Goal: Information Seeking & Learning: Learn about a topic

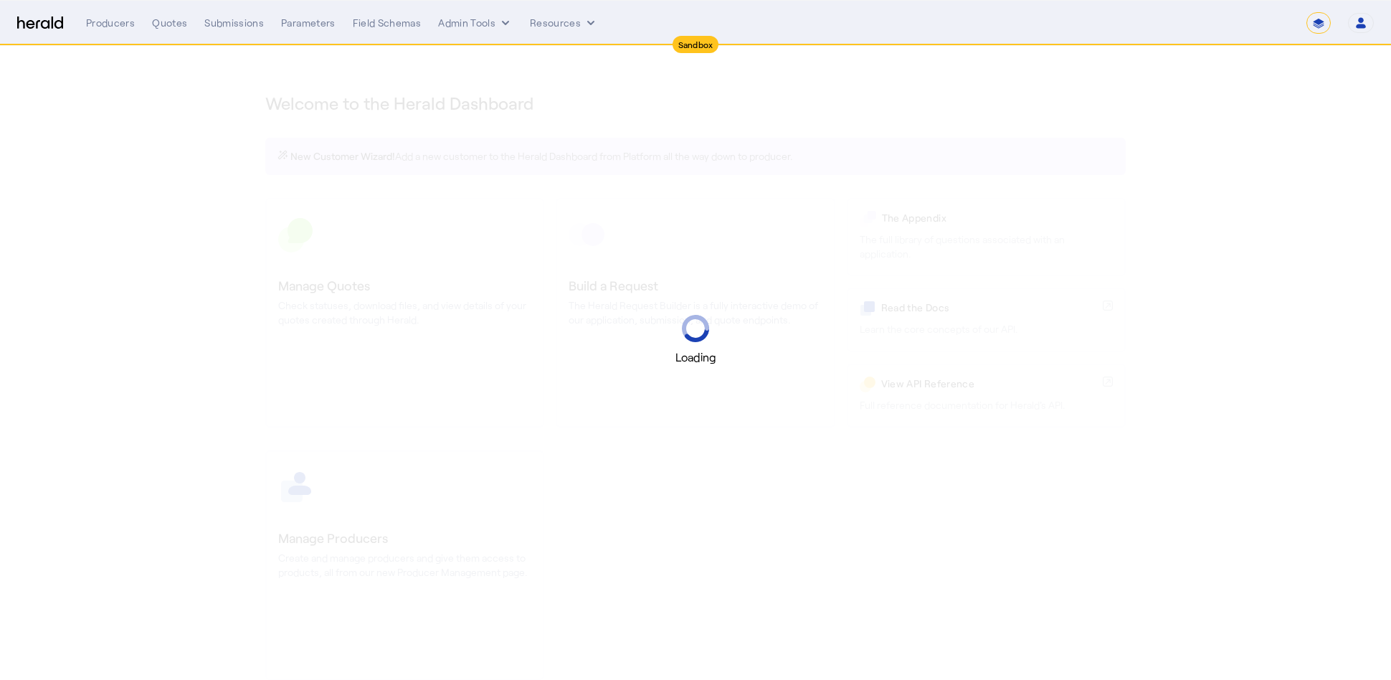
select select "*******"
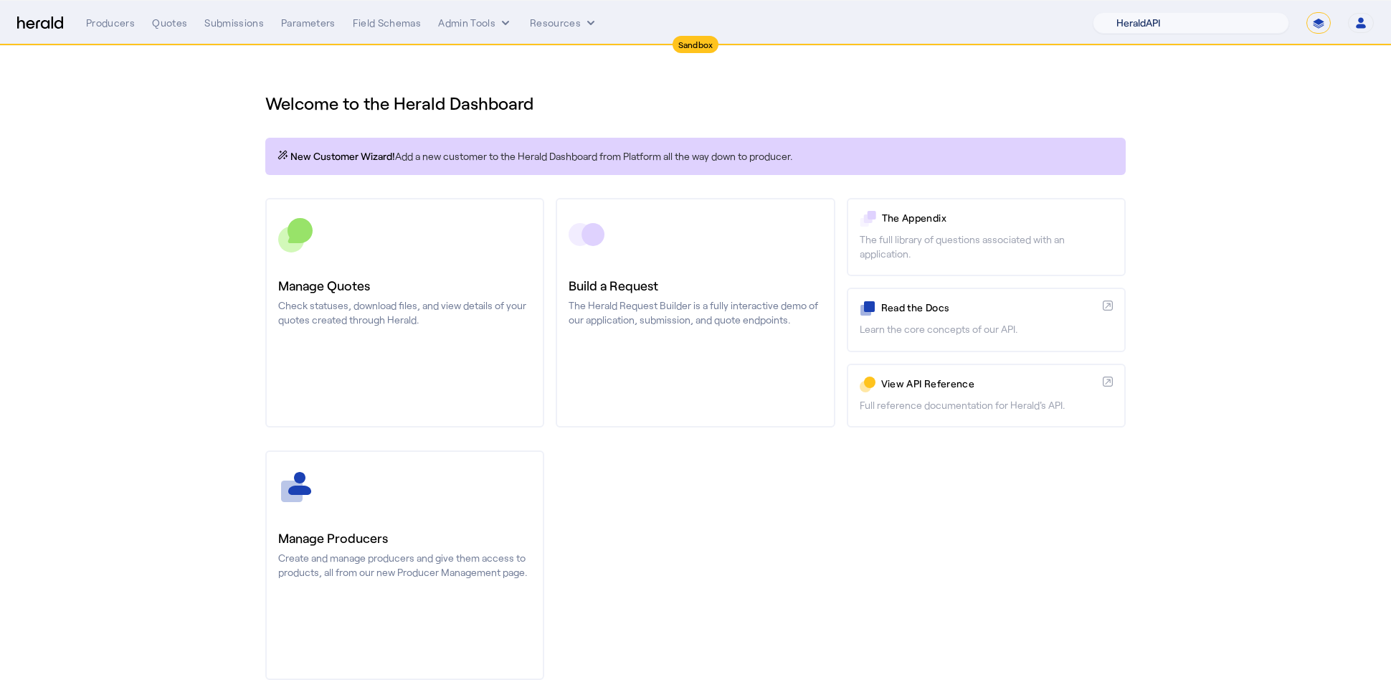
click at [1204, 22] on select "1Fort Acrisure Acturis Affinity Advisors Affinity Risk Agentero AmWins Anzen Ao…" at bounding box center [1191, 23] width 196 height 22
select select "pfm_h3db_crc"
click at [1129, 12] on select "1Fort Acrisure Acturis Affinity Advisors Affinity Risk Agentero AmWins Anzen Ao…" at bounding box center [1191, 23] width 196 height 22
click at [227, 166] on div "You are now impersonating the CRC platform." at bounding box center [695, 340] width 1391 height 680
click at [177, 28] on div "You are now impersonating the CRC platform." at bounding box center [695, 340] width 1391 height 680
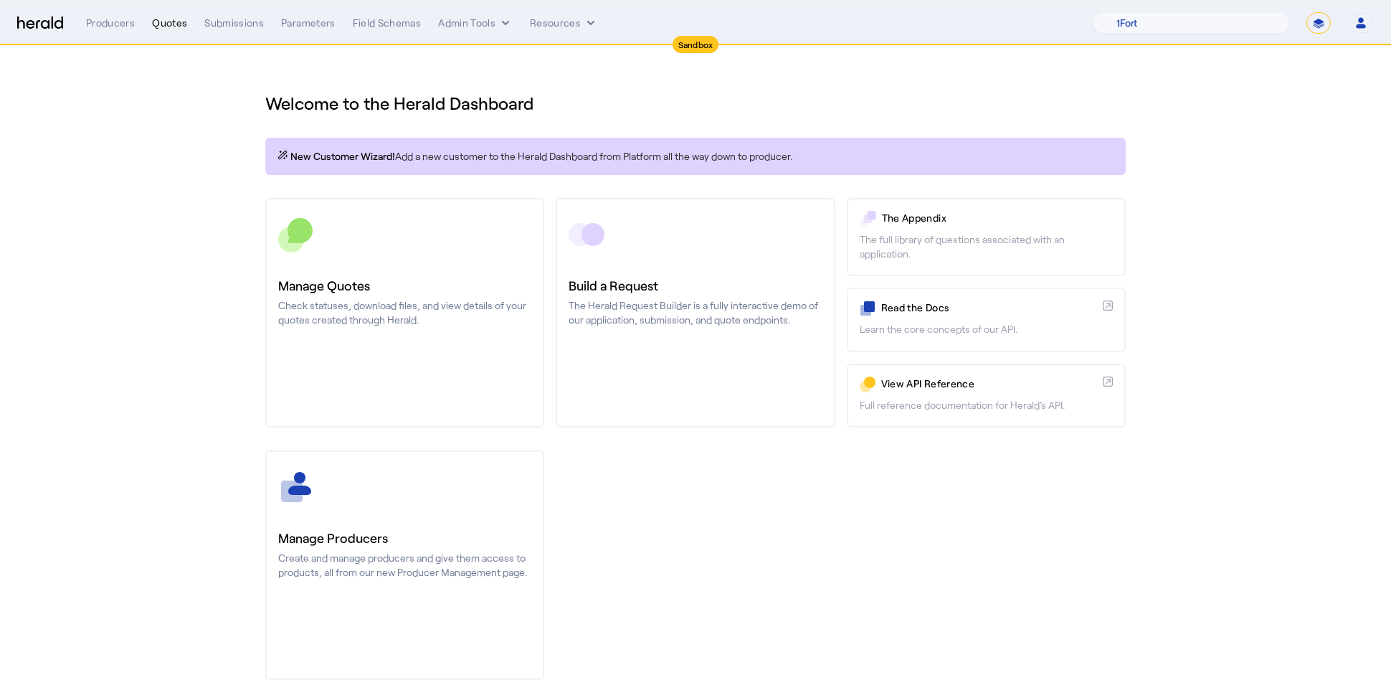
click at [176, 28] on div "Quotes" at bounding box center [169, 23] width 35 height 14
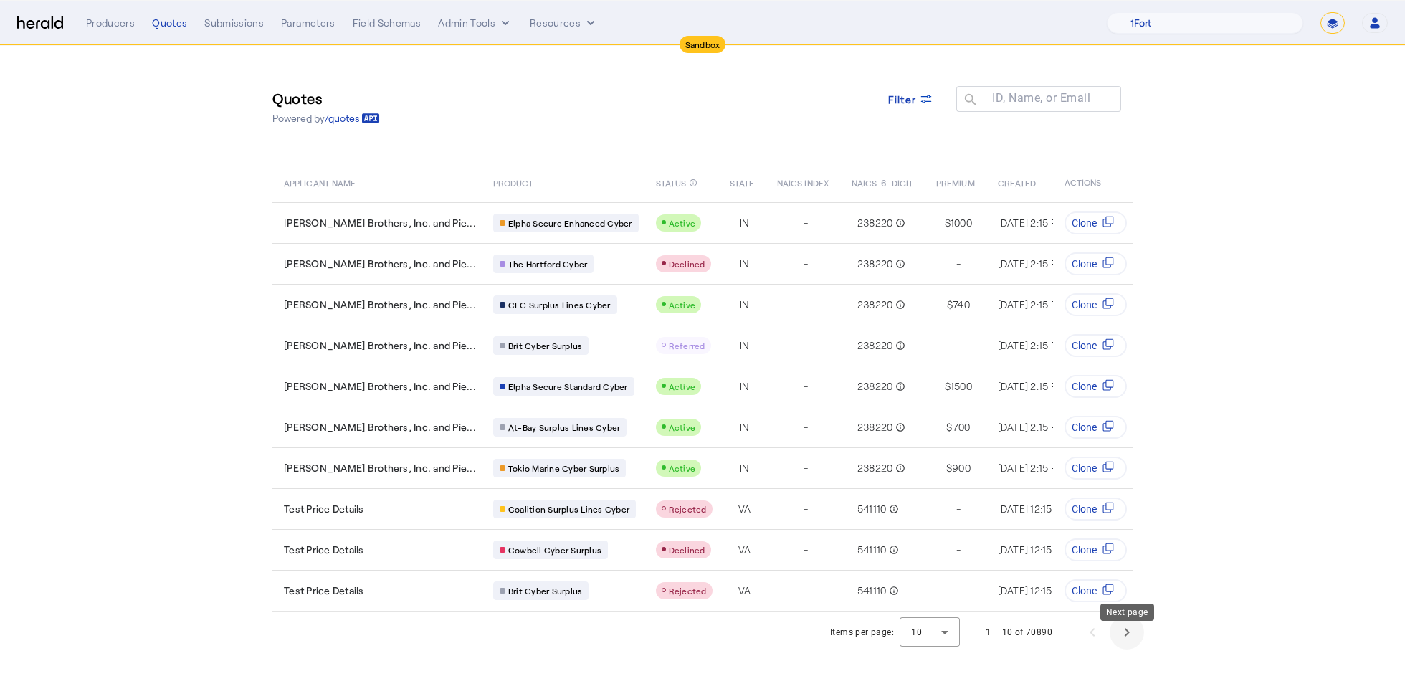
click at [1133, 650] on span "Next page" at bounding box center [1127, 632] width 34 height 34
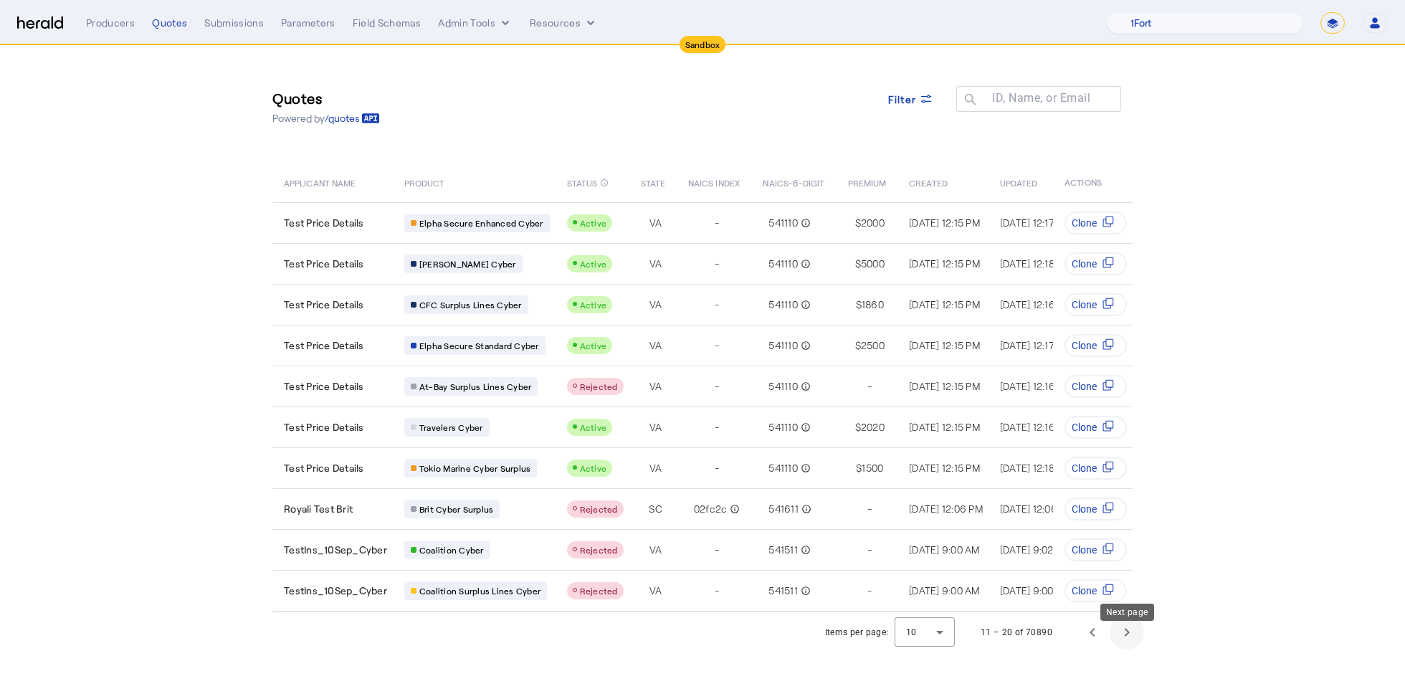
click at [1133, 650] on span "Next page" at bounding box center [1127, 632] width 34 height 34
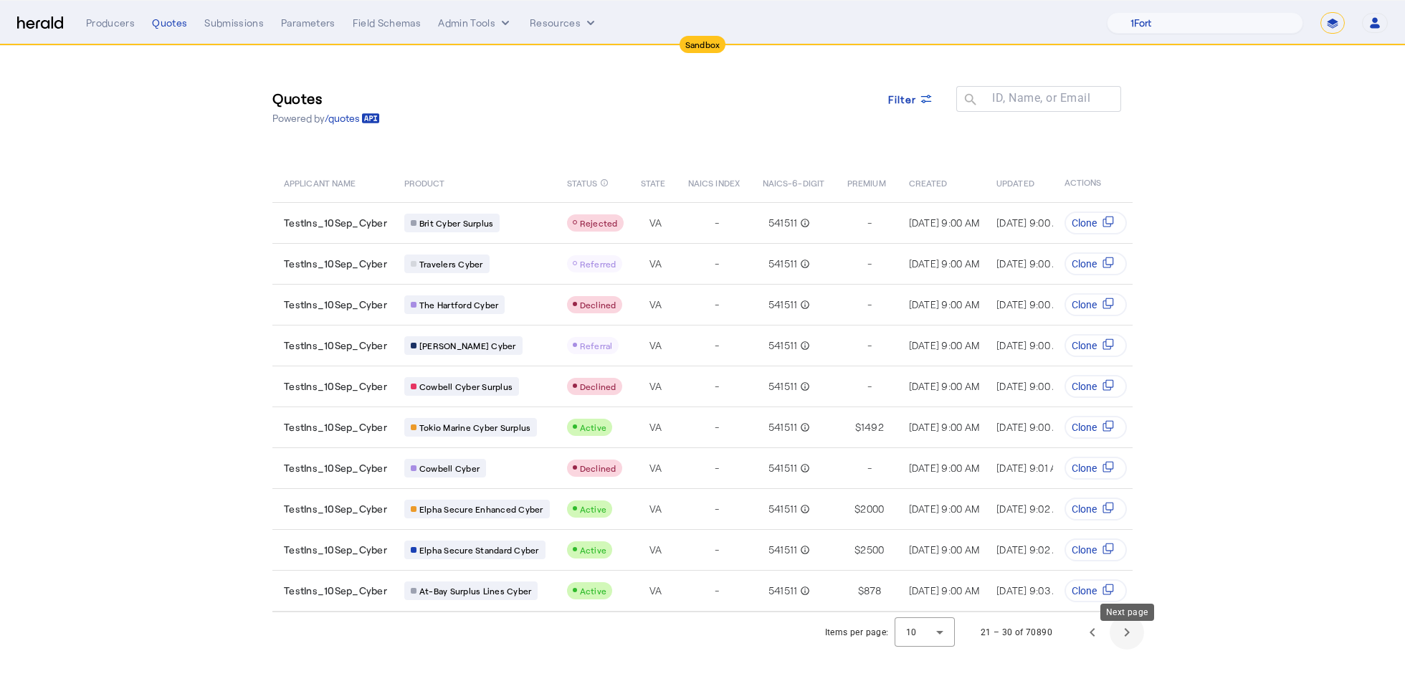
click at [1138, 650] on span "Next page" at bounding box center [1127, 632] width 34 height 34
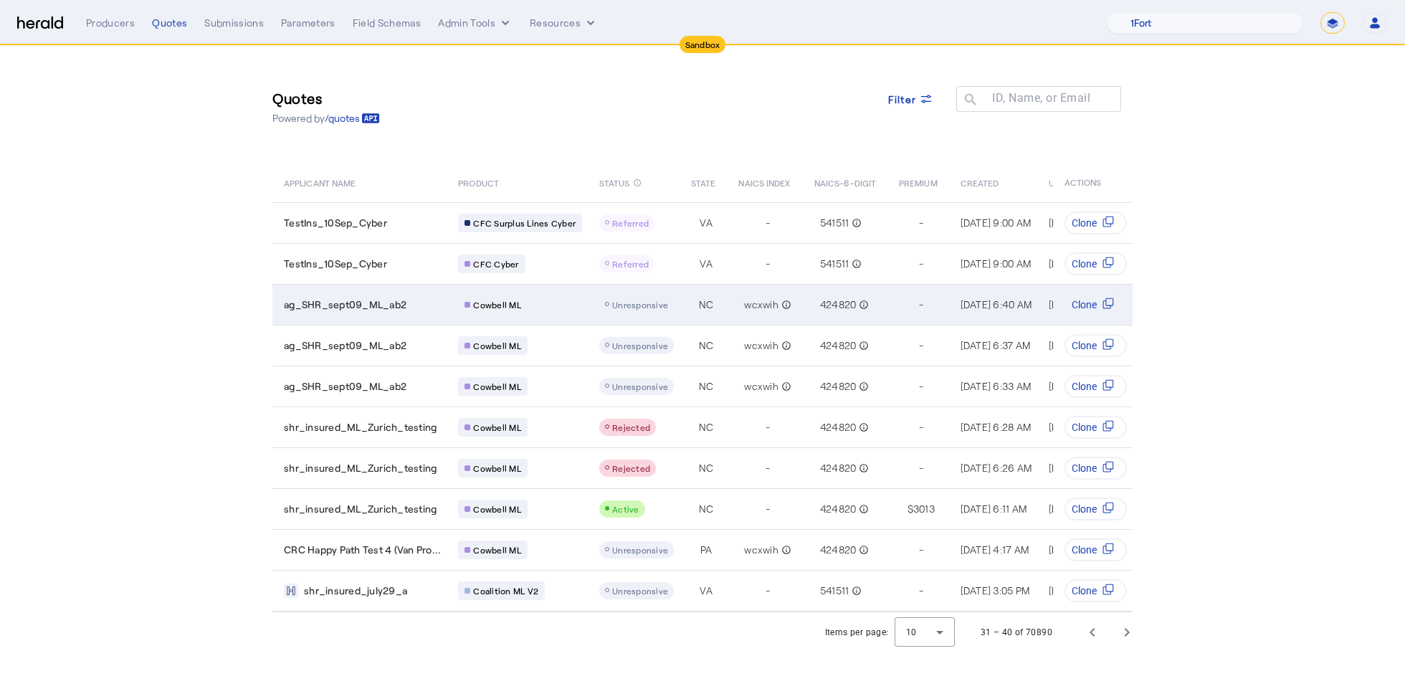
click at [361, 313] on td "ag_SHR_sept09_ML_ab2" at bounding box center [359, 304] width 174 height 41
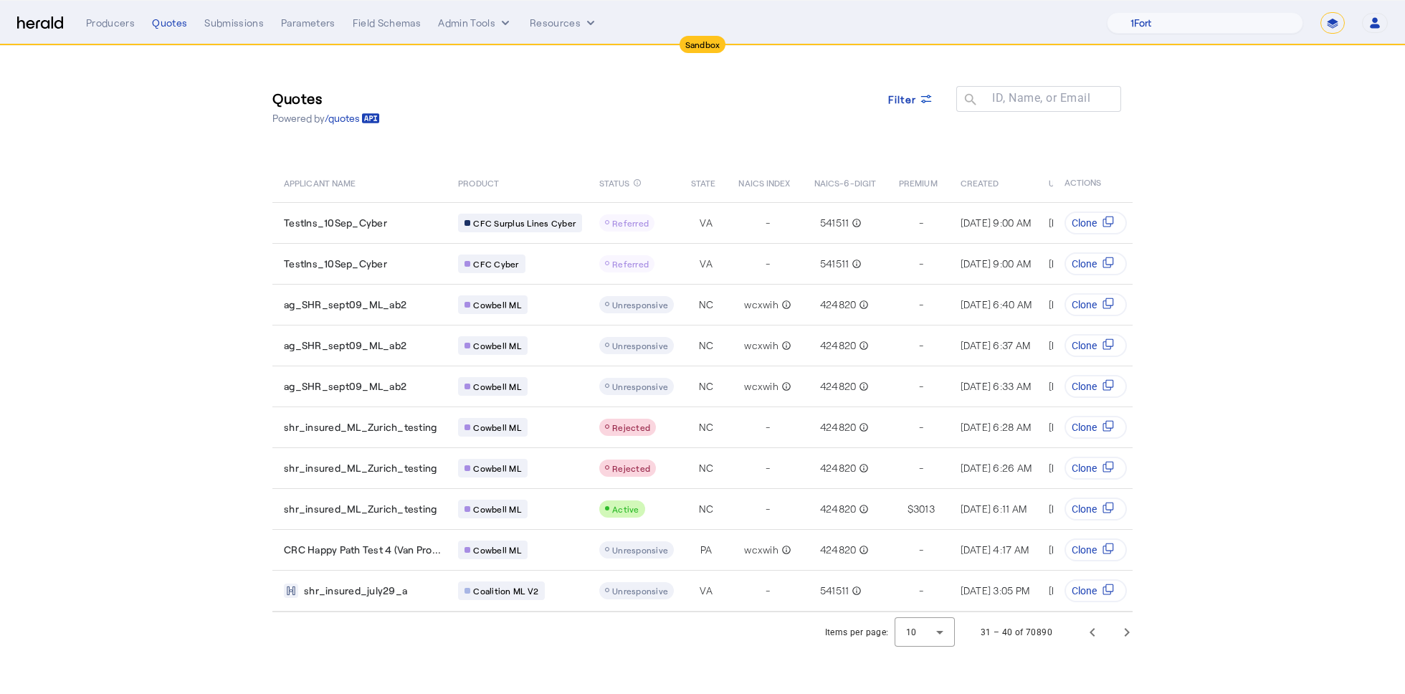
click at [1332, 28] on select "**********" at bounding box center [1333, 23] width 24 height 22
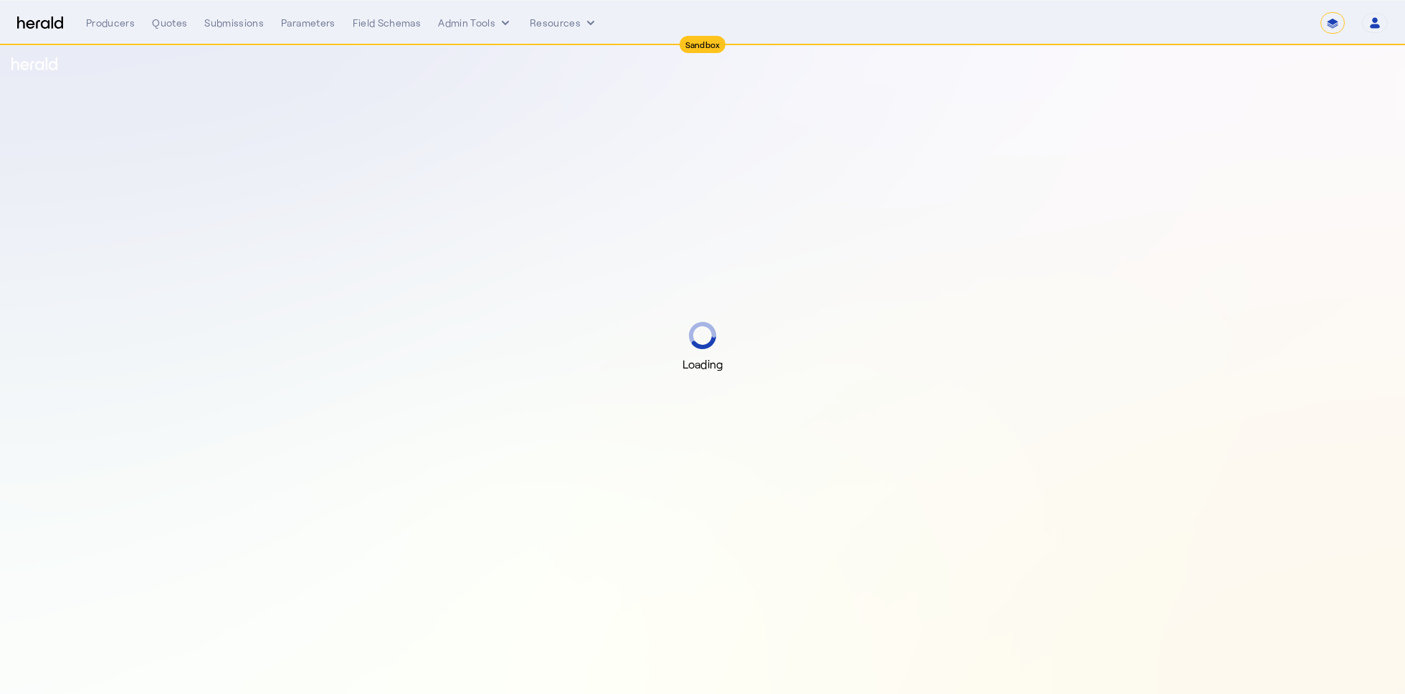
select select "*******"
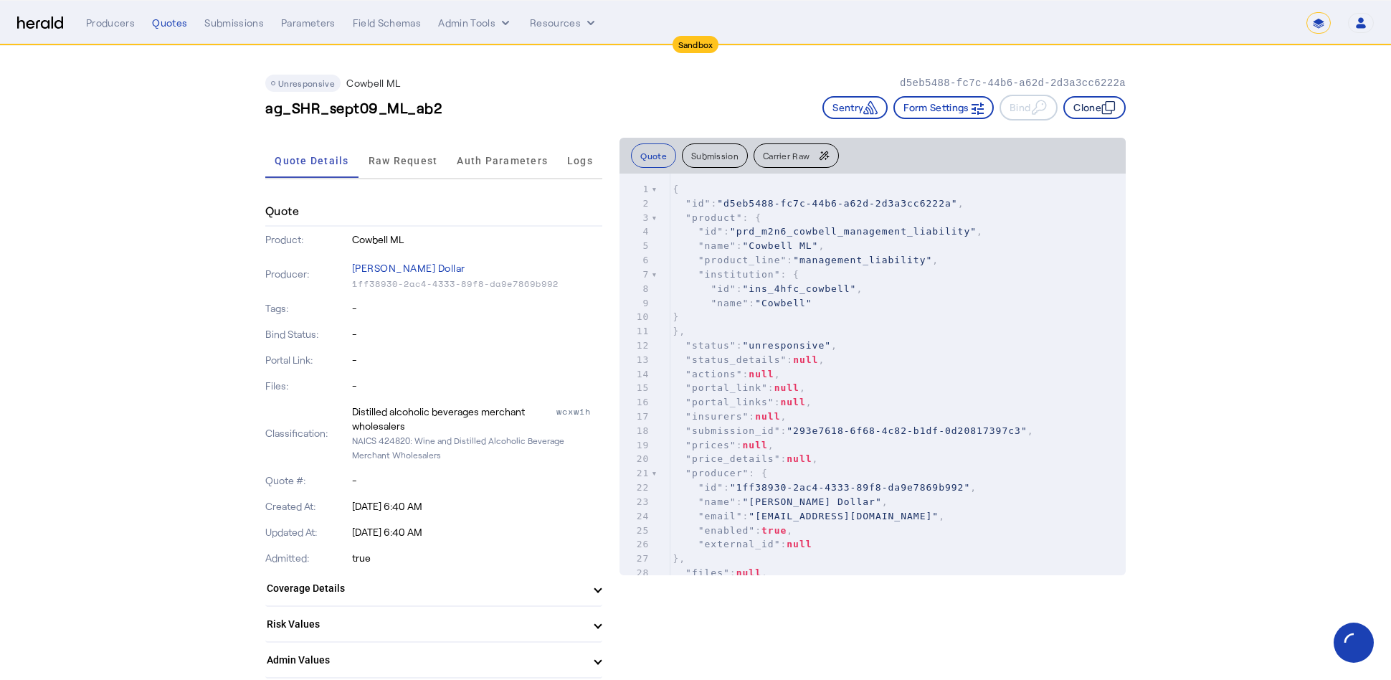
click at [1092, 110] on button "Clone" at bounding box center [1094, 107] width 62 height 23
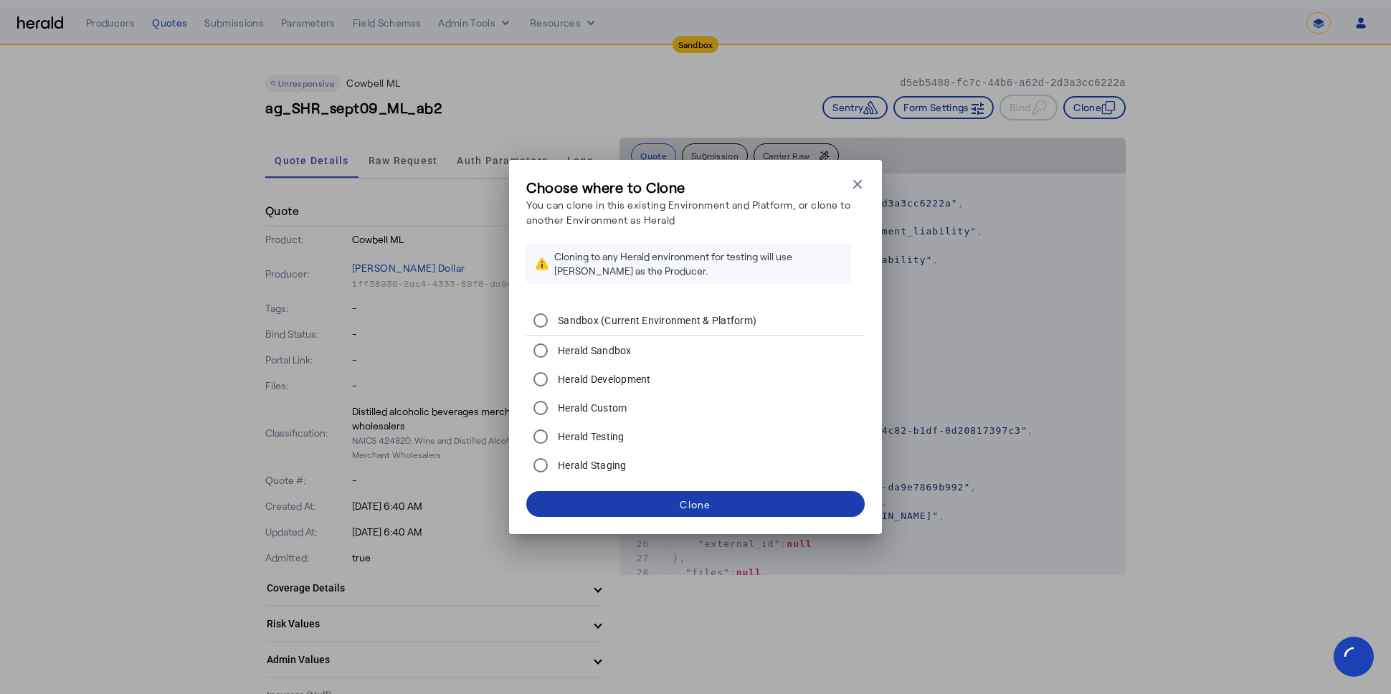
click at [716, 508] on span at bounding box center [695, 504] width 338 height 34
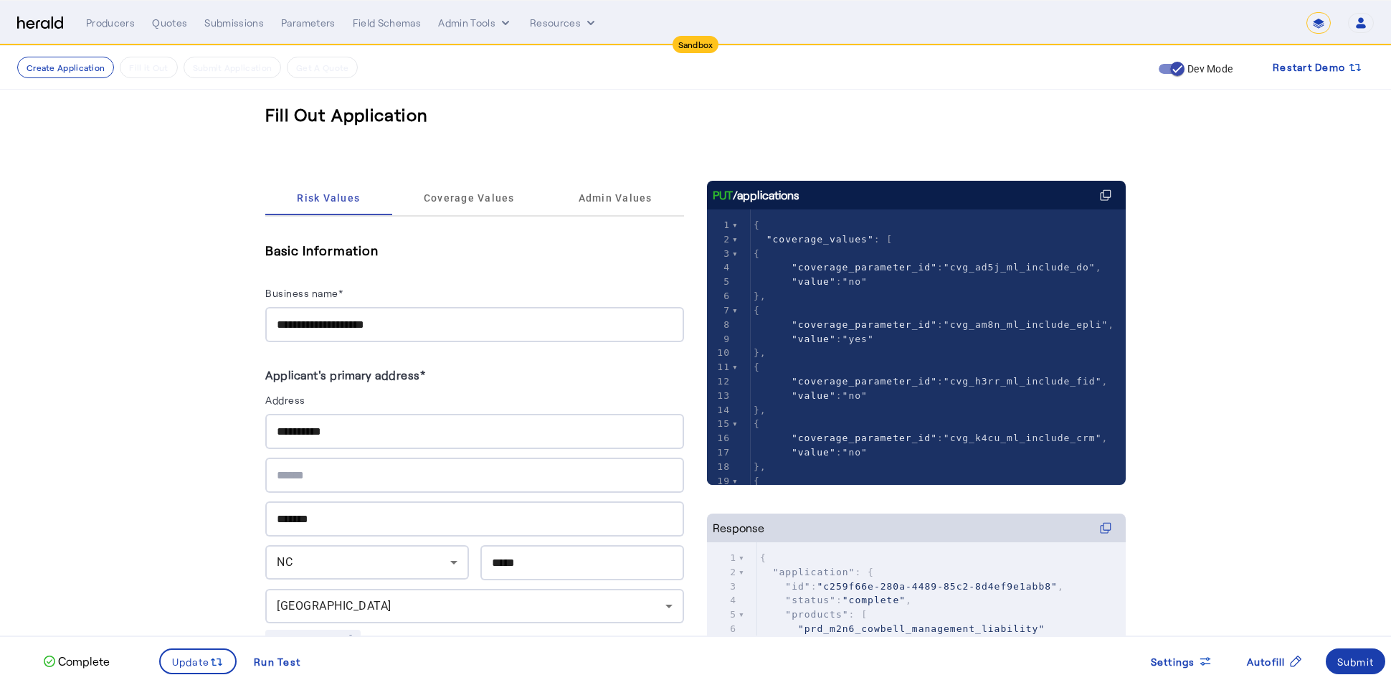
click at [1362, 662] on div "Submit" at bounding box center [1355, 661] width 37 height 15
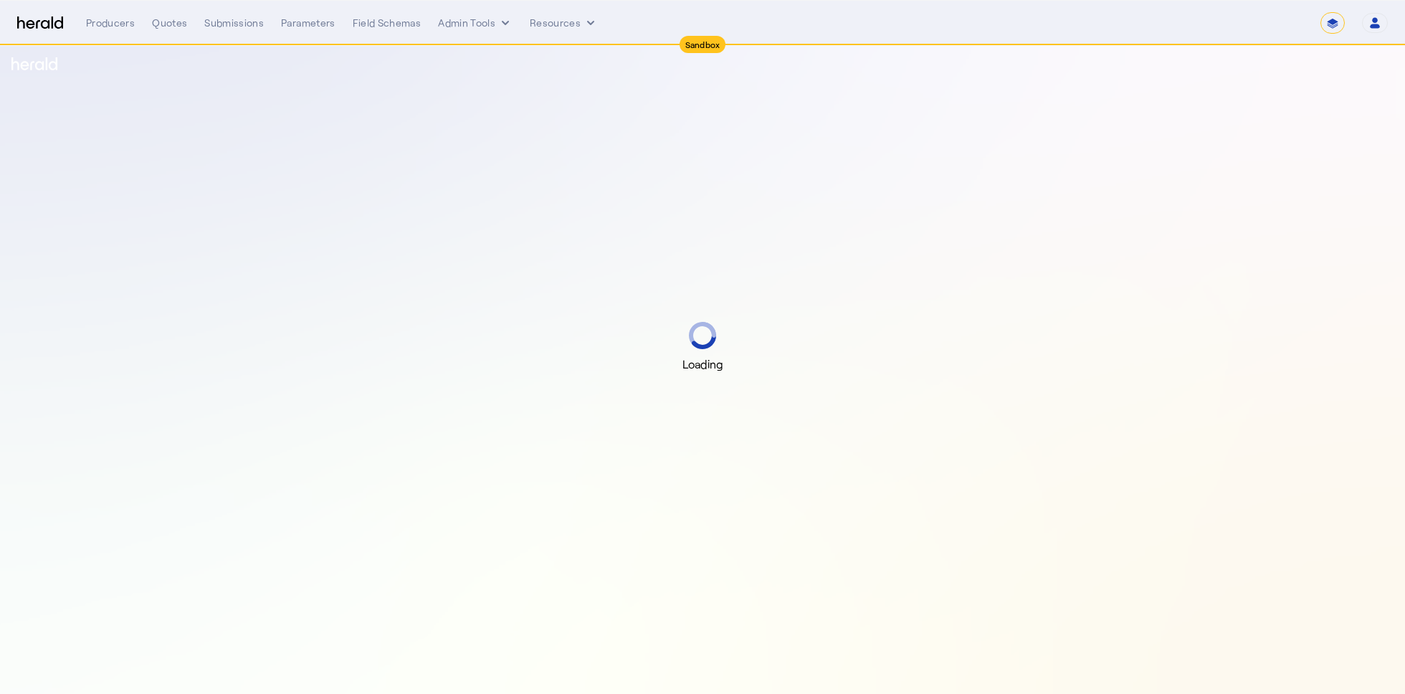
select select "*******"
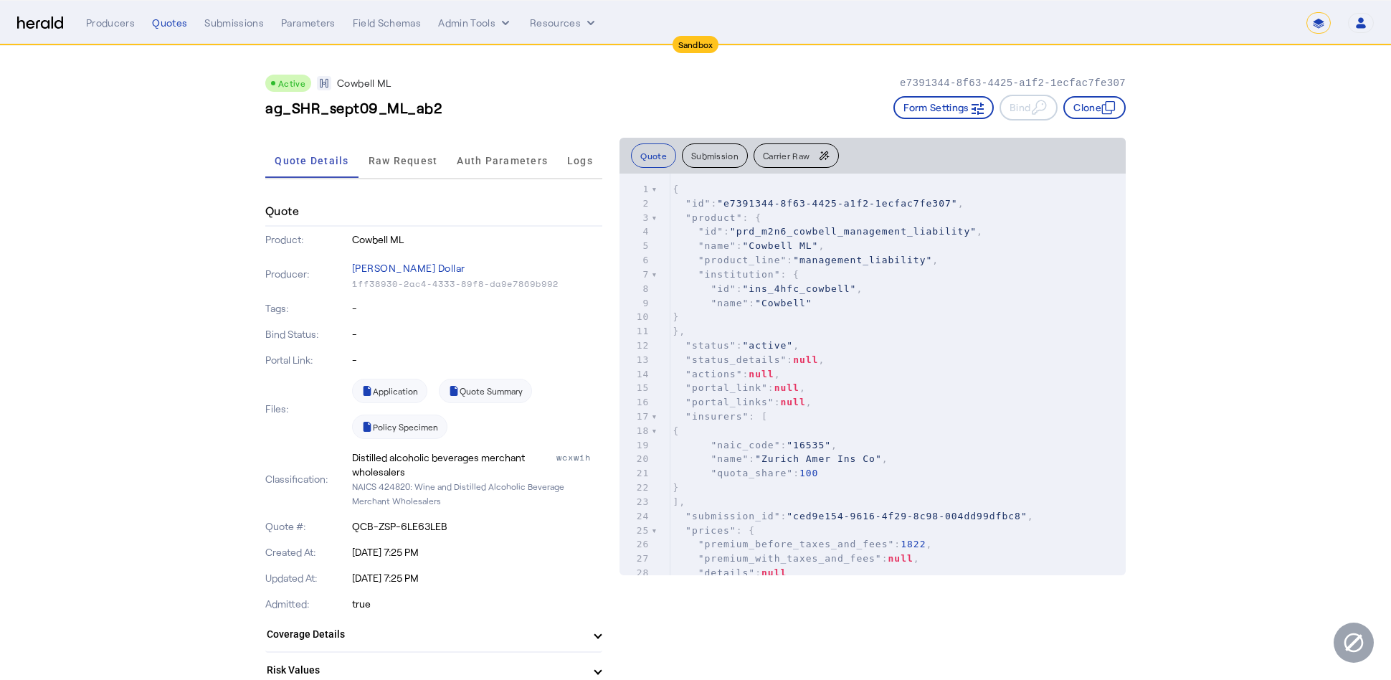
click at [37, 15] on div "**********" at bounding box center [695, 23] width 1357 height 22
click at [35, 24] on img at bounding box center [40, 23] width 46 height 14
click at [485, 25] on button "Admin Tools" at bounding box center [475, 23] width 75 height 14
click at [536, 49] on span "Platforms Manager" at bounding box center [499, 52] width 105 height 17
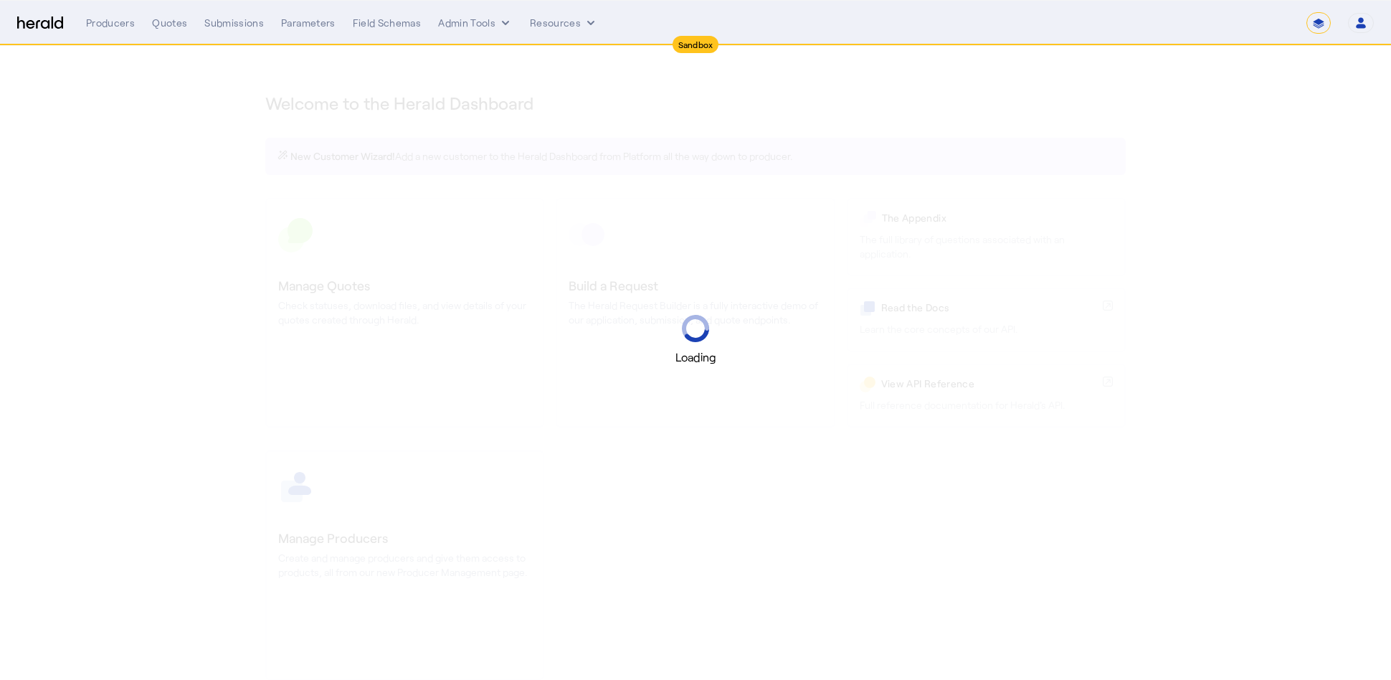
select select "*******"
select select "pfm_2v8p_herald_api"
click at [1324, 24] on select "**********" at bounding box center [1318, 23] width 24 height 22
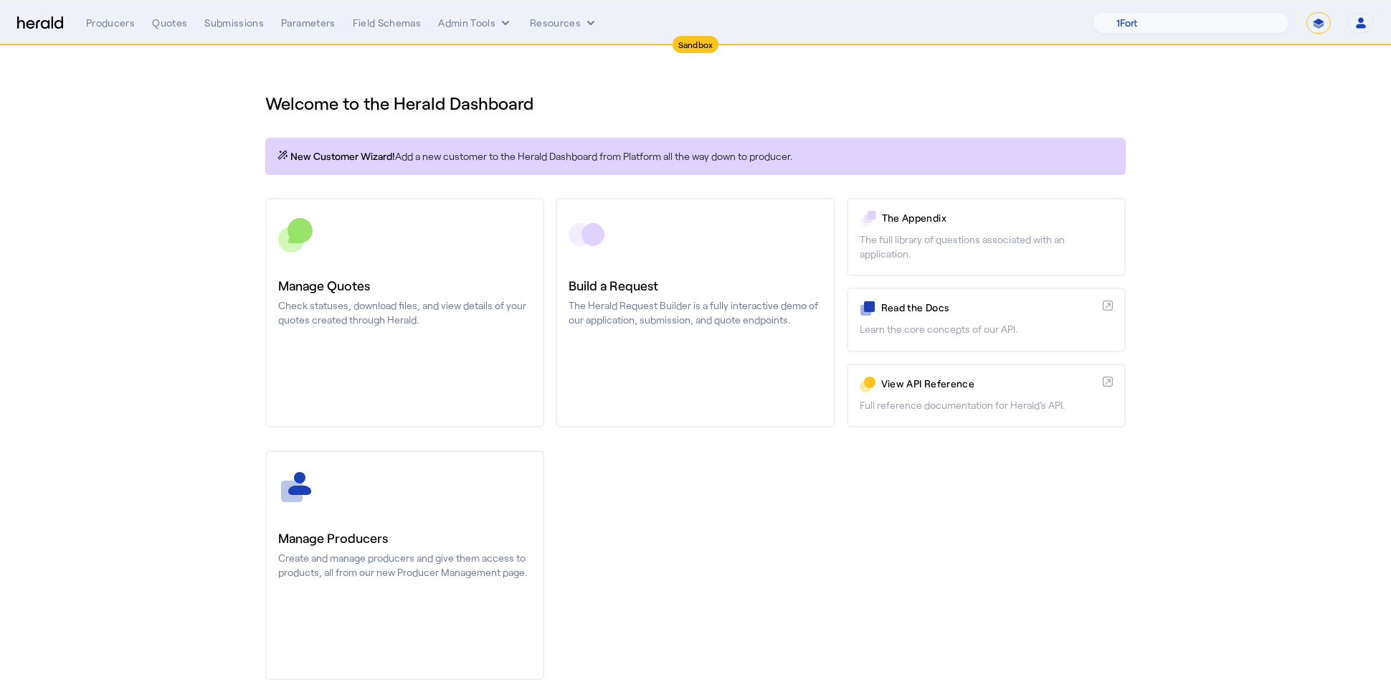
select select "**********"
click at [1307, 12] on select "**********" at bounding box center [1318, 23] width 24 height 22
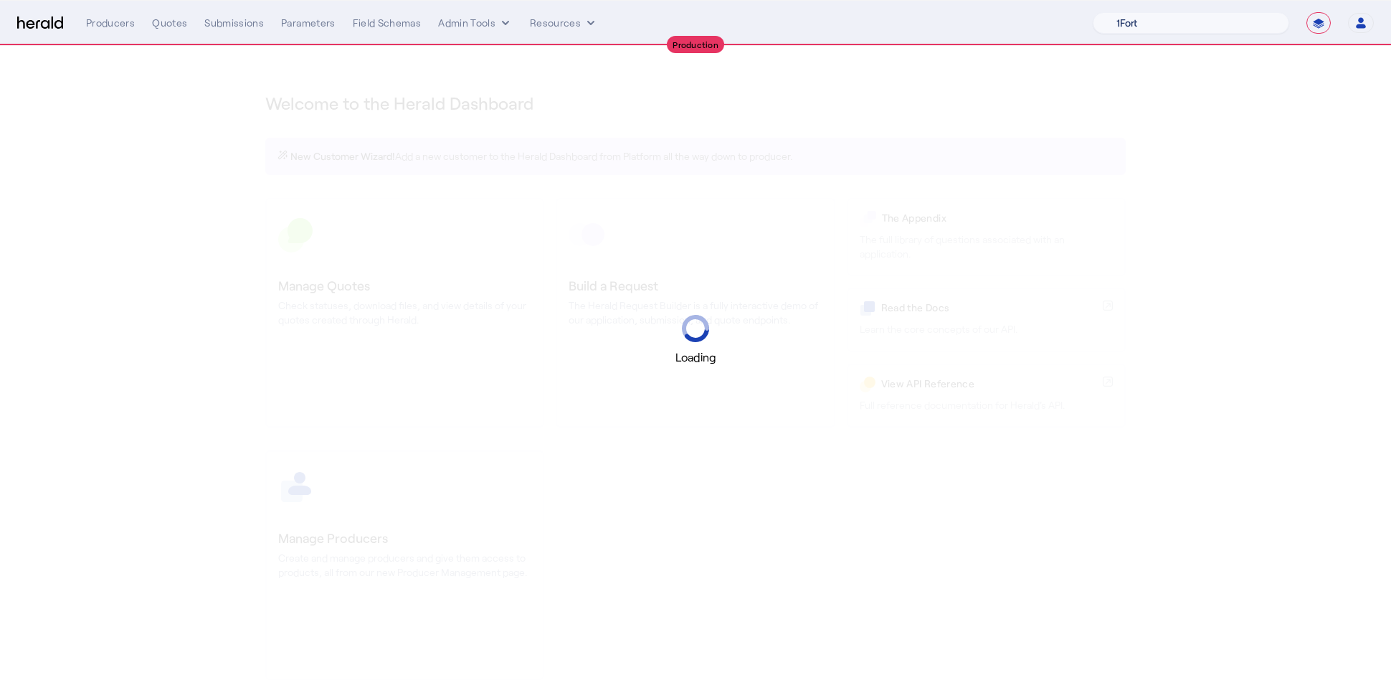
click at [1208, 18] on select "1Fort Acrisure Acturis Affinity Advisors Affinity Risk Agentero AmWins Anzen Ao…" at bounding box center [1191, 23] width 196 height 22
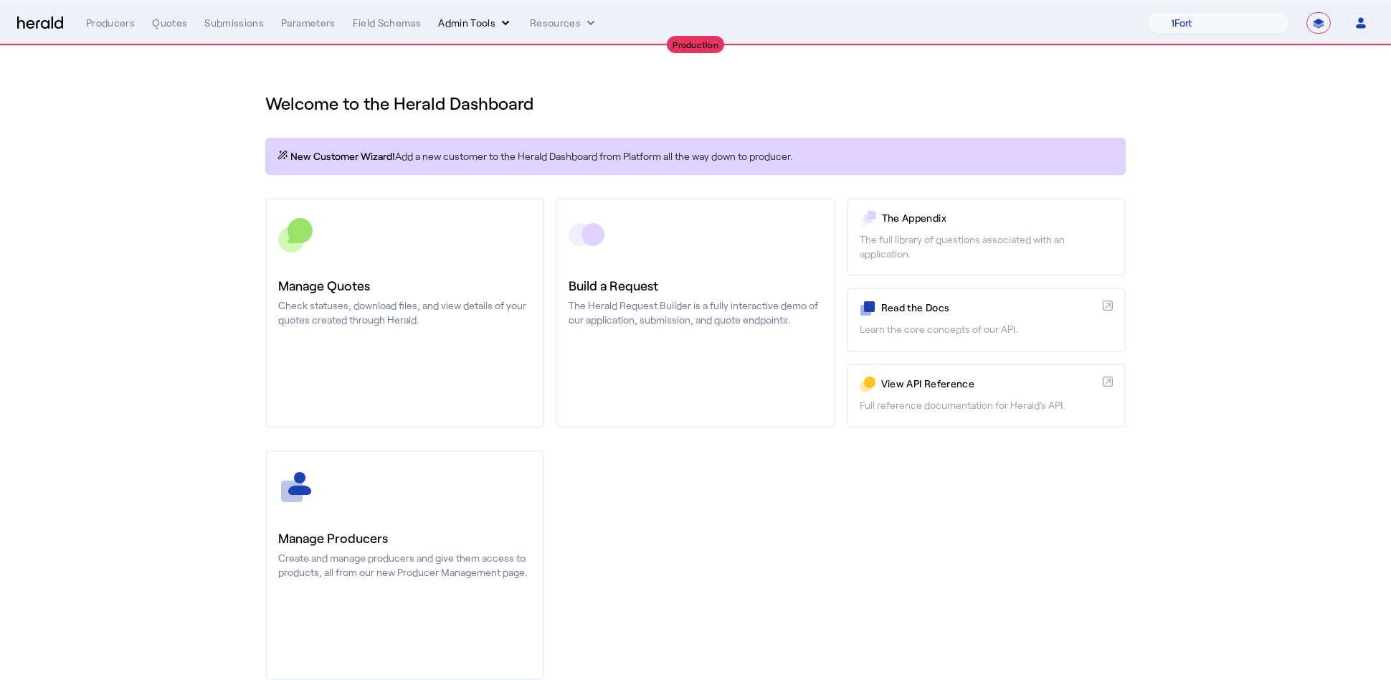
click at [493, 24] on button "Admin Tools" at bounding box center [475, 23] width 75 height 14
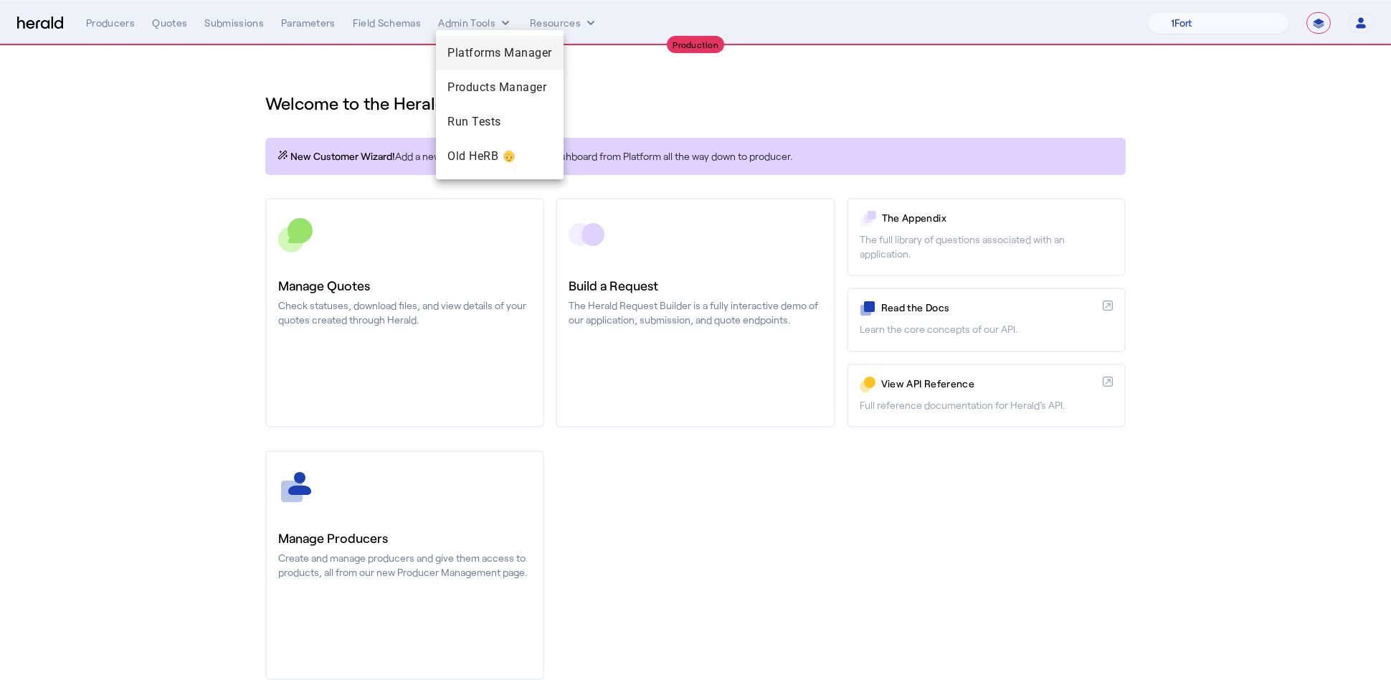
click at [514, 53] on span "Platforms Manager" at bounding box center [499, 52] width 105 height 17
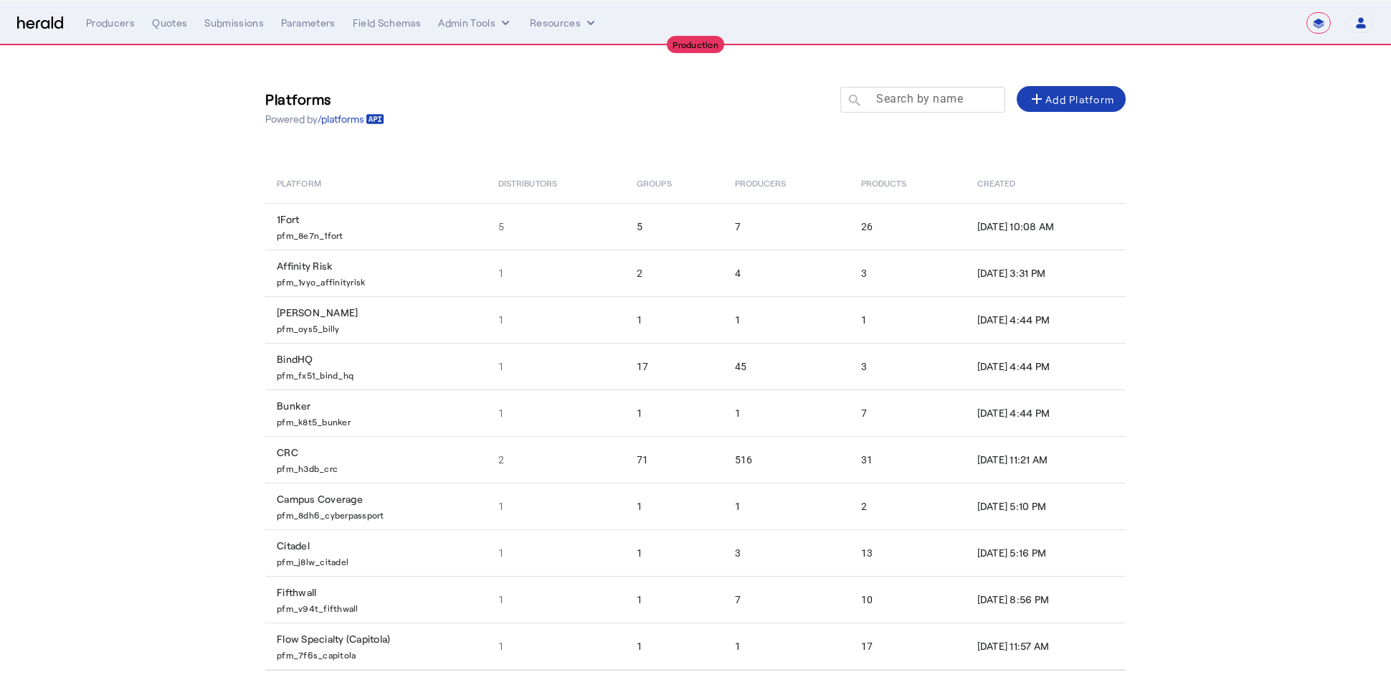
click at [932, 99] on mat-label "Search by name" at bounding box center [919, 99] width 87 height 14
click at [932, 99] on input "Search by name" at bounding box center [929, 98] width 129 height 17
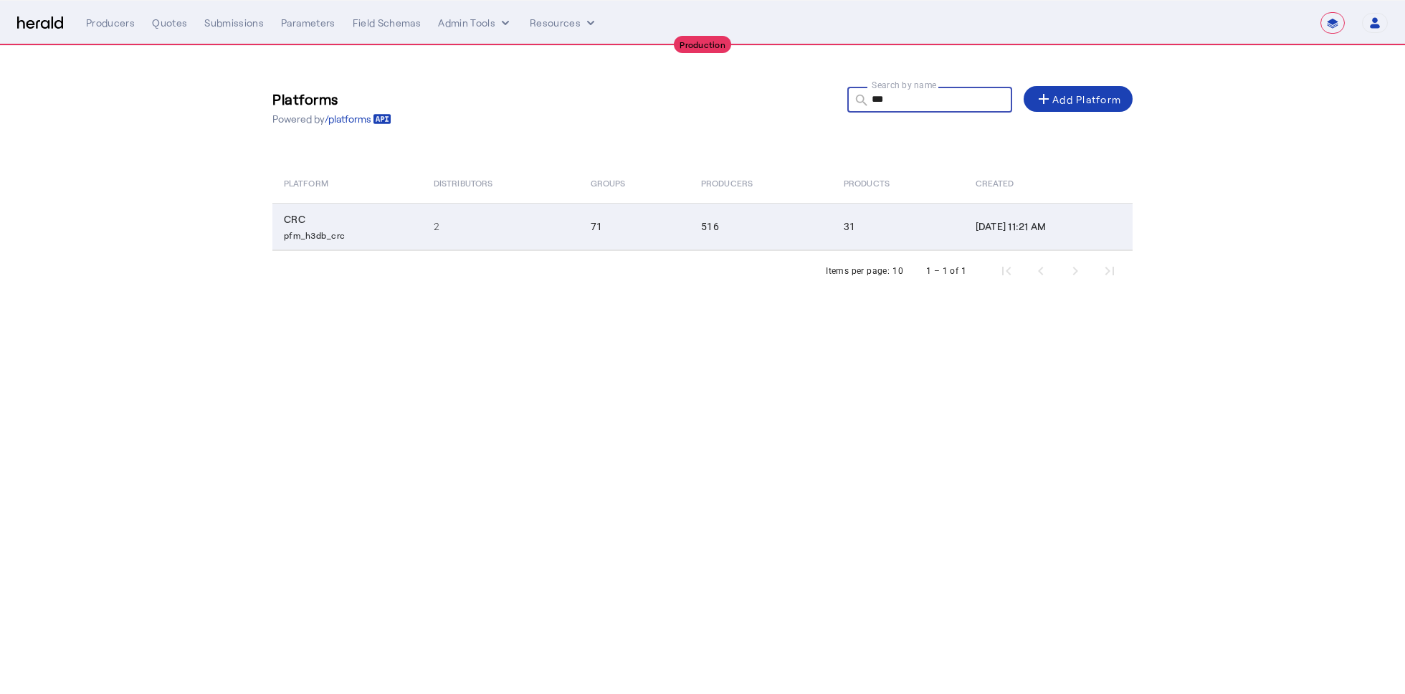
type input "***"
click at [618, 242] on td "71" at bounding box center [634, 226] width 110 height 47
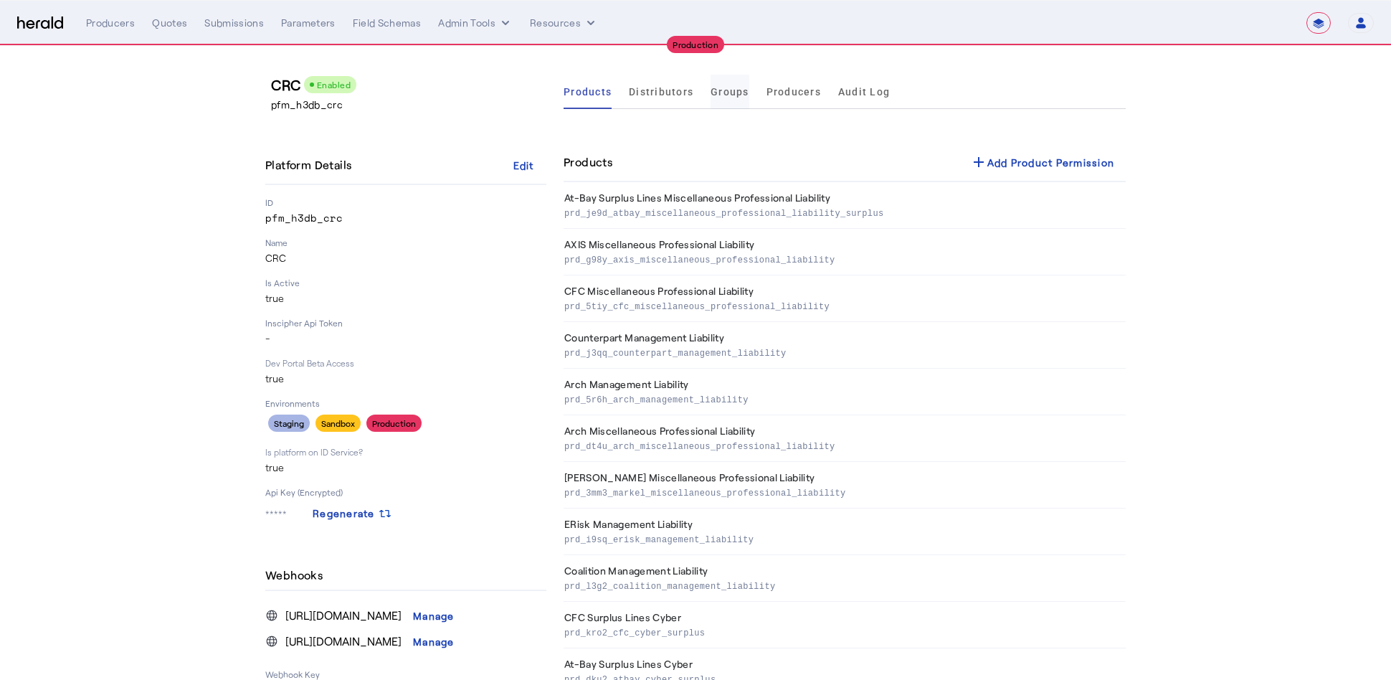
click at [732, 99] on span "Groups" at bounding box center [730, 92] width 39 height 34
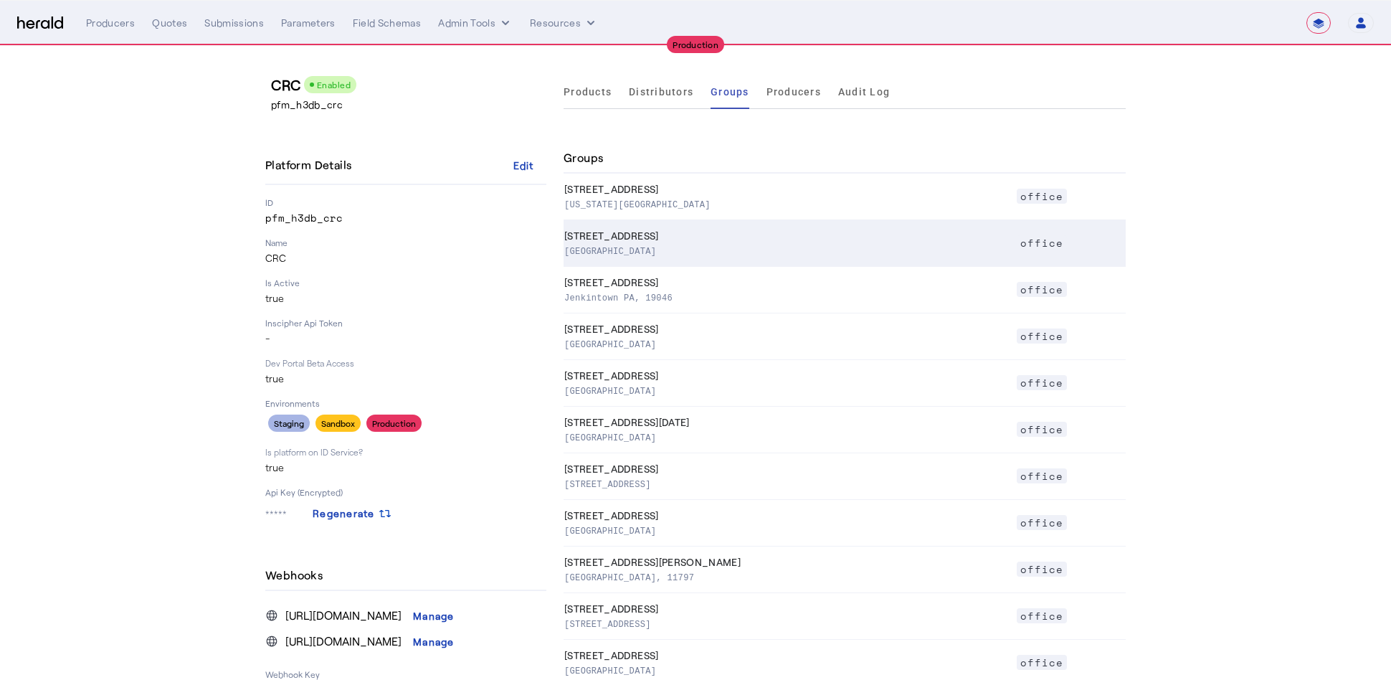
click at [729, 251] on p "Birmingham AL, 35209" at bounding box center [787, 250] width 446 height 14
select select "pfm_h3db_crc"
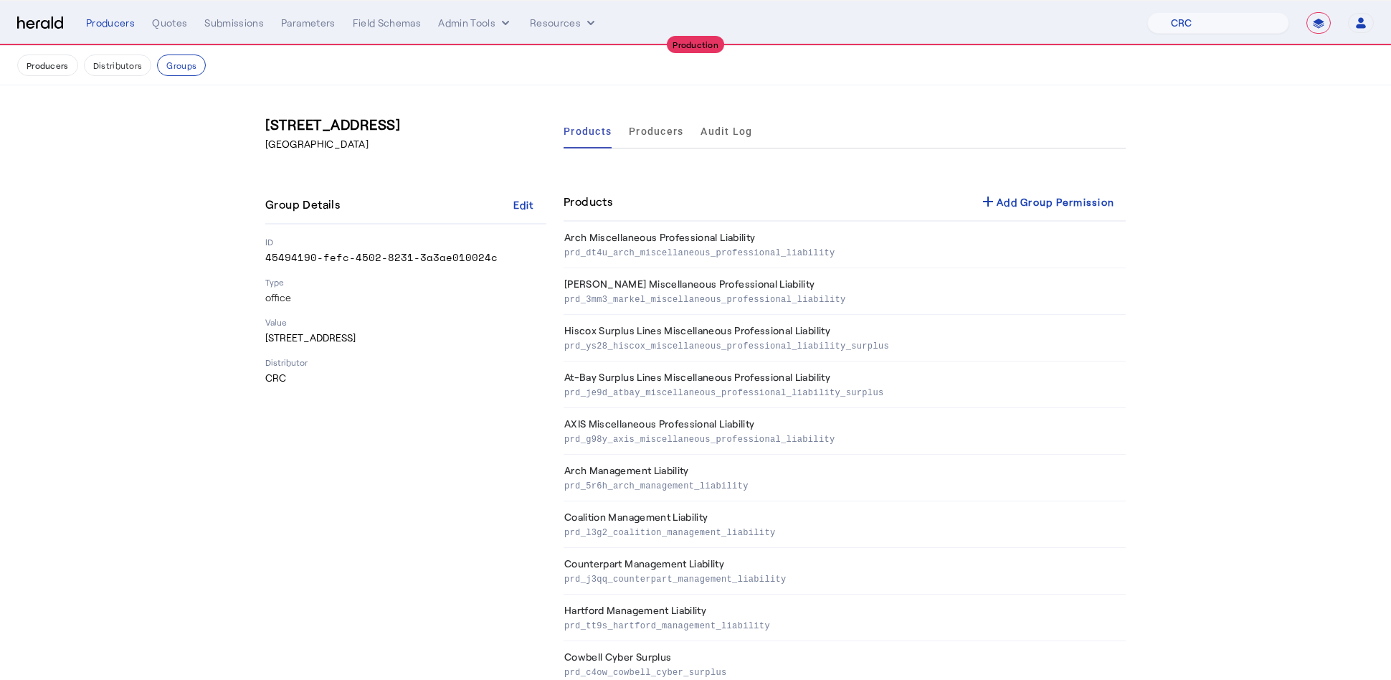
click at [412, 122] on h3 "1 Metroplex Drive Suite 400" at bounding box center [405, 124] width 281 height 20
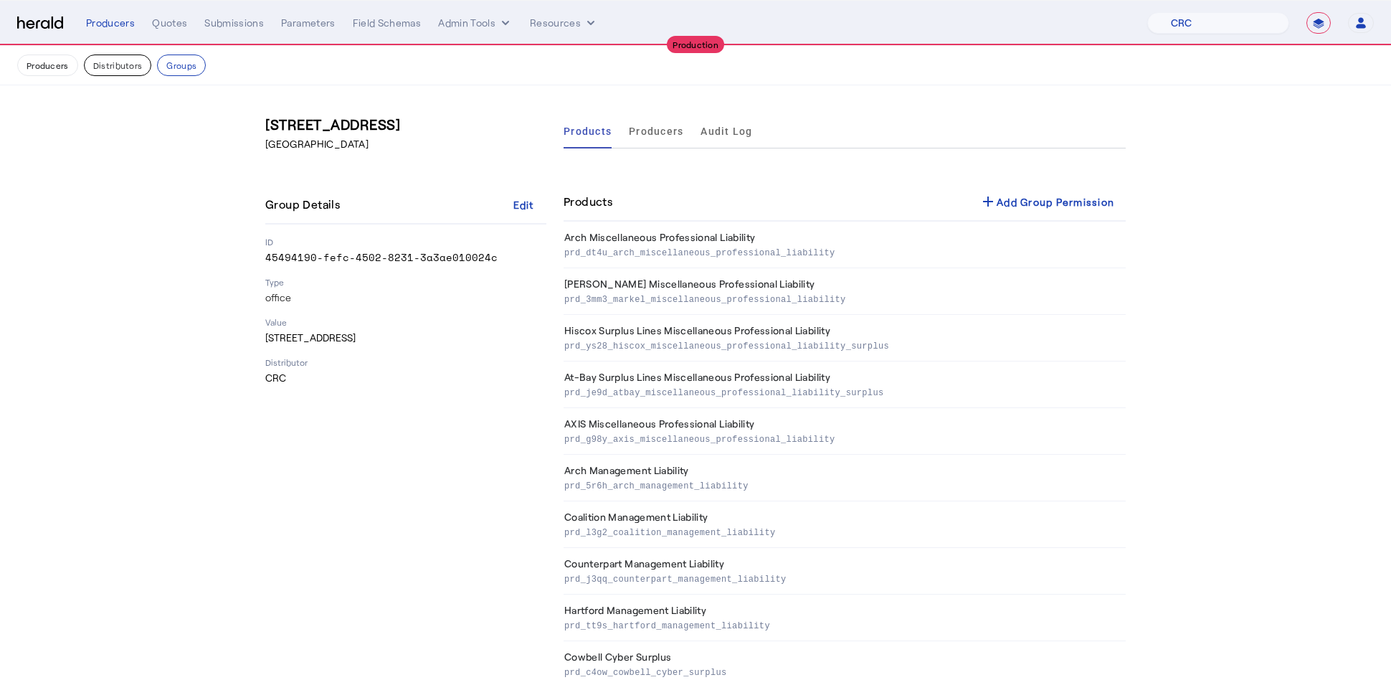
click at [108, 70] on button "Distributors" at bounding box center [118, 65] width 68 height 22
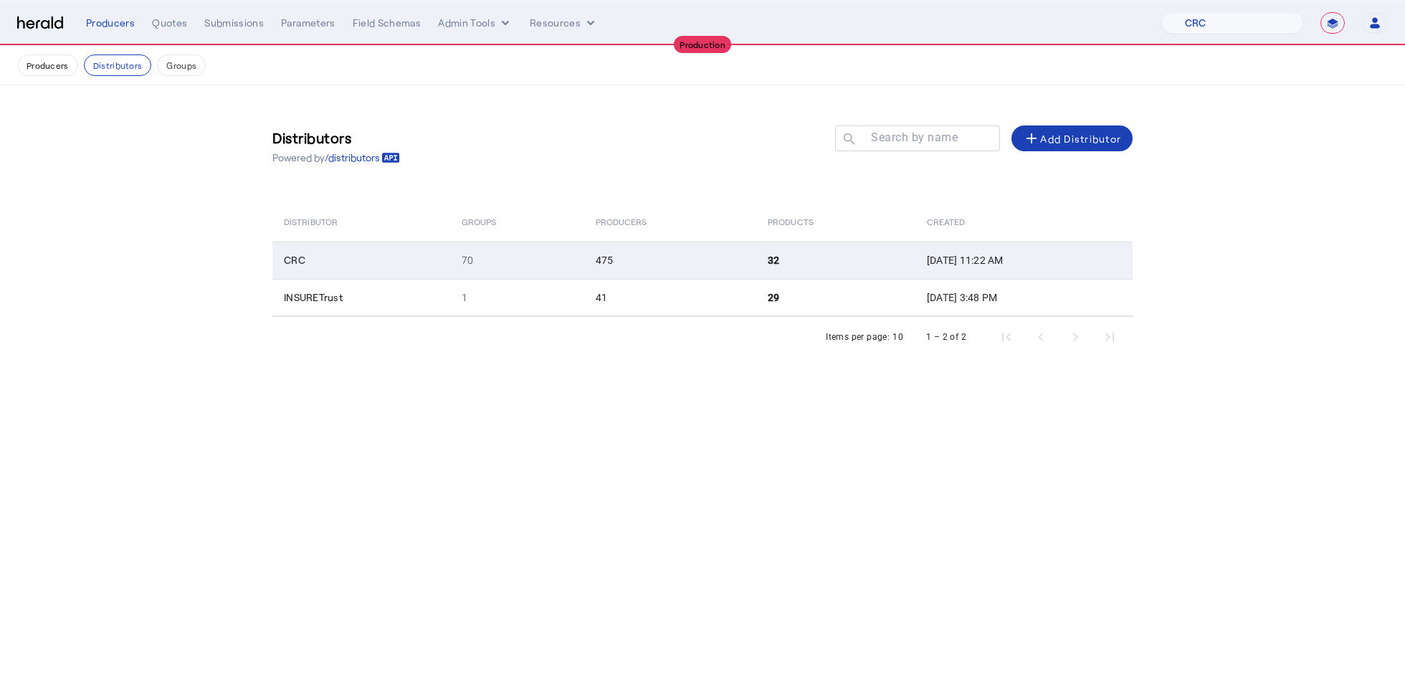
click at [483, 246] on td "70" at bounding box center [517, 260] width 134 height 37
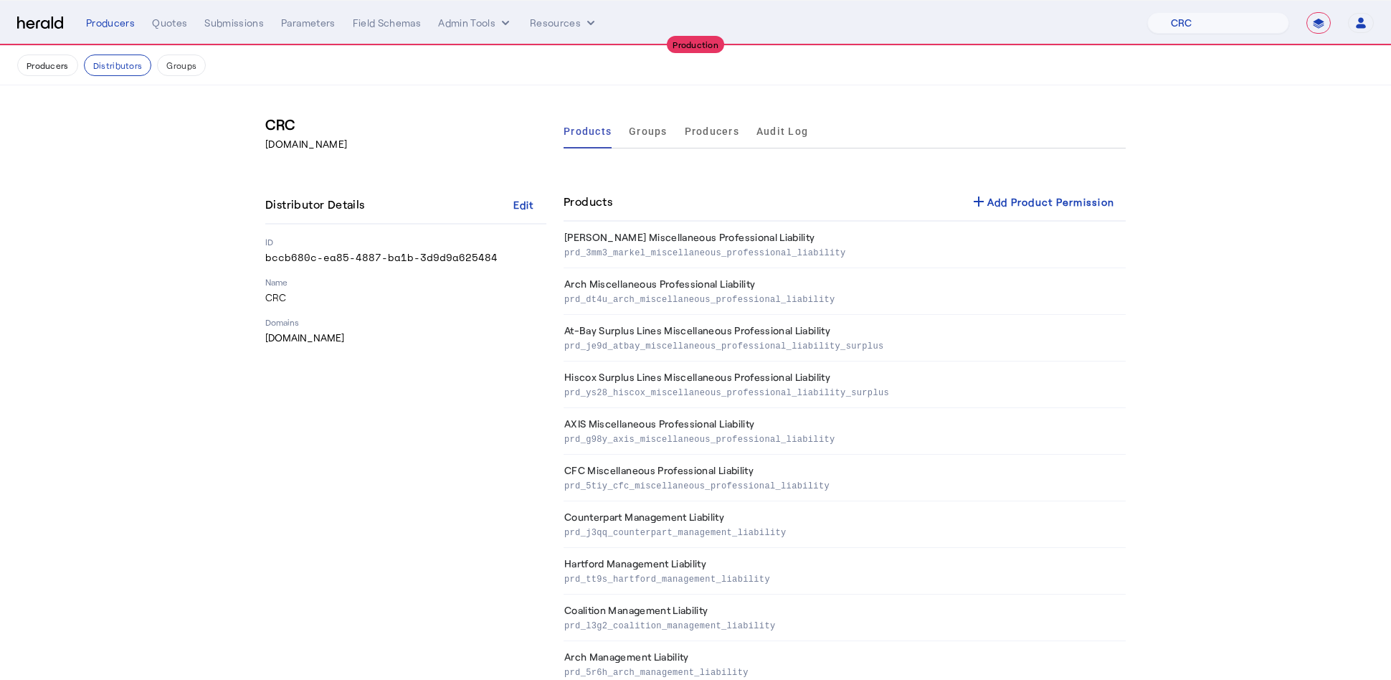
click at [415, 259] on p "bccb680c-ea85-4887-ba1b-3d9d9a625484" at bounding box center [405, 257] width 281 height 14
copy p "bccb680c-ea85-4887-ba1b-3d9d9a625484"
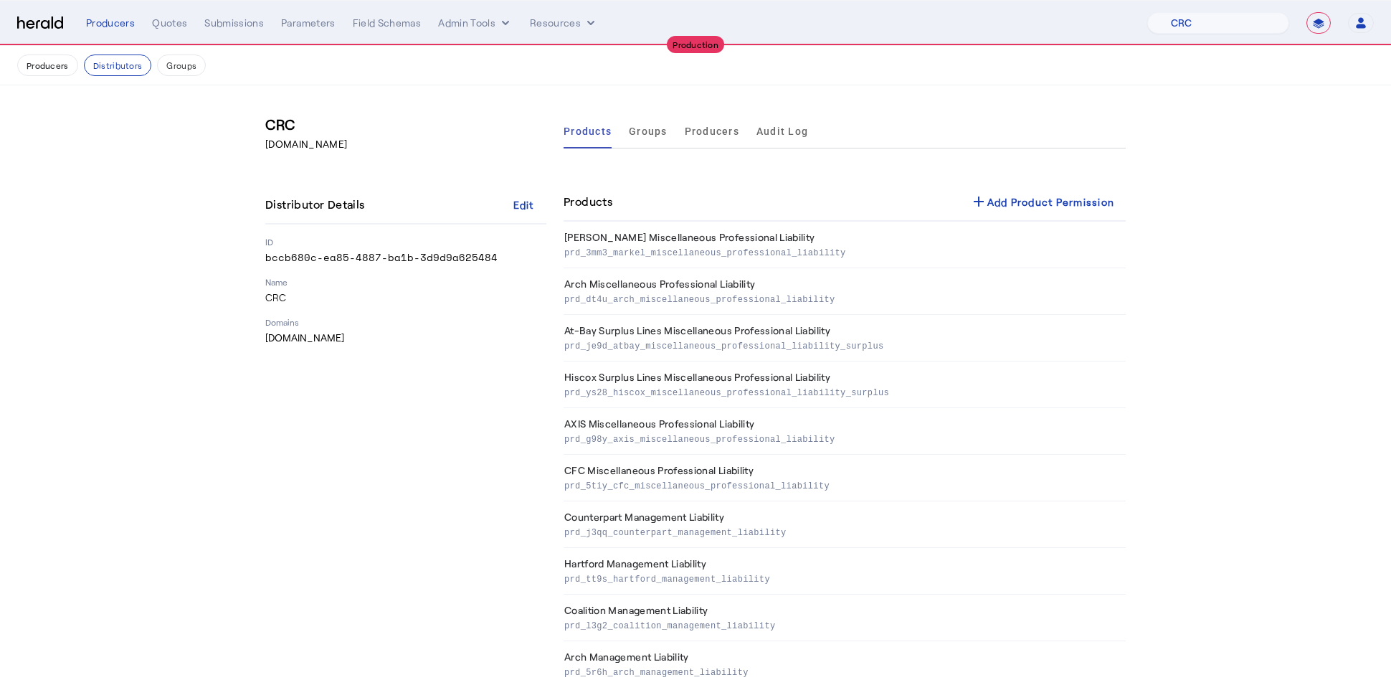
click at [397, 259] on p "bccb680c-ea85-4887-ba1b-3d9d9a625484" at bounding box center [405, 257] width 281 height 14
click at [455, 331] on p "www.crcgroup.com" at bounding box center [405, 338] width 281 height 14
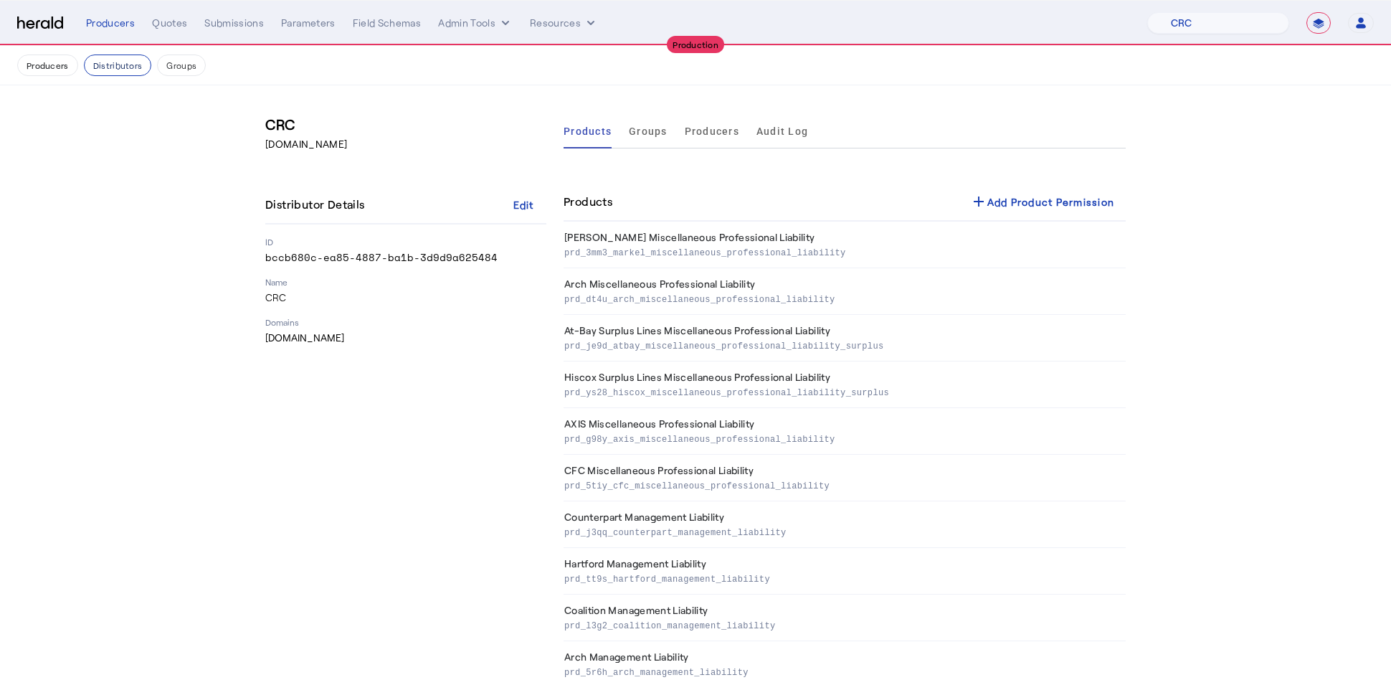
click at [129, 62] on button "Distributors" at bounding box center [118, 65] width 68 height 22
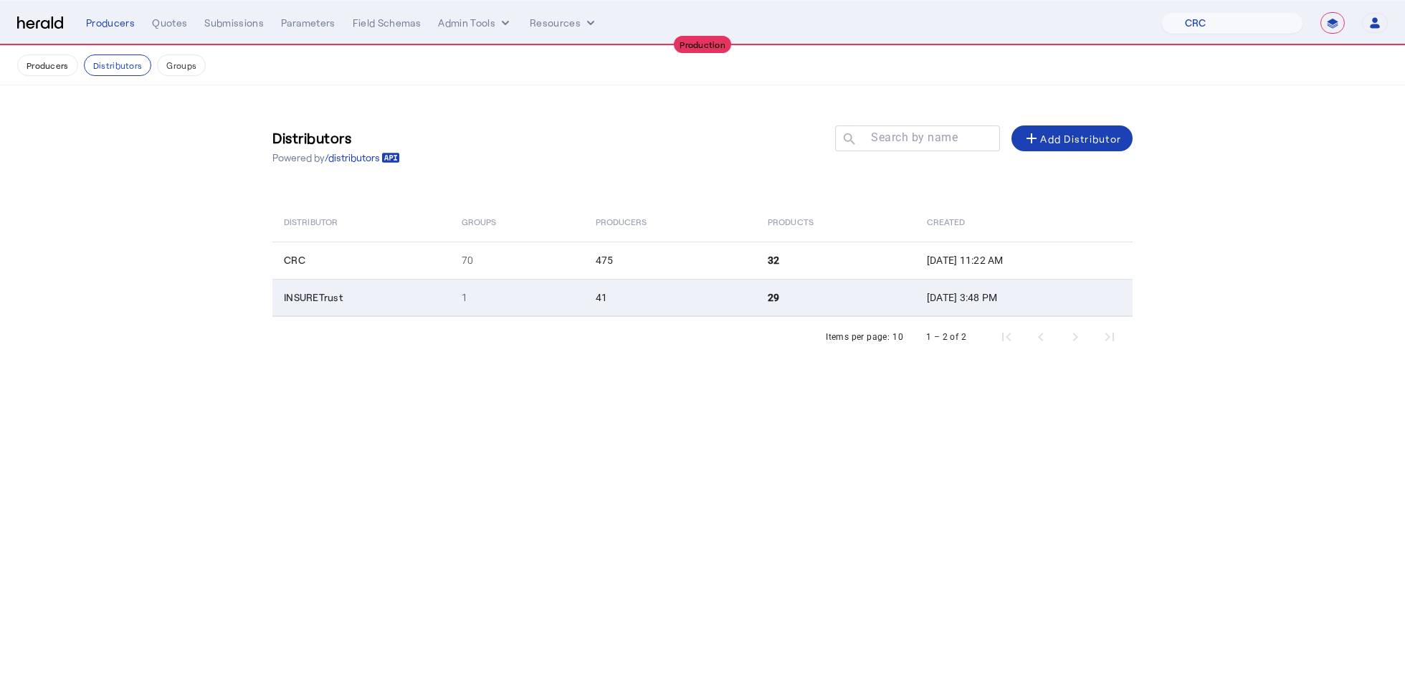
click at [584, 296] on td "41" at bounding box center [670, 297] width 173 height 37
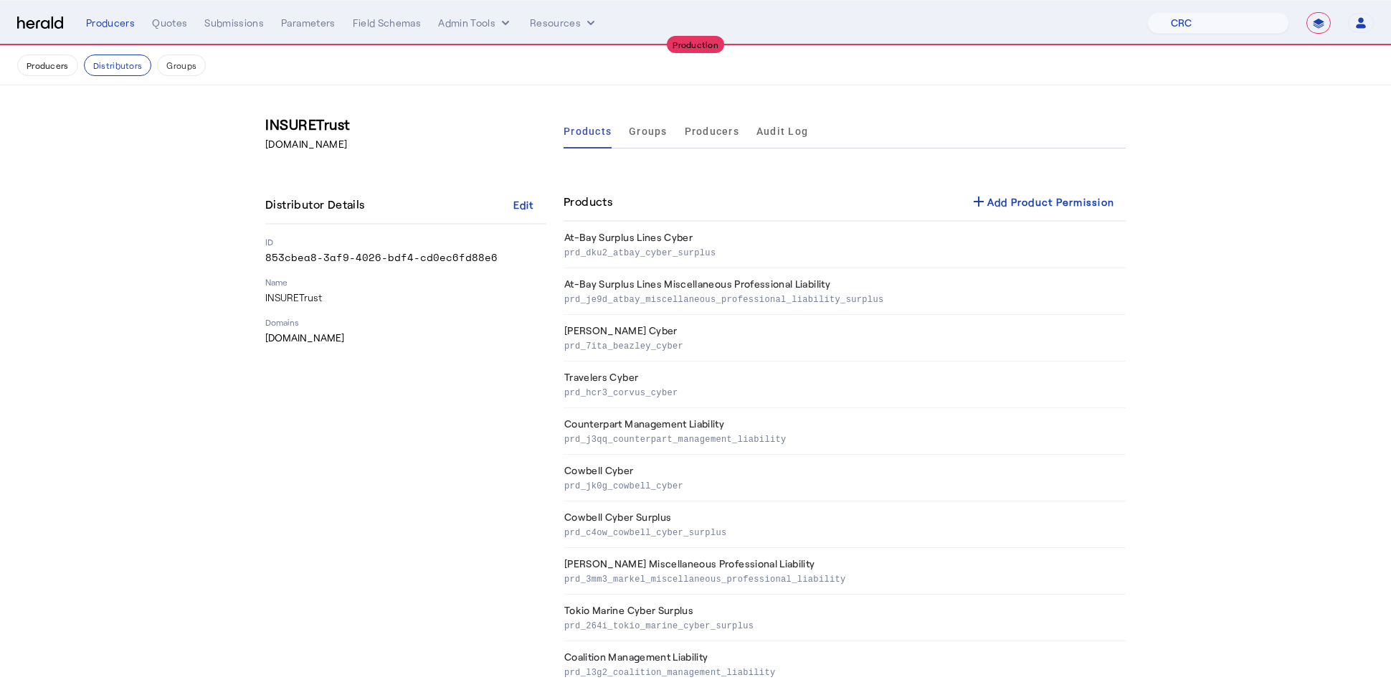
click at [432, 257] on p "853cbea8-3af9-4026-bdf4-cd0ec6fd88e6" at bounding box center [405, 257] width 281 height 14
copy p "853cbea8-3af9-4026-bdf4-cd0ec6fd88e6"
click at [54, 67] on button "Producers" at bounding box center [47, 65] width 61 height 22
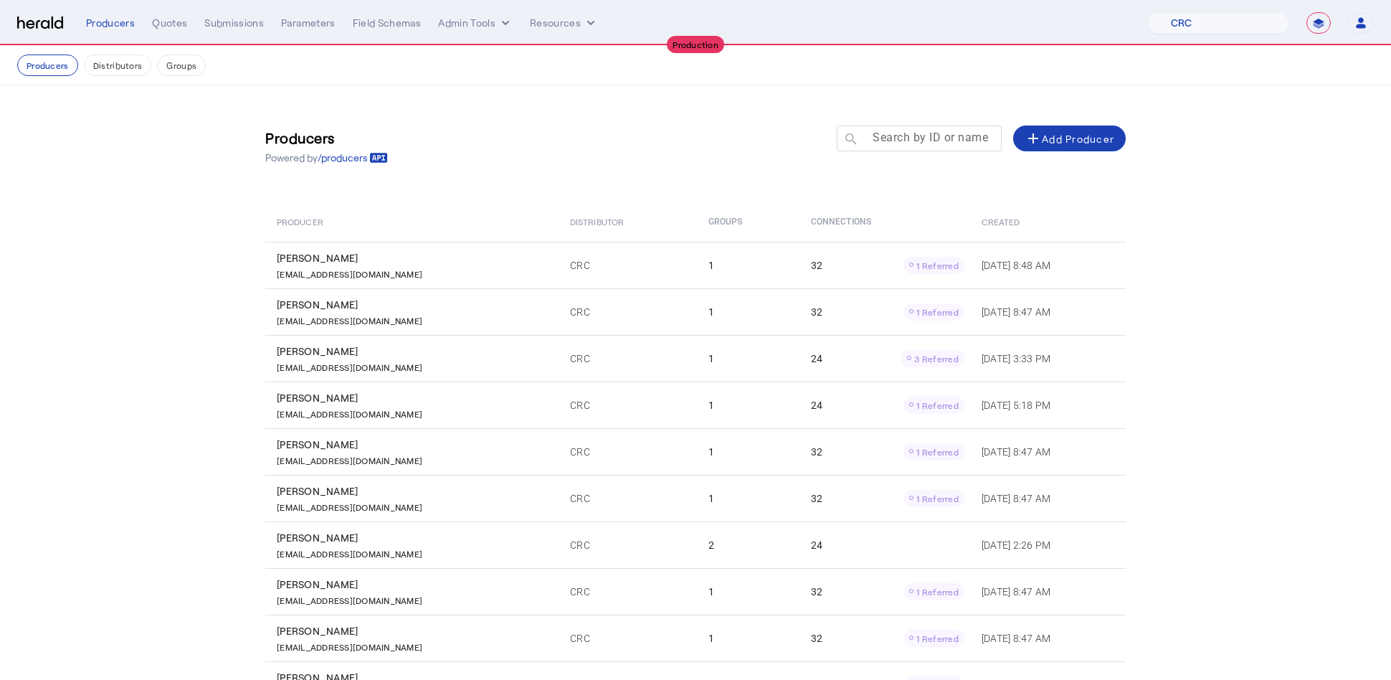
click at [934, 143] on input "Search by ID or name" at bounding box center [925, 137] width 129 height 17
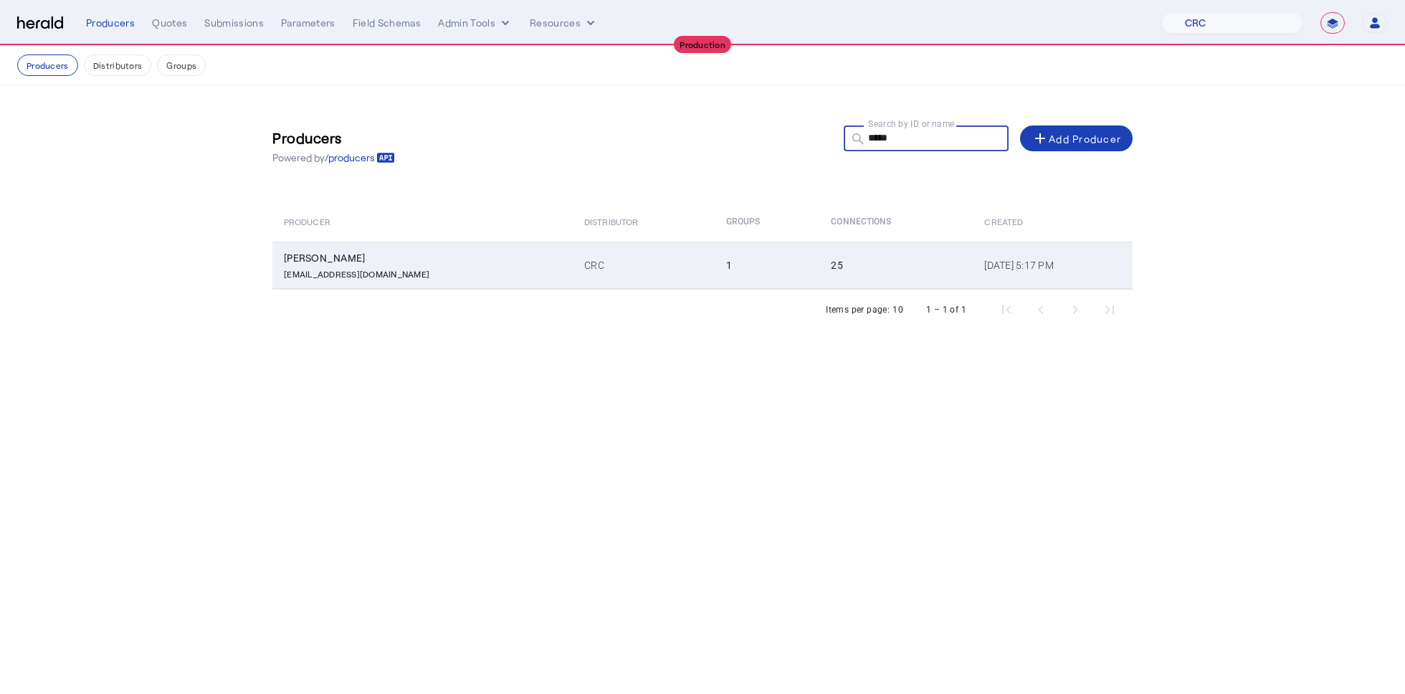
type input "*****"
click at [629, 267] on td "CRC" at bounding box center [643, 265] width 141 height 47
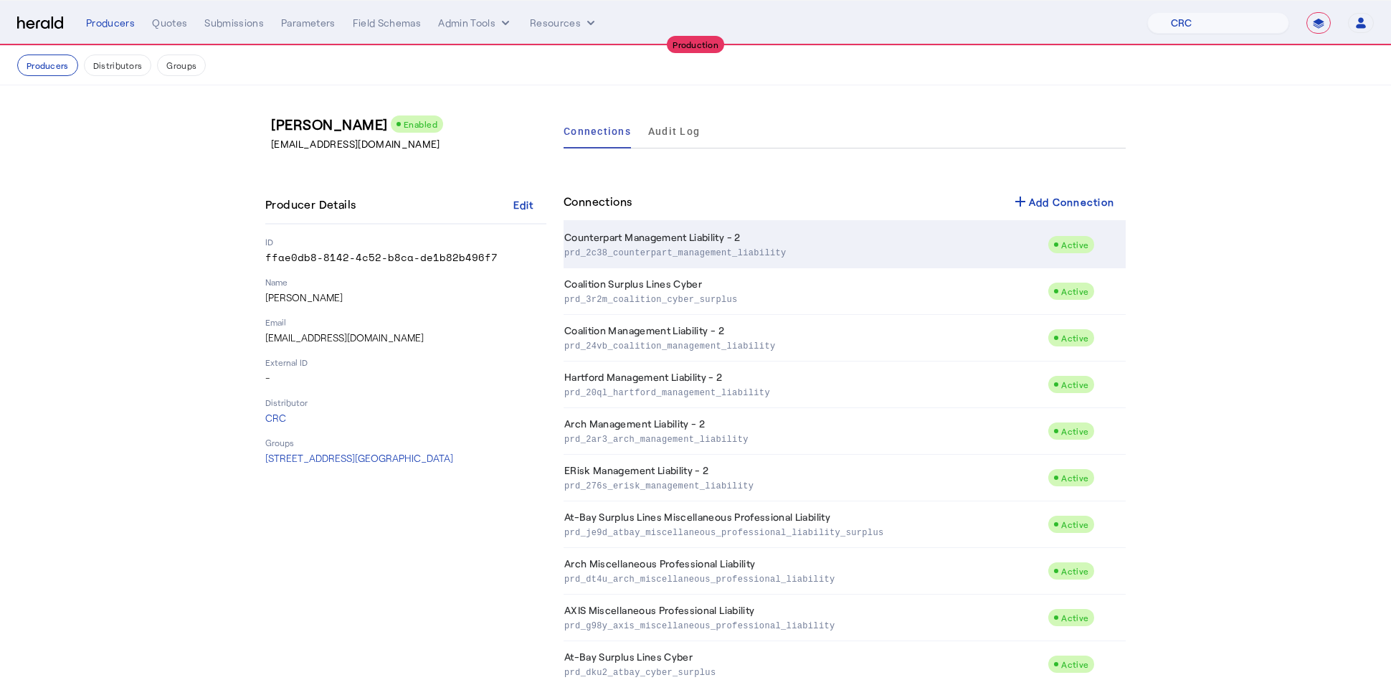
click at [766, 246] on p "prd_2c38_counterpart_management_liability" at bounding box center [803, 252] width 478 height 14
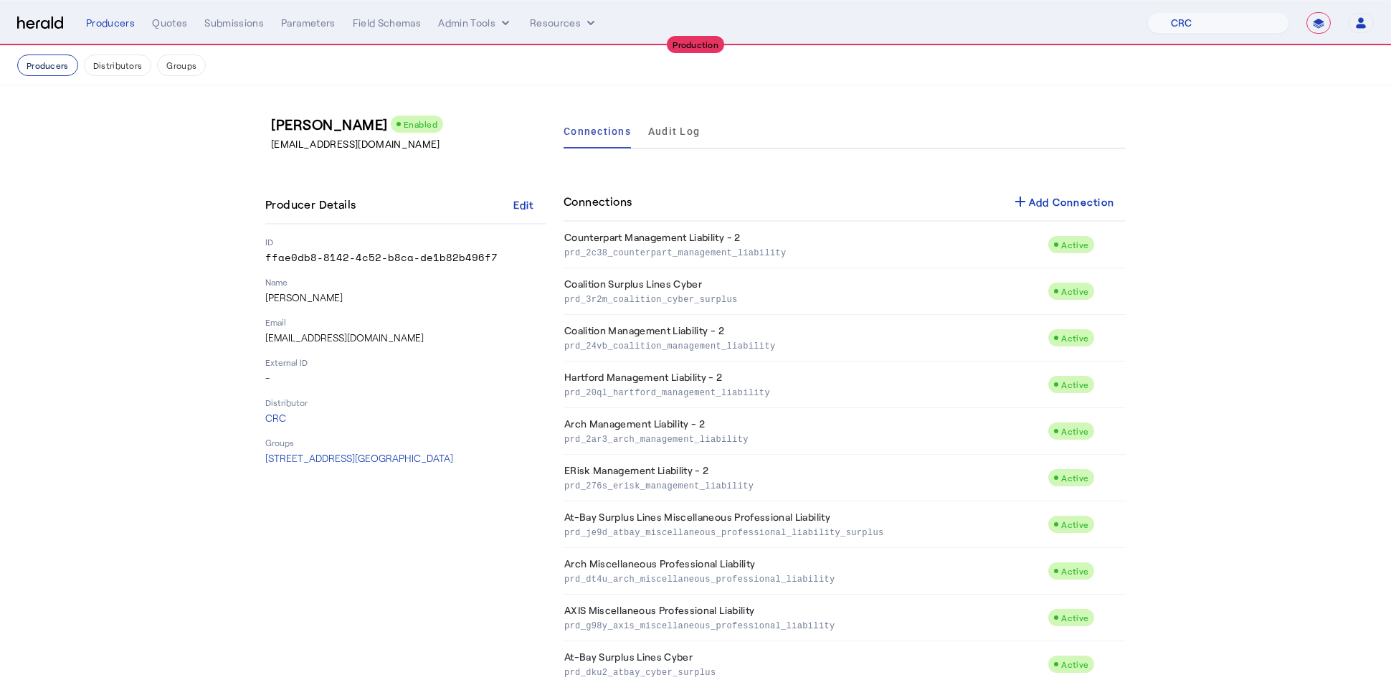
click at [46, 59] on button "Producers" at bounding box center [47, 65] width 61 height 22
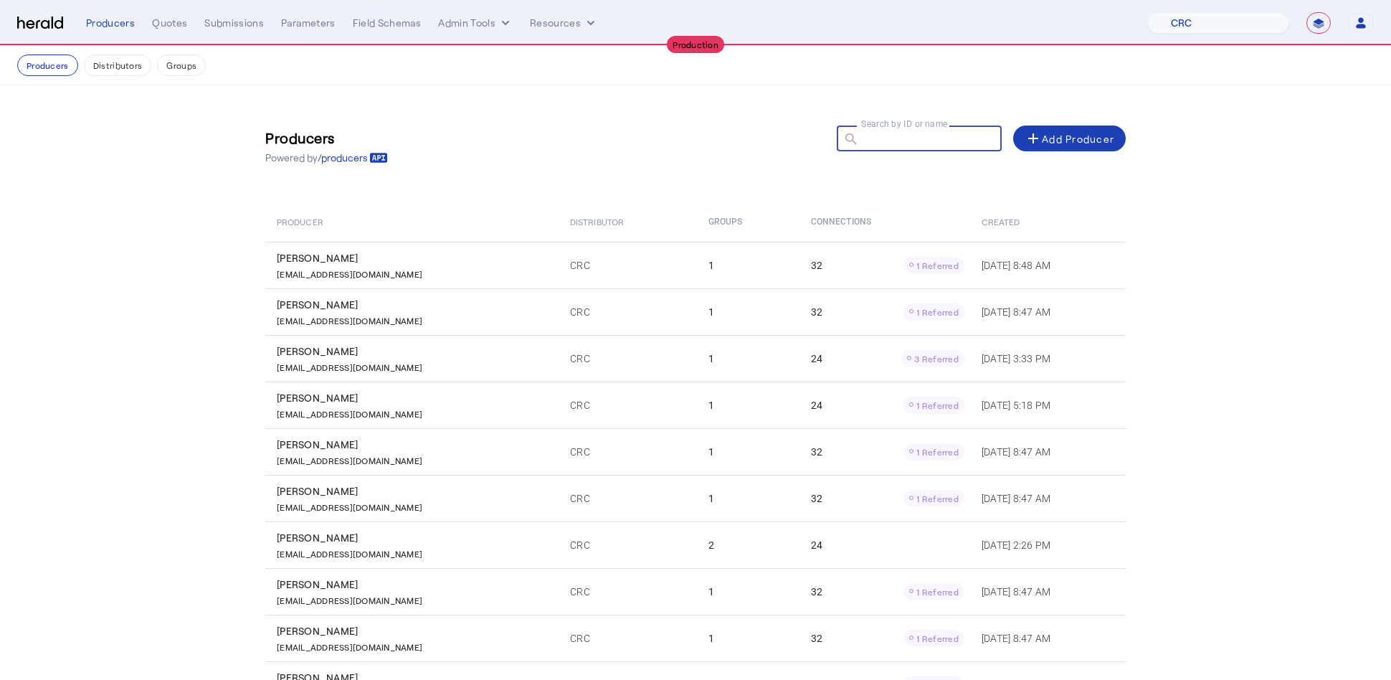
click at [922, 127] on div "Search by ID or name search" at bounding box center [913, 138] width 153 height 26
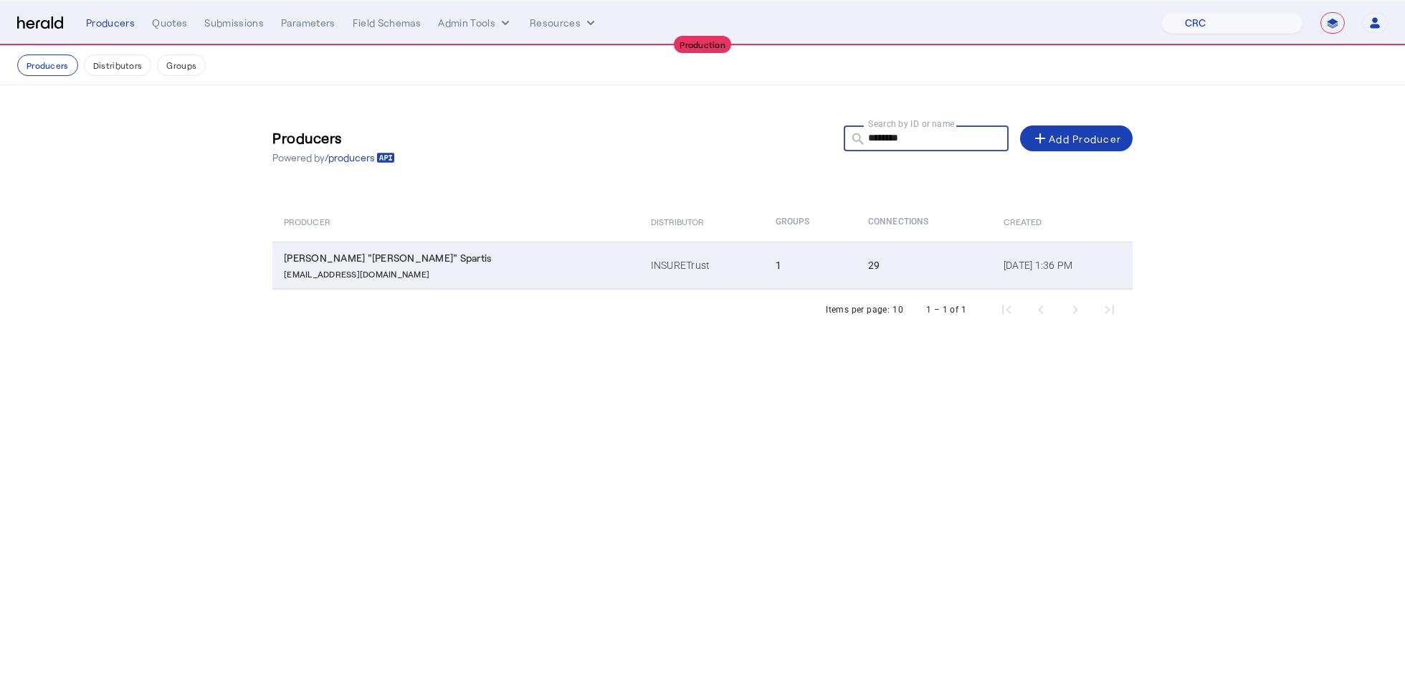
type input "********"
click at [422, 262] on div "Constantine "Dean" Spartis" at bounding box center [459, 258] width 350 height 14
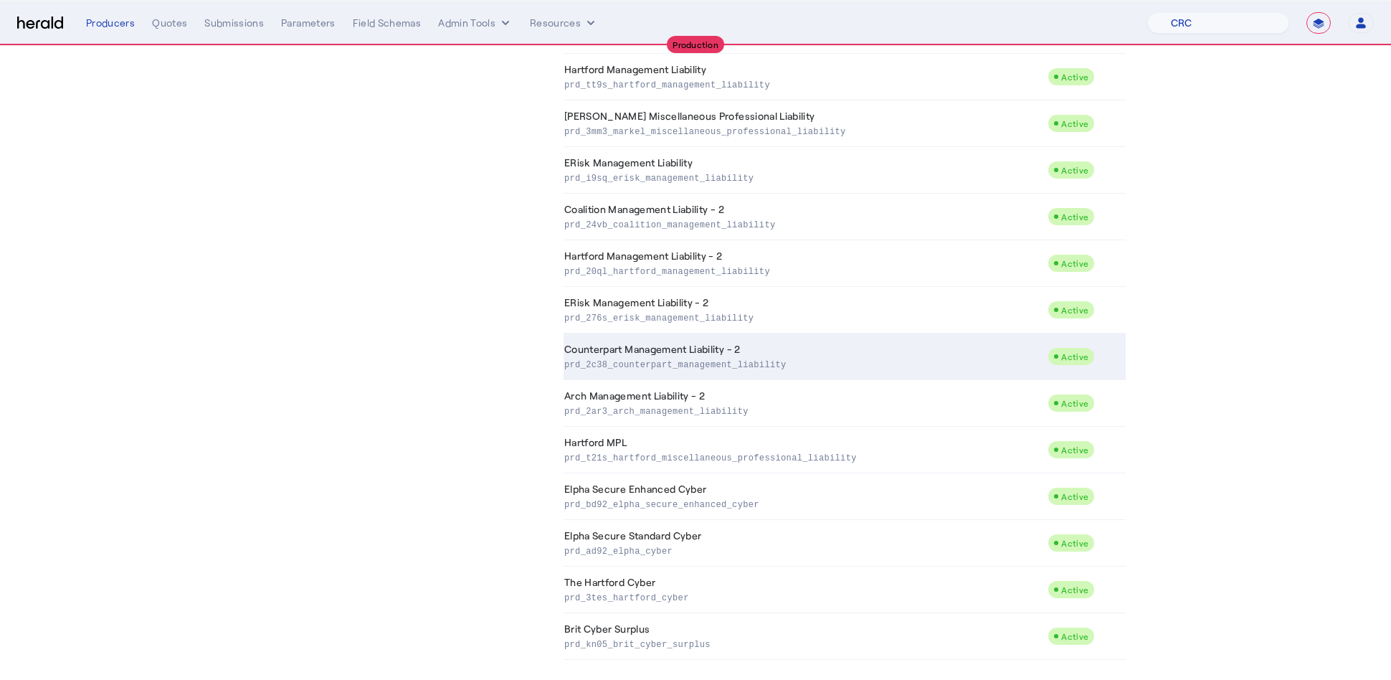
click at [758, 336] on td "Counterpart Management Liability - 2 prd_2c38_counterpart_management_liability" at bounding box center [806, 356] width 484 height 47
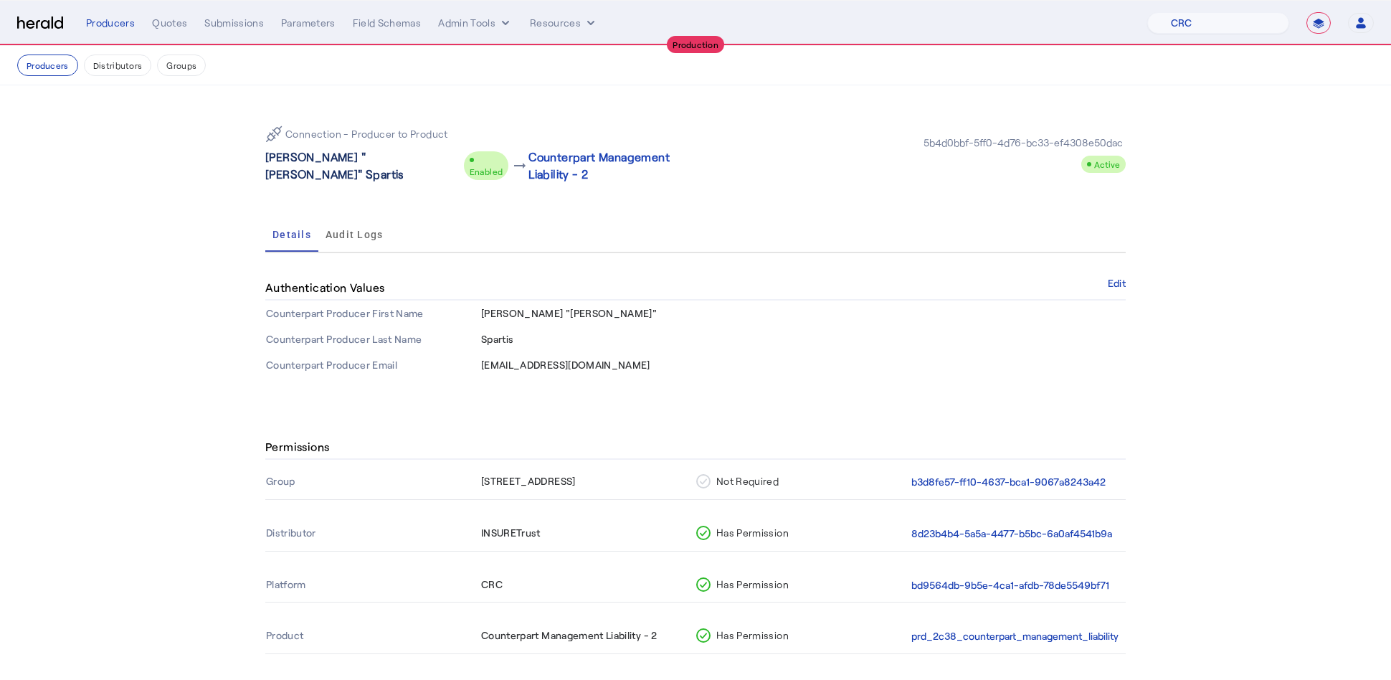
click at [335, 160] on p "Constantine "Dean" Spartis" at bounding box center [361, 165] width 193 height 34
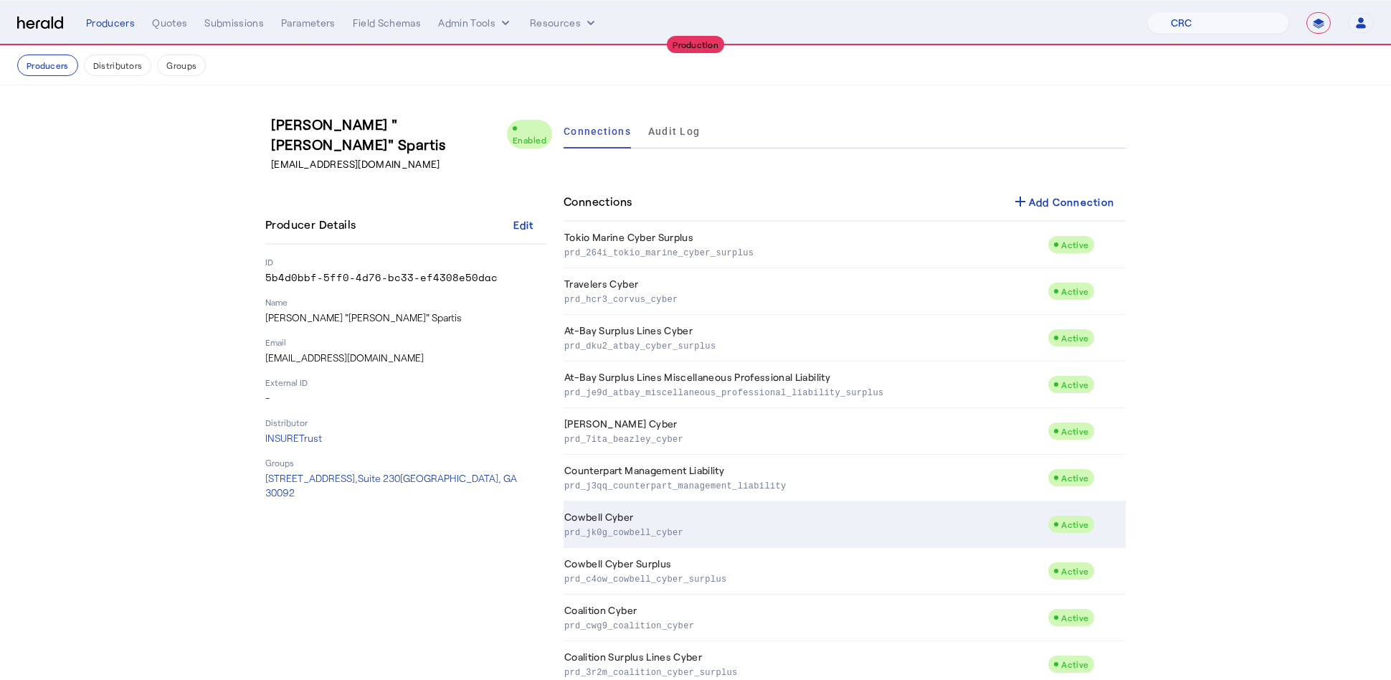
click at [753, 530] on p "prd_jk0g_cowbell_cyber" at bounding box center [803, 531] width 478 height 14
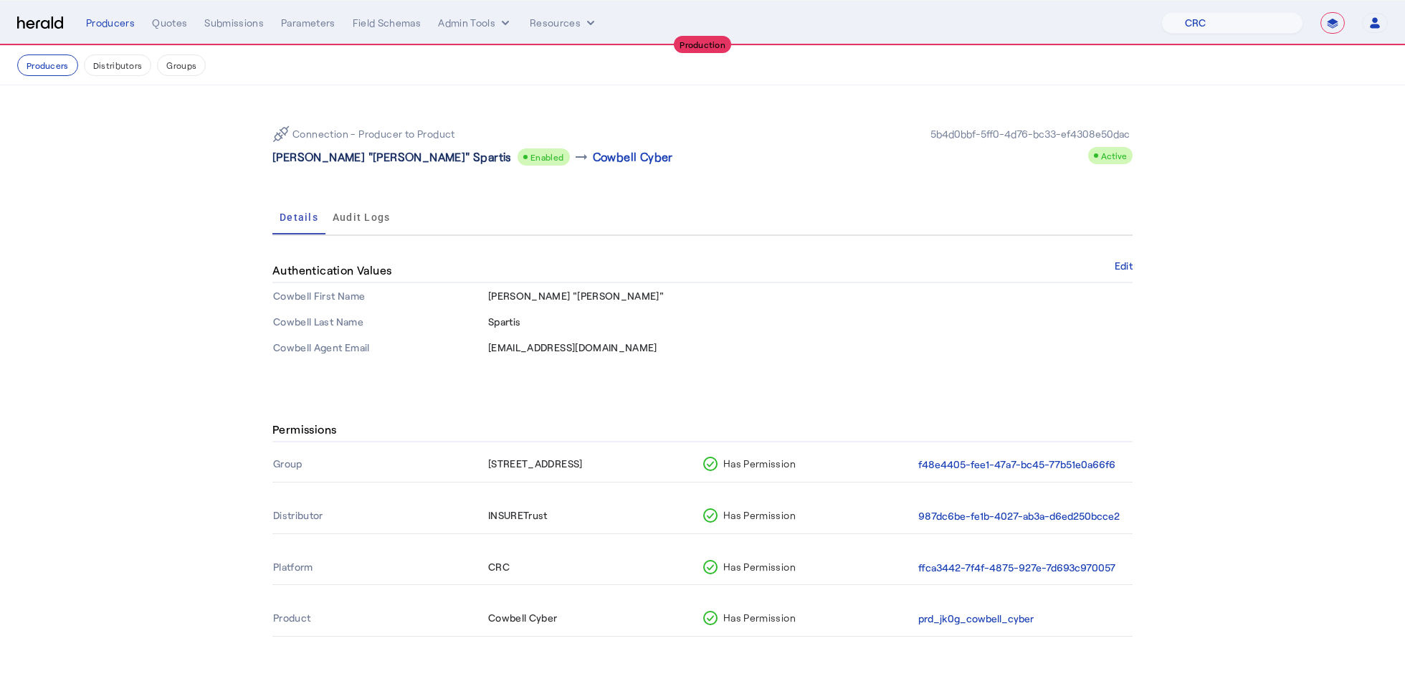
click at [346, 151] on p "Constantine "Dean" Spartis" at bounding box center [391, 156] width 239 height 17
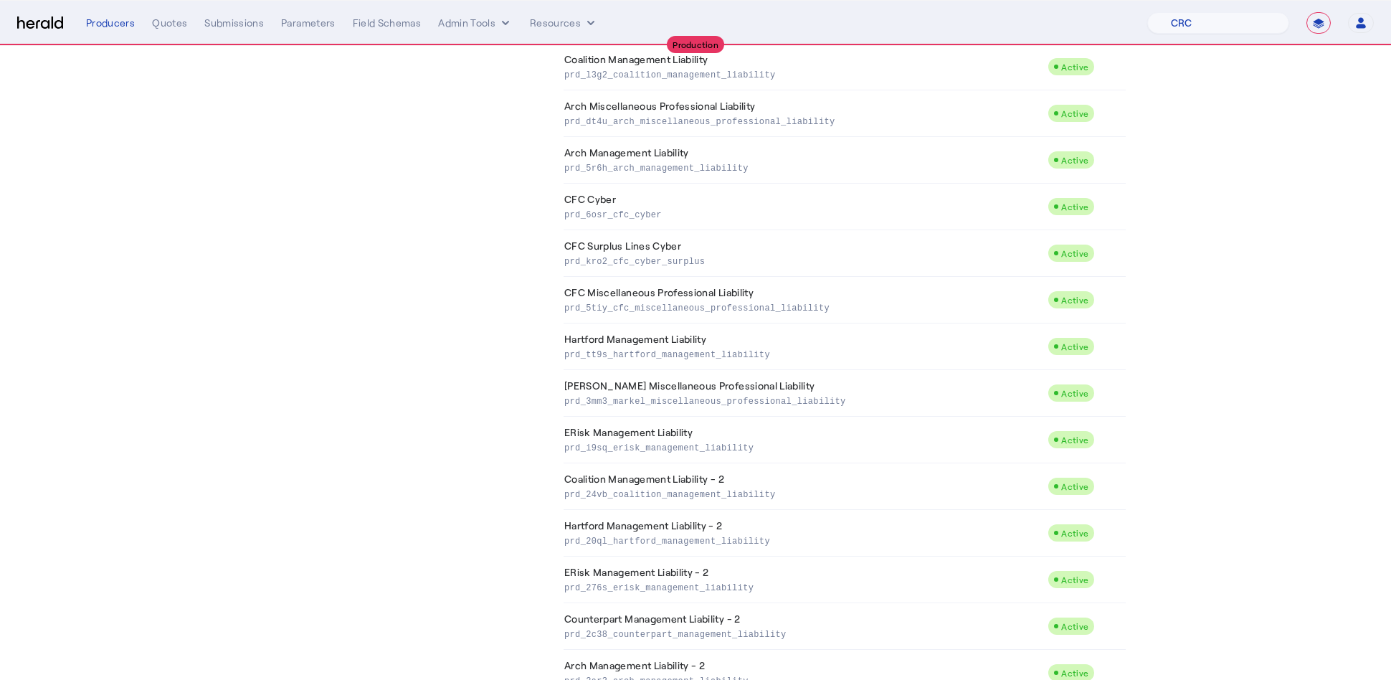
scroll to position [683, 0]
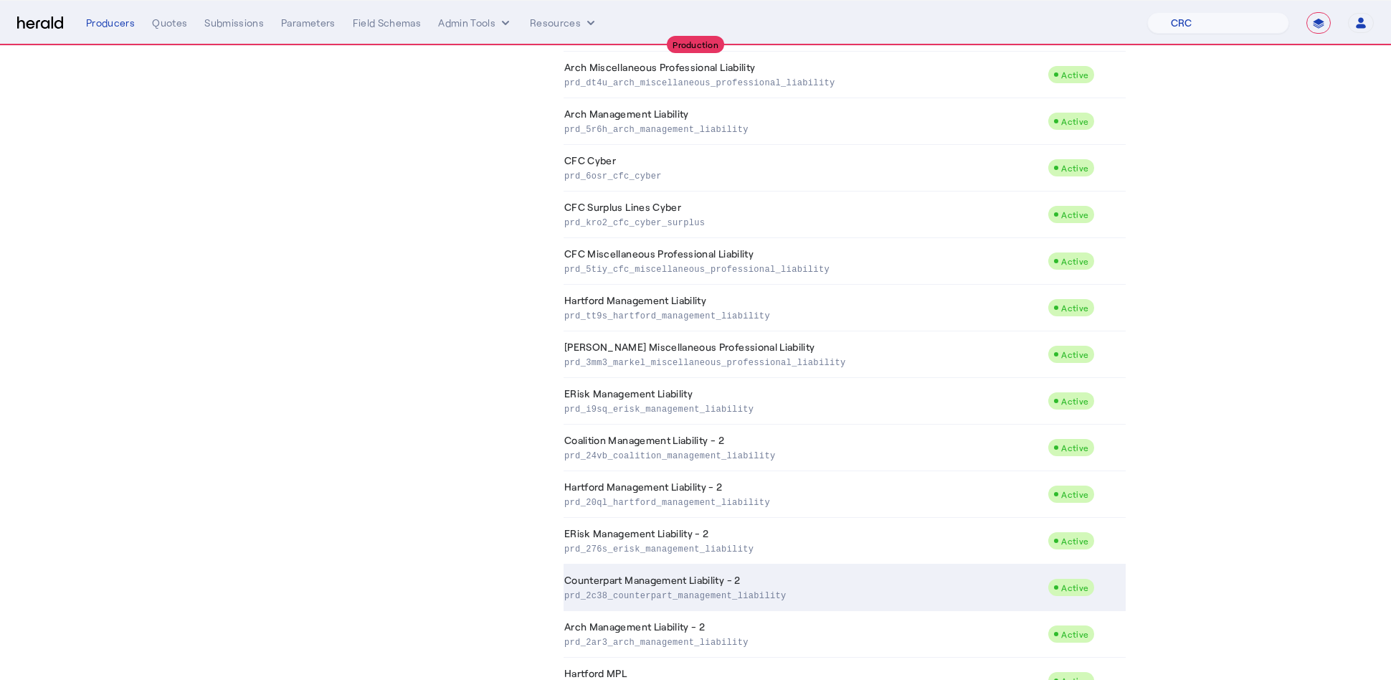
click at [729, 579] on td "Counterpart Management Liability - 2 prd_2c38_counterpart_management_liability" at bounding box center [806, 587] width 484 height 47
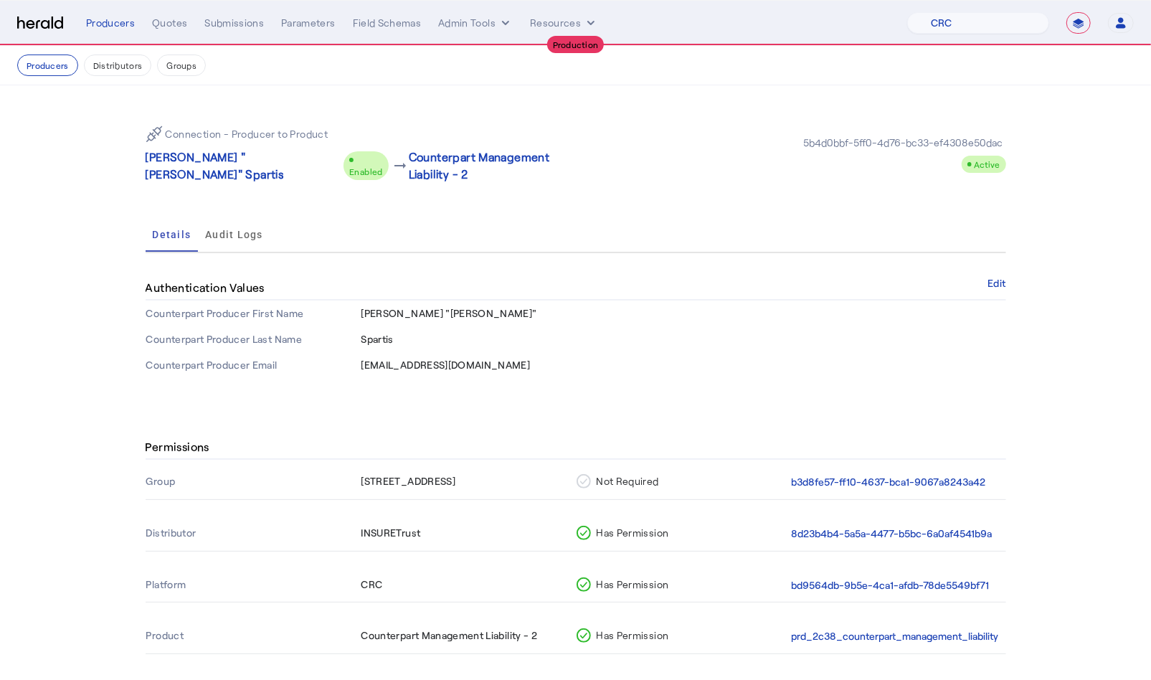
click at [930, 388] on div "Connection - Producer to Product Constantine "Dean" Spartis Enabled arrow_right…" at bounding box center [576, 245] width 918 height 321
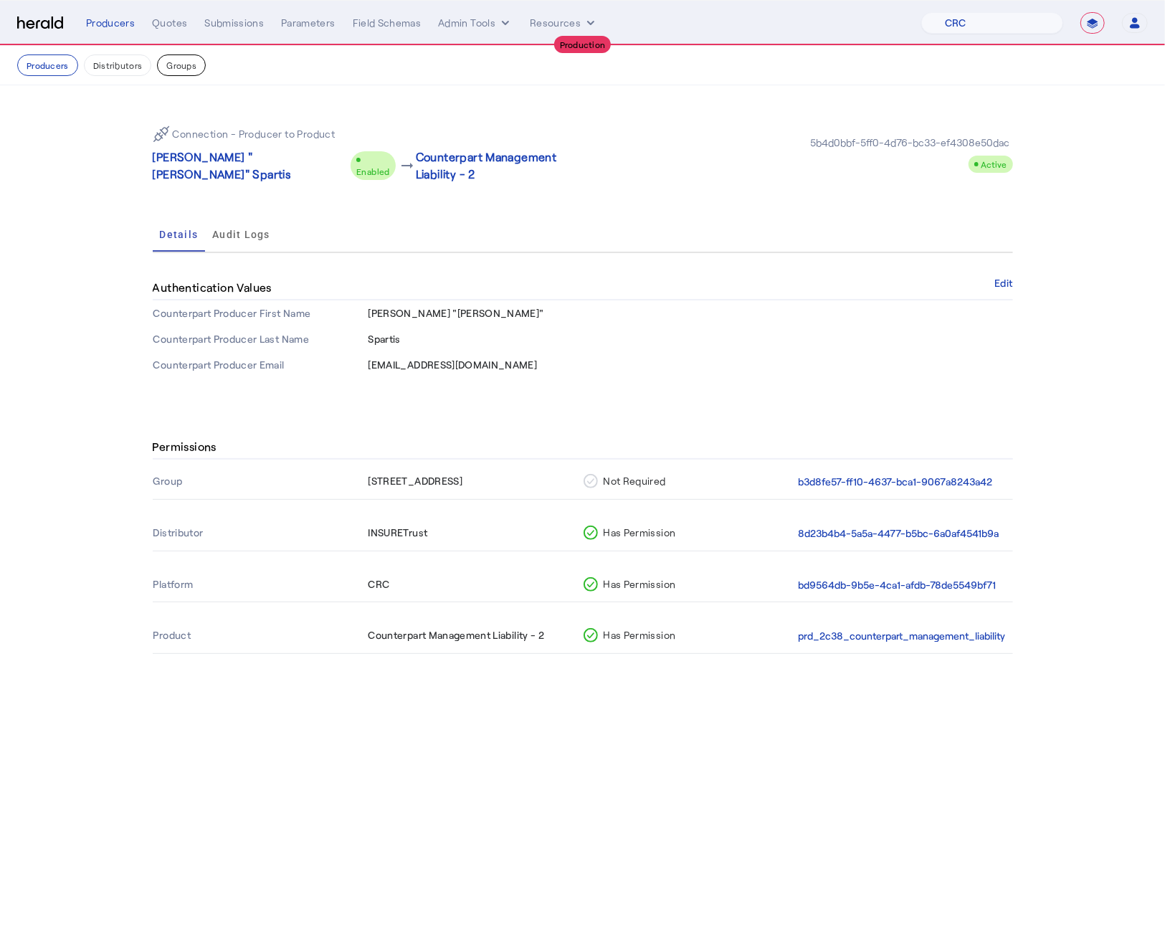
click at [189, 70] on button "Groups" at bounding box center [181, 65] width 49 height 22
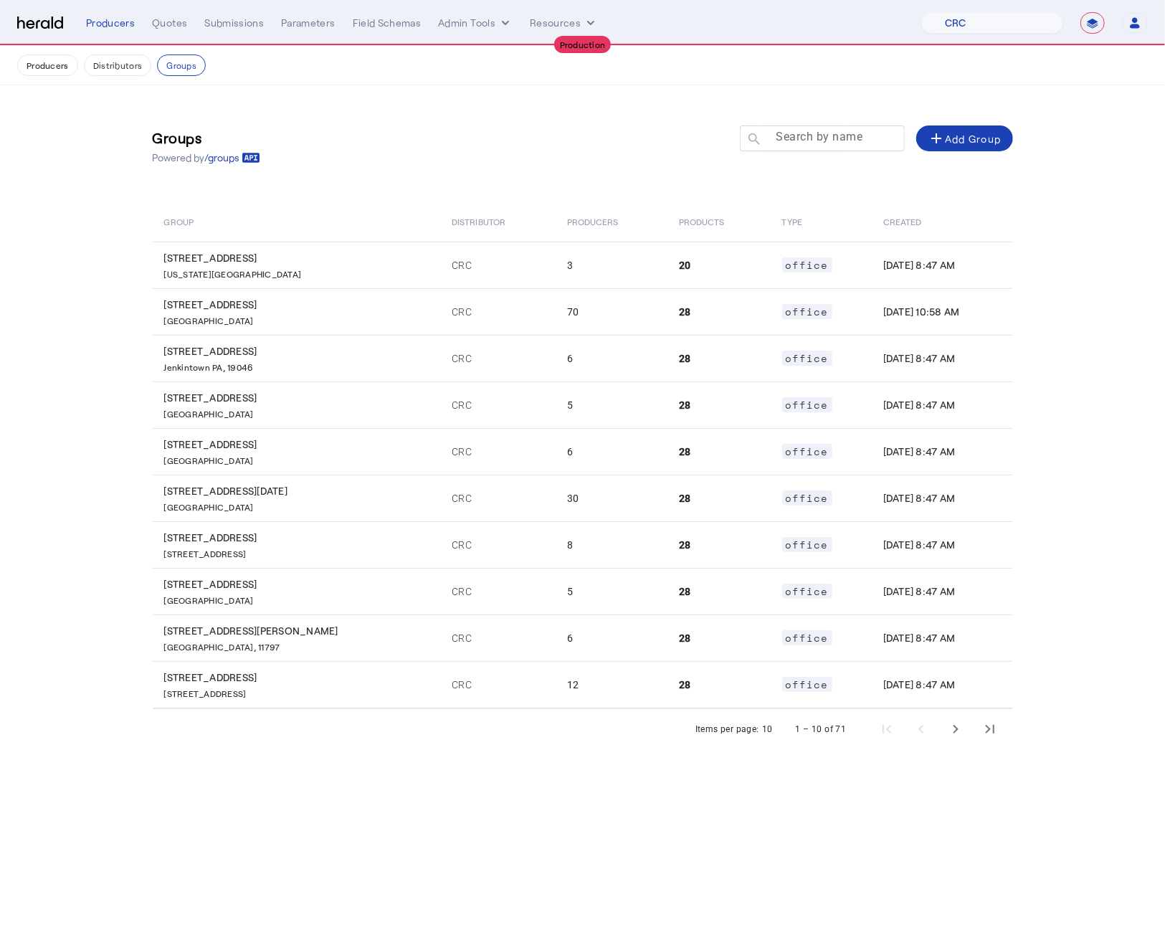
click at [792, 151] on div at bounding box center [828, 145] width 129 height 40
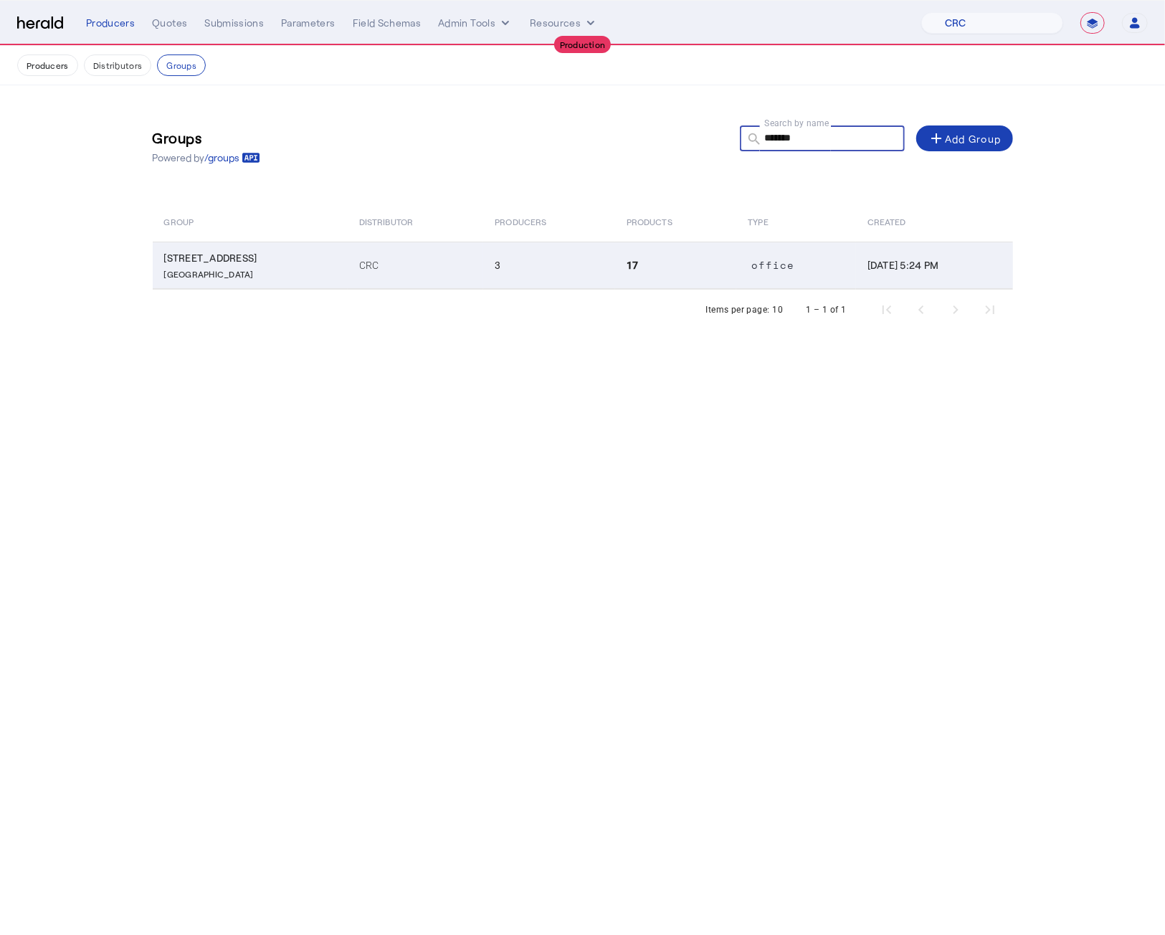
type input "*******"
click at [464, 276] on td "CRC" at bounding box center [416, 265] width 136 height 47
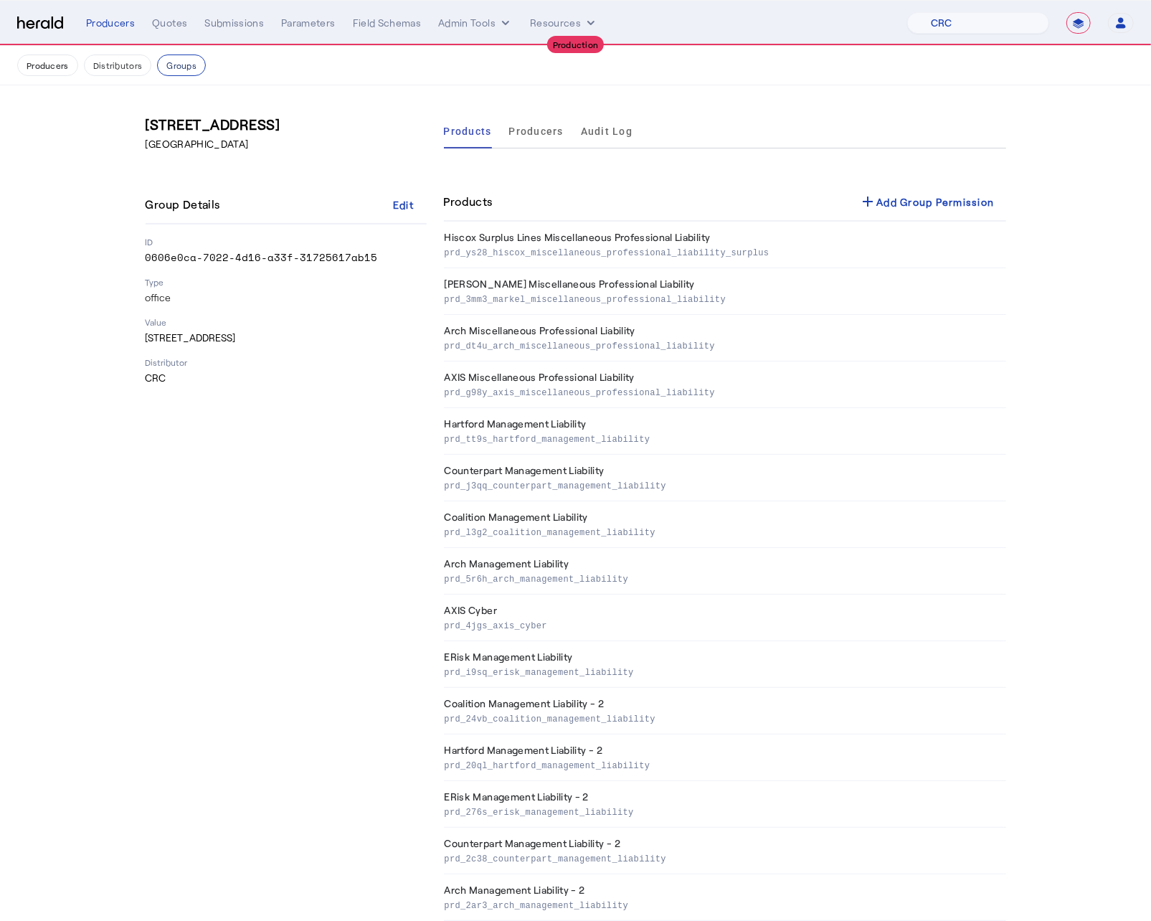
click at [186, 67] on button "Groups" at bounding box center [181, 65] width 49 height 22
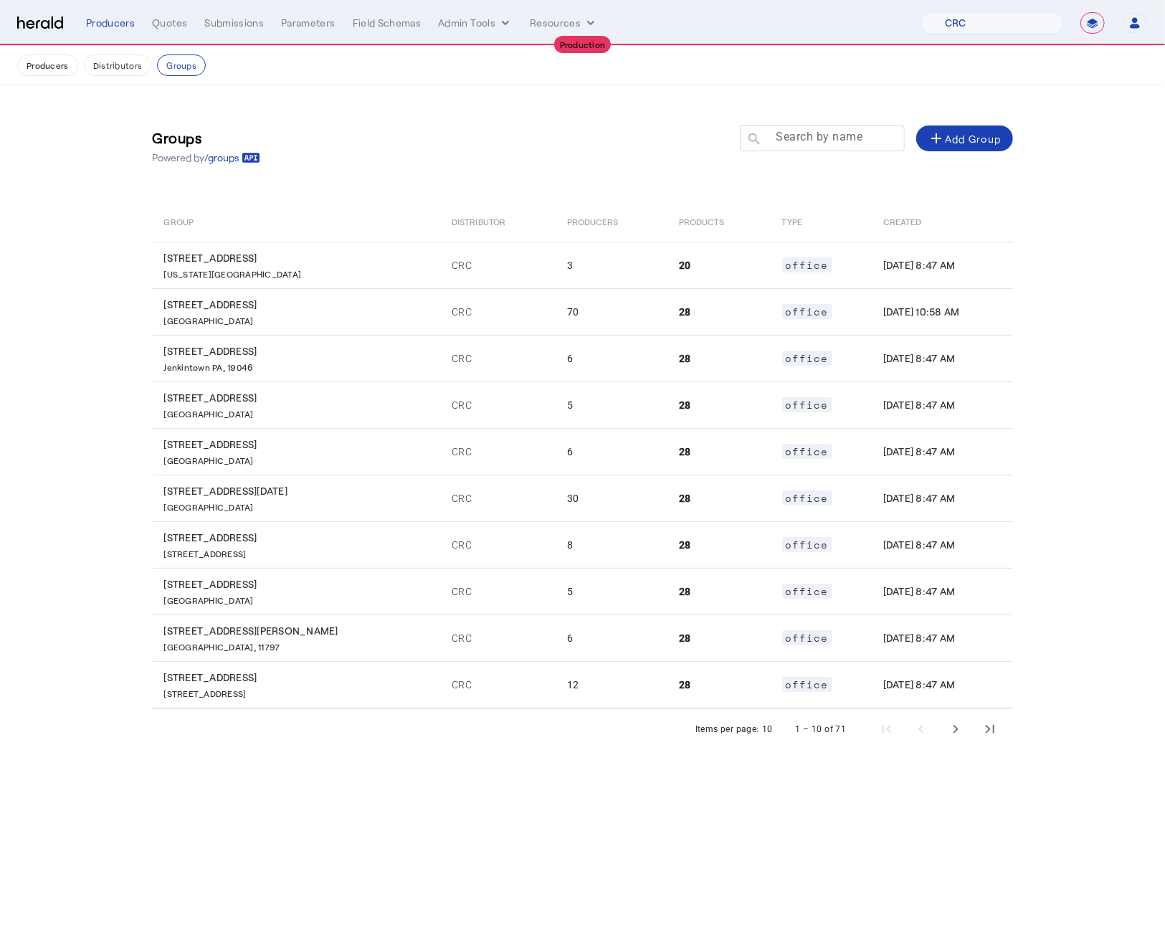
click at [784, 137] on mat-label "Search by name" at bounding box center [819, 138] width 87 height 14
click at [784, 137] on input "Search by name" at bounding box center [828, 137] width 129 height 17
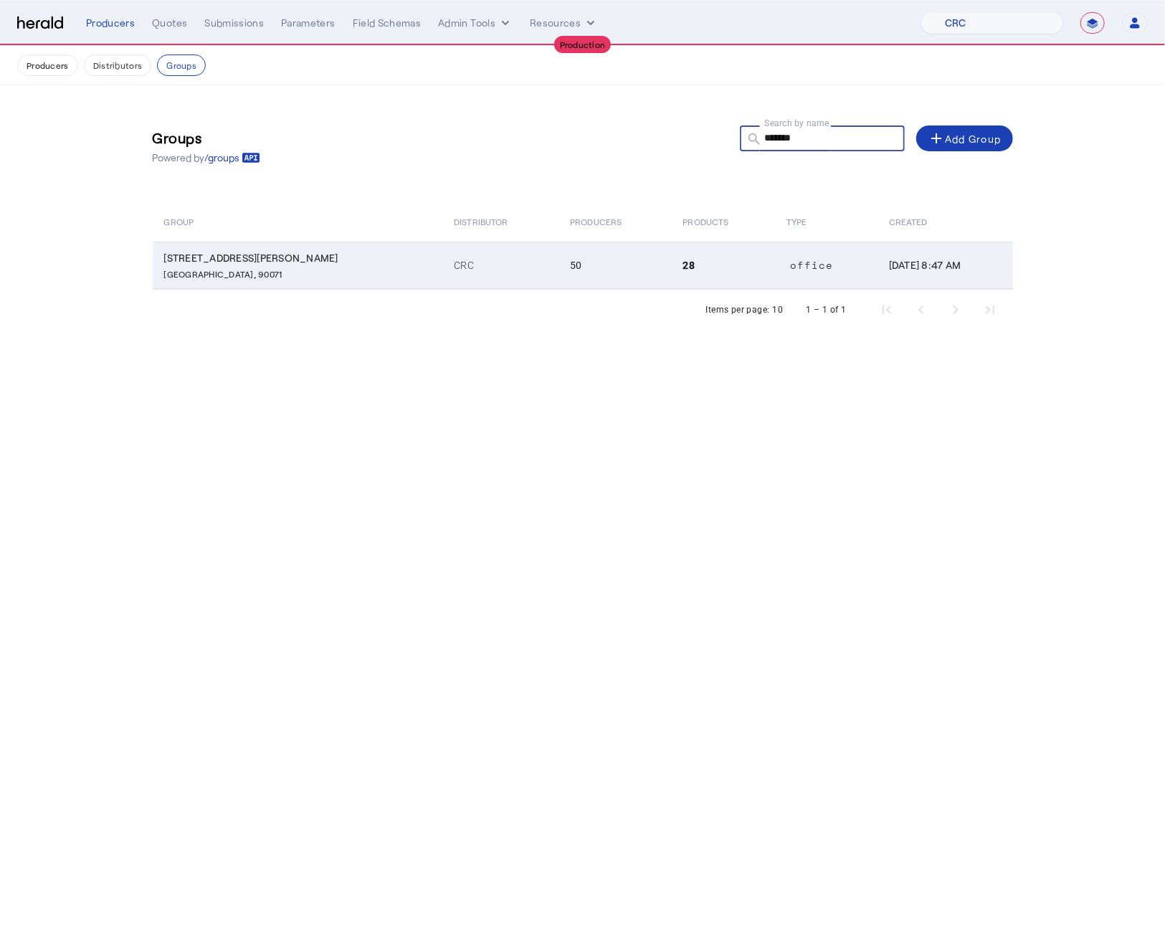
type input "*******"
click at [345, 276] on p "Los Angeles CA, 90071" at bounding box center [300, 272] width 273 height 14
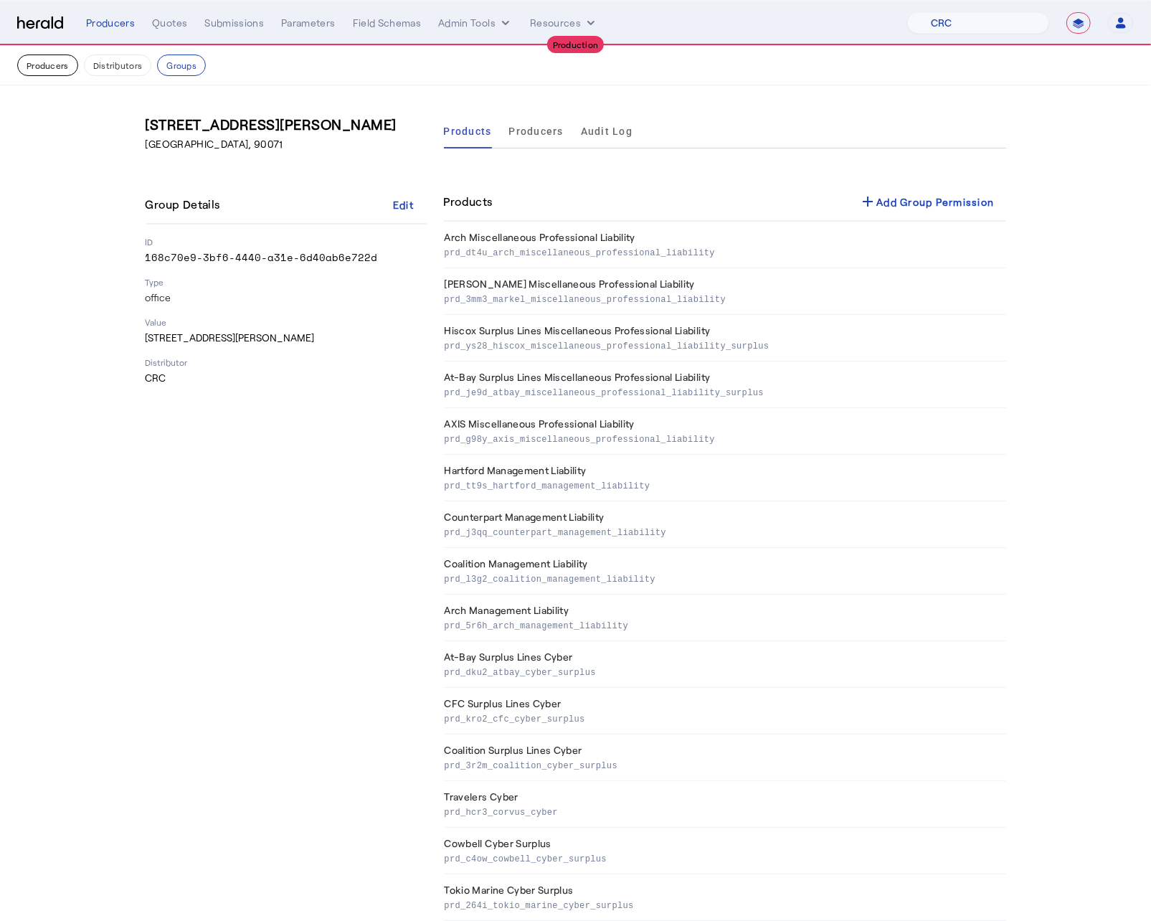
click at [54, 66] on button "Producers" at bounding box center [47, 65] width 61 height 22
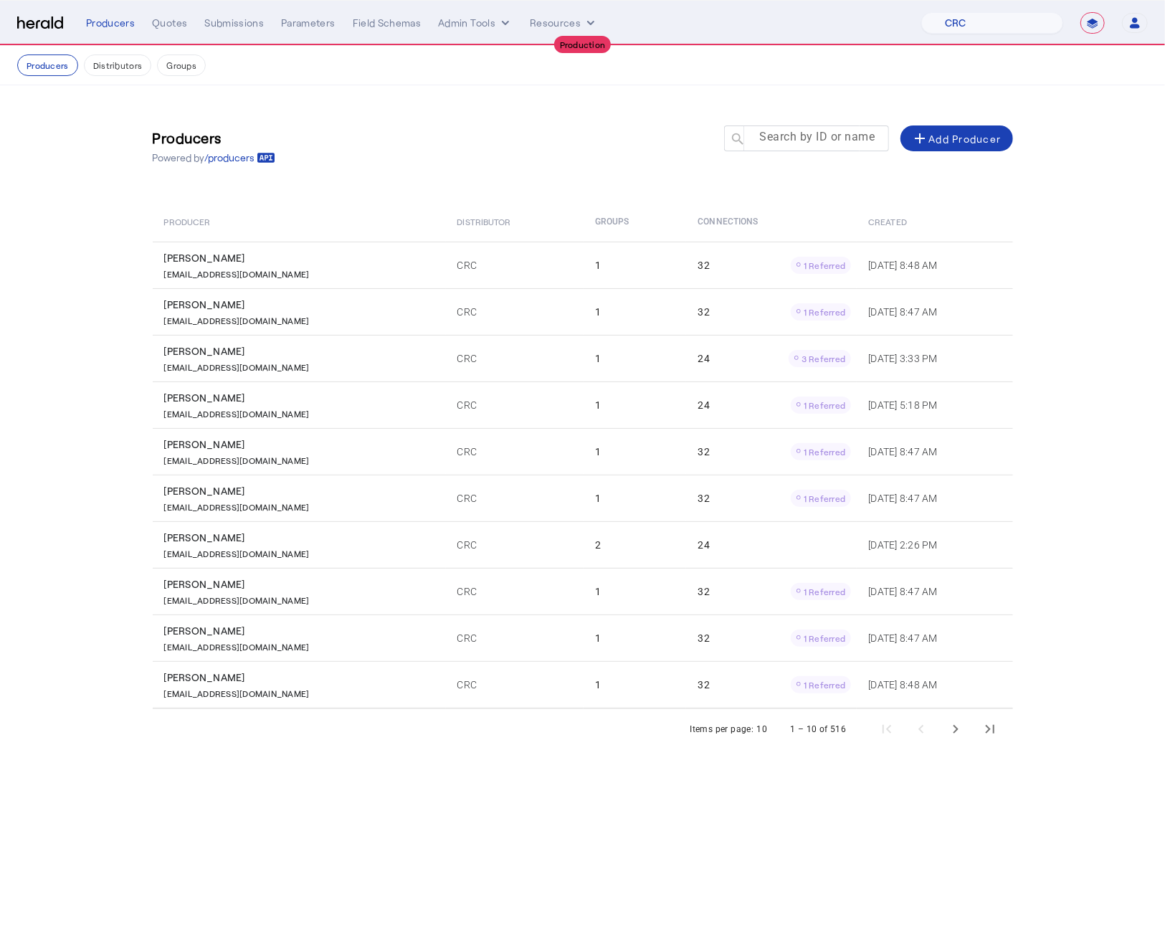
click at [800, 142] on mat-label "Search by ID or name" at bounding box center [817, 138] width 115 height 14
click at [800, 142] on input "Search by ID or name" at bounding box center [813, 137] width 129 height 17
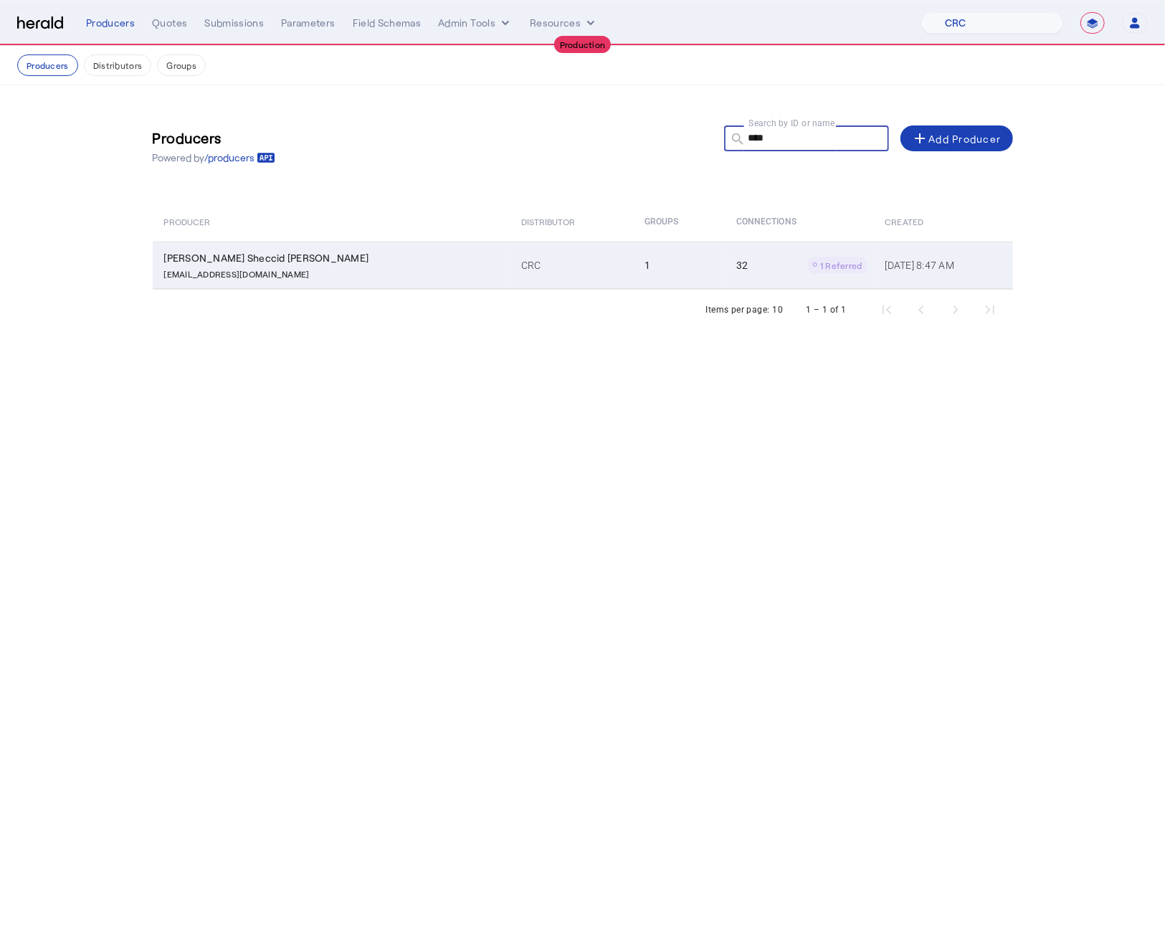
type input "****"
click at [386, 276] on div "ALeyva@crcgroup.com" at bounding box center [334, 272] width 340 height 14
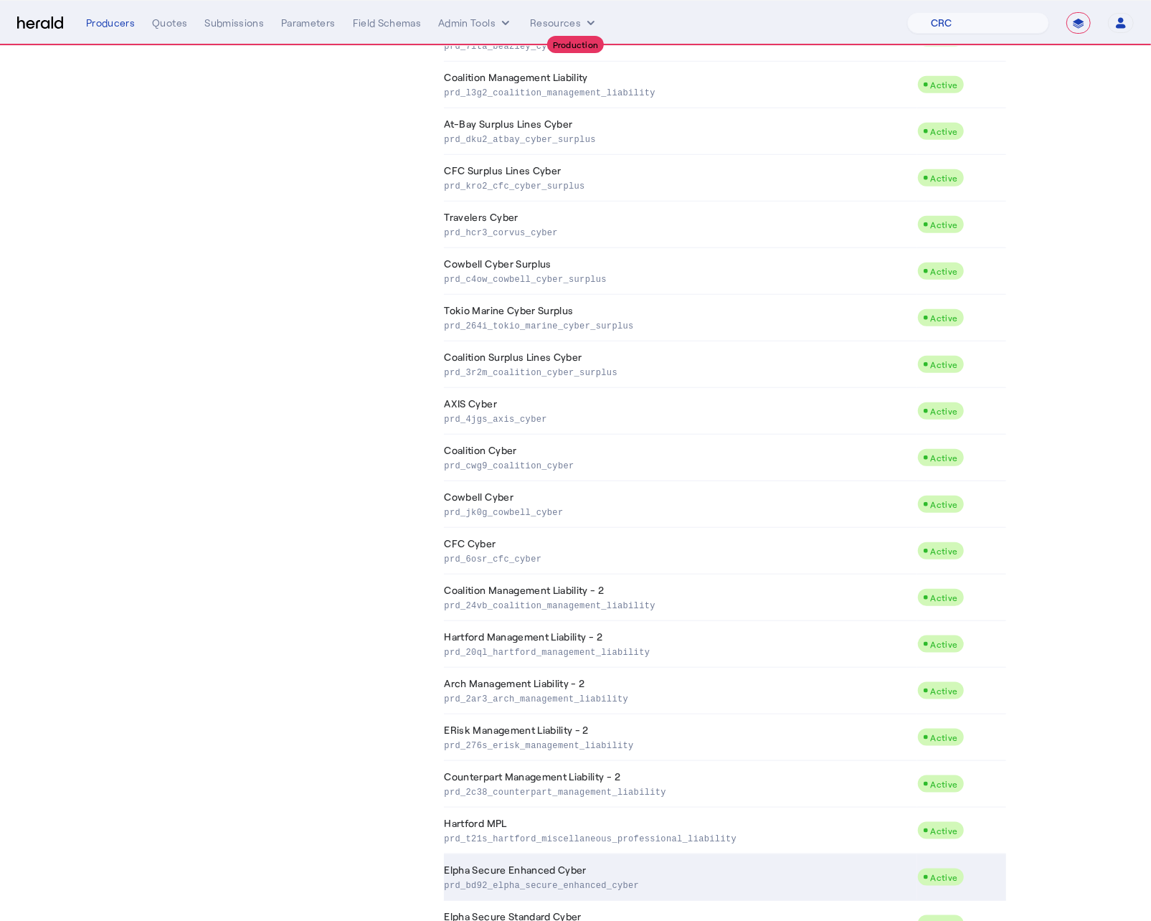
scroll to position [830, 0]
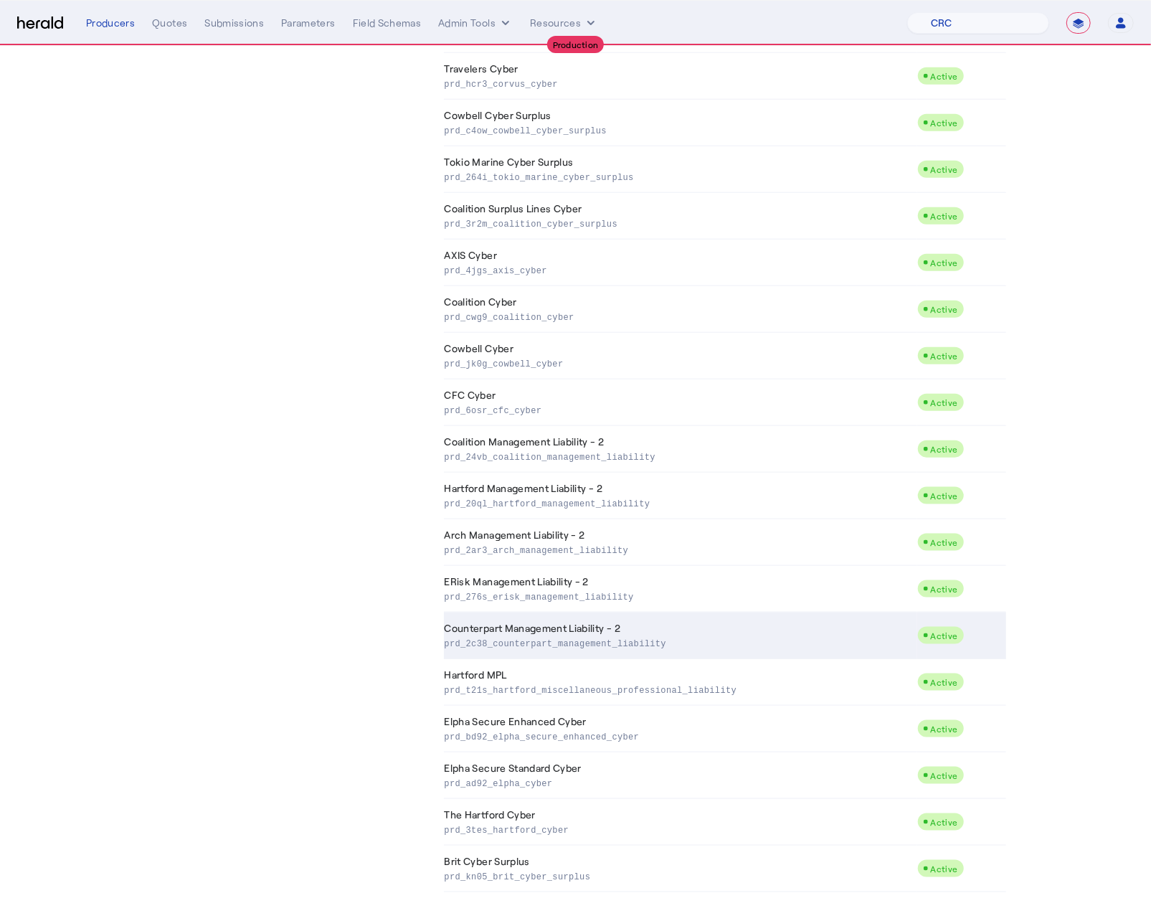
click at [597, 642] on p "prd_2c38_counterpart_management_liability" at bounding box center [678, 642] width 467 height 14
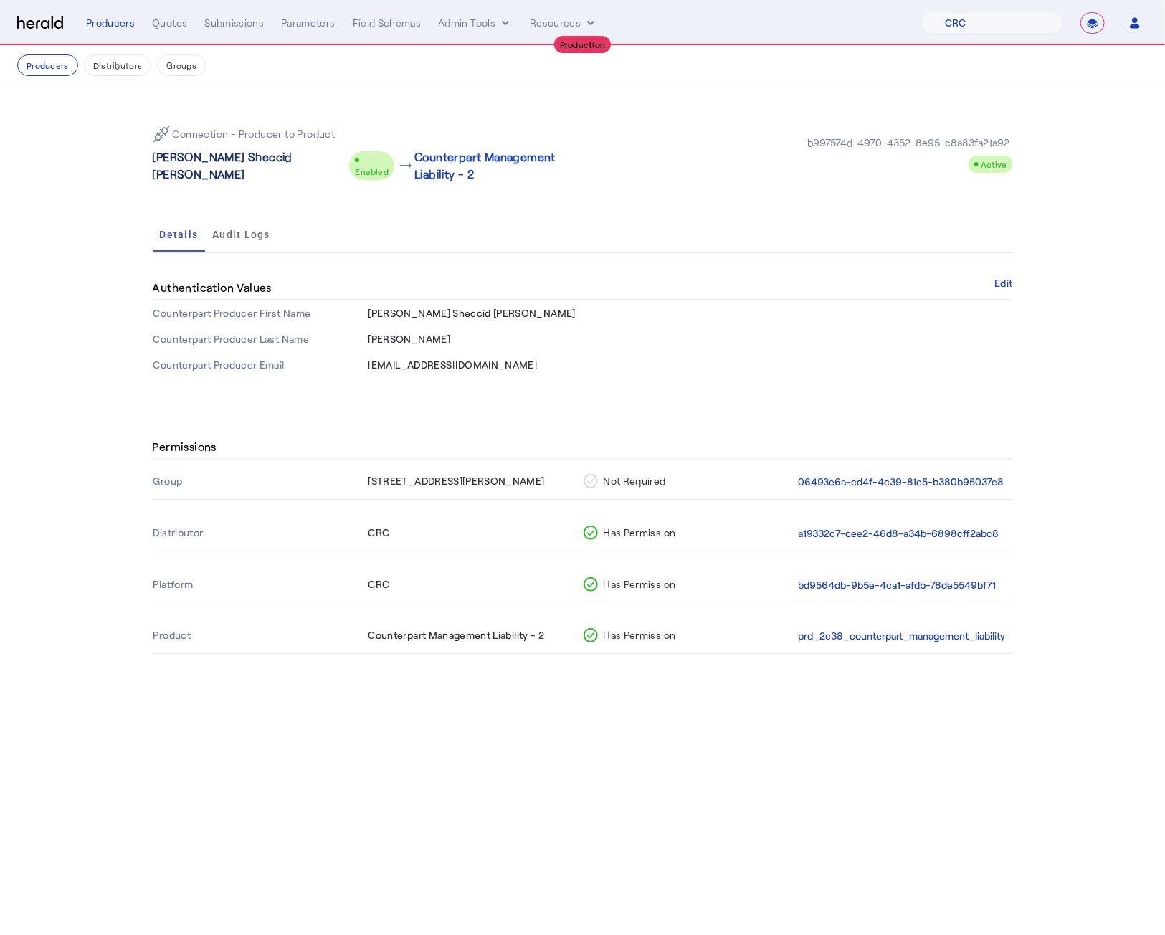
click at [171, 175] on p "Aranza Sheccid Jimenez Leyva" at bounding box center [248, 165] width 191 height 34
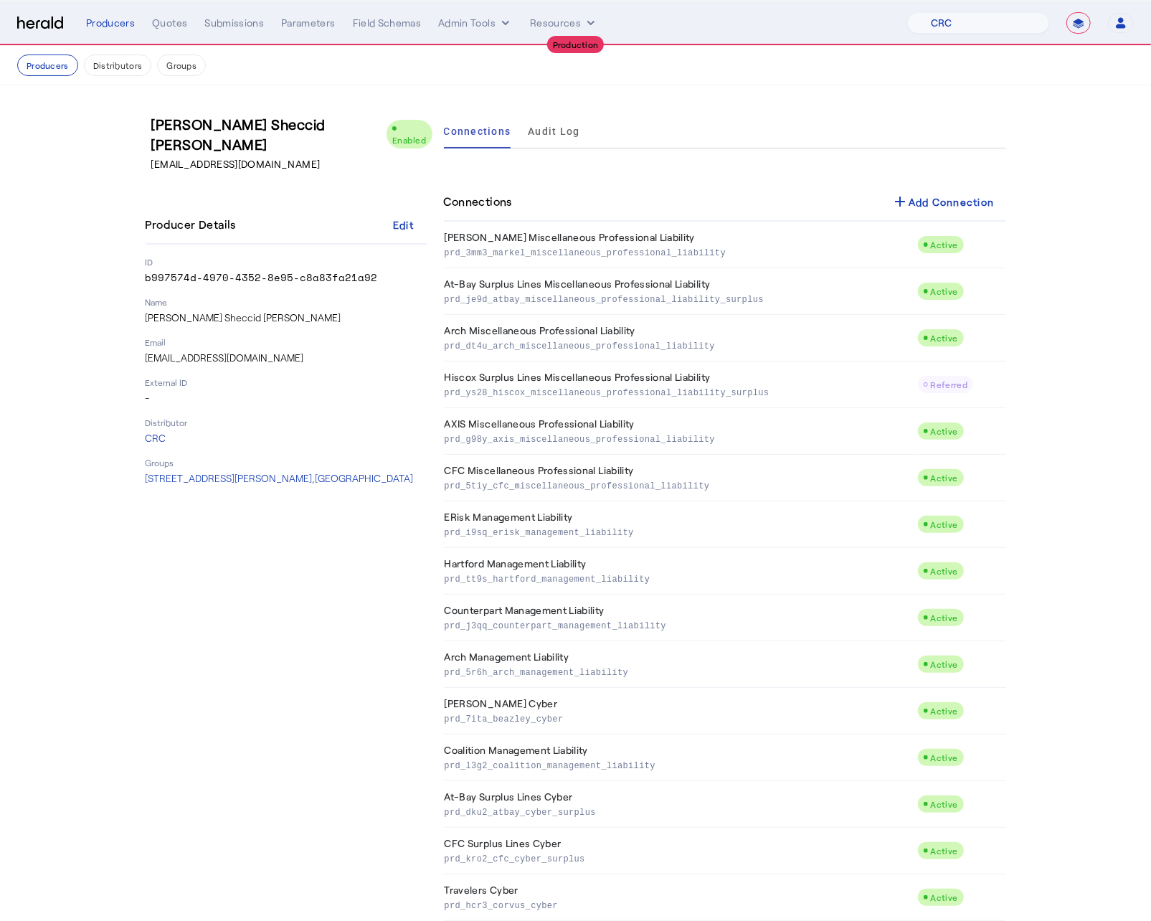
click at [386, 679] on div "Aranza Sheccid Jimenez Leyva Enabled ALeyva@crcgroup.com Producer Details Edit …" at bounding box center [286, 913] width 281 height 1599
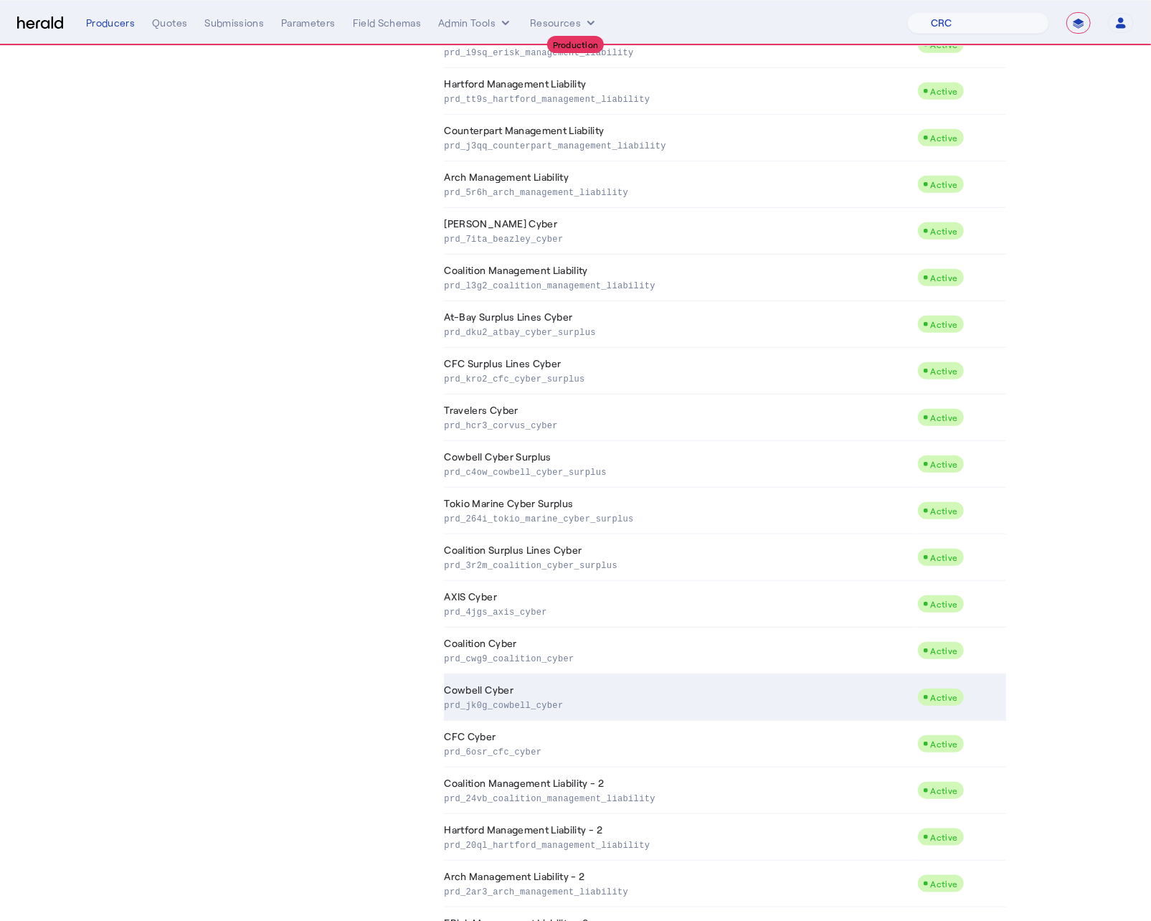
click at [554, 679] on td "Cowbell Cyber prd_jk0g_cowbell_cyber" at bounding box center [680, 697] width 473 height 47
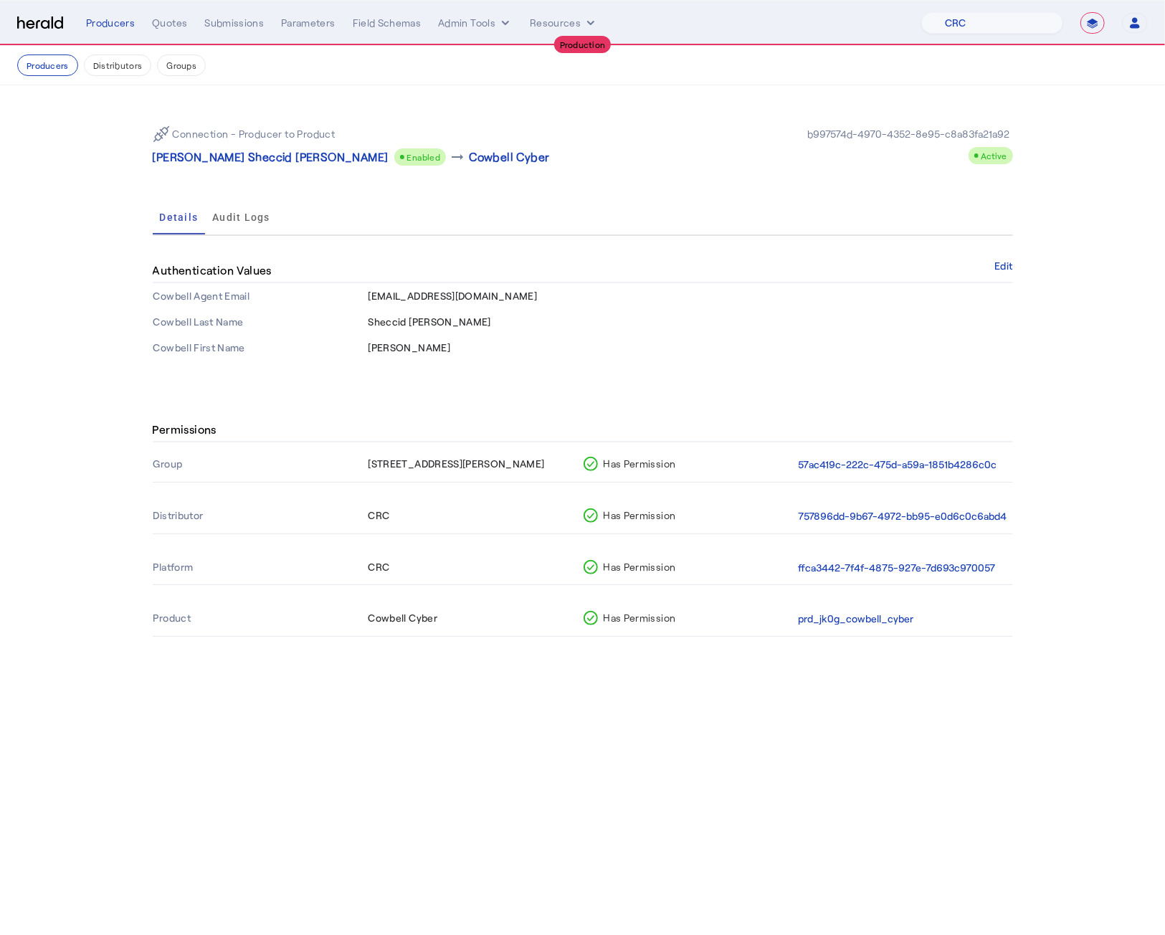
click at [604, 679] on body "**********" at bounding box center [582, 467] width 1165 height 935
click at [580, 366] on div "Connection - Producer to Product Aranza Sheccid Jimenez Leyva Enabled arrow_rig…" at bounding box center [583, 237] width 918 height 304
click at [231, 156] on p "Aranza Sheccid Jimenez Leyva" at bounding box center [271, 156] width 236 height 17
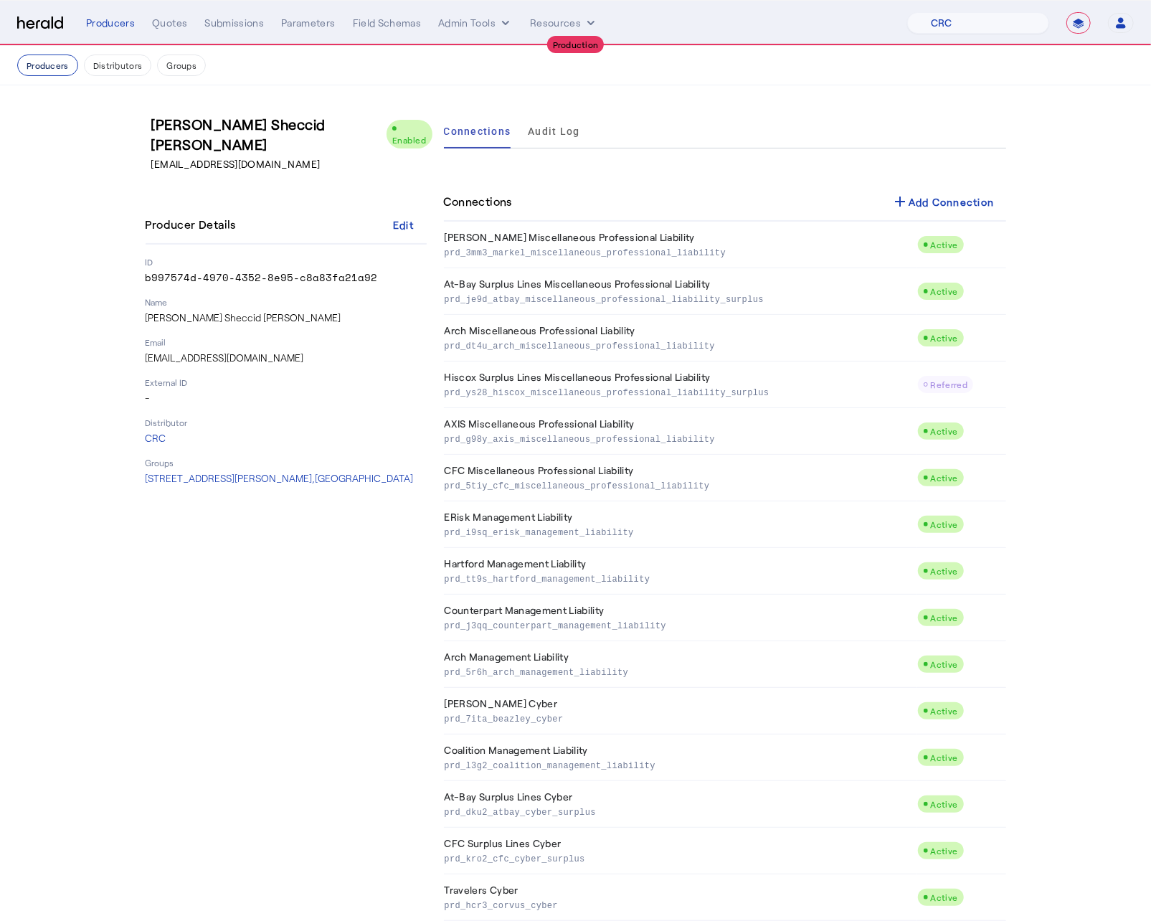
click at [39, 70] on button "Producers" at bounding box center [47, 65] width 61 height 22
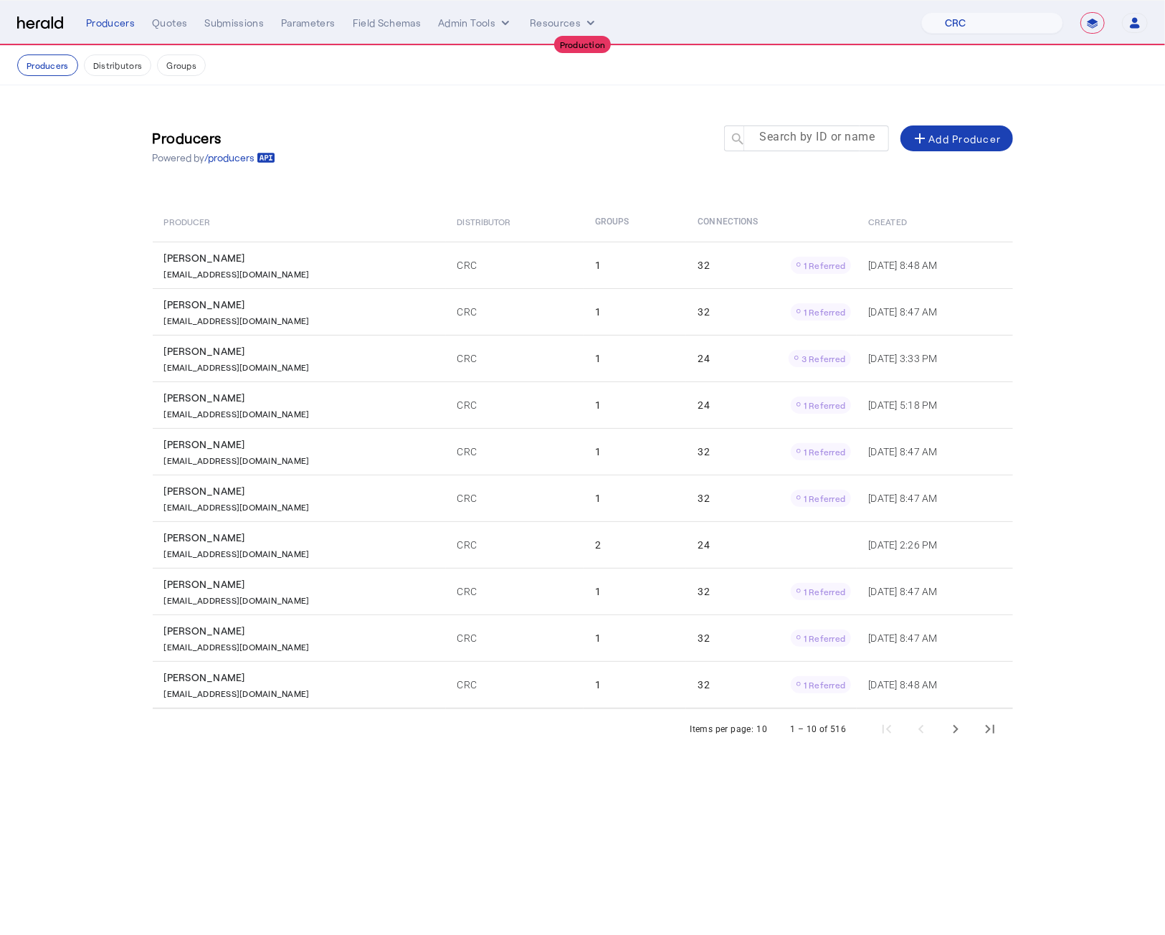
click at [828, 143] on mat-label "Search by ID or name" at bounding box center [817, 138] width 115 height 14
click at [828, 143] on input "Search by ID or name" at bounding box center [813, 137] width 129 height 17
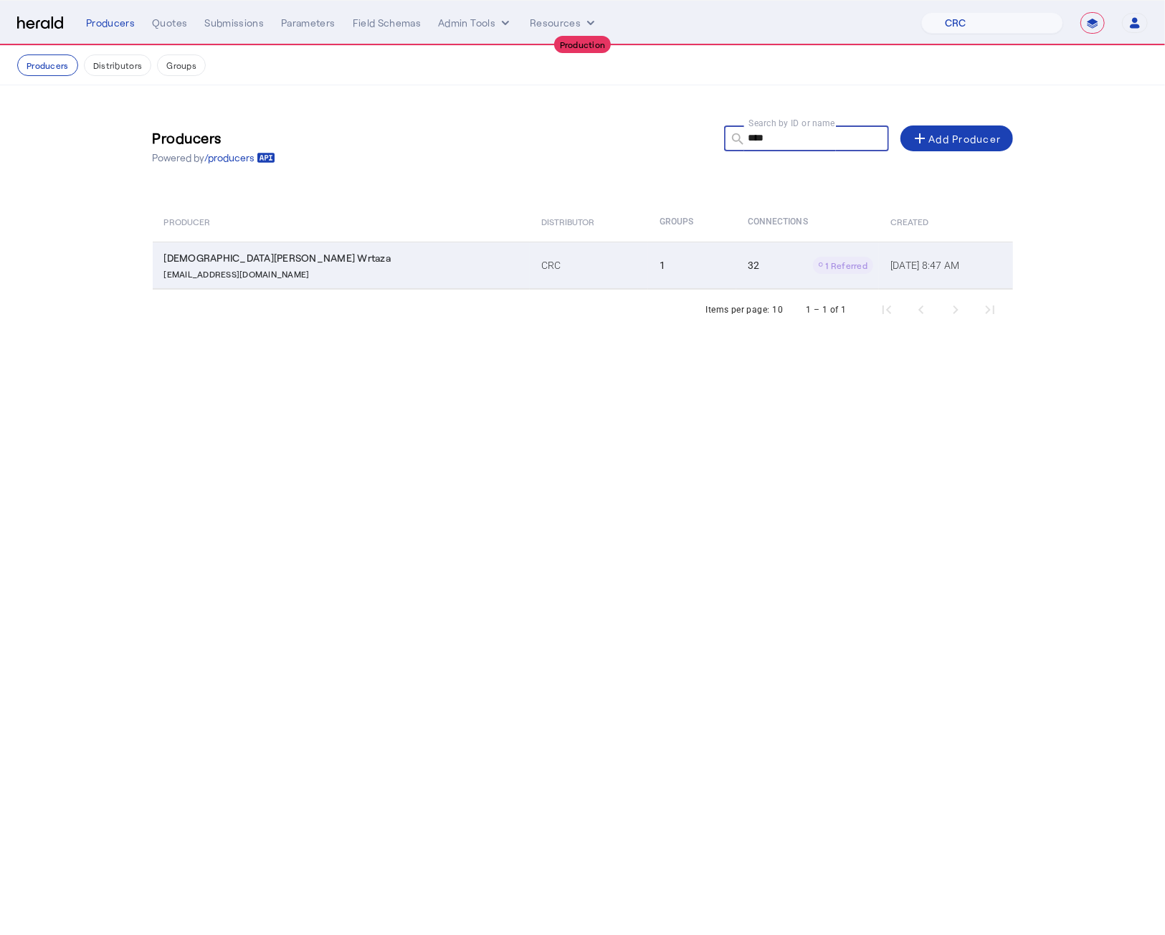
type input "****"
click at [748, 267] on div "32 1 Referred" at bounding box center [810, 265] width 125 height 17
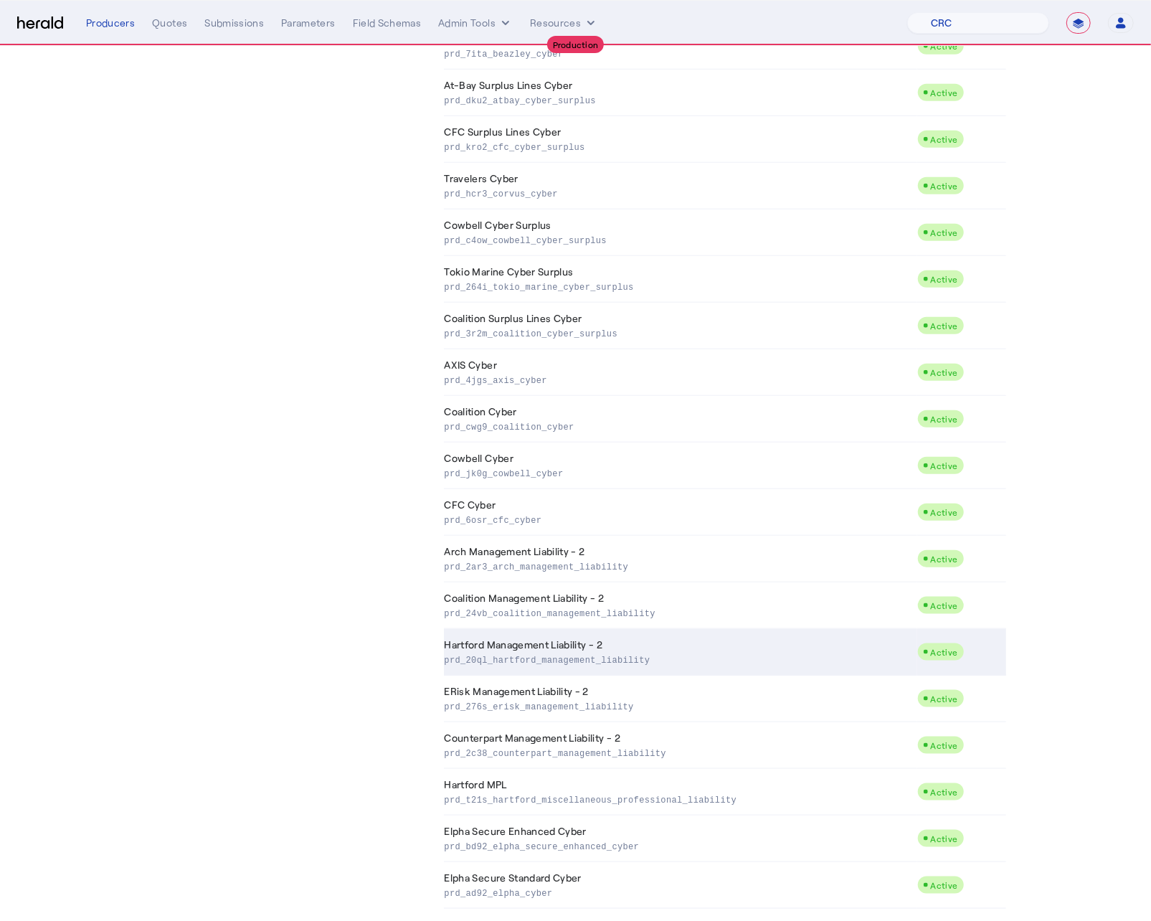
scroll to position [830, 0]
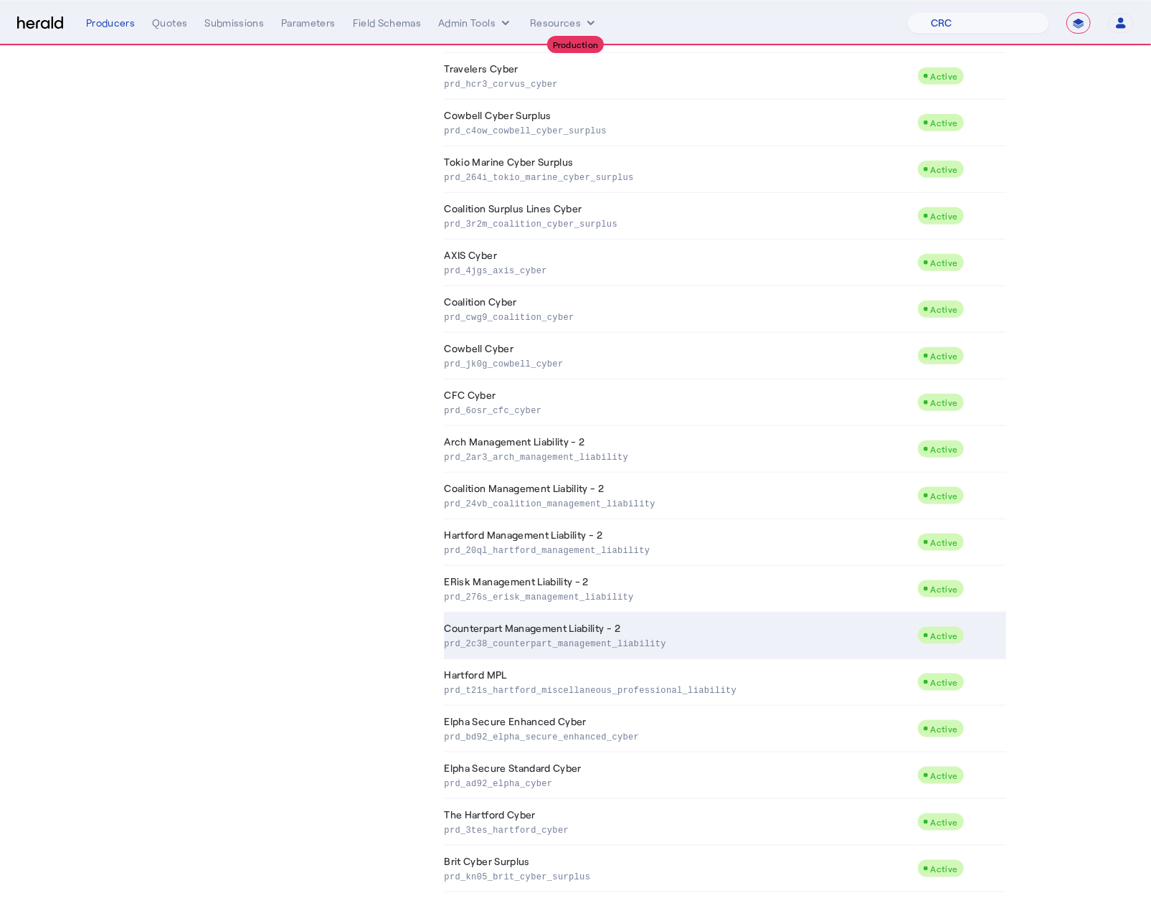
click at [646, 627] on td "Counterpart Management Liability - 2 prd_2c38_counterpart_management_liability" at bounding box center [680, 635] width 473 height 47
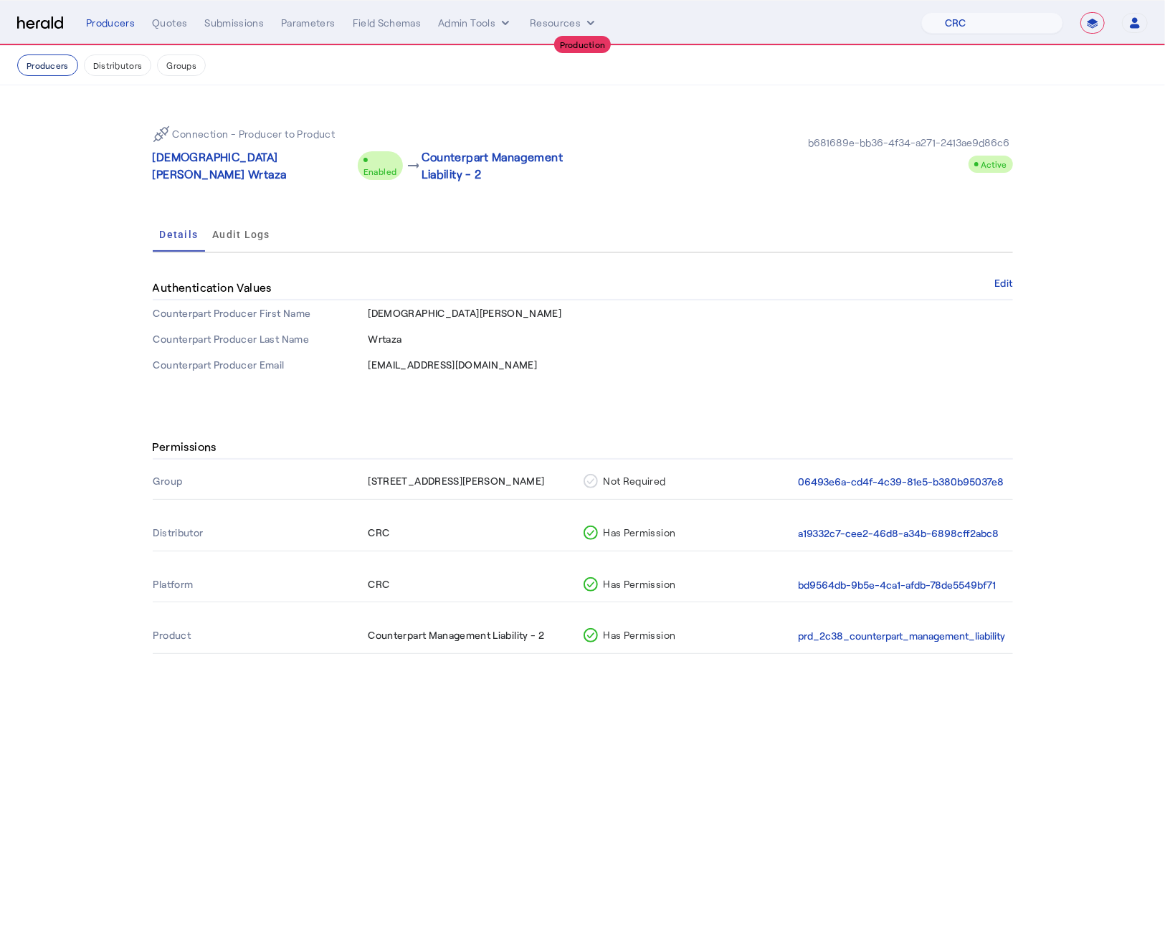
click at [54, 71] on button "Producers" at bounding box center [47, 65] width 61 height 22
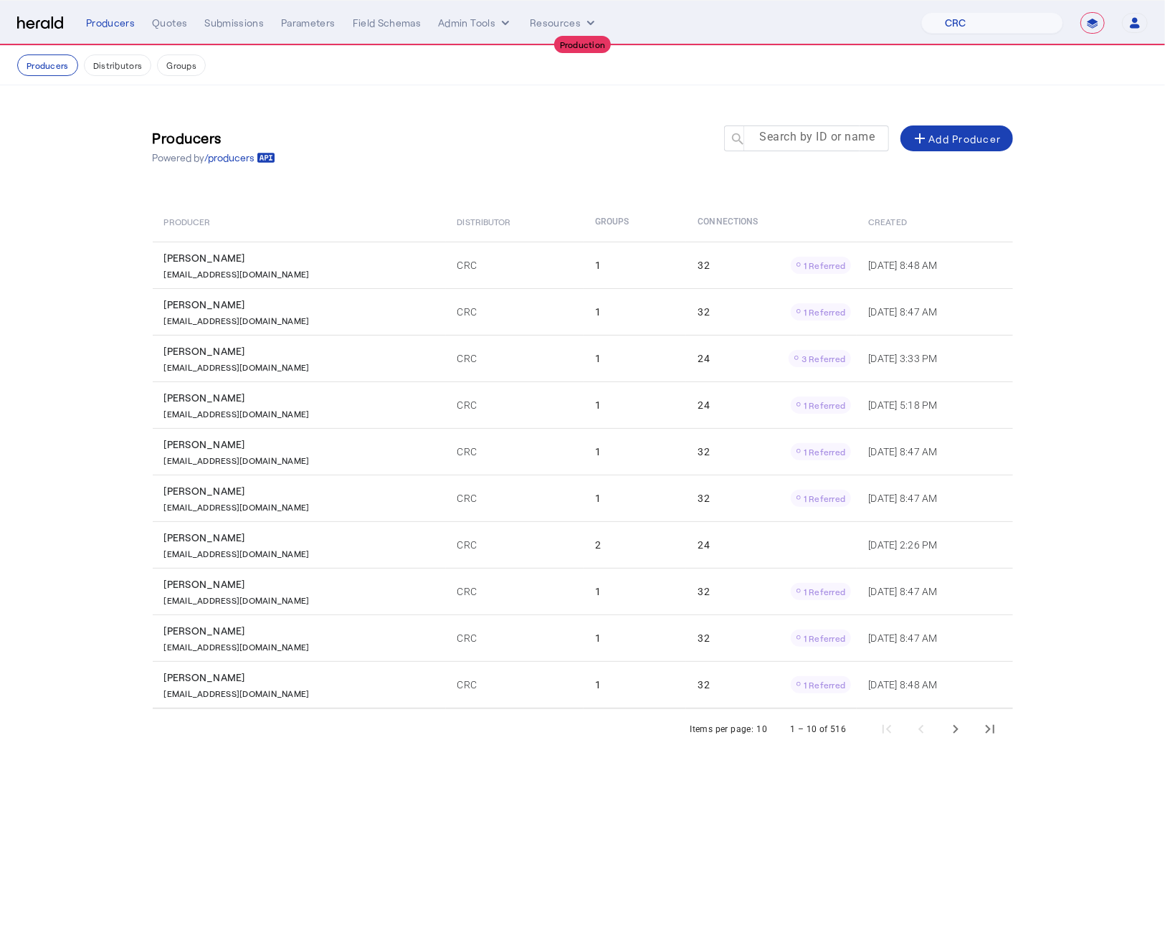
click at [837, 146] on div at bounding box center [813, 145] width 129 height 40
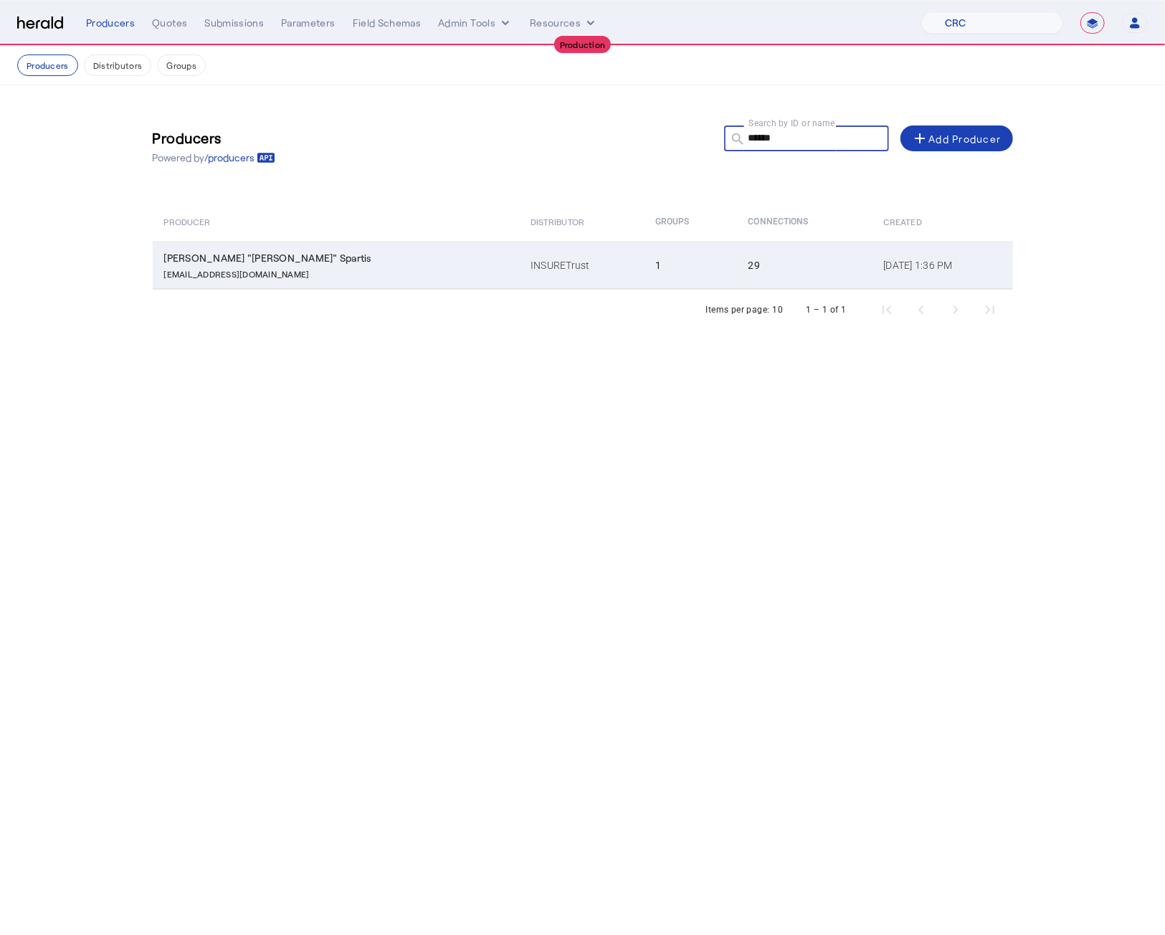
type input "******"
click at [644, 255] on td "1" at bounding box center [690, 265] width 92 height 47
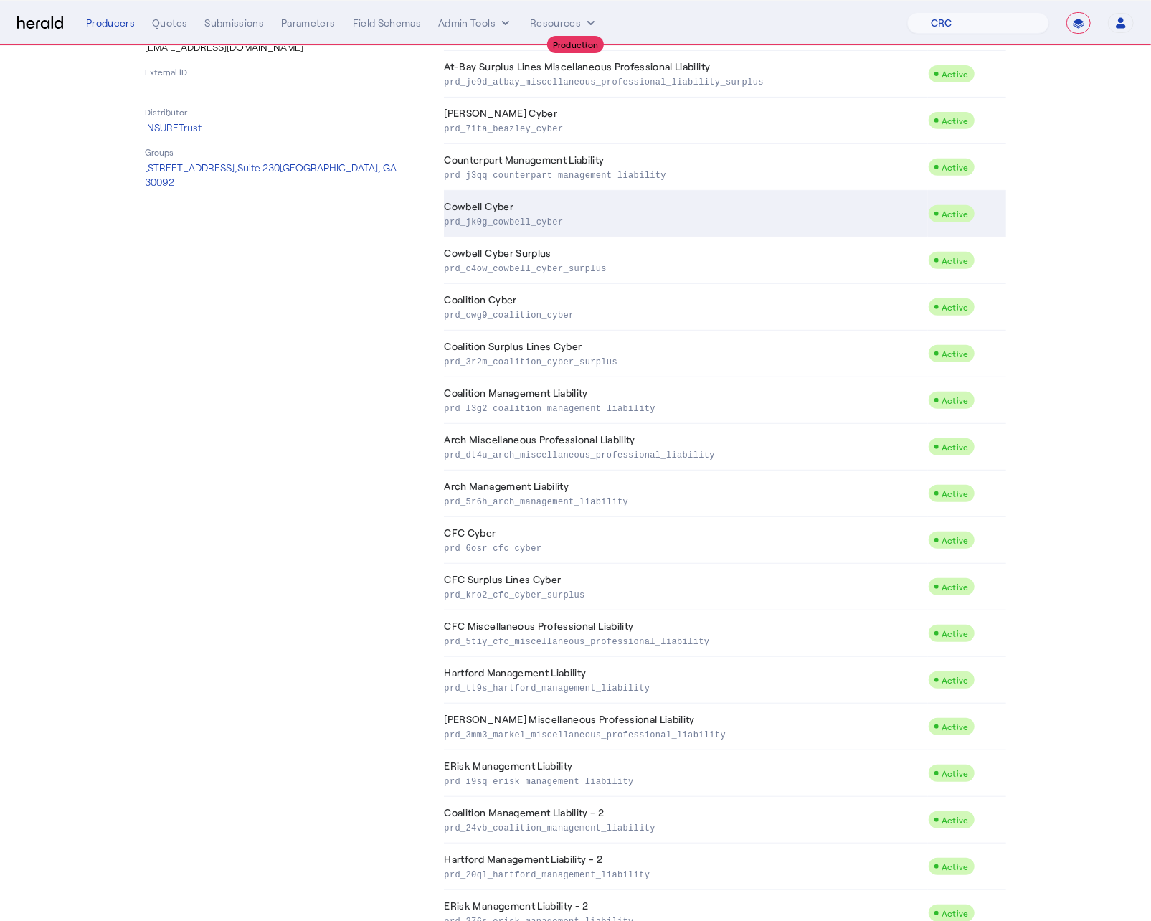
scroll to position [305, 0]
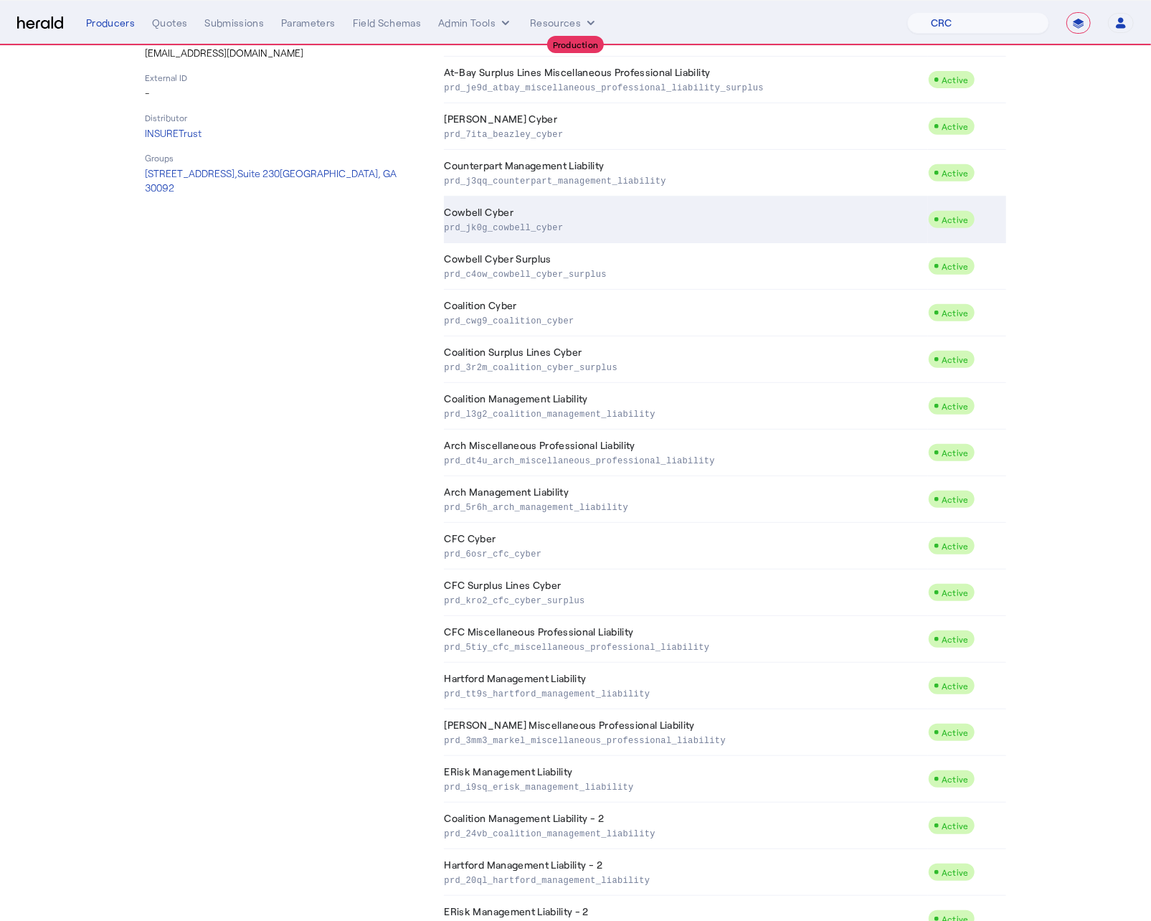
click at [548, 227] on p "prd_jk0g_cowbell_cyber" at bounding box center [684, 226] width 478 height 14
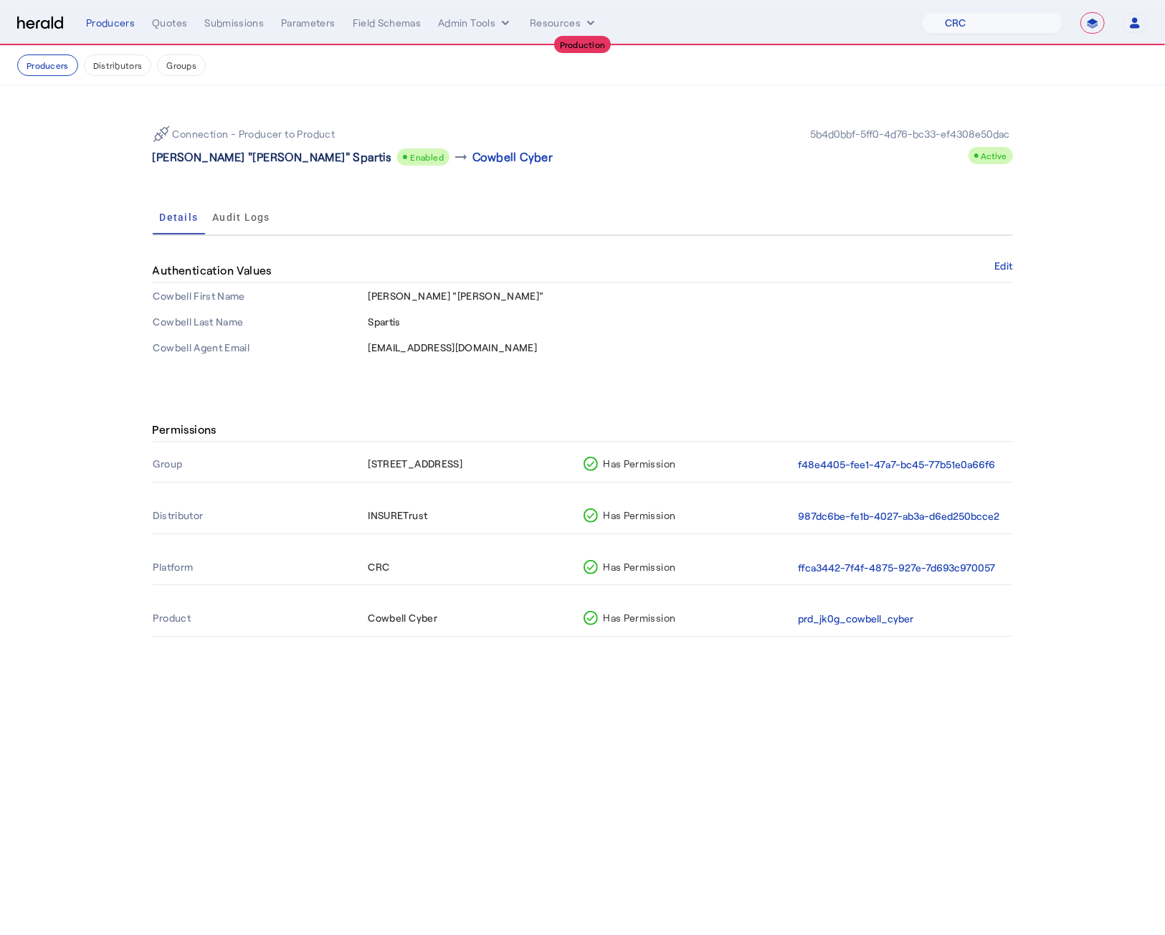
click at [219, 166] on p "Constantine "Dean" Spartis" at bounding box center [272, 156] width 239 height 17
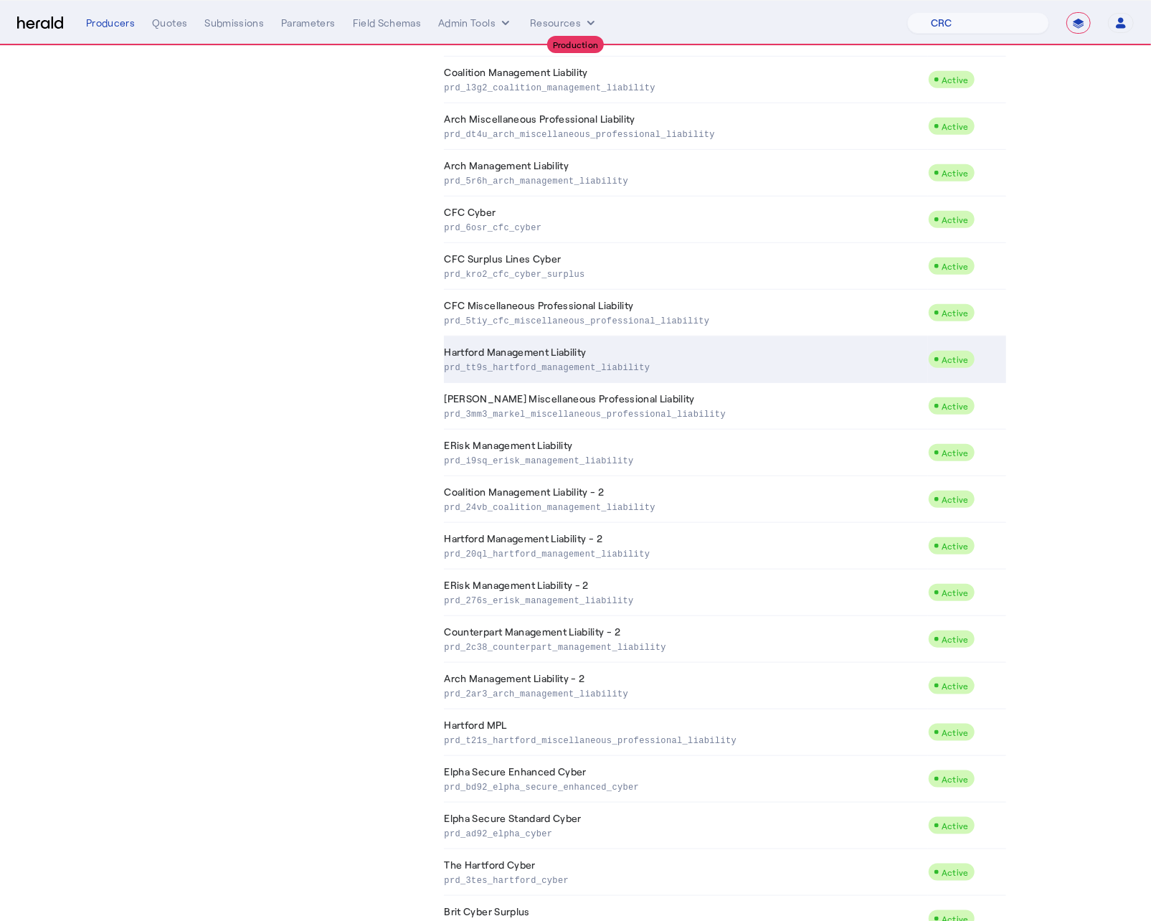
scroll to position [661, 0]
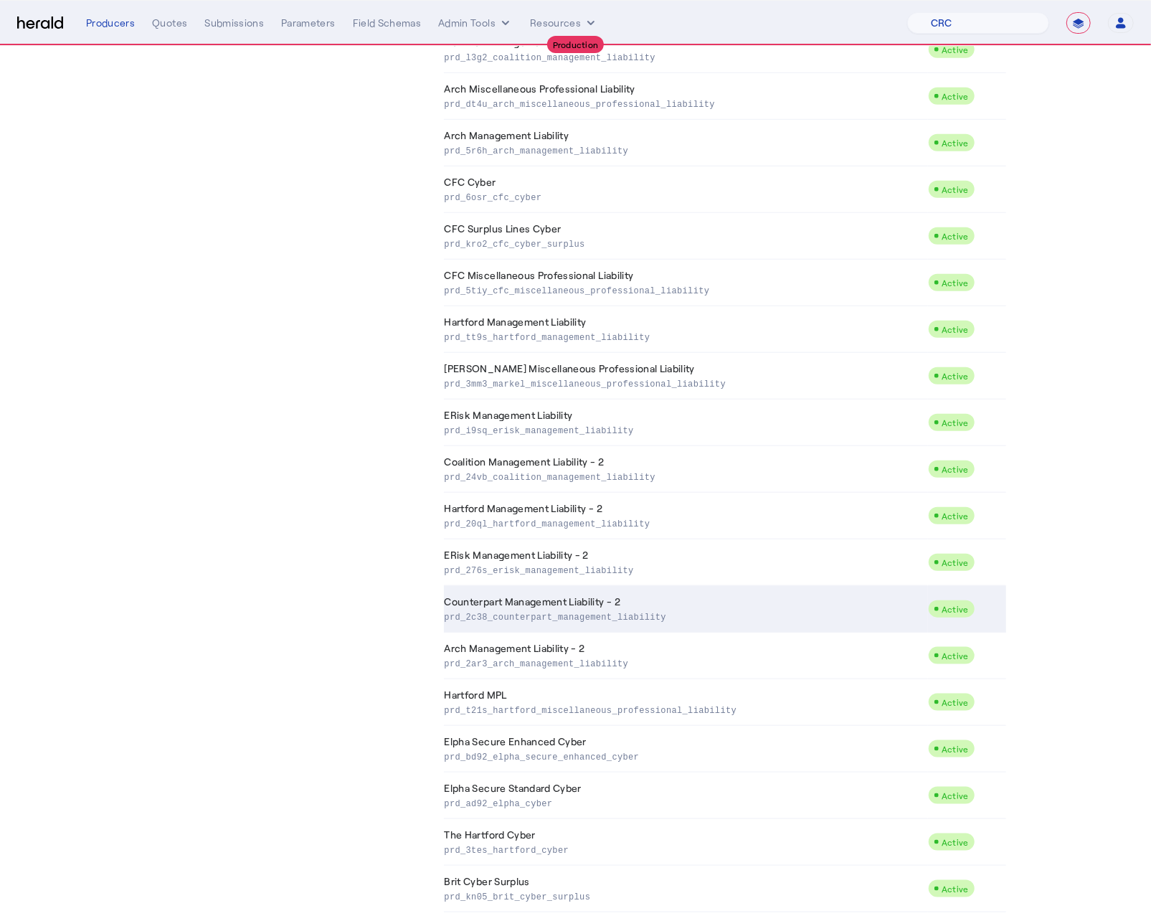
click at [612, 604] on td "Counterpart Management Liability - 2 prd_2c38_counterpart_management_liability" at bounding box center [686, 609] width 484 height 47
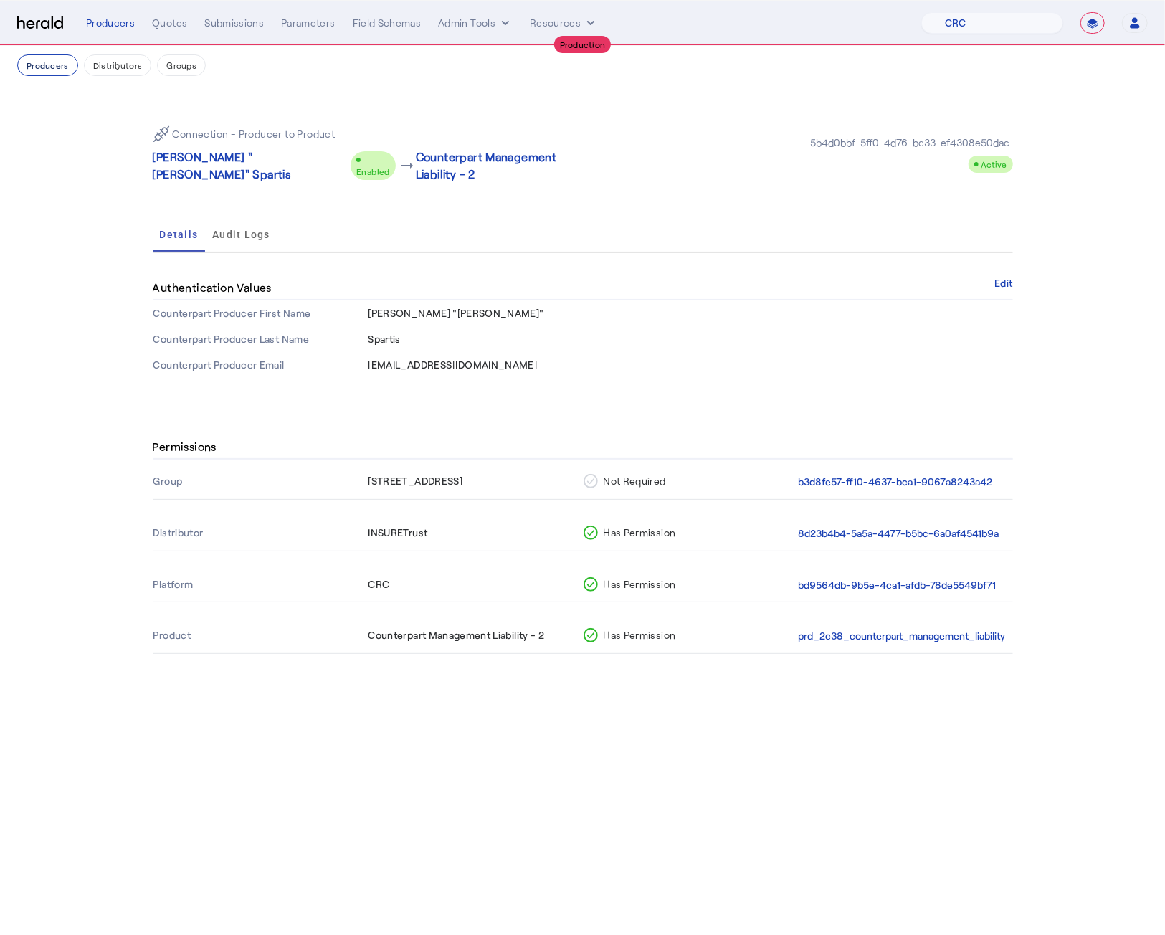
click at [37, 60] on button "Producers" at bounding box center [47, 65] width 61 height 22
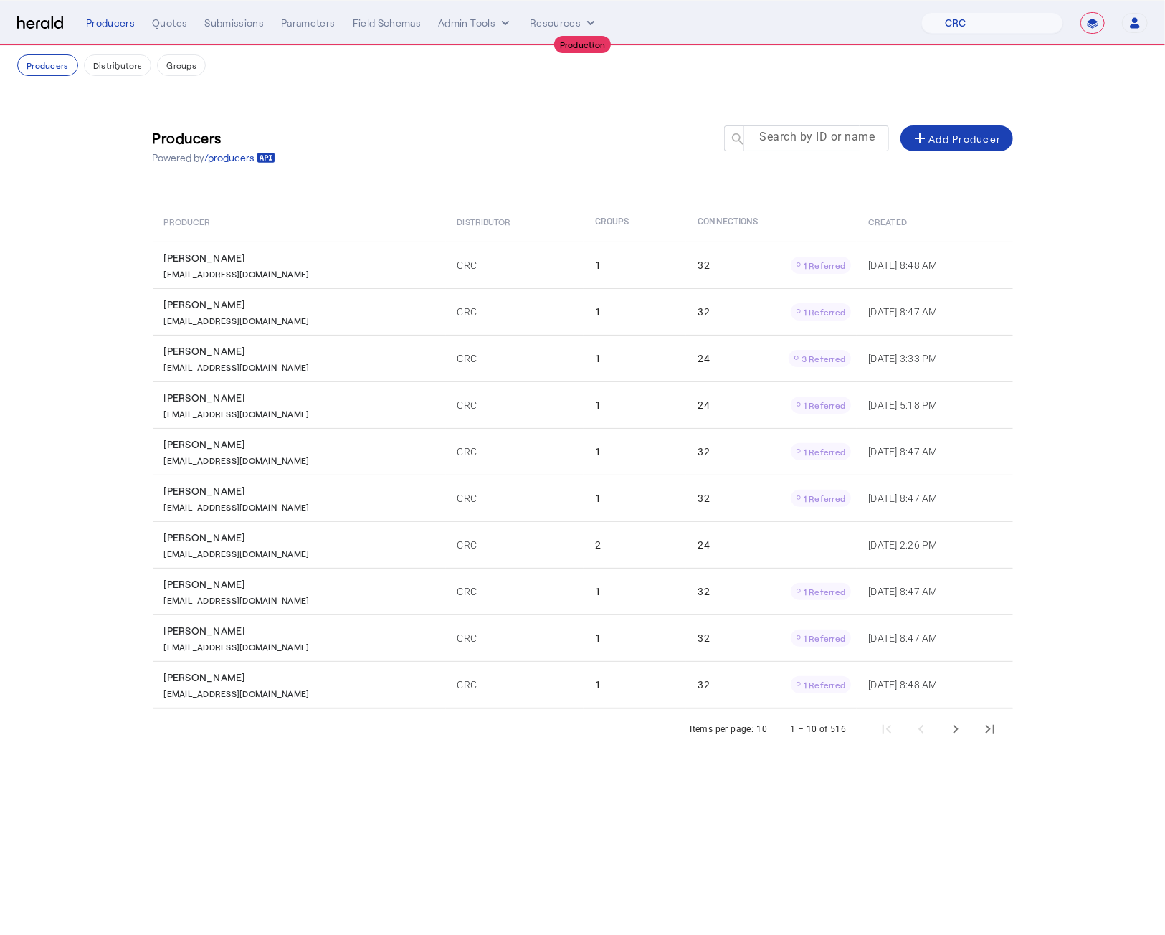
click at [837, 140] on mat-label "Search by ID or name" at bounding box center [817, 138] width 115 height 14
click at [837, 140] on input "Search by ID or name" at bounding box center [813, 137] width 129 height 17
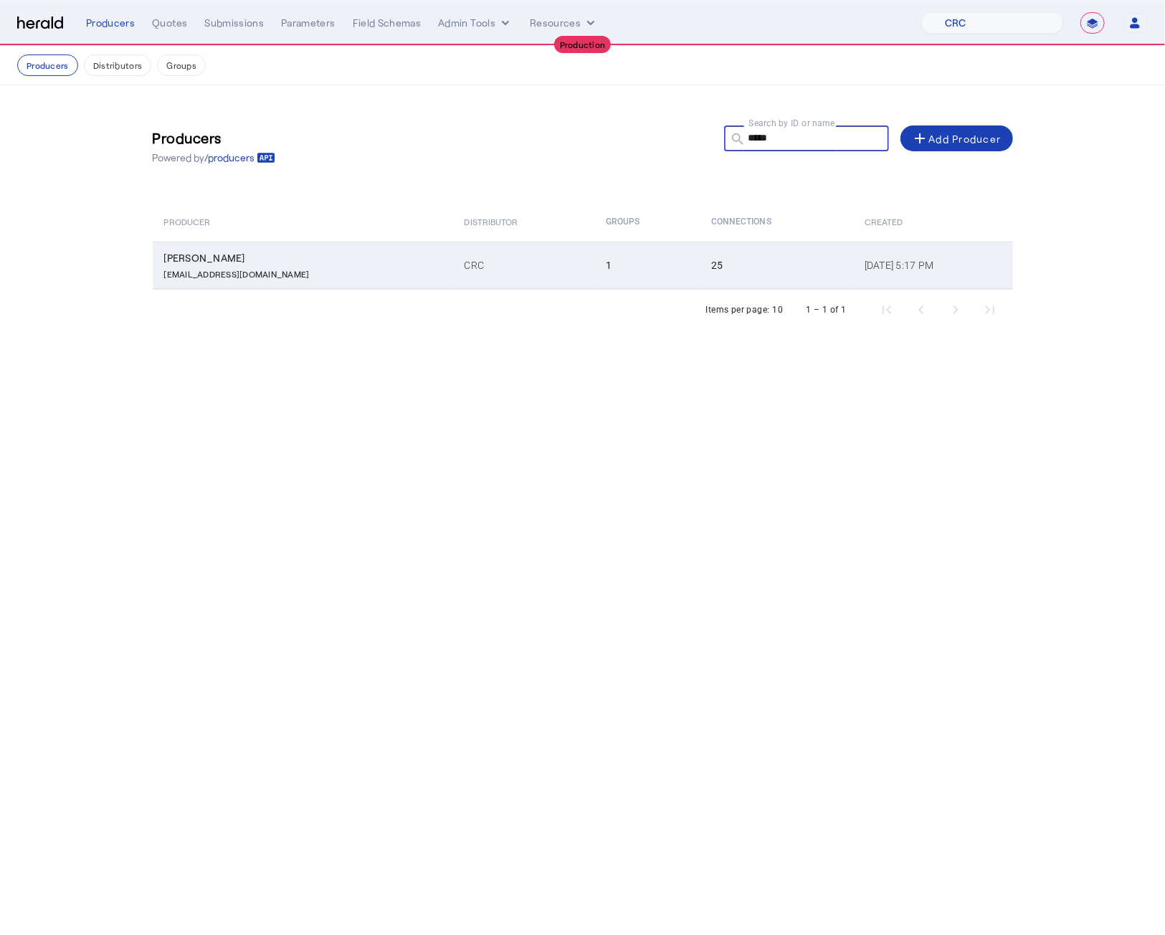
type input "*****"
click at [594, 262] on td "1" at bounding box center [646, 265] width 105 height 47
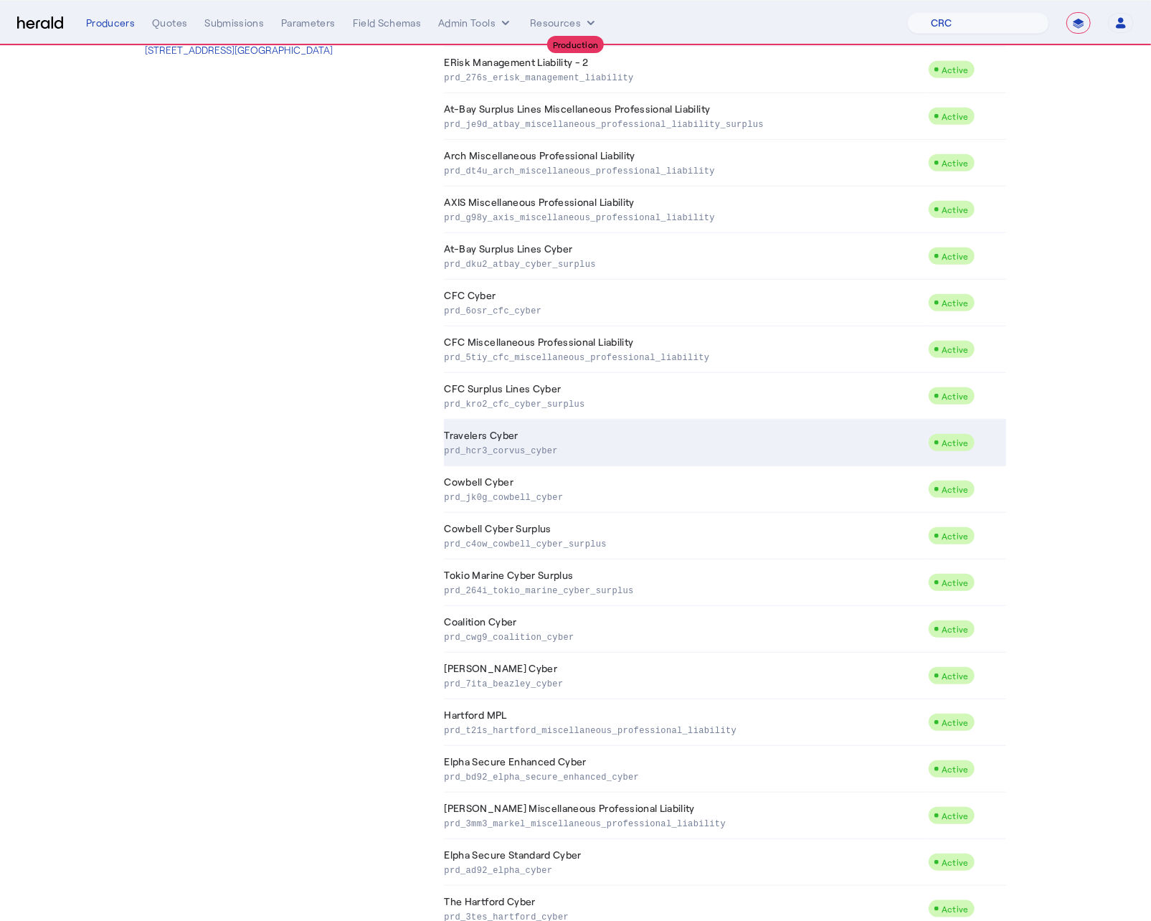
scroll to position [502, 0]
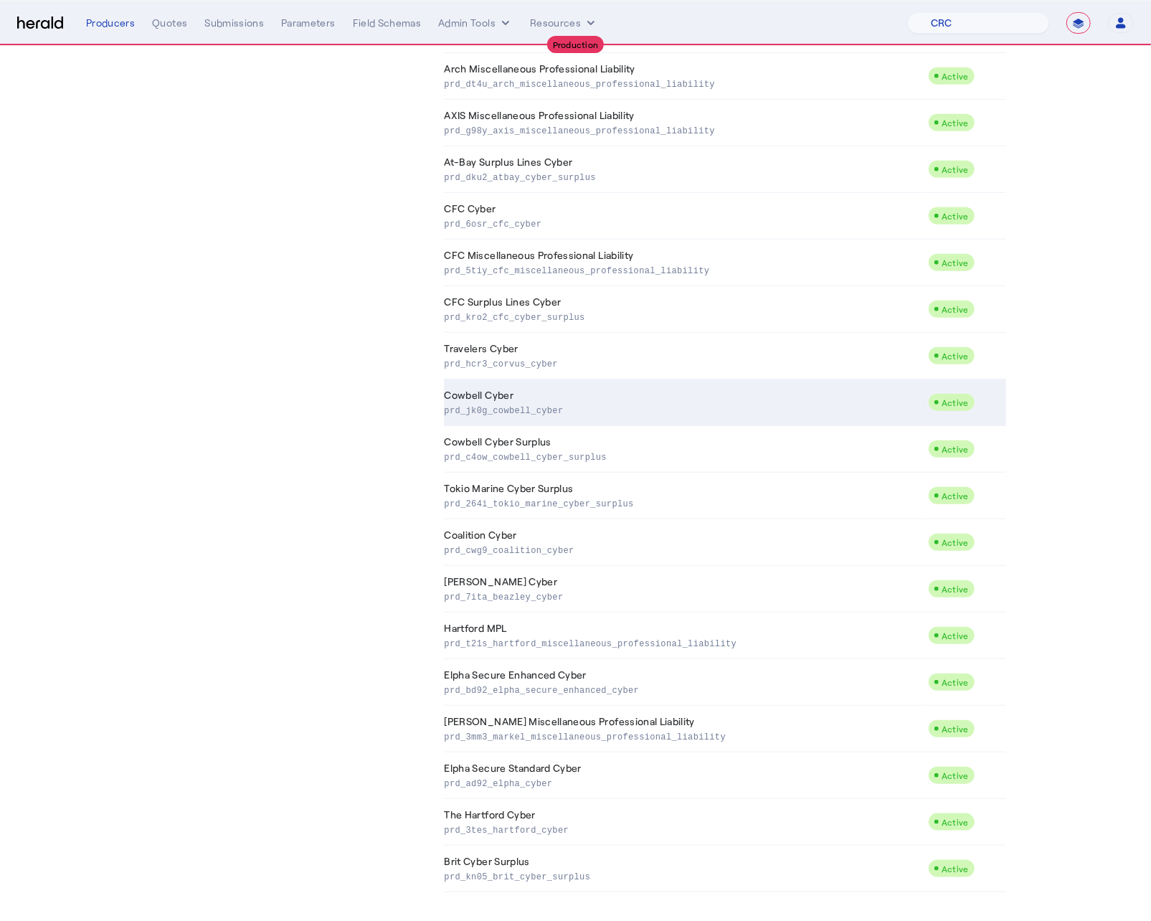
click at [559, 392] on td "Cowbell Cyber prd_jk0g_cowbell_cyber" at bounding box center [686, 402] width 484 height 47
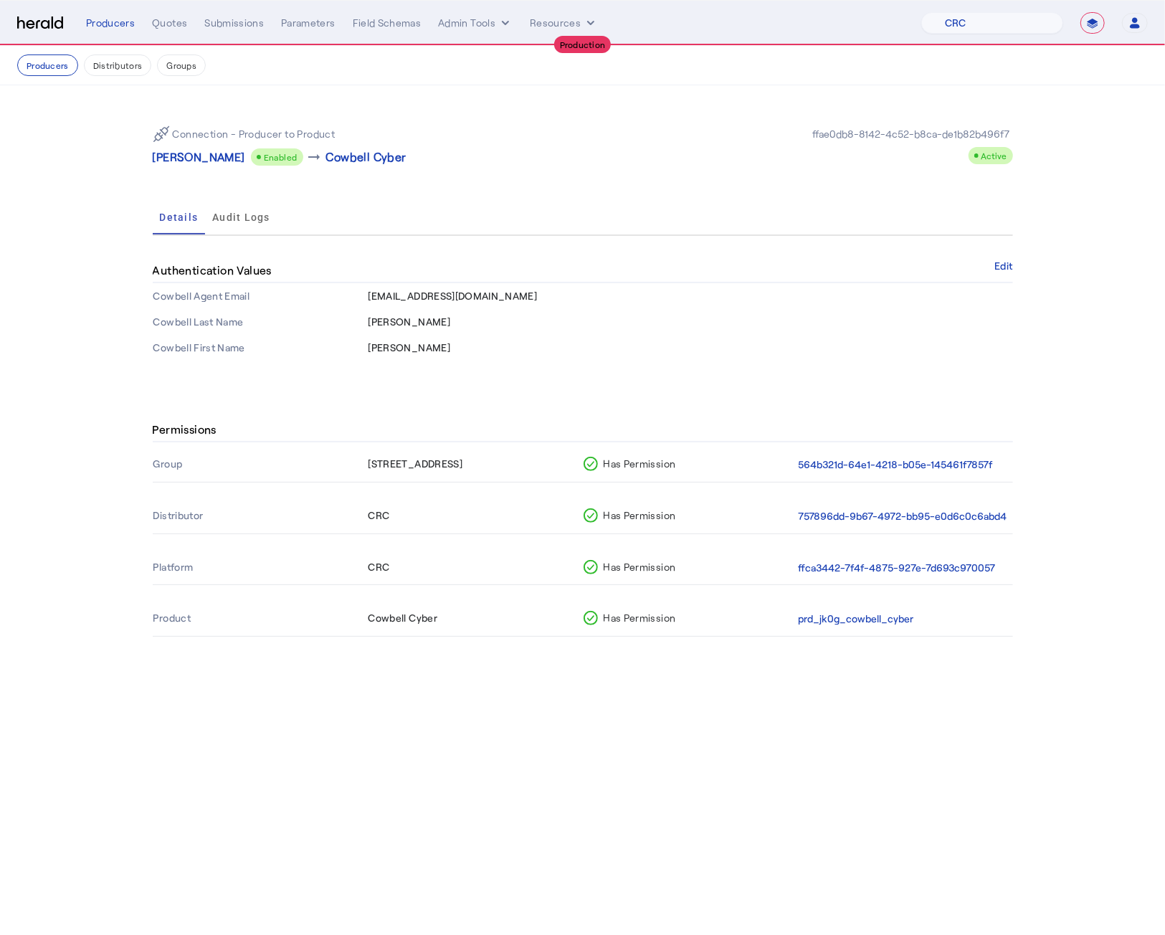
click at [627, 345] on td "Matthew" at bounding box center [690, 348] width 645 height 26
click at [212, 163] on p "Matthew R. Doyal" at bounding box center [199, 156] width 92 height 17
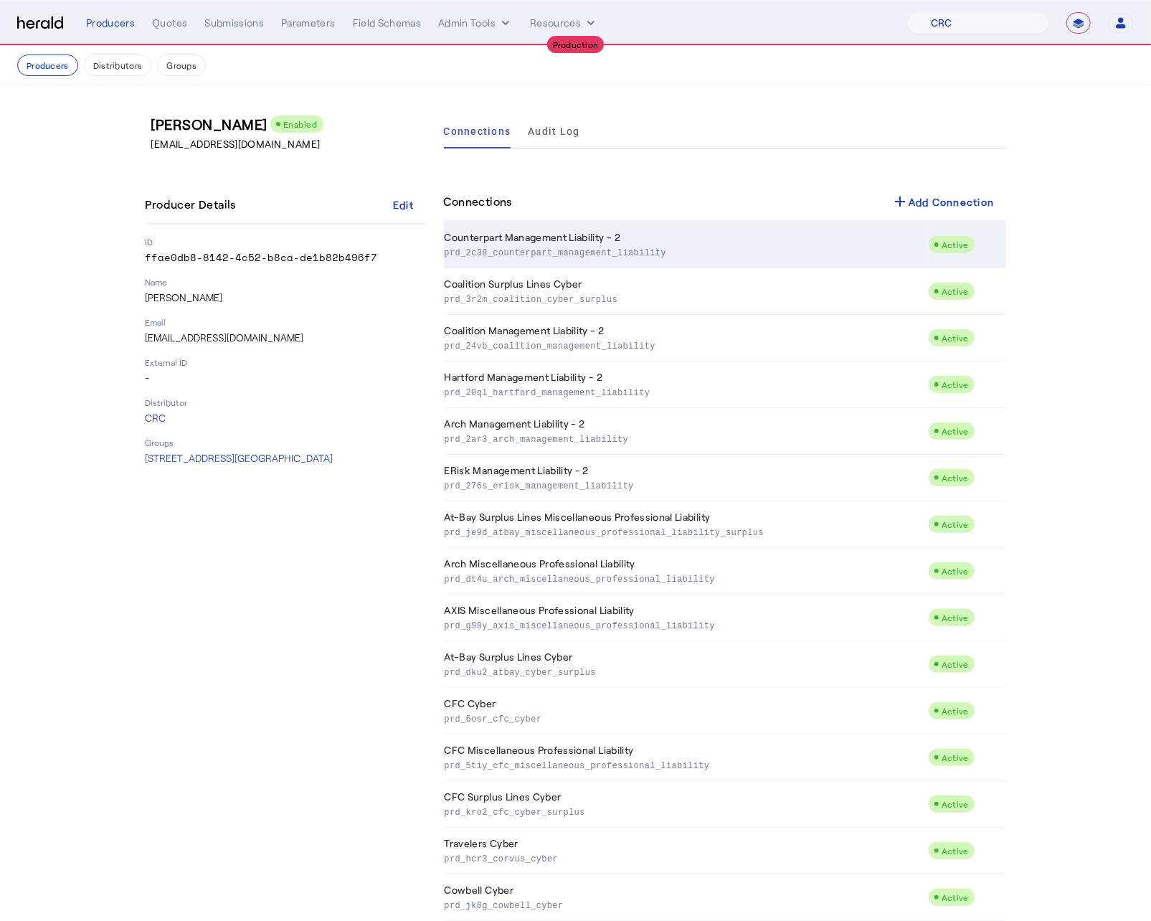
click at [559, 250] on p "prd_2c38_counterpart_management_liability" at bounding box center [684, 252] width 478 height 14
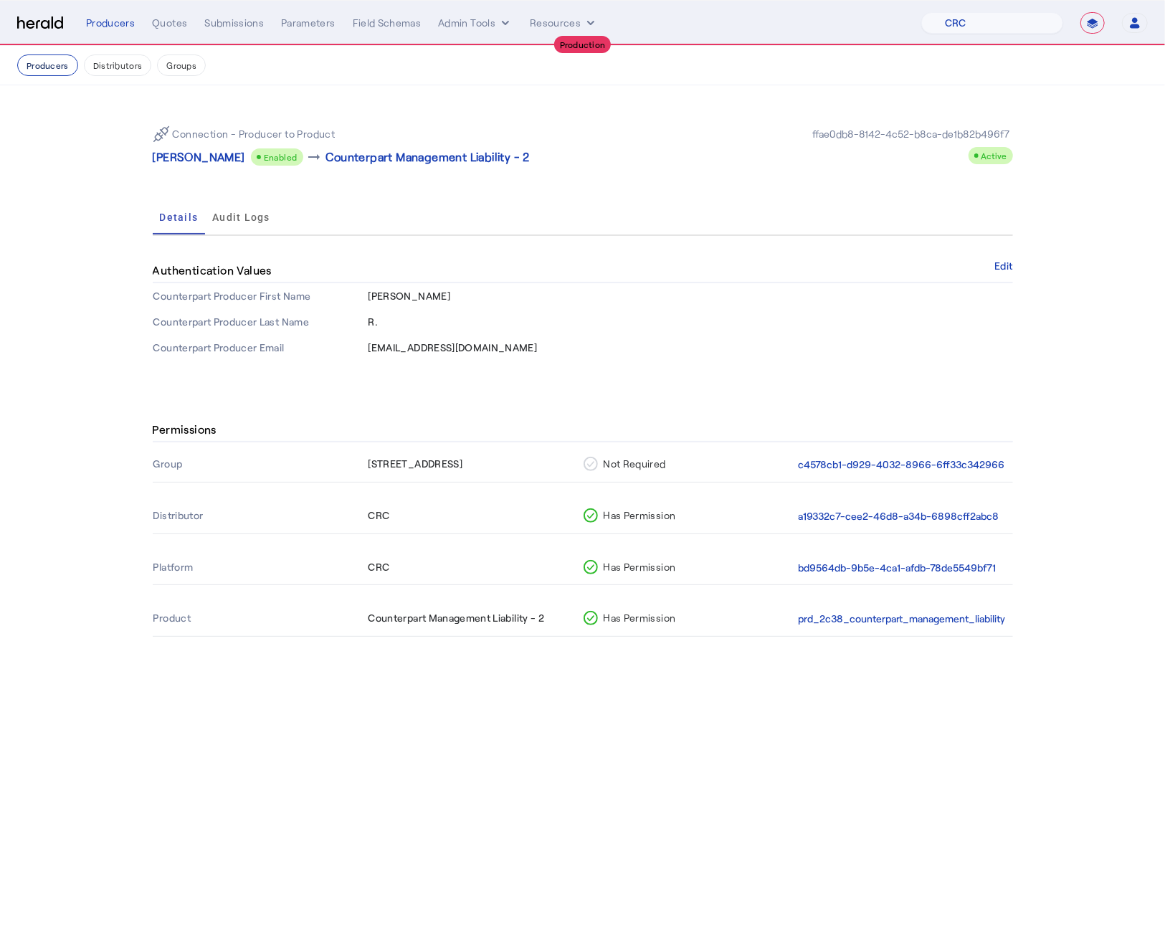
click at [37, 70] on button "Producers" at bounding box center [47, 65] width 61 height 22
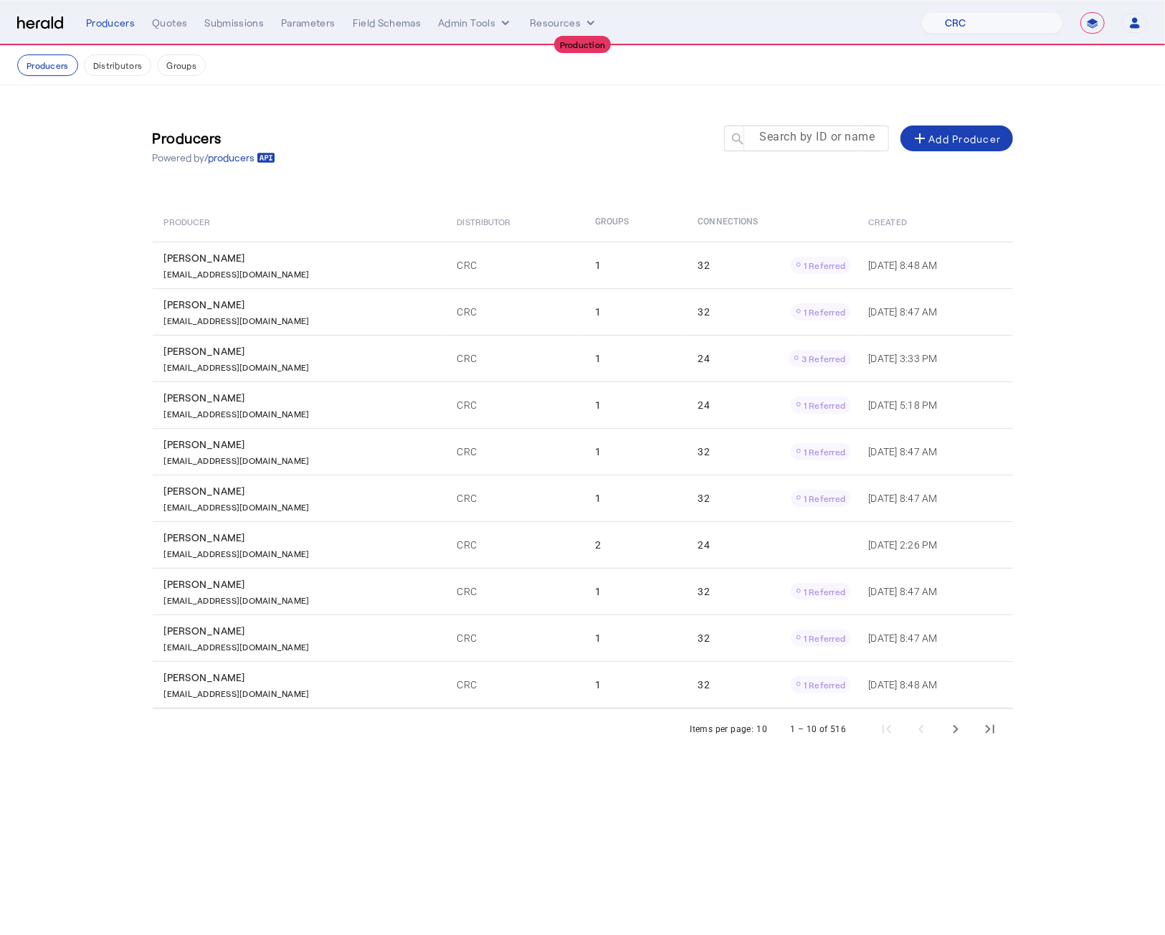
click at [815, 140] on mat-label "Search by ID or name" at bounding box center [817, 138] width 115 height 14
click at [815, 140] on input "Search by ID or name" at bounding box center [813, 137] width 129 height 17
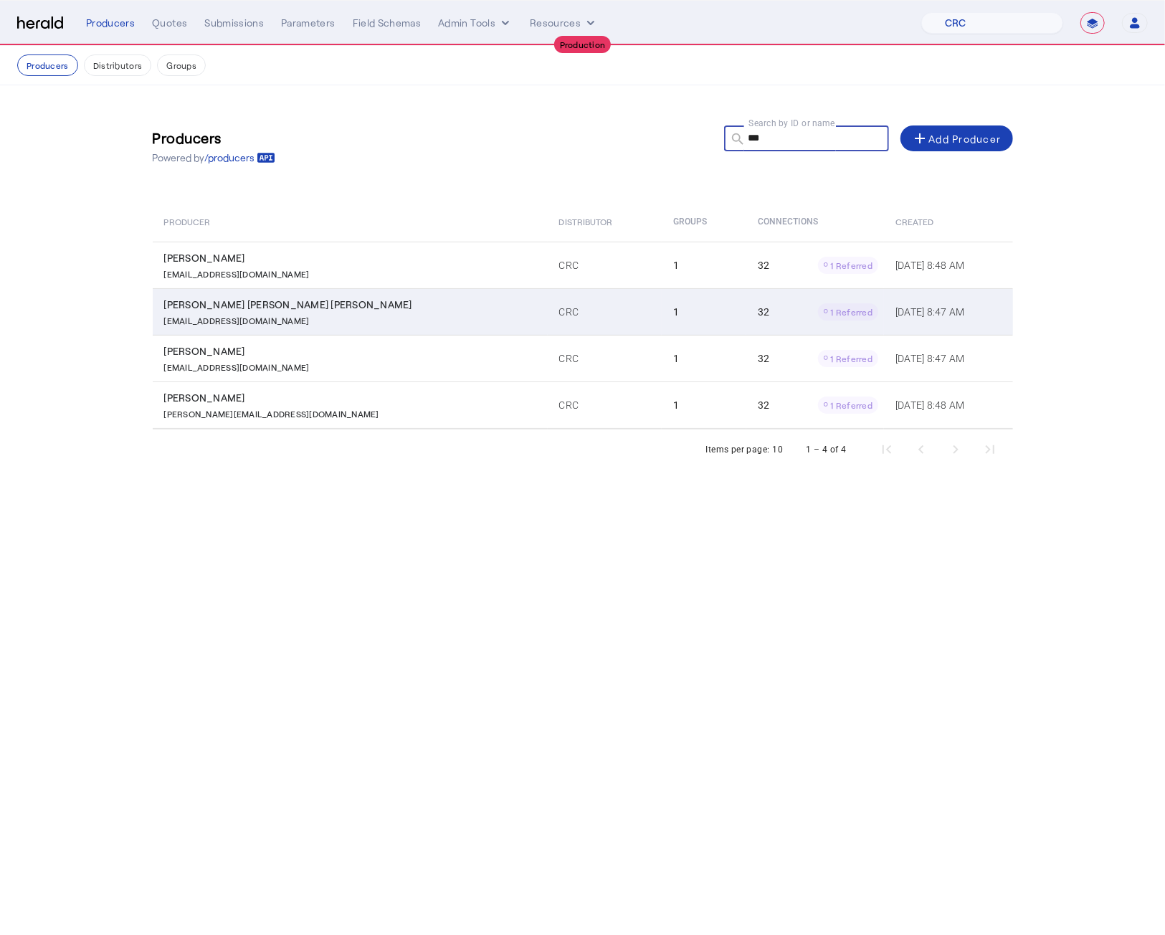
type input "***"
click at [305, 322] on div "MGilmore@CRCGroup.com" at bounding box center [353, 319] width 378 height 14
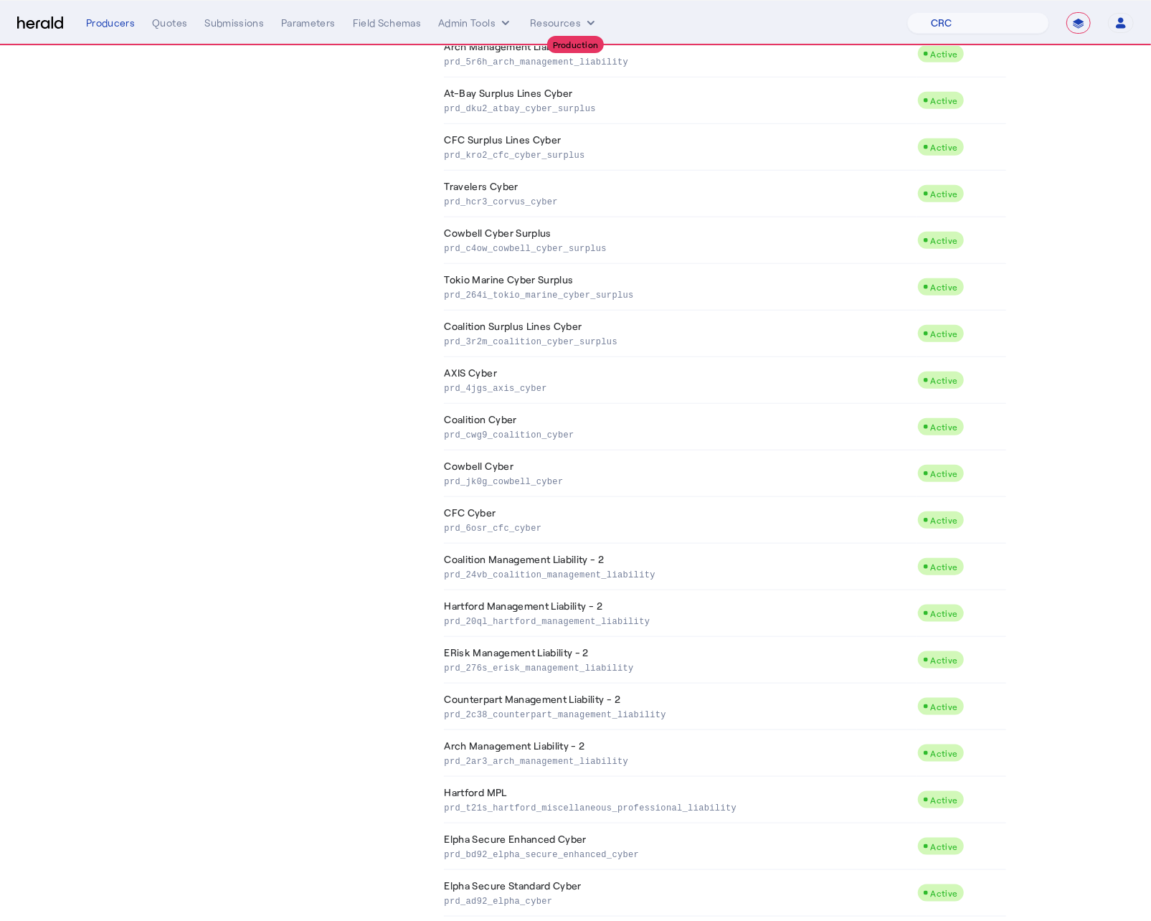
scroll to position [830, 0]
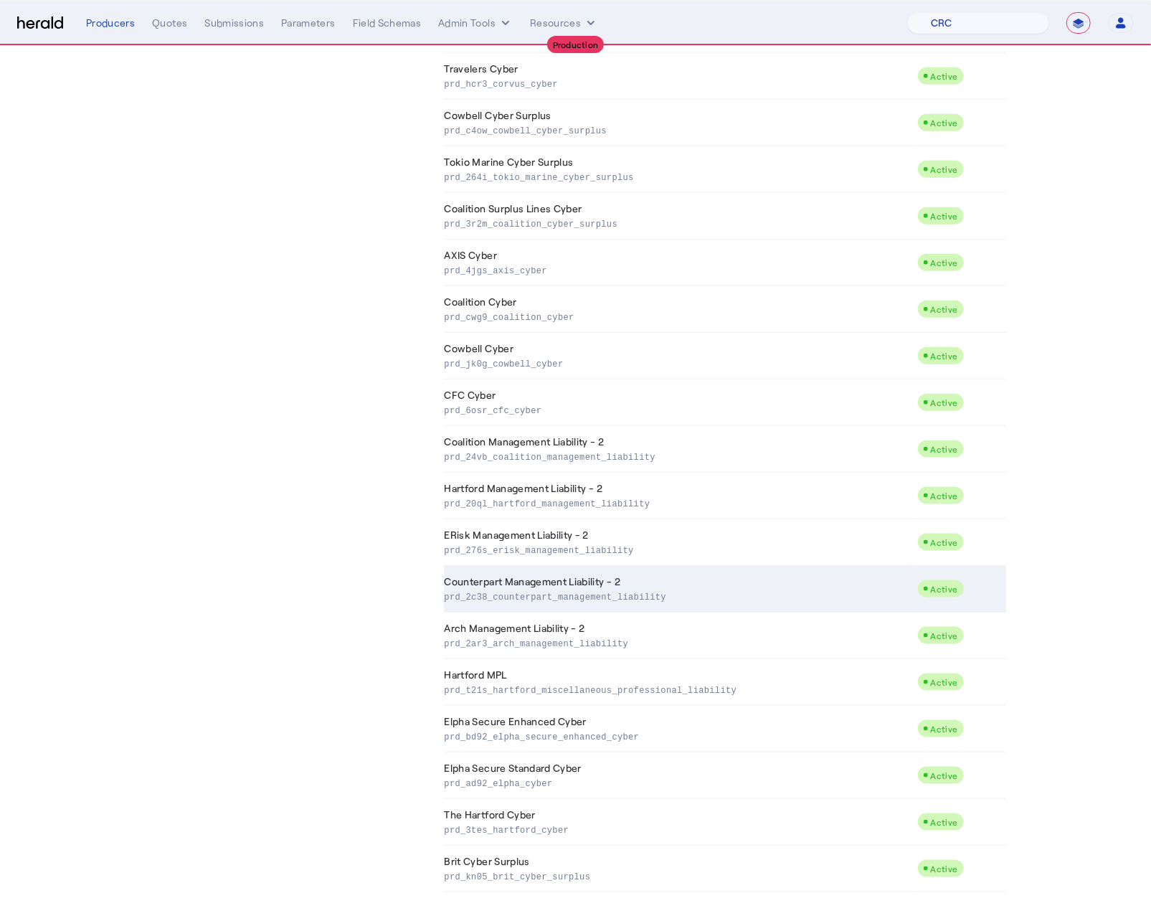
click at [546, 582] on td "Counterpart Management Liability - 2 prd_2c38_counterpart_management_liability" at bounding box center [680, 589] width 473 height 47
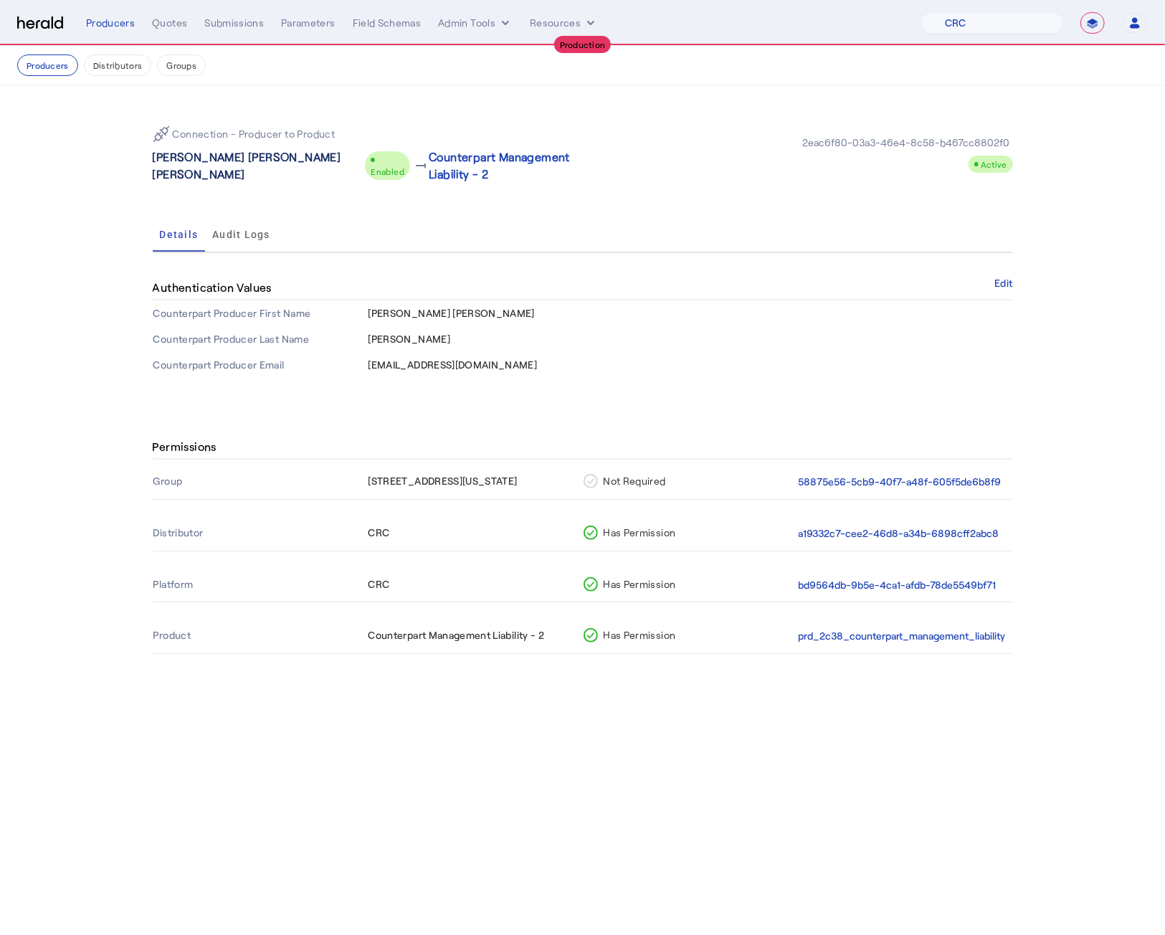
click at [190, 158] on p "Michael McClelland McClelland Gilmore" at bounding box center [256, 165] width 207 height 34
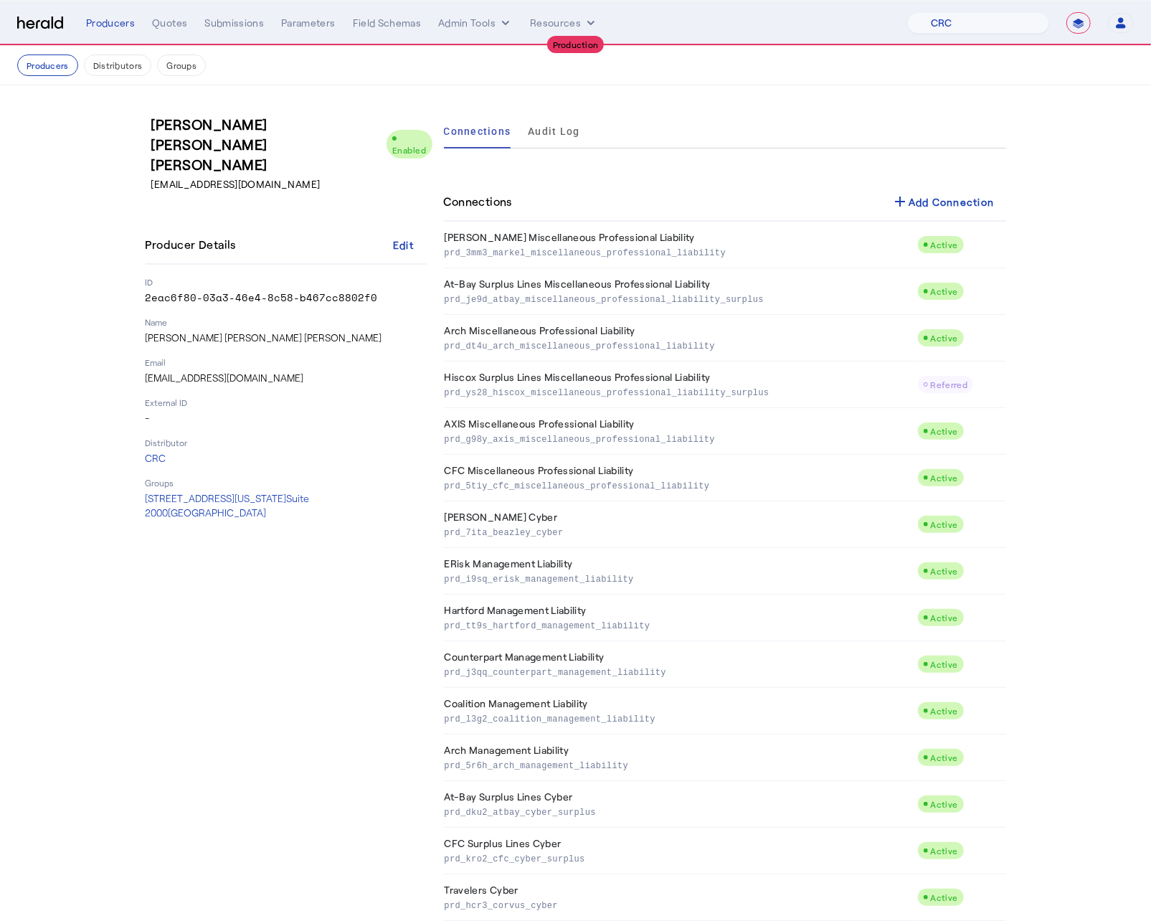
click at [342, 679] on div "Michael McClelland McClelland Gilmore Enabled MGilmore@CRCGroup.com Producer De…" at bounding box center [286, 913] width 281 height 1599
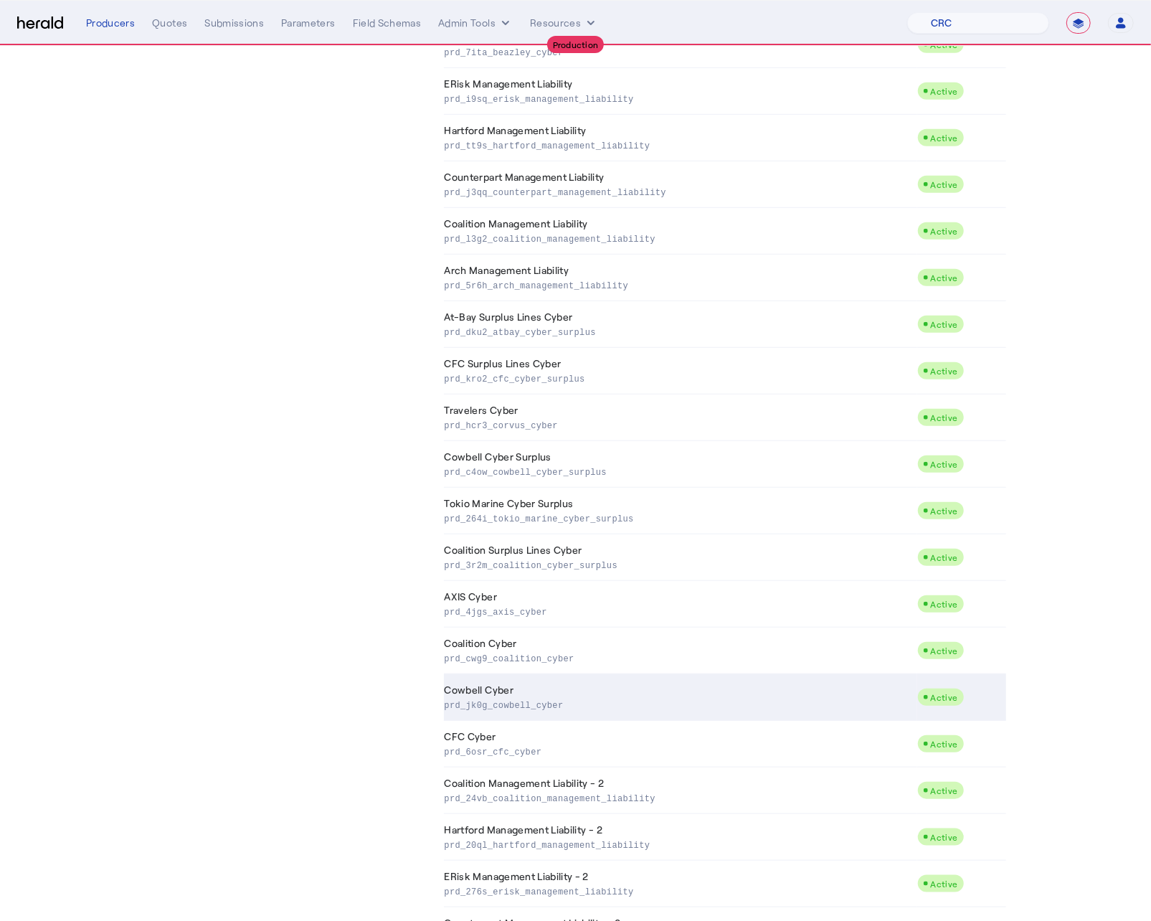
click at [521, 679] on p "prd_jk0g_cowbell_cyber" at bounding box center [678, 704] width 467 height 14
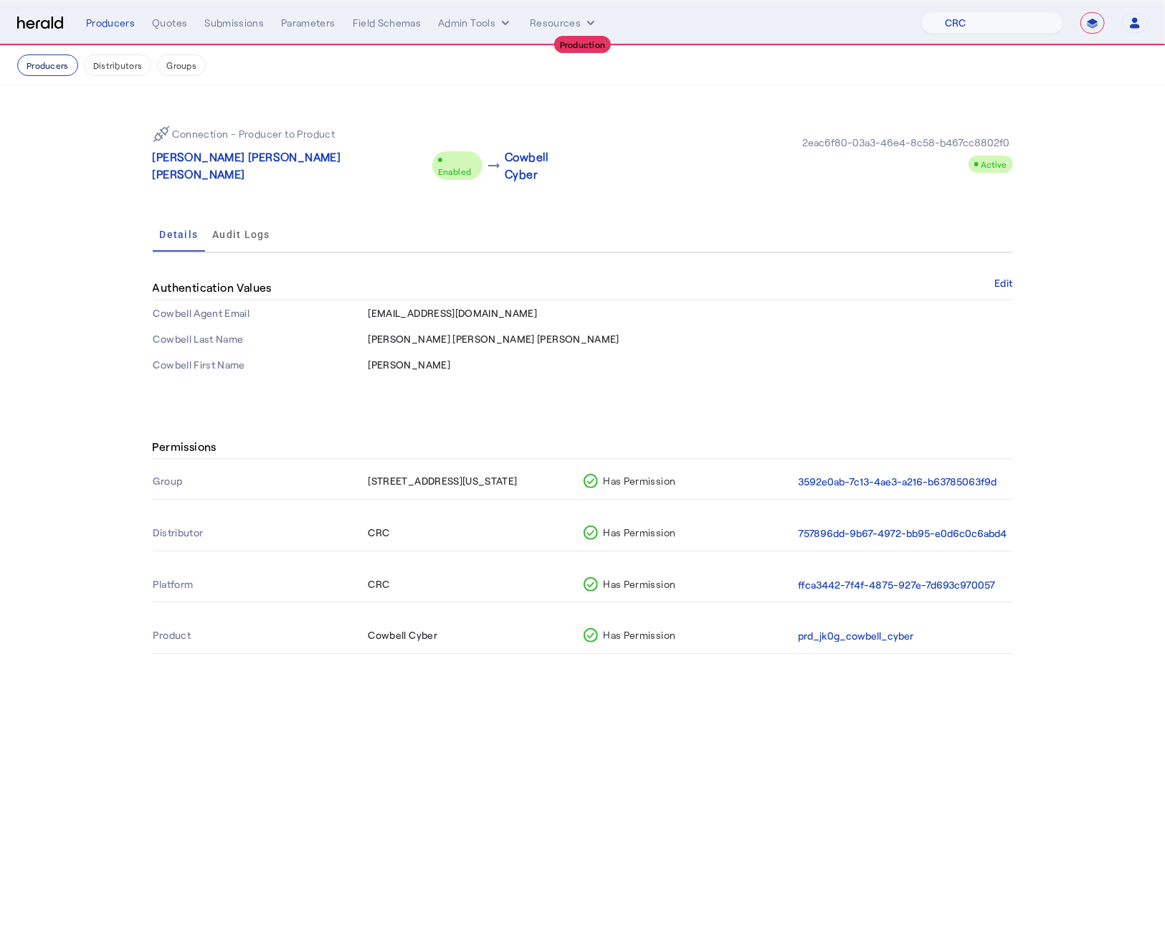
click at [61, 65] on button "Producers" at bounding box center [47, 65] width 61 height 22
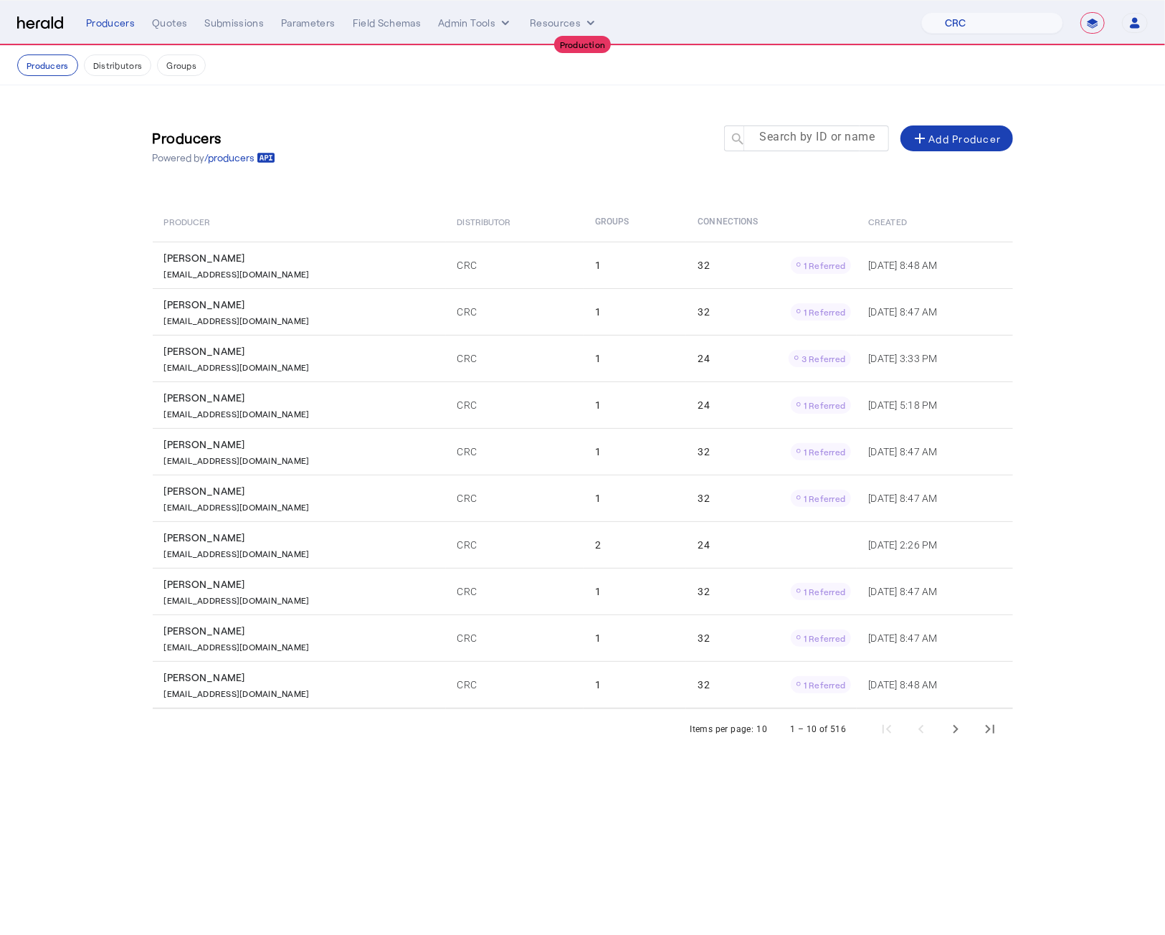
click at [796, 134] on mat-label "Search by ID or name" at bounding box center [817, 138] width 115 height 14
click at [796, 134] on input "Search by ID or name" at bounding box center [813, 137] width 129 height 17
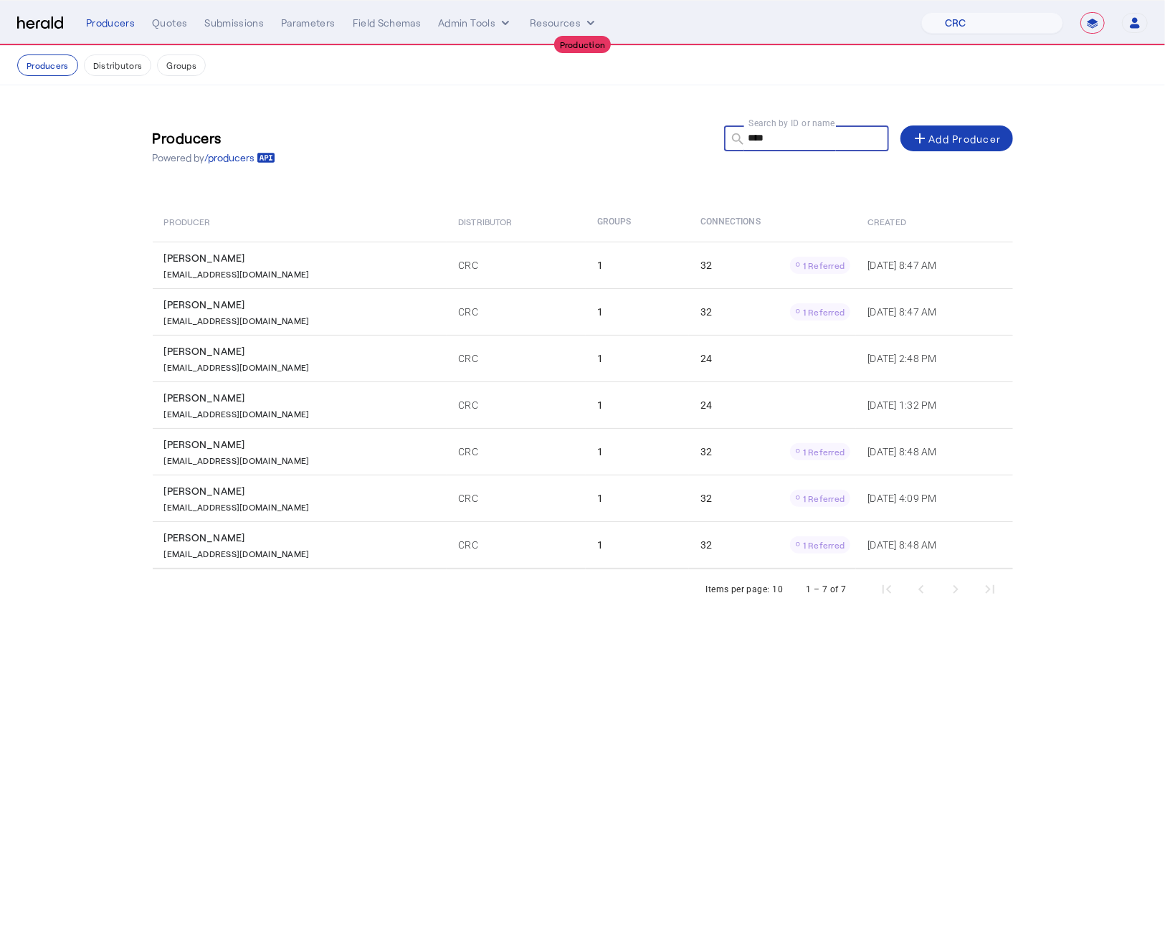
type input "****"
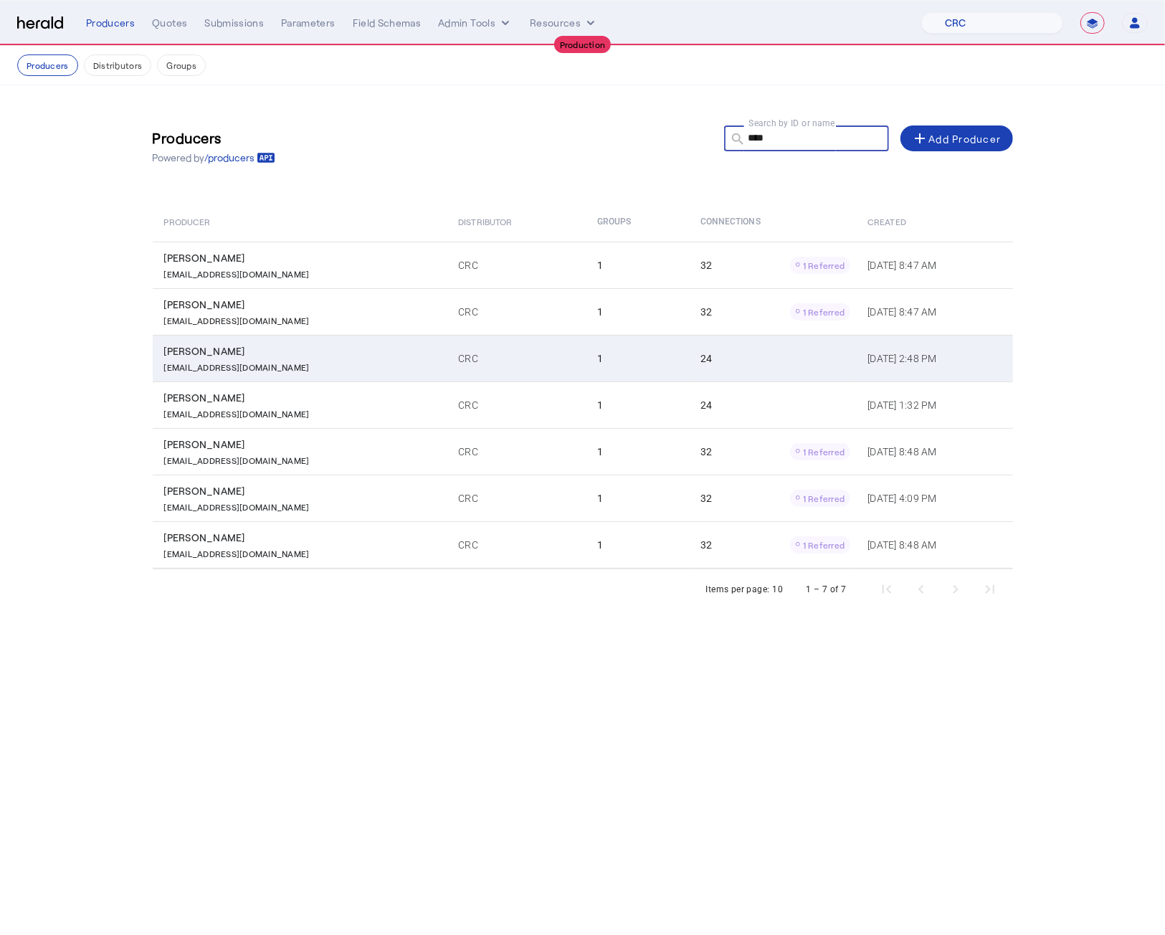
click at [332, 346] on div "Drew Taylor" at bounding box center [302, 351] width 277 height 14
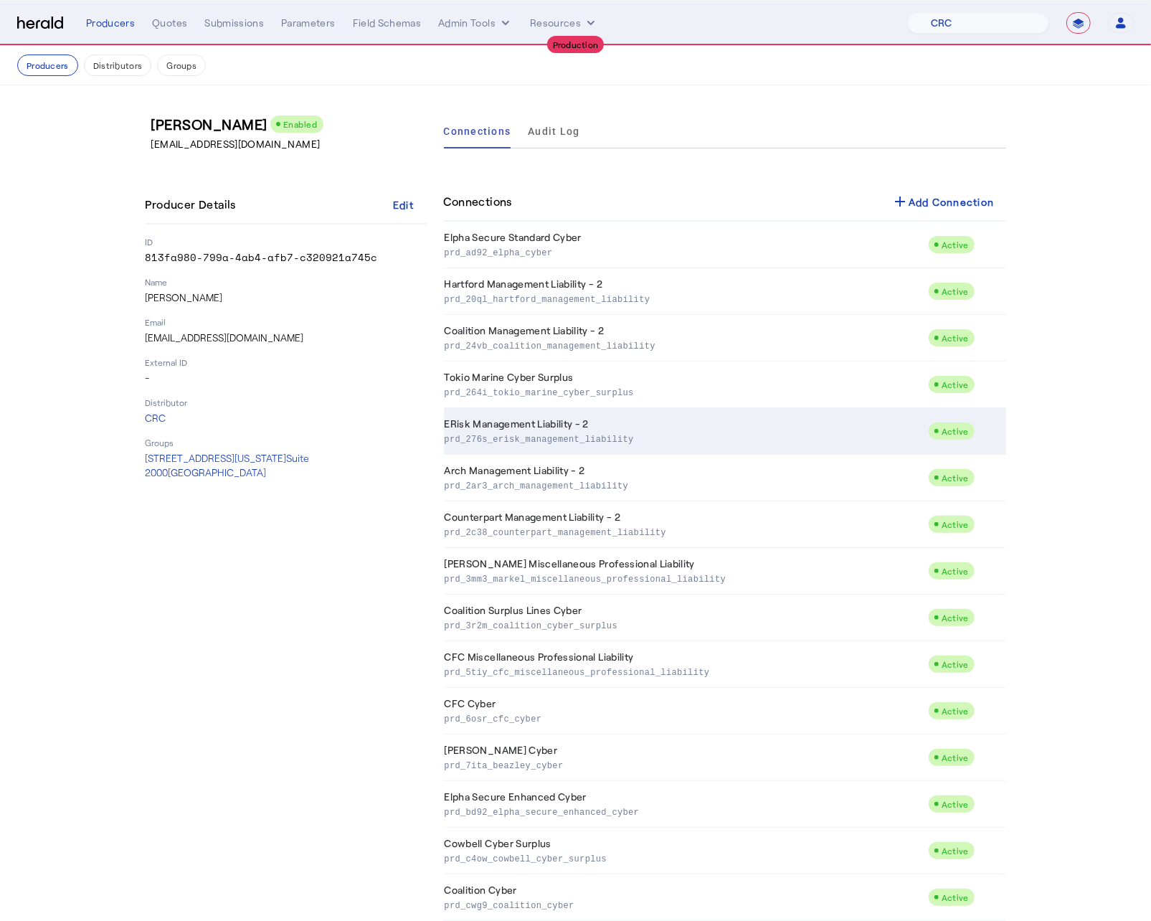
scroll to position [4, 0]
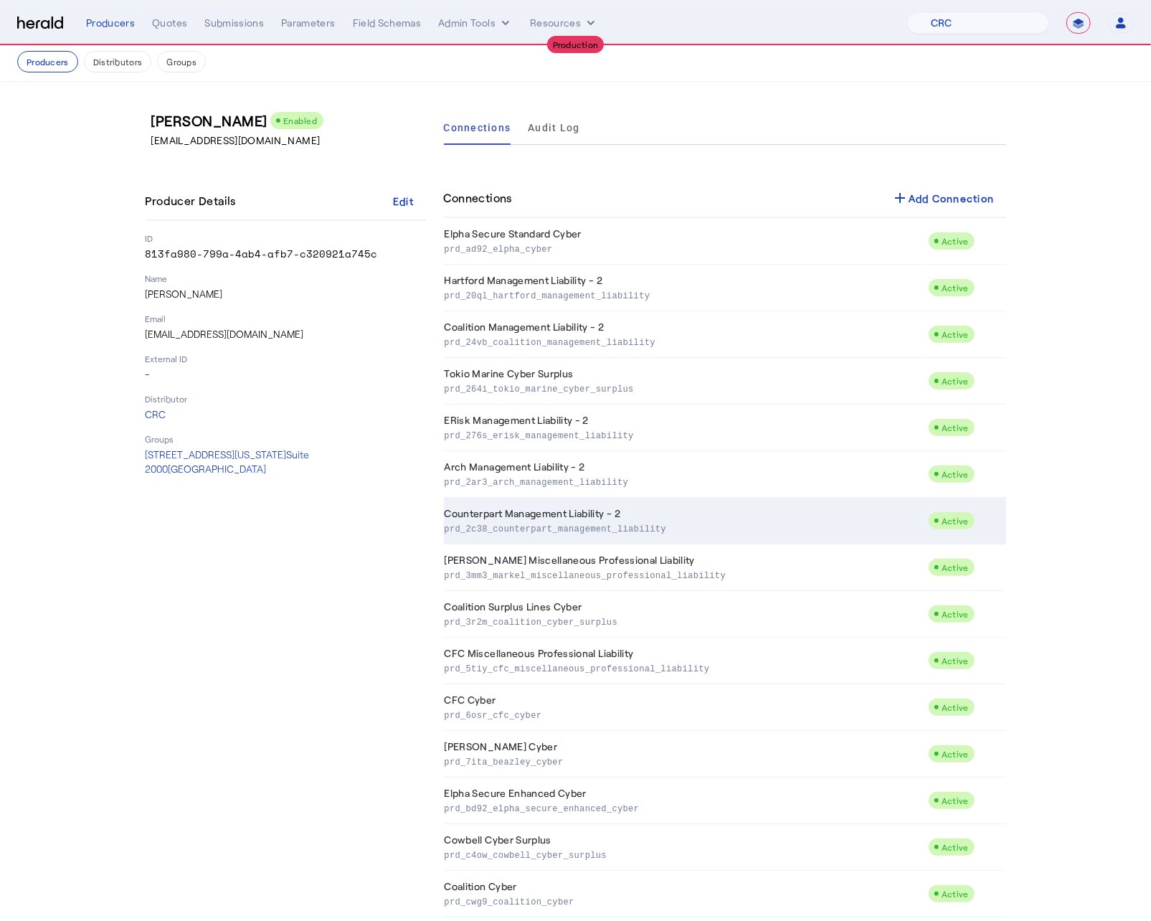
click at [645, 527] on p "prd_2c38_counterpart_management_liability" at bounding box center [684, 528] width 478 height 14
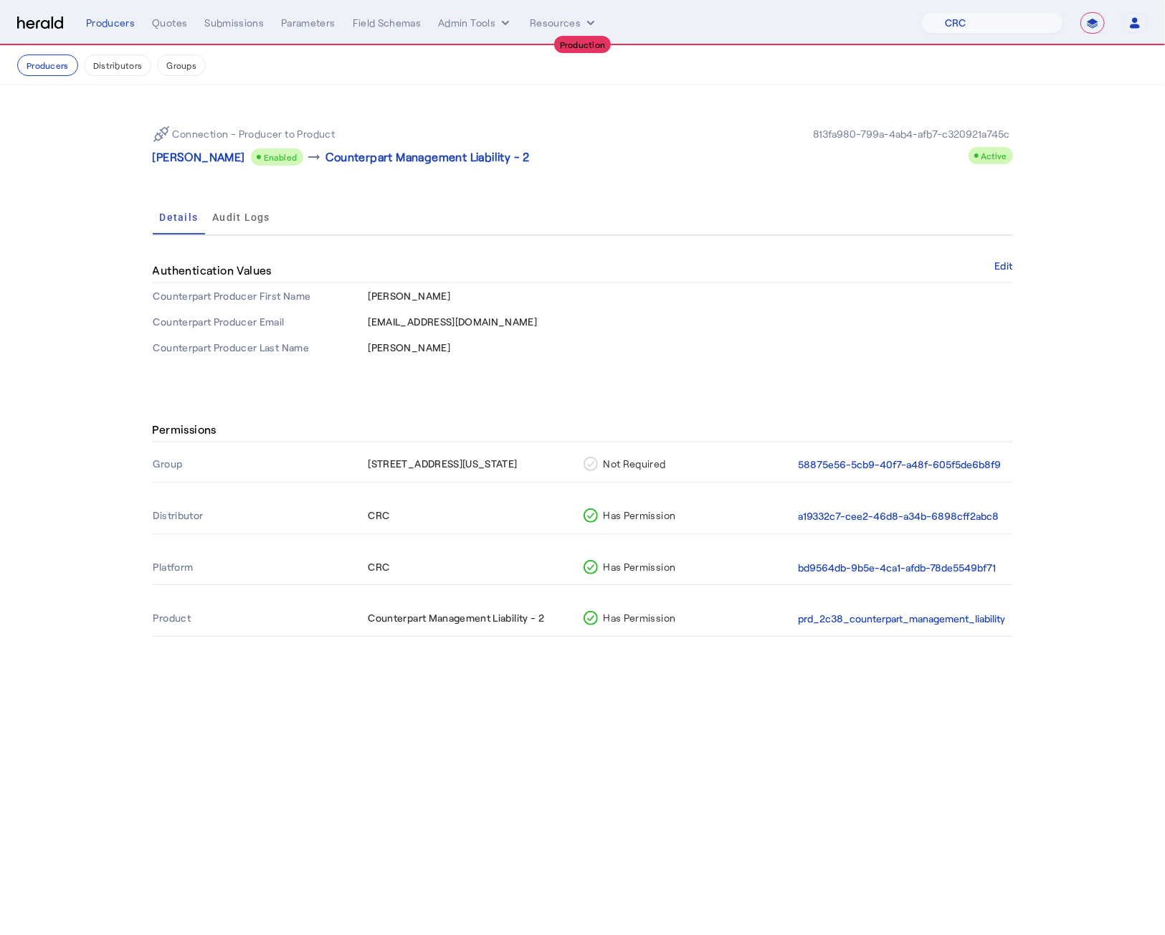
click at [77, 171] on section "Connection - Producer to Product Drew Taylor Enabled arrow_right_alt Counterpar…" at bounding box center [582, 237] width 1165 height 304
click at [40, 25] on img at bounding box center [40, 23] width 46 height 14
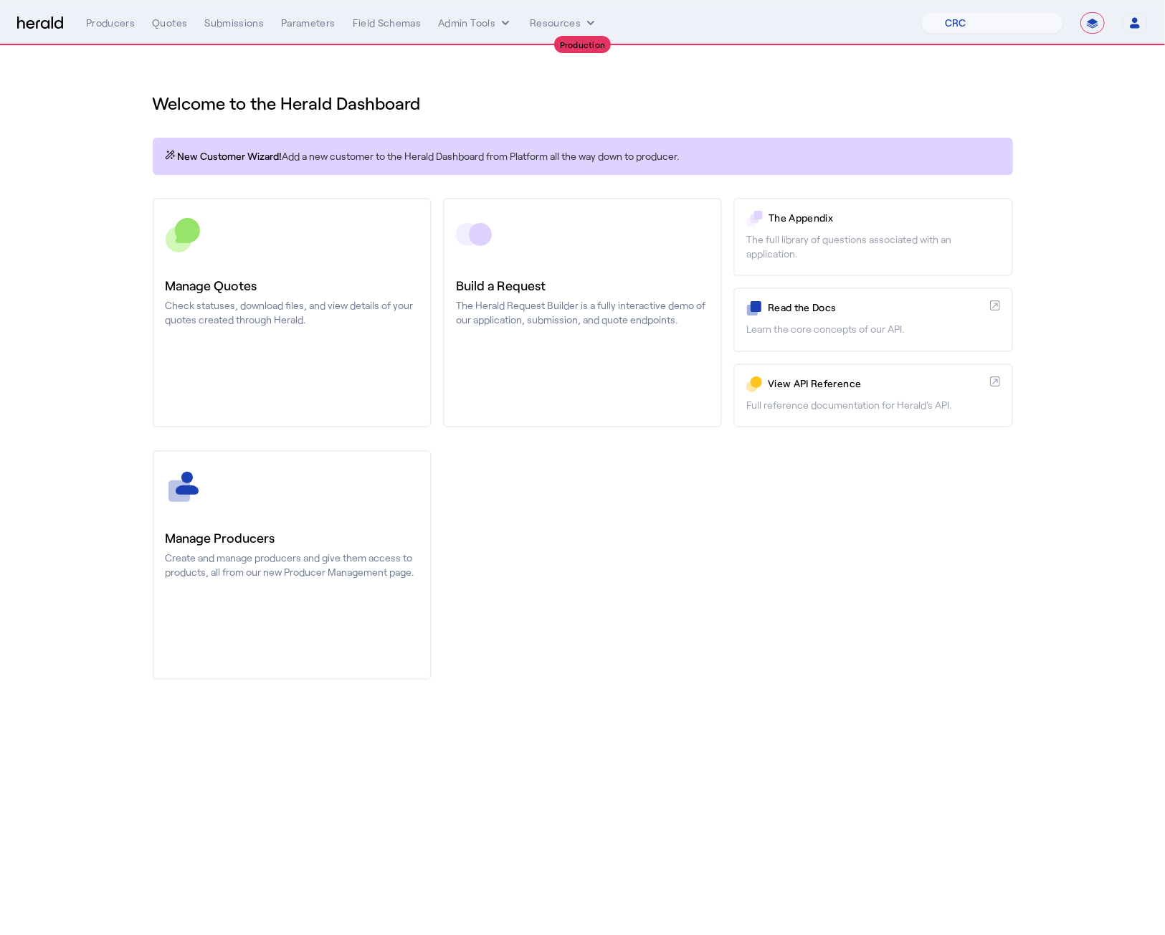
click at [422, 78] on div "Welcome to the Herald Dashboard" at bounding box center [583, 95] width 860 height 40
click at [475, 29] on button "Admin Tools" at bounding box center [475, 23] width 75 height 14
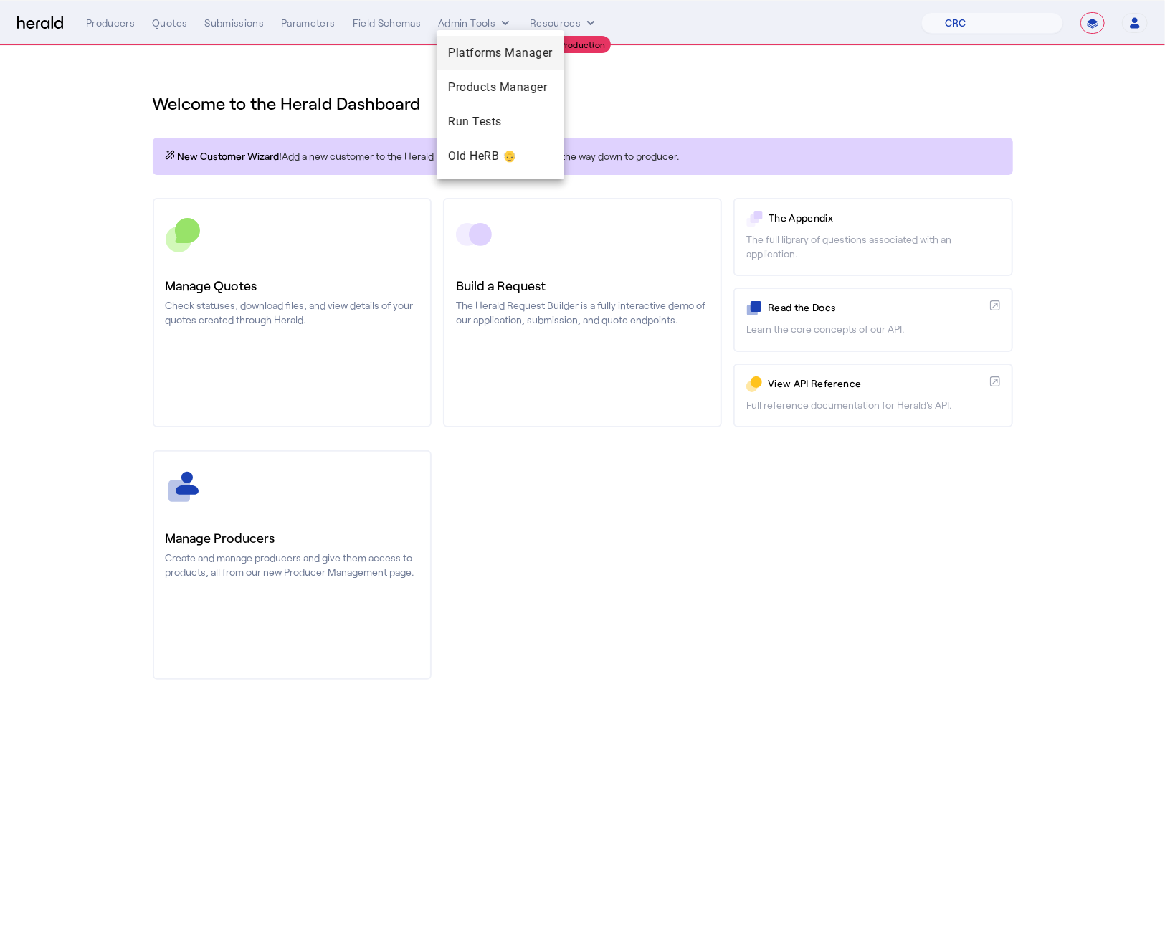
click at [498, 53] on span "Platforms Manager" at bounding box center [500, 52] width 105 height 17
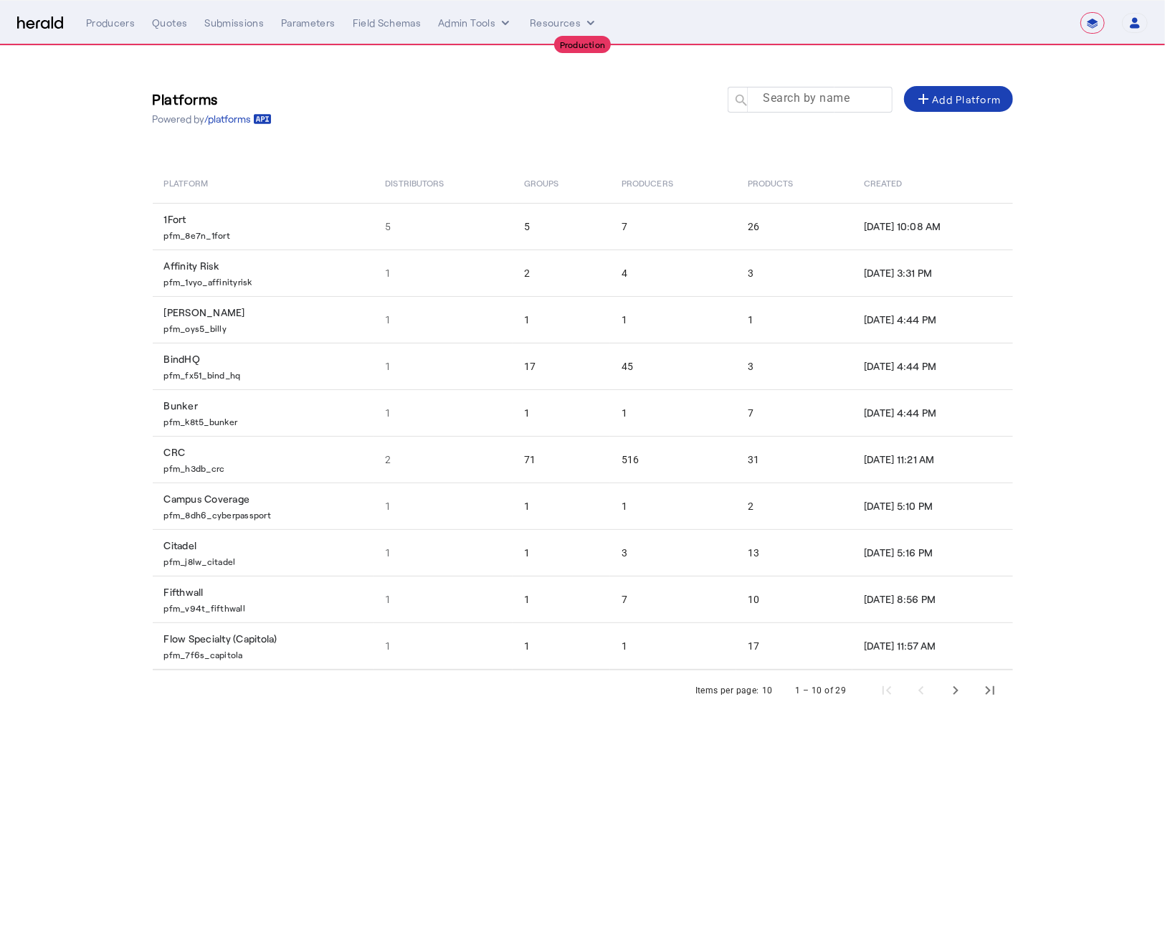
click at [797, 109] on div at bounding box center [816, 107] width 129 height 40
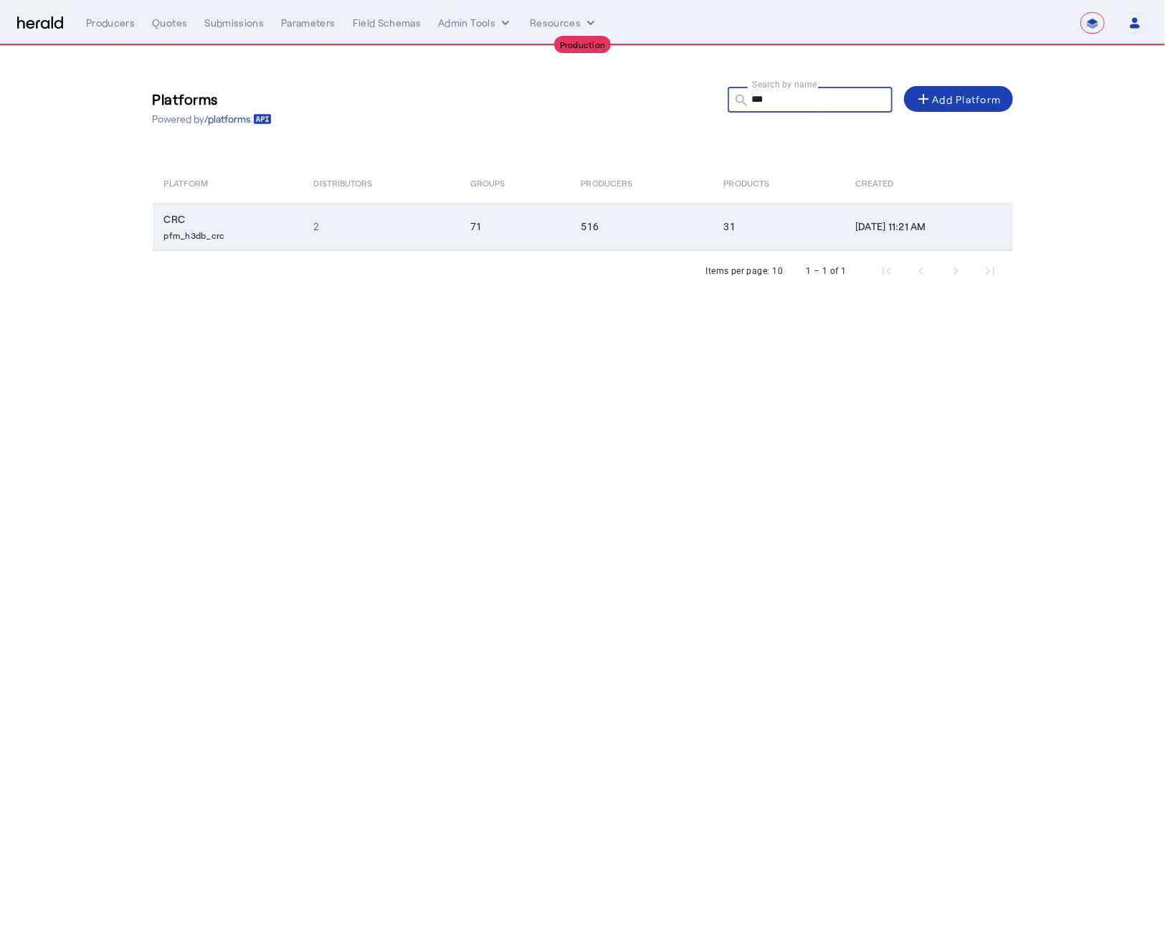
type input "***"
click at [413, 234] on td "2" at bounding box center [381, 226] width 157 height 47
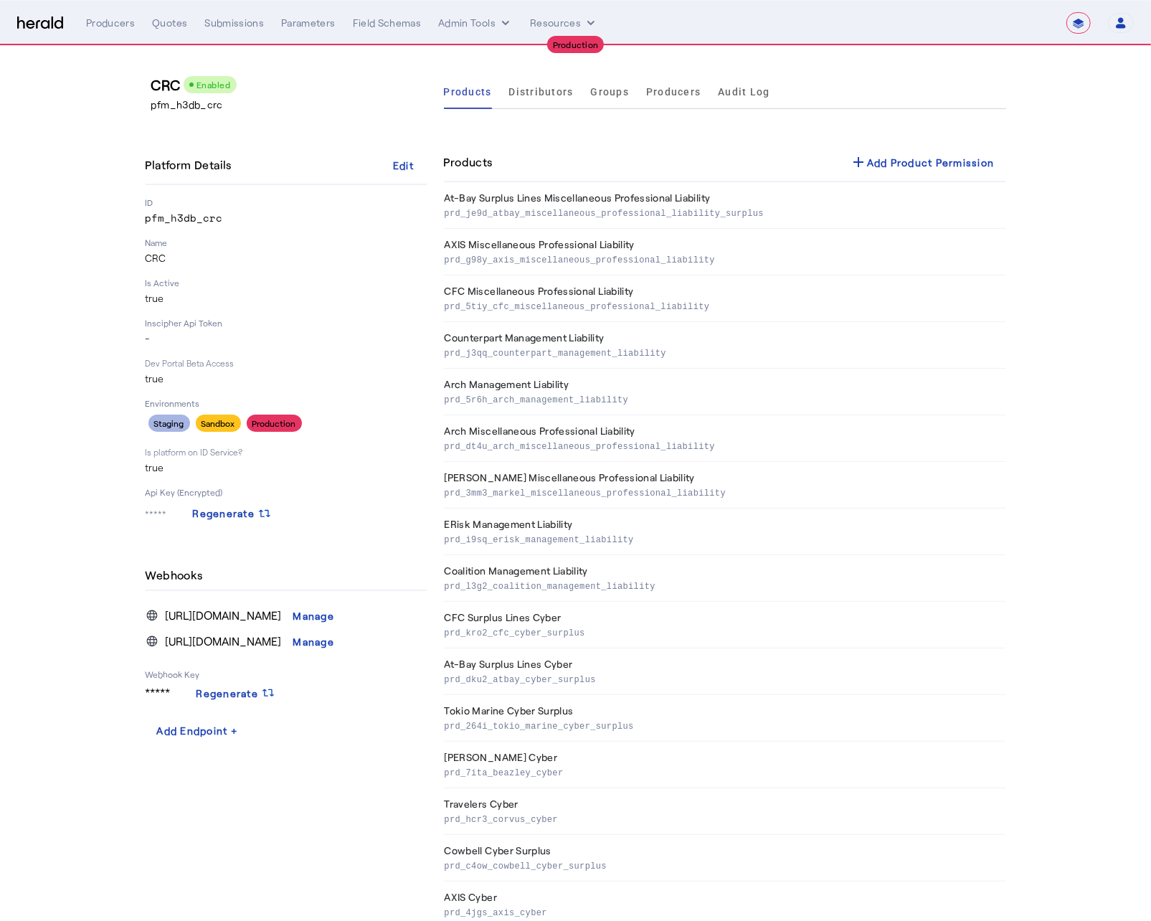
click at [637, 158] on div "Products add Add Product Permission" at bounding box center [725, 162] width 562 height 39
click at [609, 87] on span "Groups" at bounding box center [610, 92] width 39 height 10
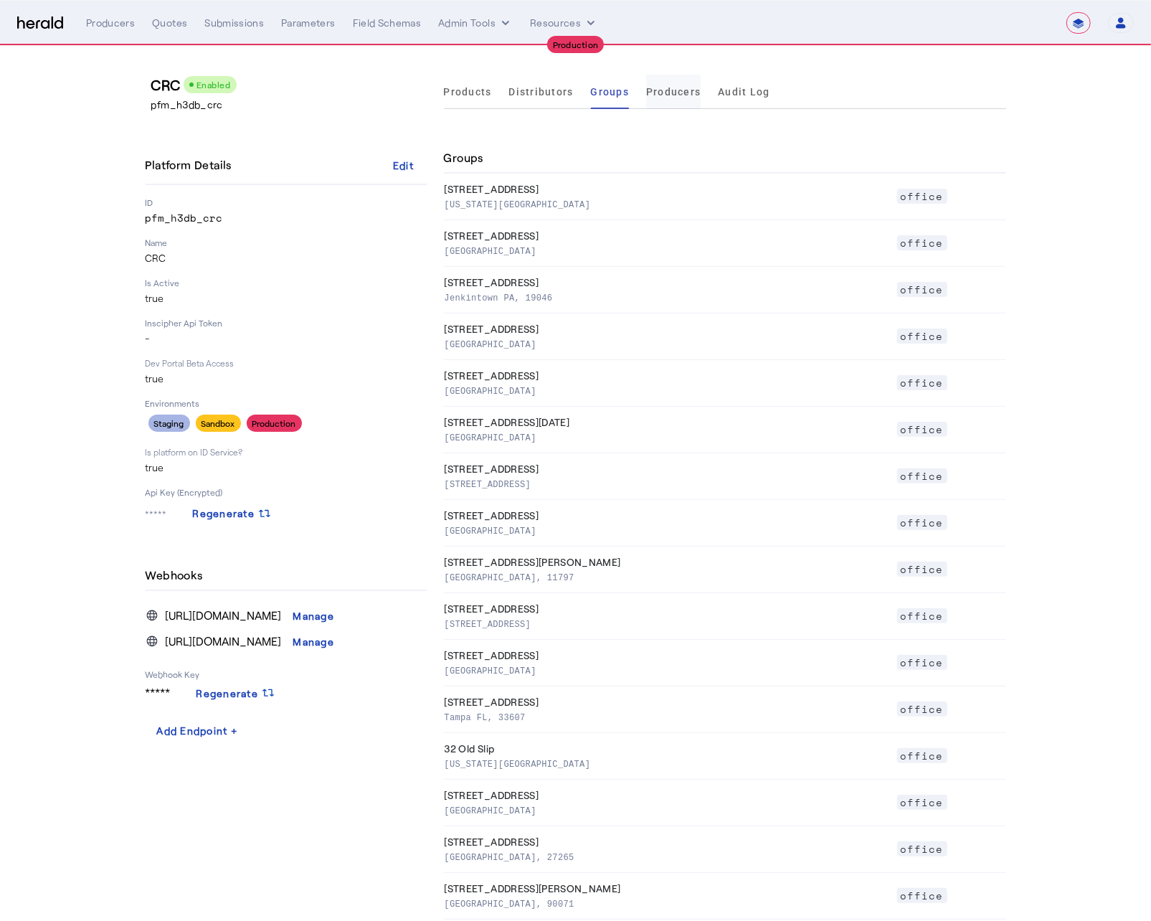
click at [693, 96] on span "Producers" at bounding box center [673, 92] width 54 height 10
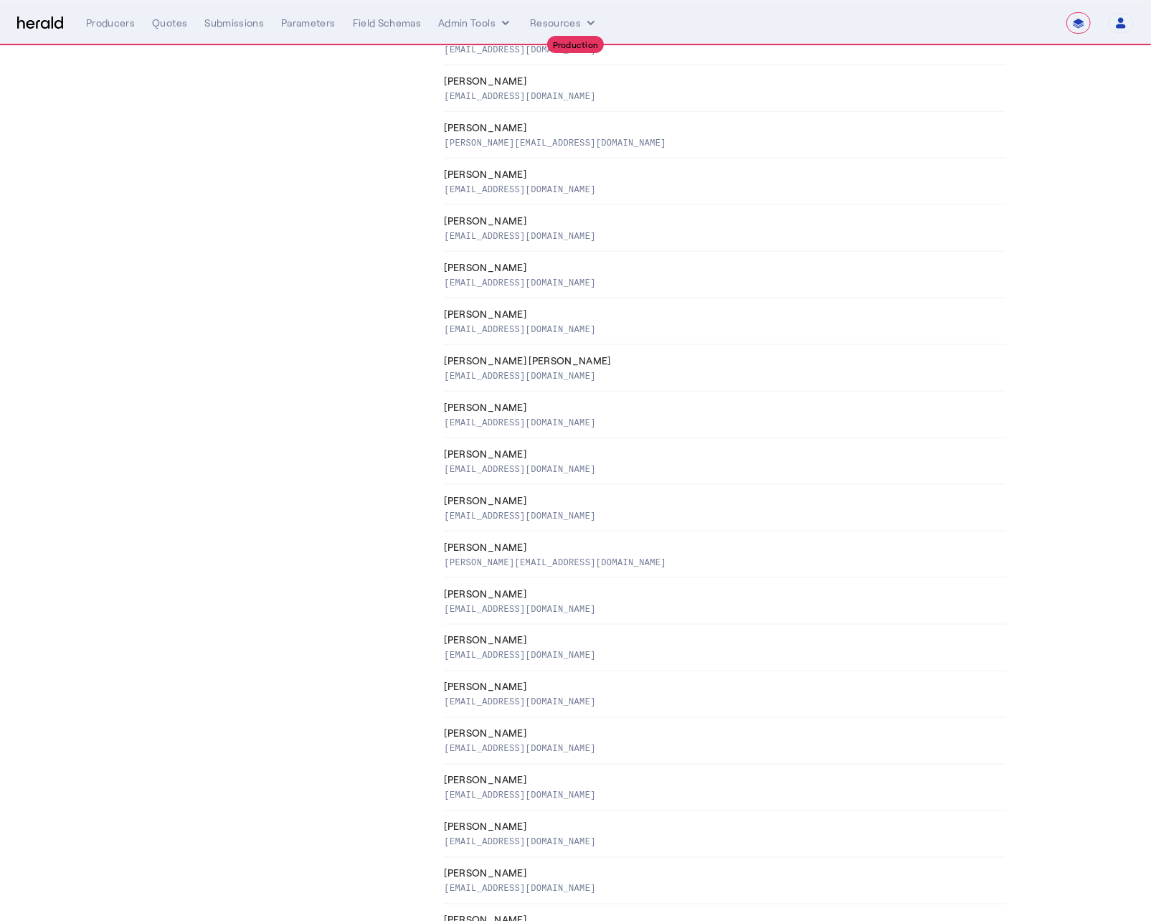
scroll to position [4553, 0]
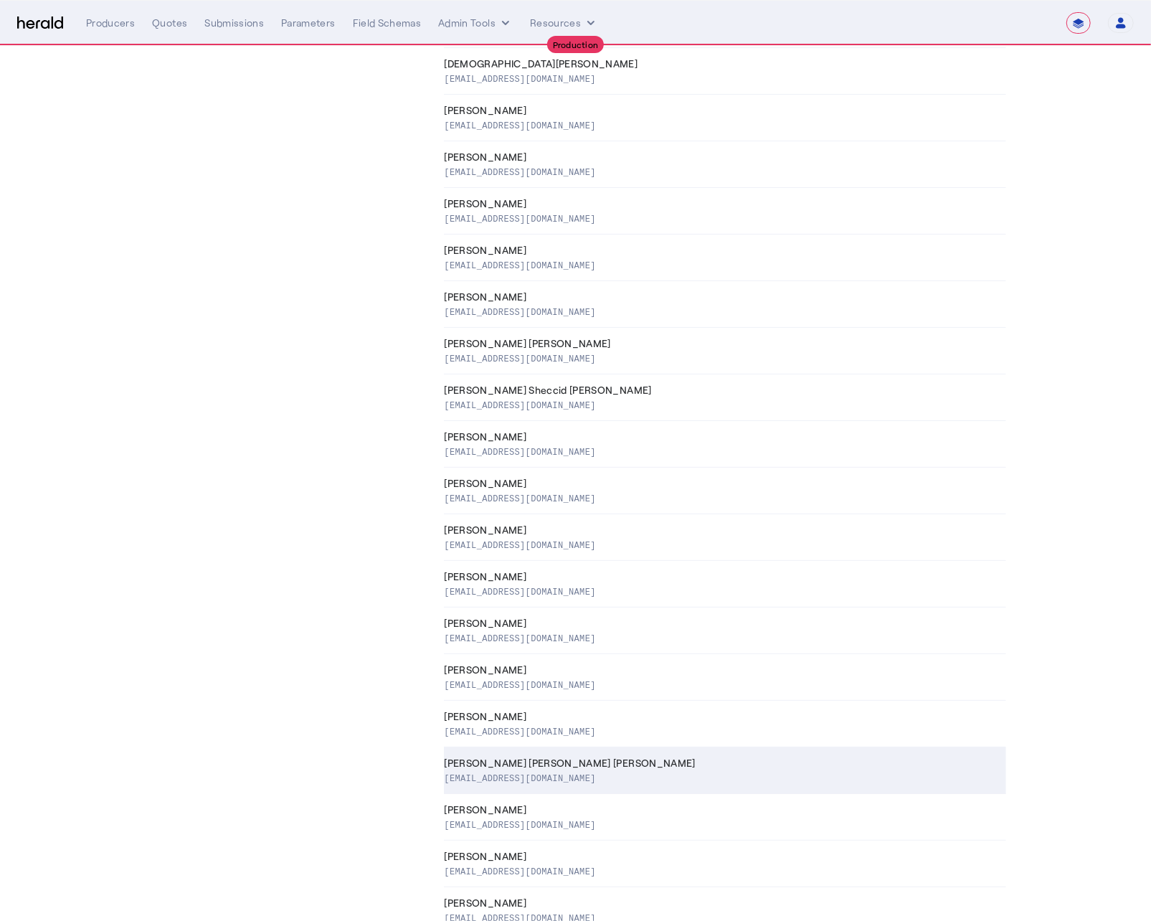
click at [644, 679] on div "VTorney@crcgroup.com" at bounding box center [723, 777] width 556 height 14
select select "pfm_h3db_crc"
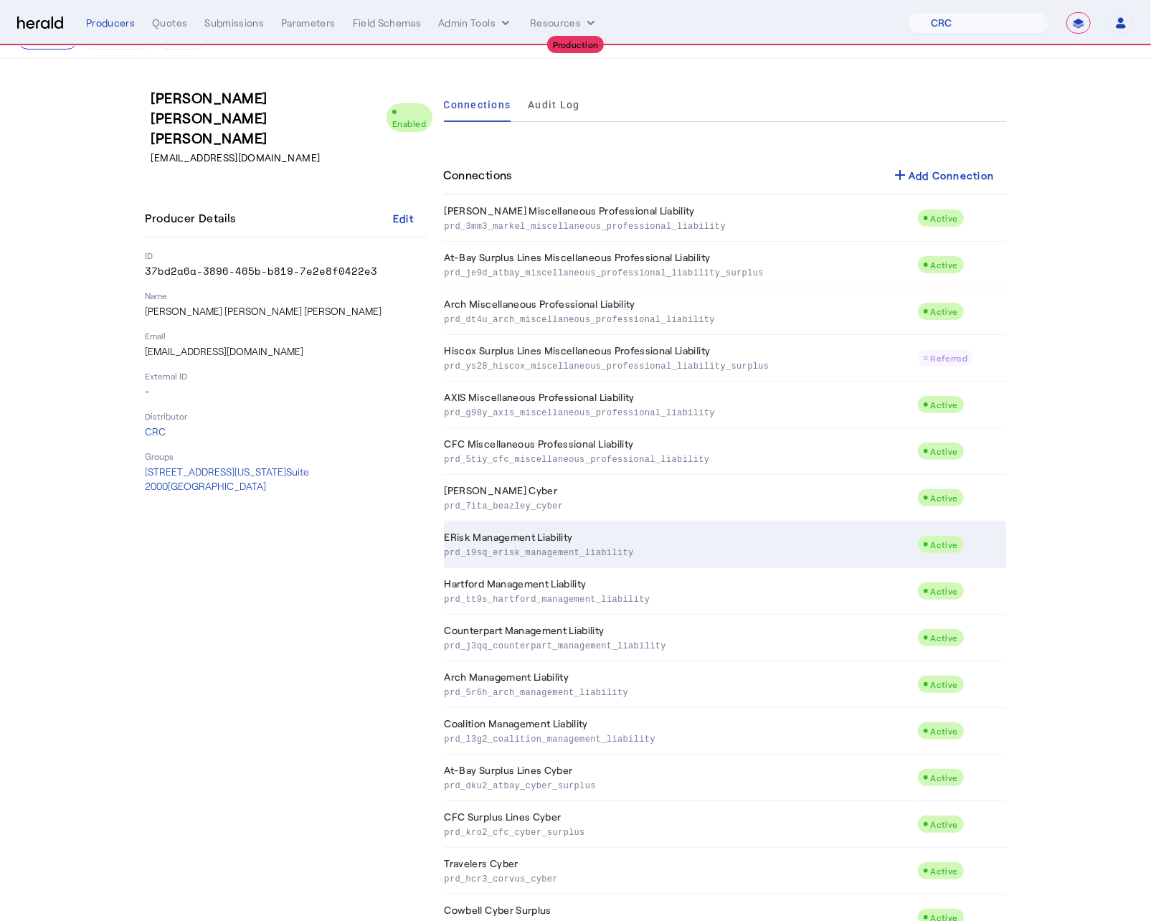
scroll to position [830, 0]
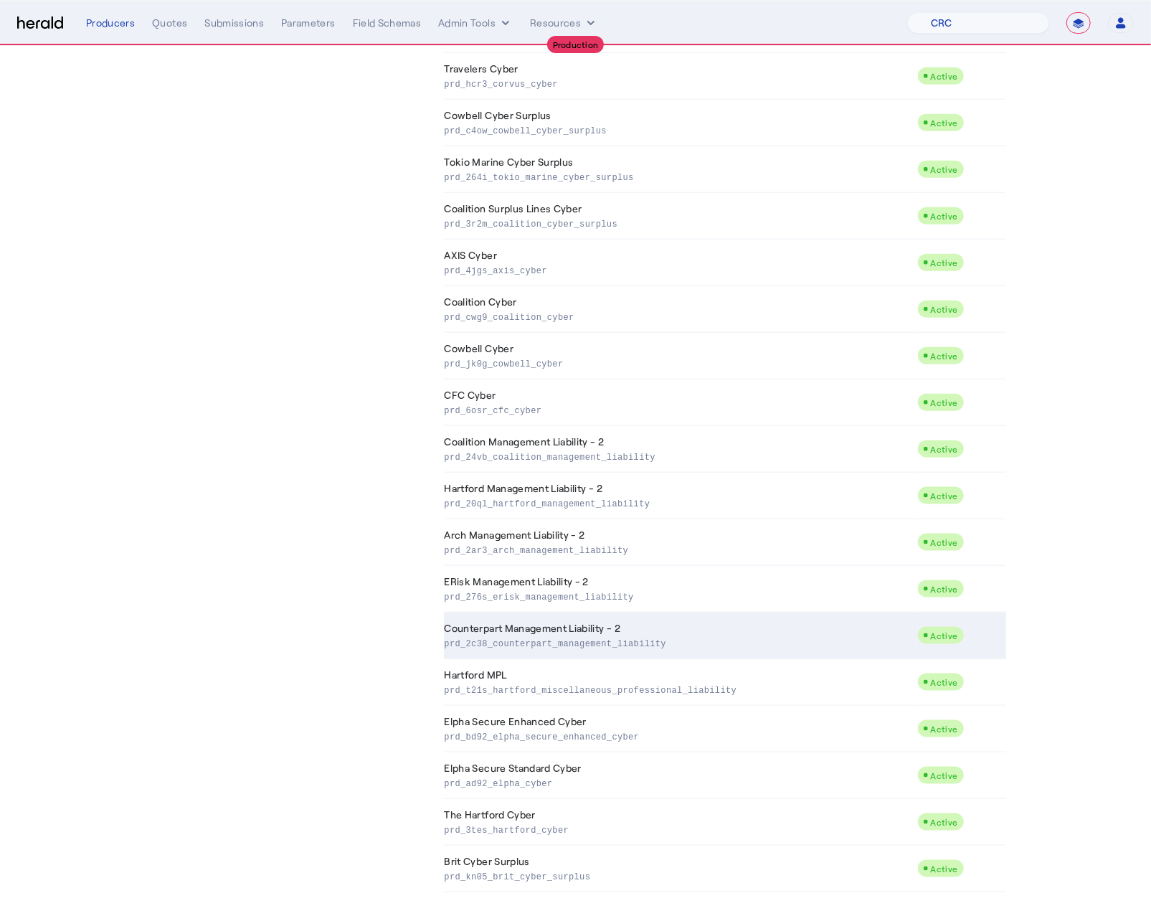
click at [614, 635] on p "prd_2c38_counterpart_management_liability" at bounding box center [678, 642] width 467 height 14
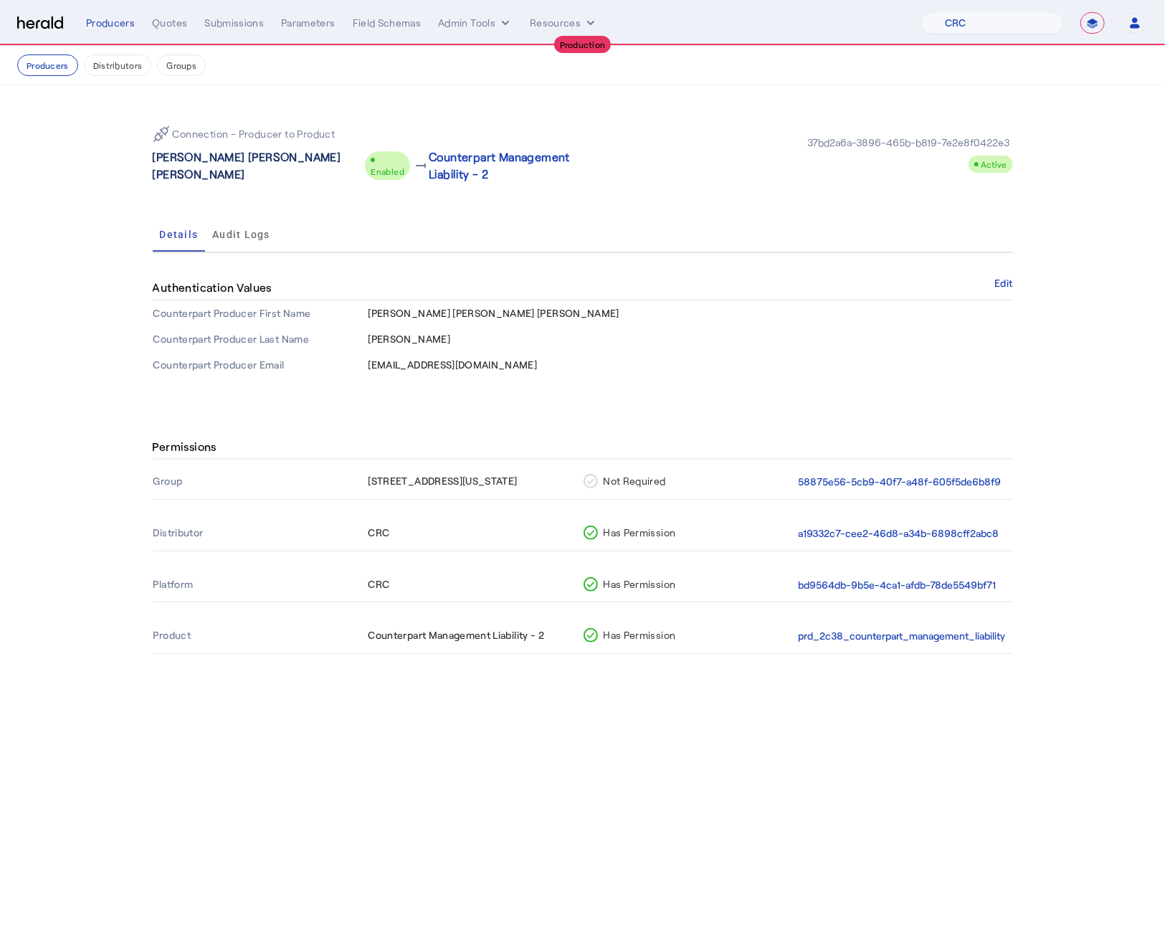
click at [196, 166] on p "Vanessa Alexandra Alexandra Torney" at bounding box center [256, 165] width 207 height 34
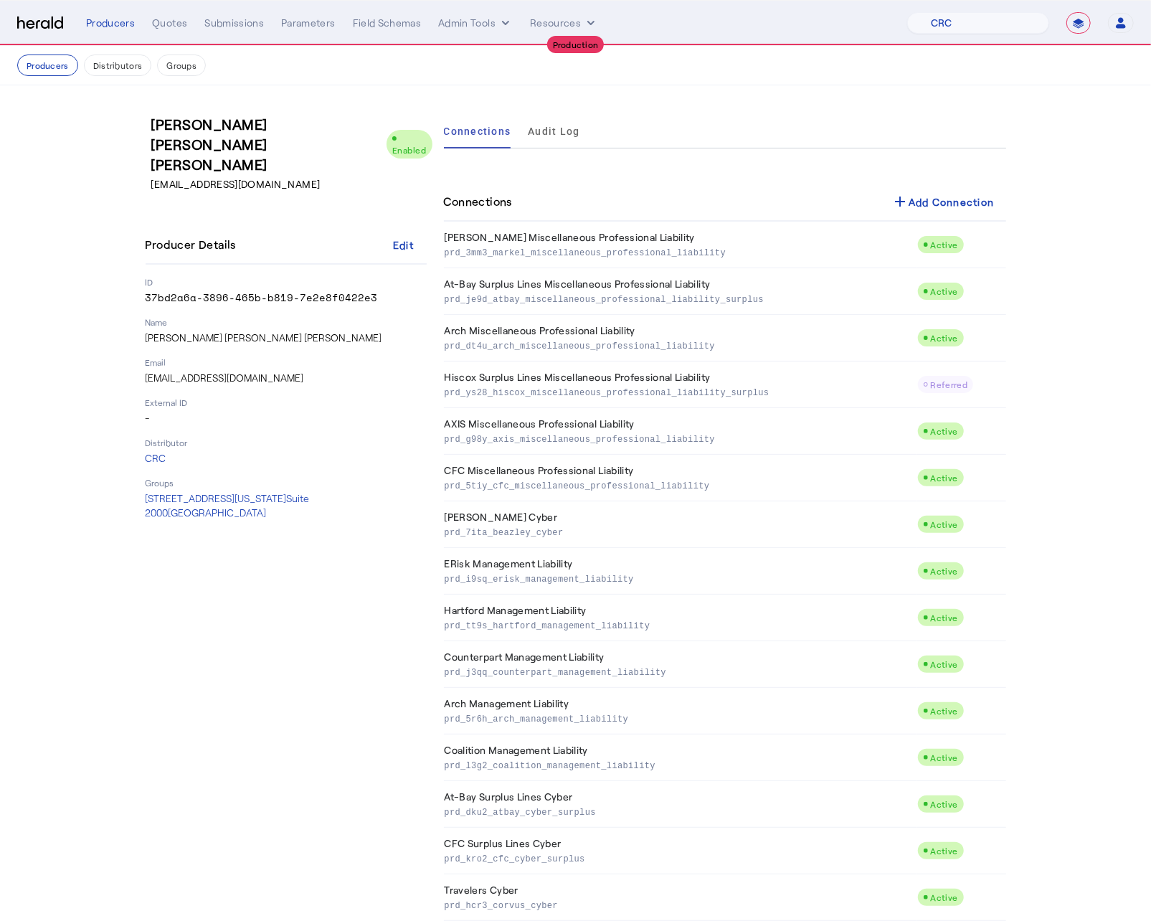
click at [277, 675] on div "Vanessa Alexandra Alexandra Torney Enabled VTorney@crcgroup.com Producer Detail…" at bounding box center [286, 913] width 281 height 1599
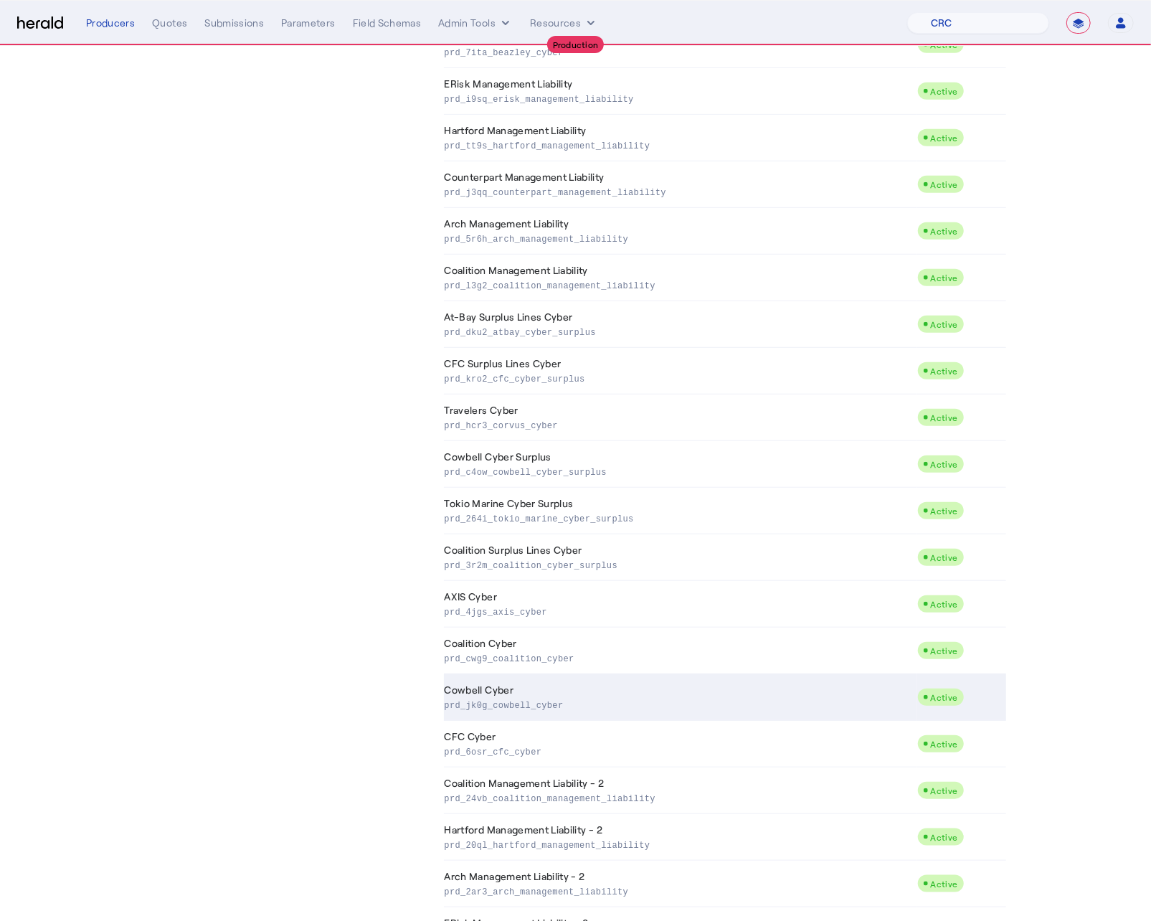
click at [497, 679] on td "Cowbell Cyber prd_jk0g_cowbell_cyber" at bounding box center [680, 697] width 473 height 47
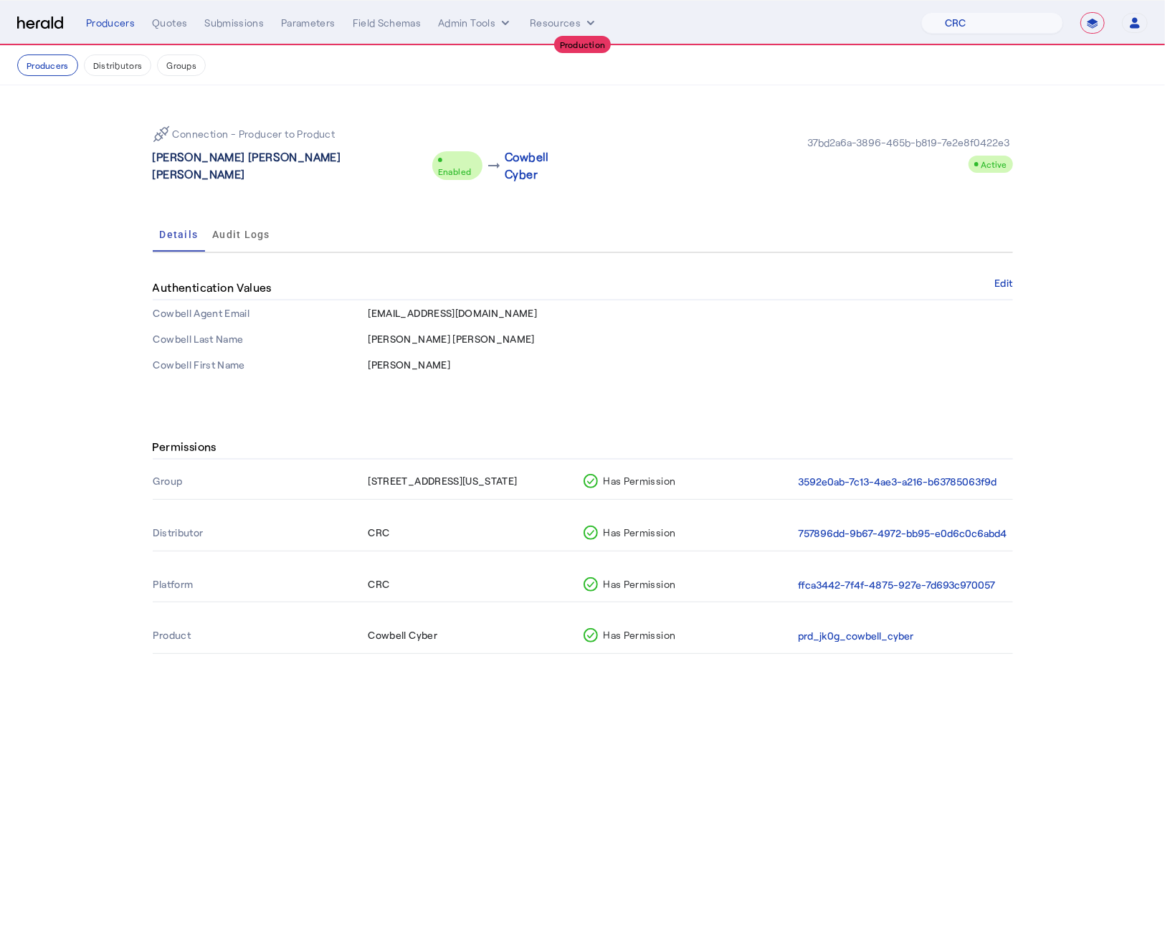
click at [214, 161] on p "Vanessa Alexandra Alexandra Torney" at bounding box center [290, 165] width 274 height 34
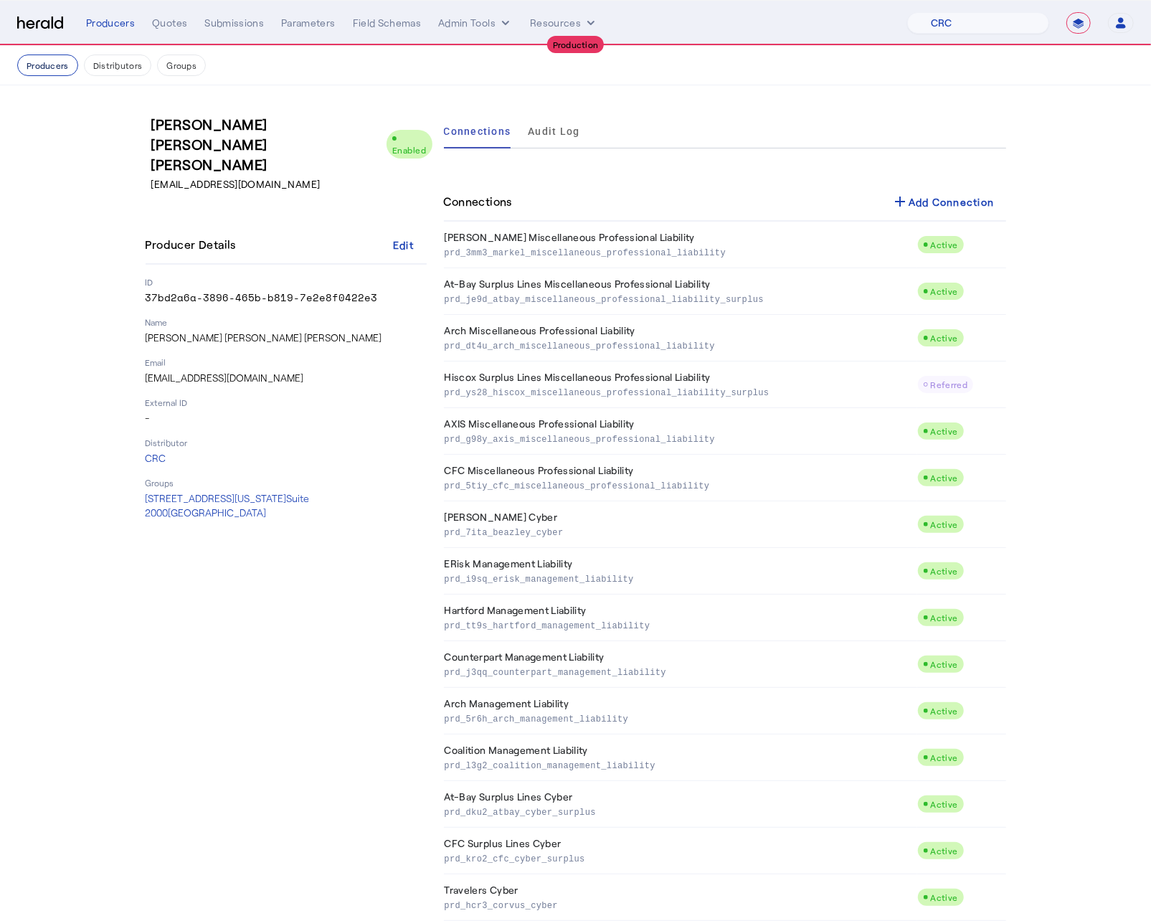
click at [50, 62] on button "Producers" at bounding box center [47, 65] width 61 height 22
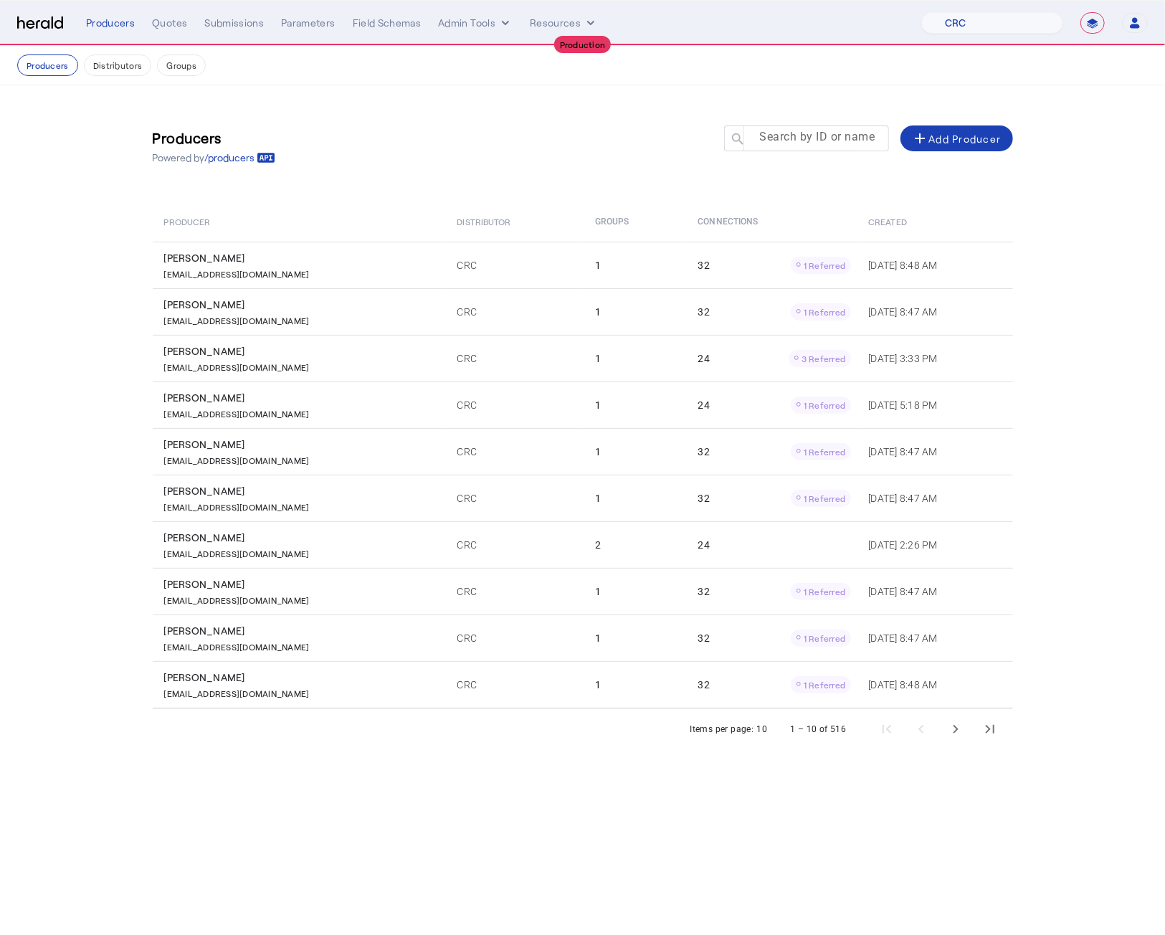
click at [818, 138] on mat-label "Search by ID or name" at bounding box center [817, 138] width 115 height 14
click at [818, 138] on input "Search by ID or name" at bounding box center [813, 137] width 129 height 17
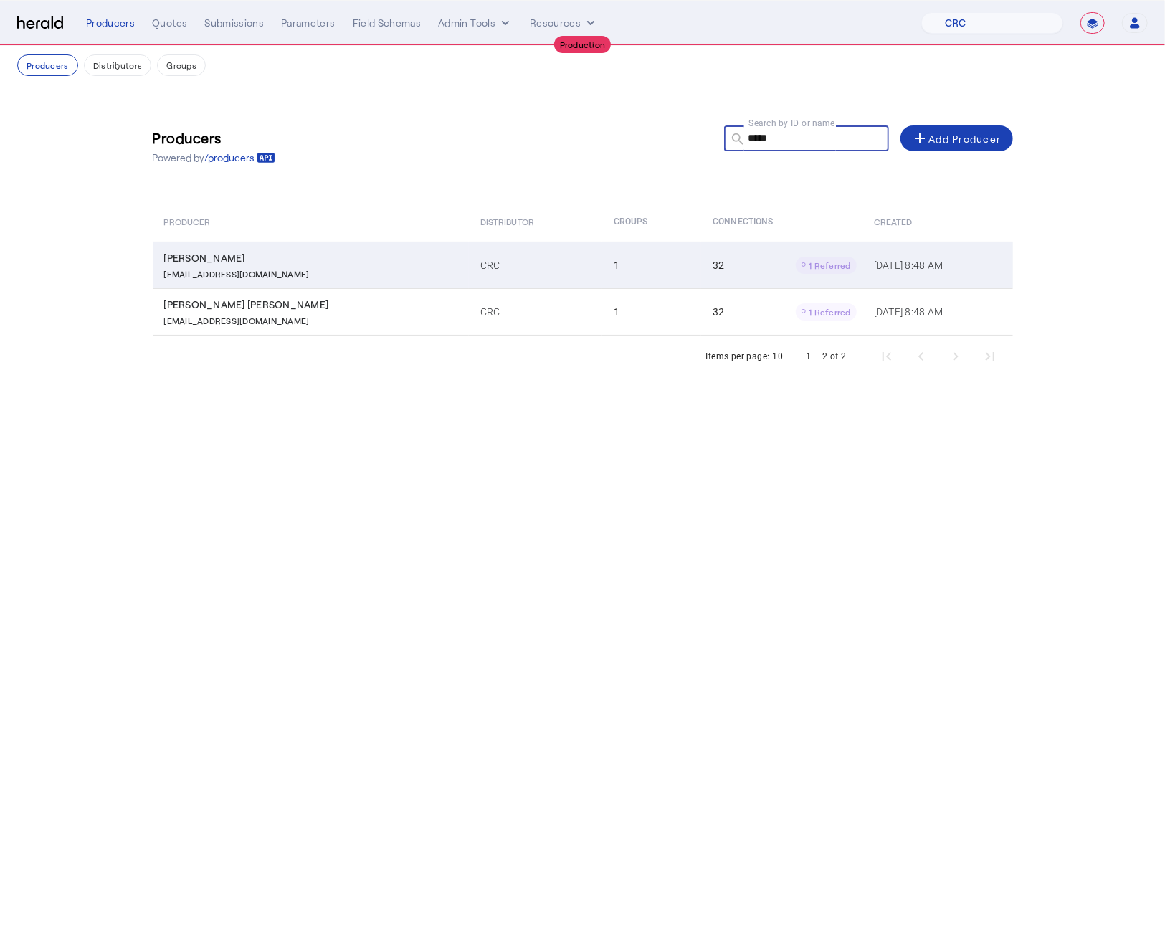
type input "*****"
click at [469, 257] on td "CRC" at bounding box center [535, 265] width 133 height 47
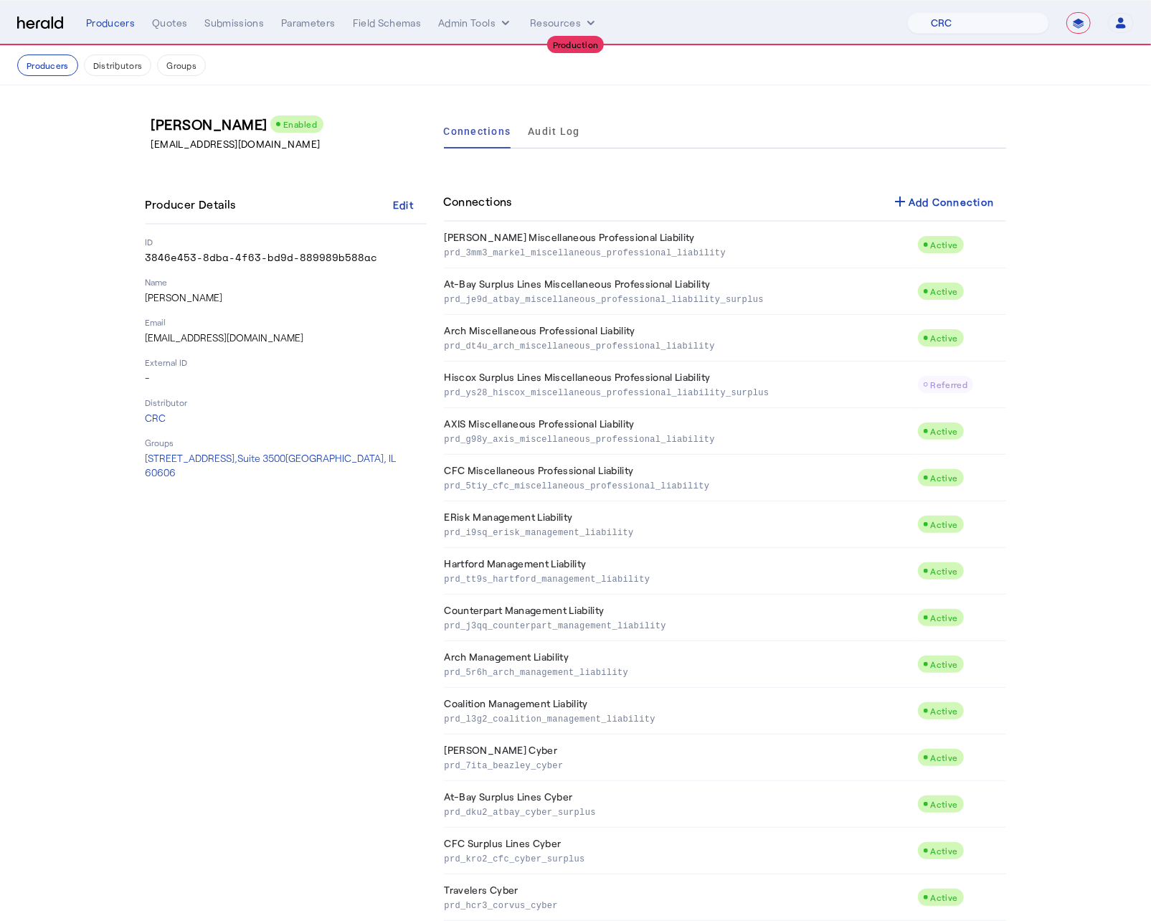
click at [1088, 290] on section "Edwin M Antonucci Jr Enabled EAntonucci@CRCGroup.com Producer Details Edit ID 3…" at bounding box center [575, 913] width 1151 height 1656
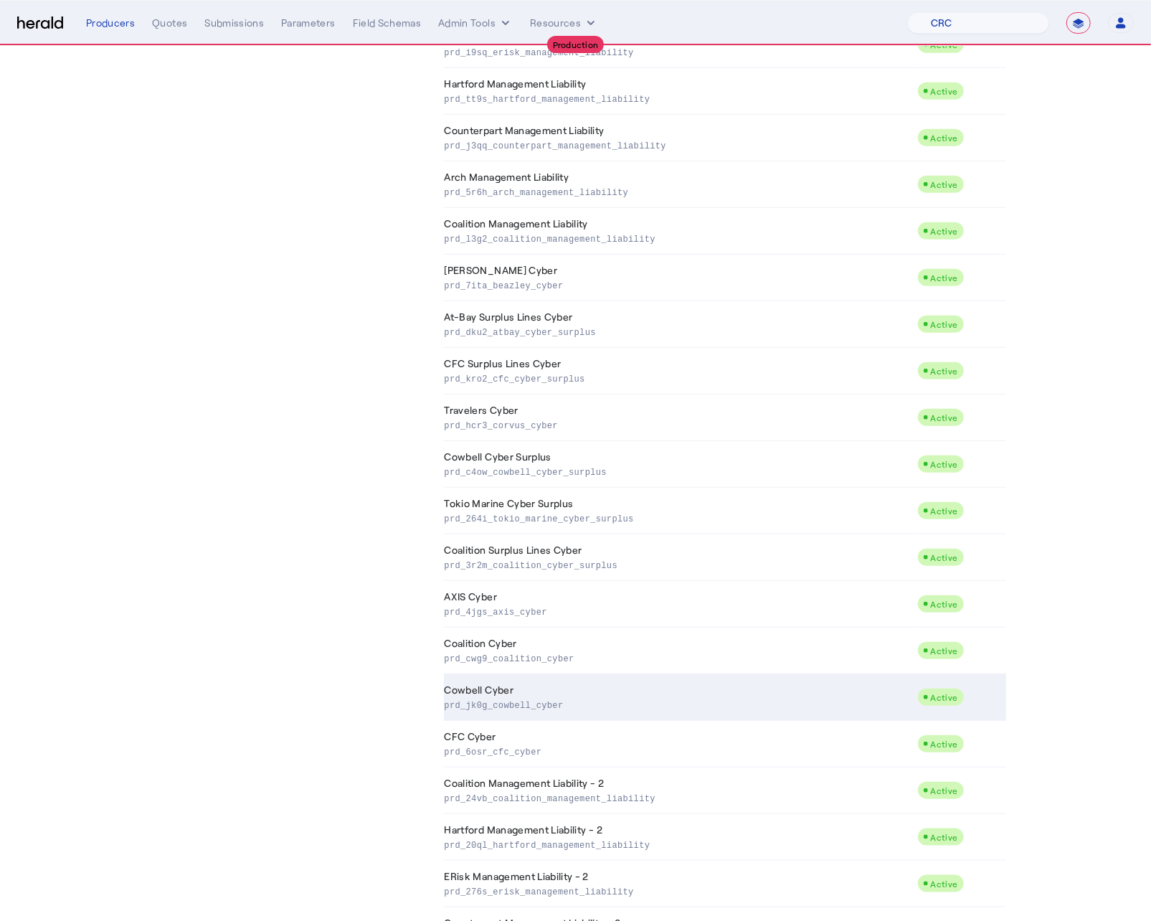
click at [644, 679] on td "Cowbell Cyber prd_jk0g_cowbell_cyber" at bounding box center [680, 697] width 473 height 47
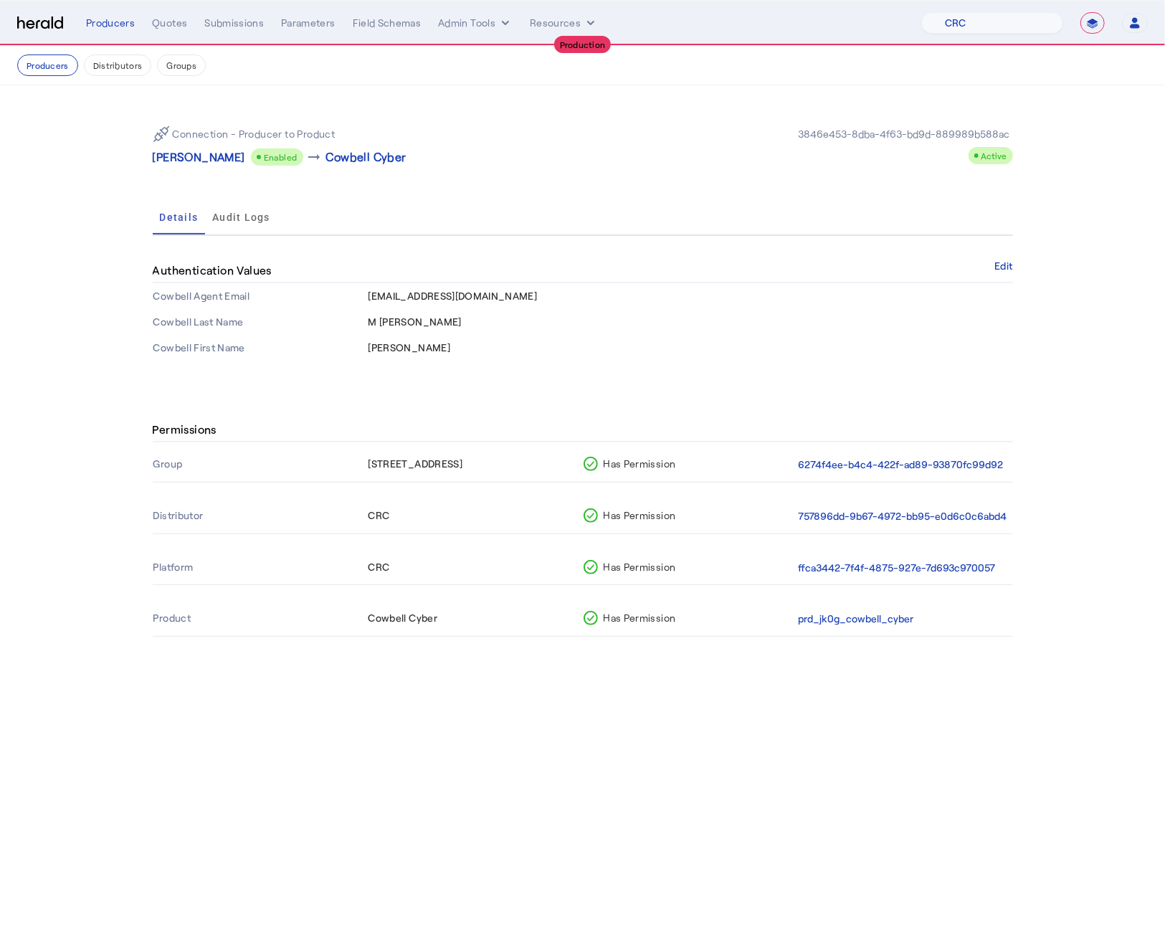
click at [361, 380] on div "Connection - Producer to Product Edwin M Antonucci Jr Enabled arrow_right_alt C…" at bounding box center [583, 237] width 918 height 304
click at [209, 156] on p "Edwin M Antonucci Jr" at bounding box center [199, 156] width 92 height 17
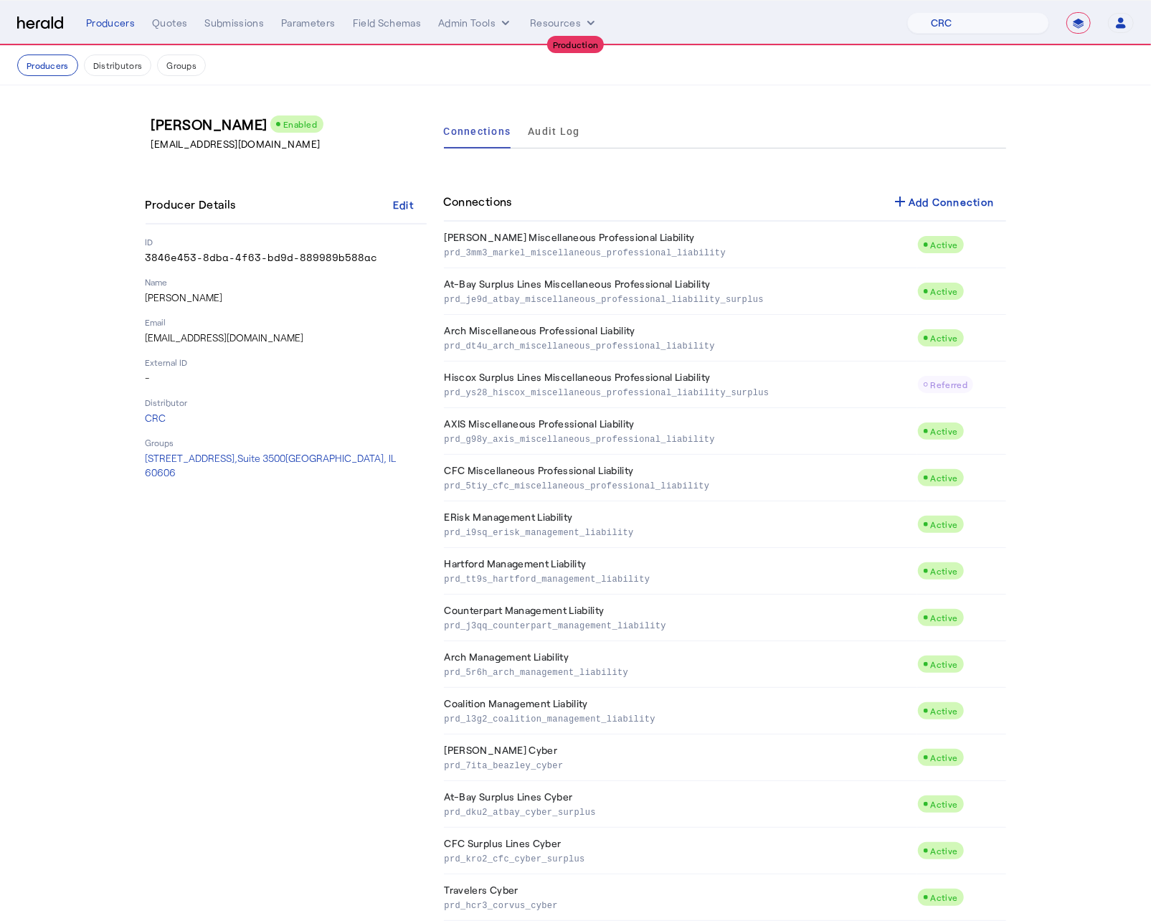
click at [343, 679] on div "Edwin M Antonucci Jr Enabled EAntonucci@CRCGroup.com Producer Details Edit ID 3…" at bounding box center [286, 913] width 281 height 1599
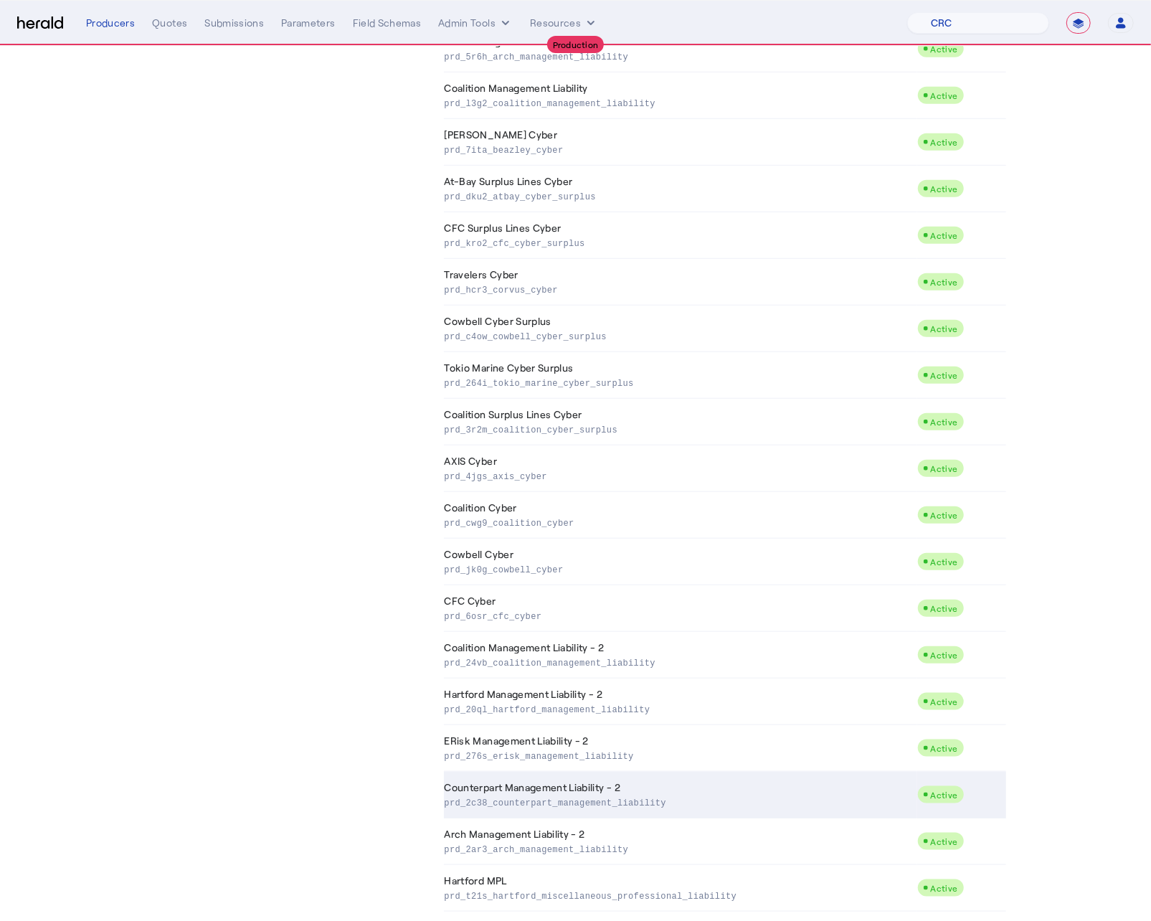
scroll to position [622, 0]
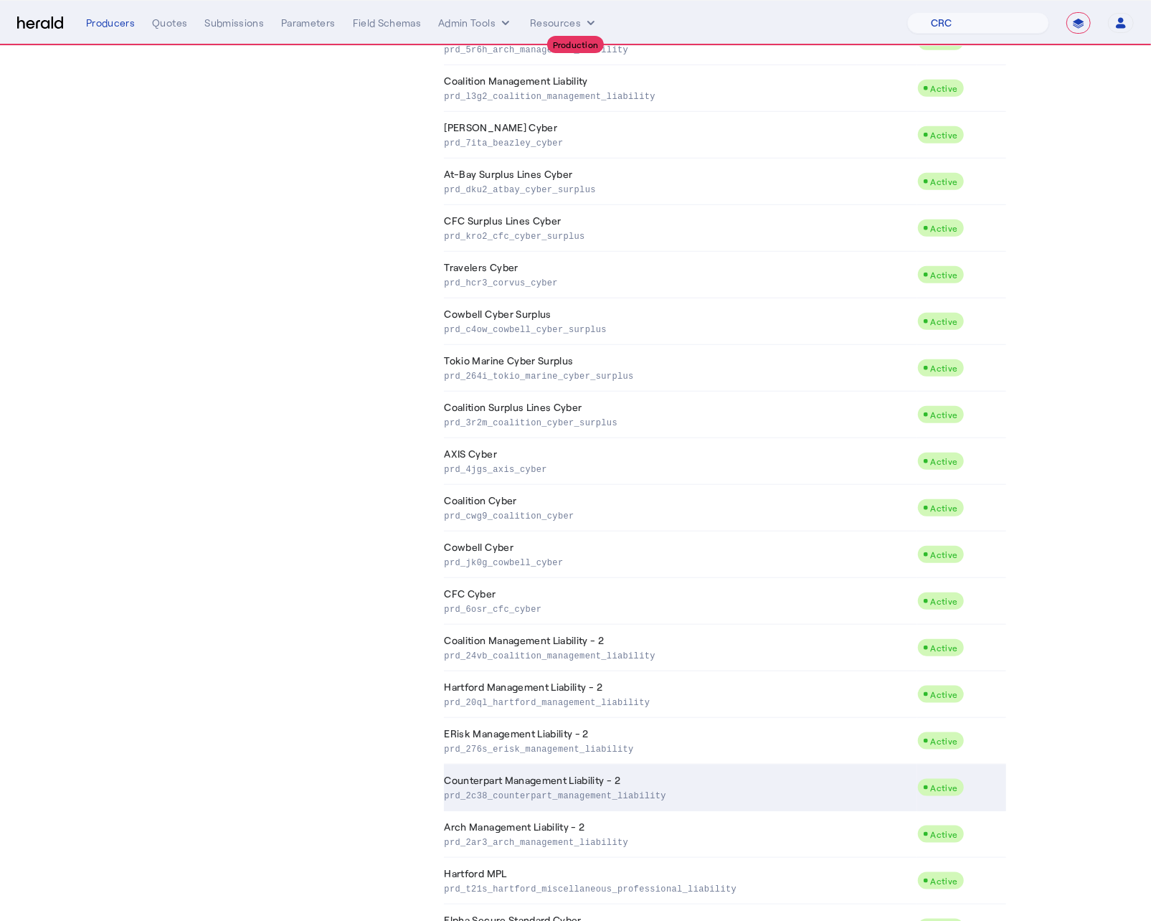
click at [553, 679] on td "Counterpart Management Liability - 2 prd_2c38_counterpart_management_liability" at bounding box center [680, 787] width 473 height 47
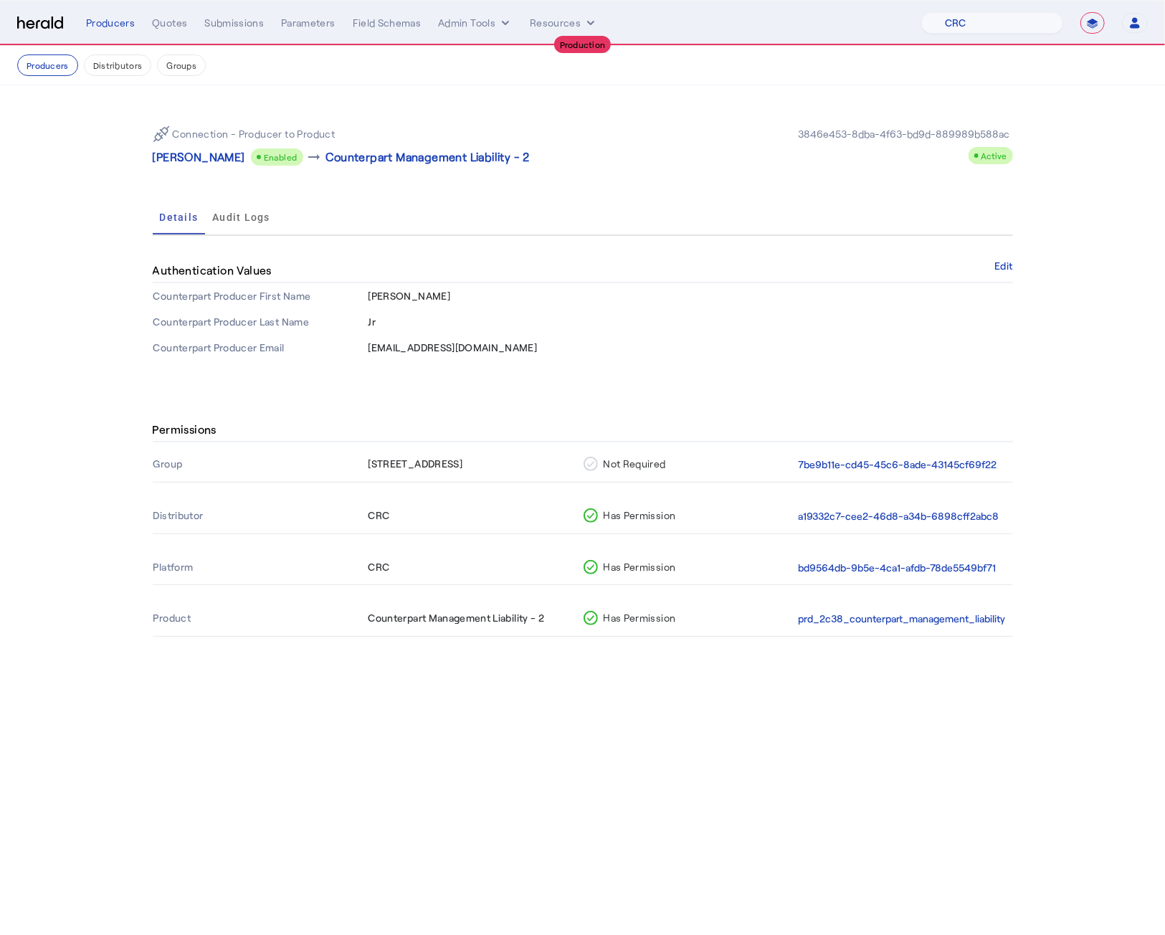
click at [759, 372] on div "Connection - Producer to Product Edwin M Antonucci Jr Enabled arrow_right_alt C…" at bounding box center [583, 237] width 918 height 304
click at [204, 158] on p "Edwin M Antonucci Jr" at bounding box center [199, 156] width 92 height 17
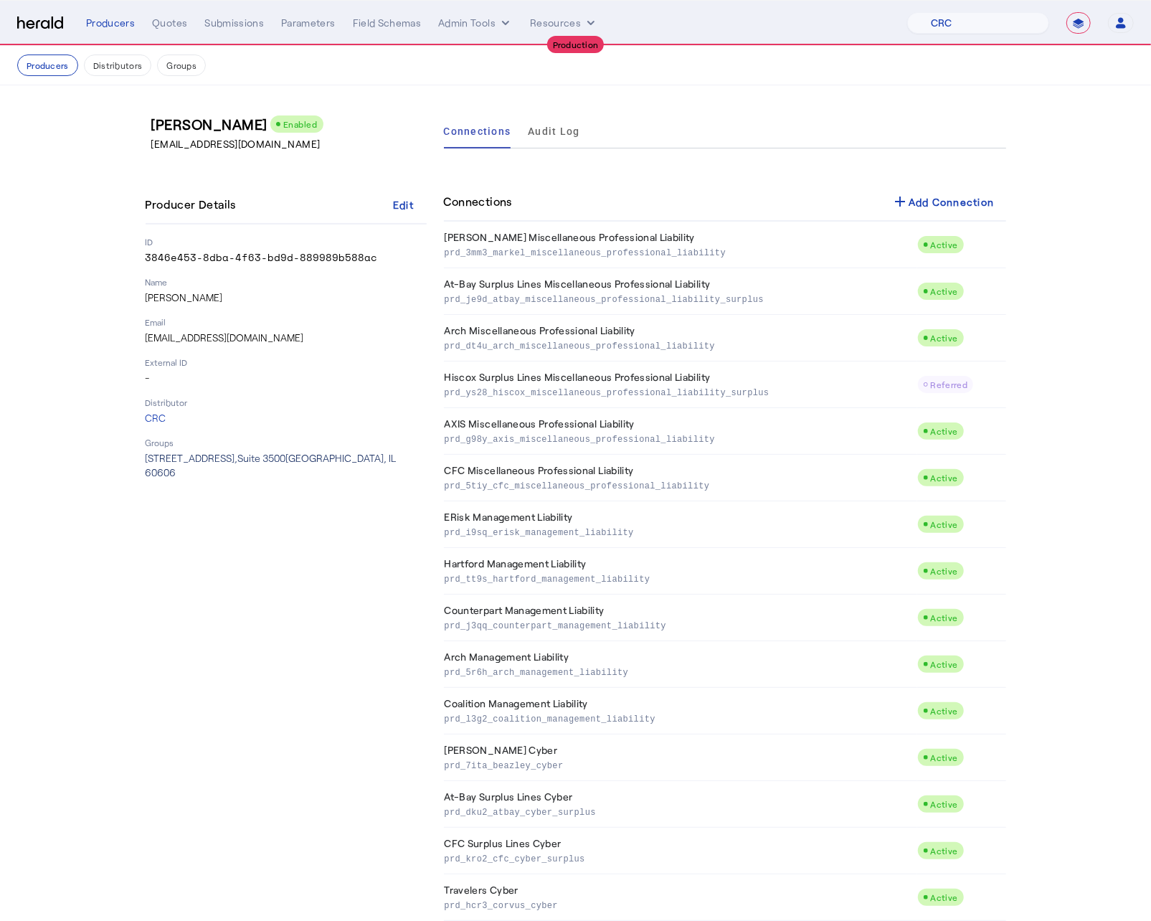
click at [239, 461] on span "One North Franklin Street, Suite 3500 Chicago, IL 60606" at bounding box center [271, 465] width 251 height 27
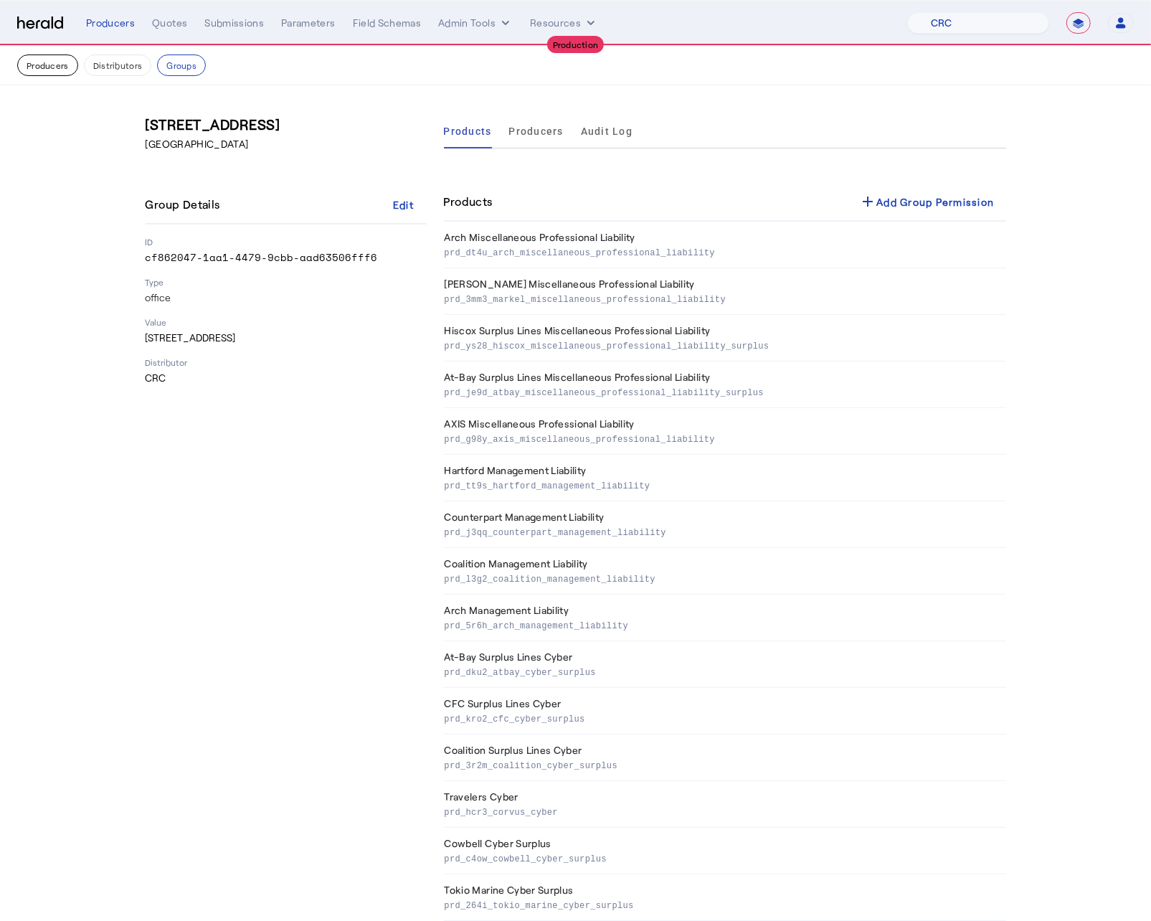
click at [35, 63] on button "Producers" at bounding box center [47, 65] width 61 height 22
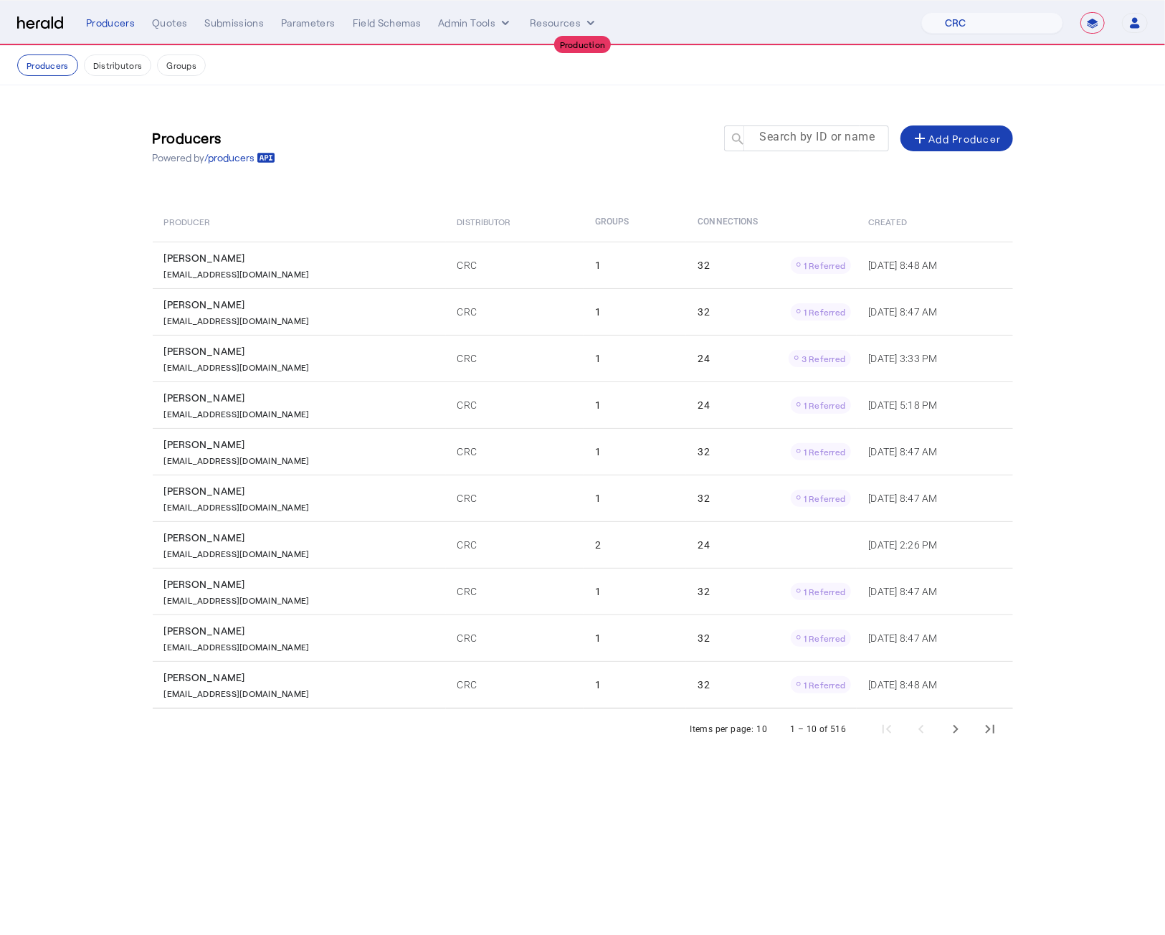
click at [798, 148] on div at bounding box center [813, 145] width 129 height 40
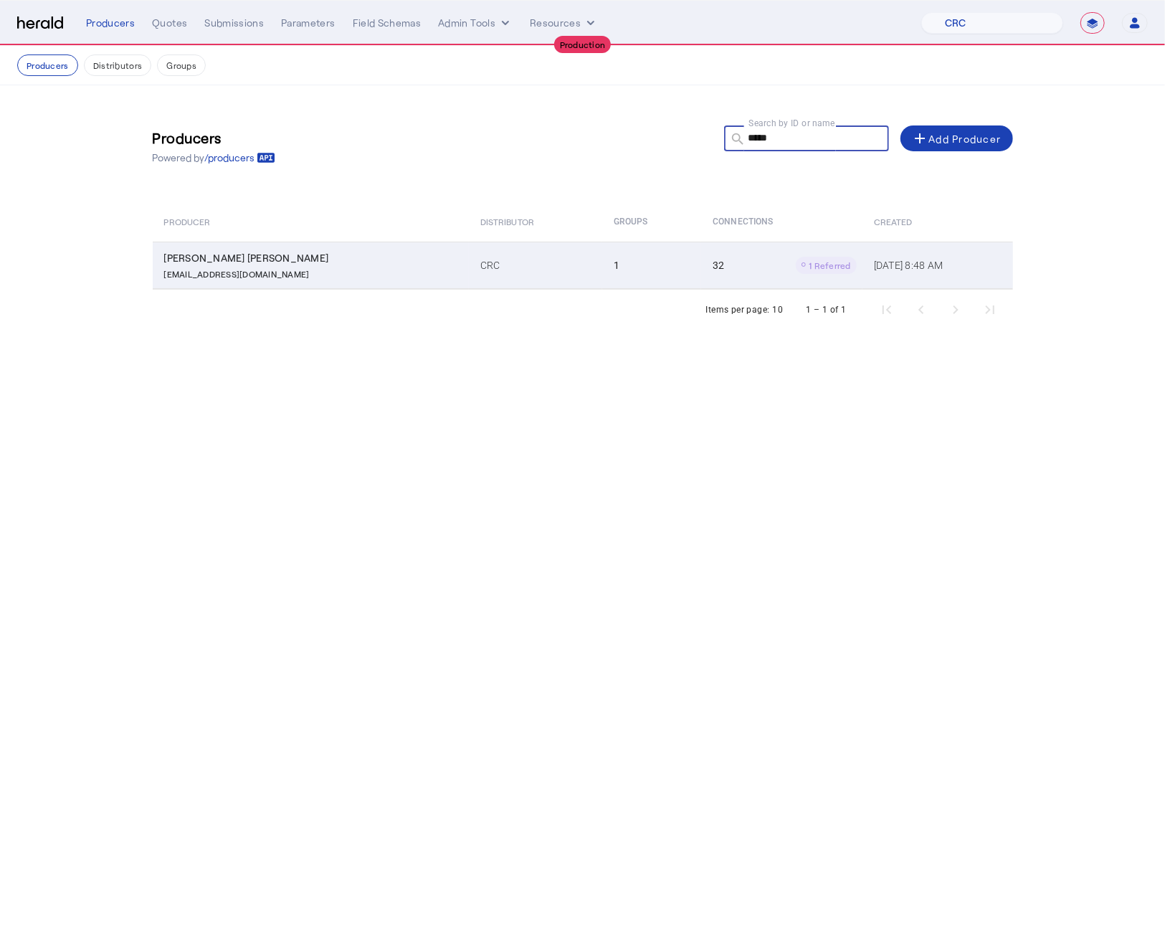
type input "*****"
click at [475, 260] on td "CRC" at bounding box center [535, 265] width 133 height 47
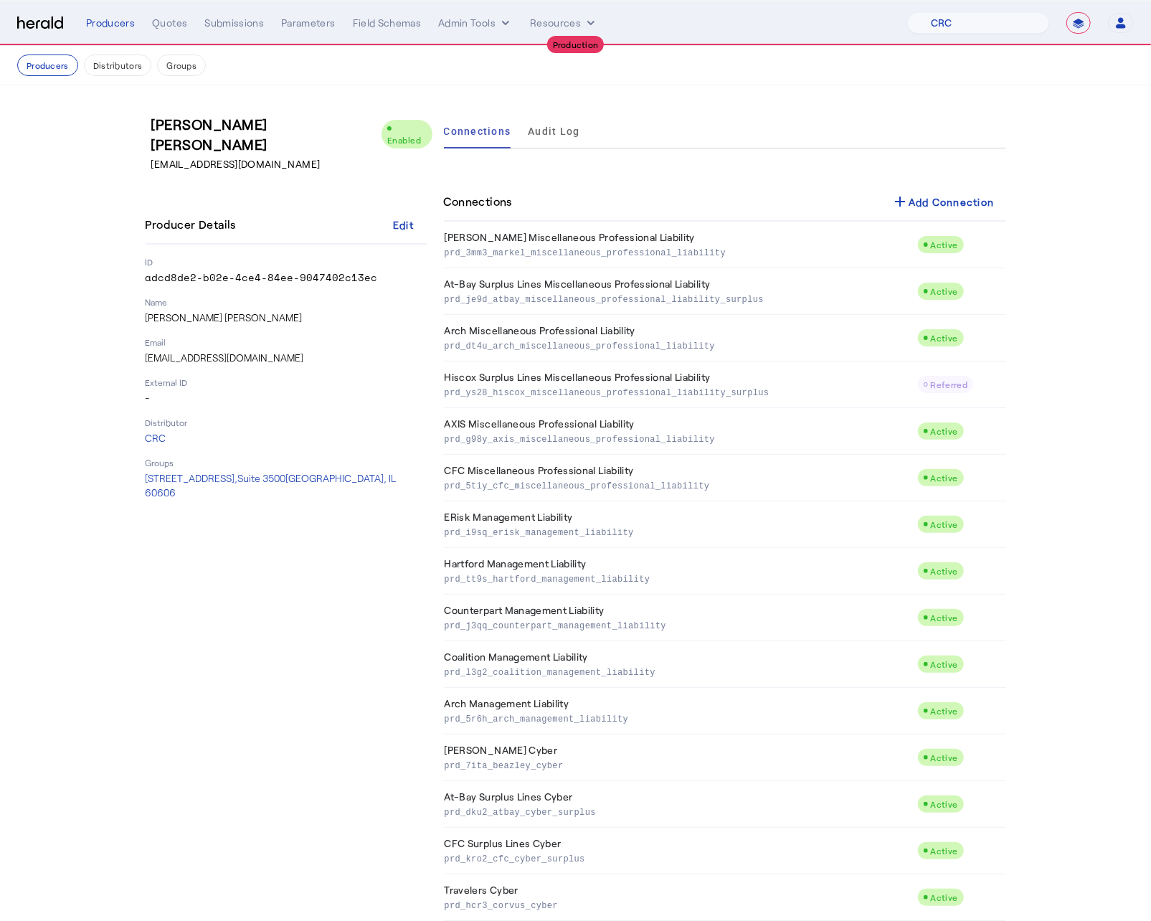
click at [414, 679] on div "Jennifer Lee Finet Enabled JFinet@crcgroup.com Producer Details Edit ID adcd8de…" at bounding box center [286, 913] width 281 height 1599
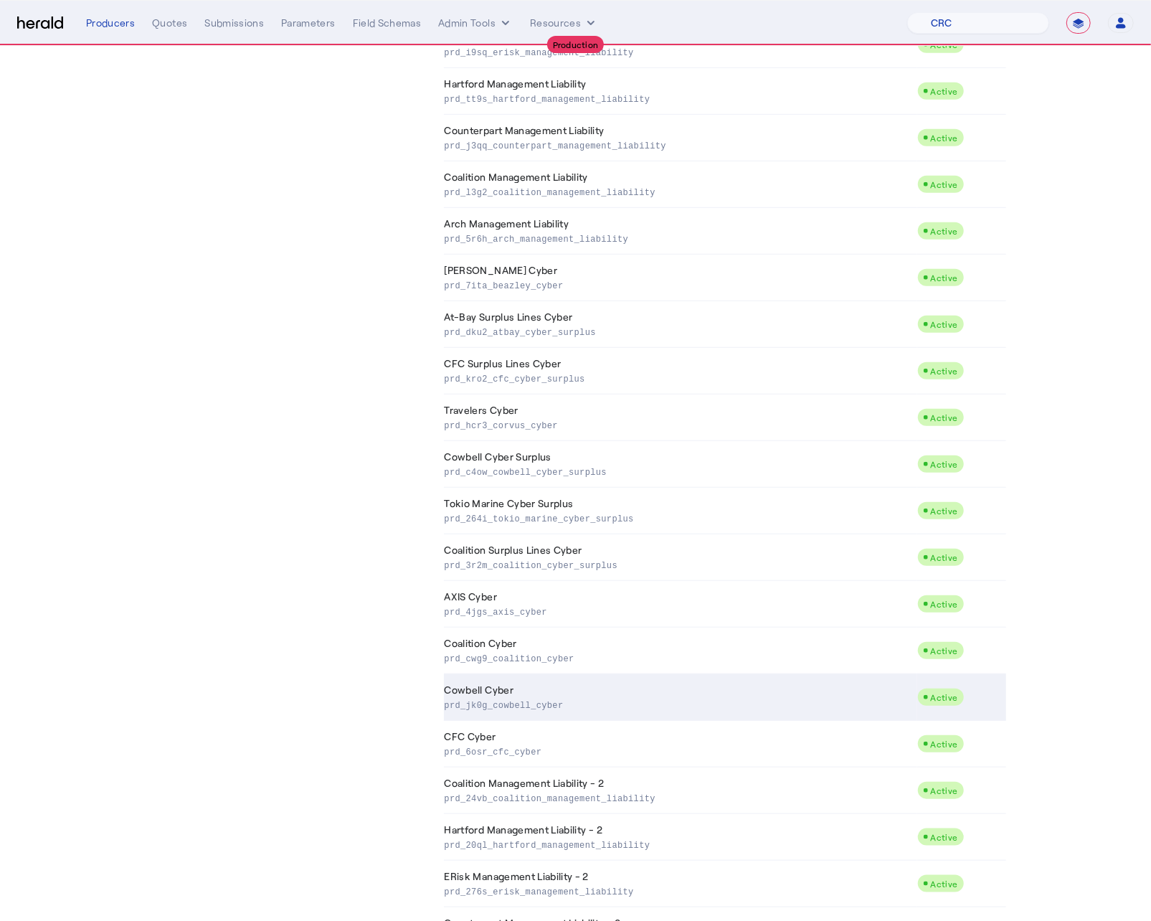
click at [503, 679] on td "Cowbell Cyber prd_jk0g_cowbell_cyber" at bounding box center [680, 697] width 473 height 47
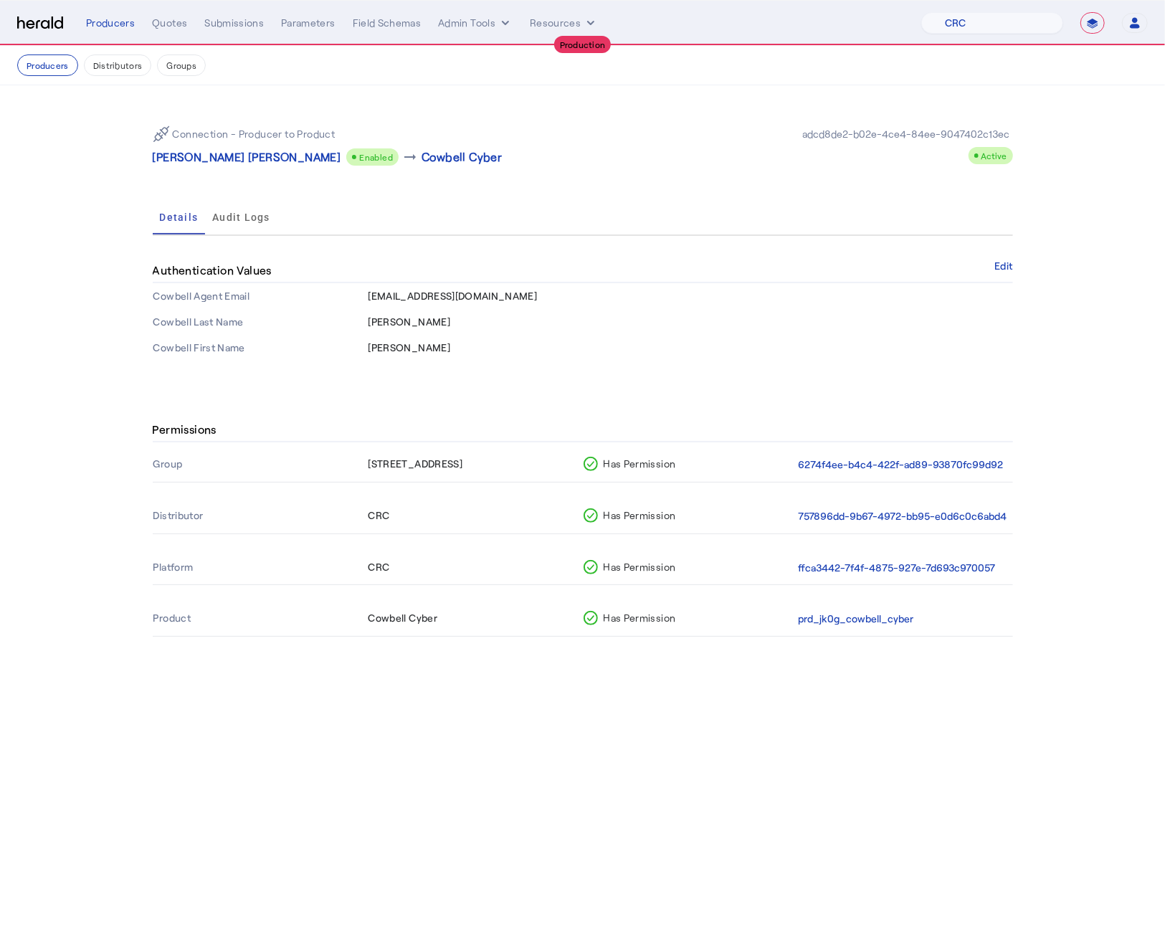
click at [396, 679] on body "**********" at bounding box center [582, 467] width 1165 height 935
click at [176, 156] on p "Jennifer Lee Finet" at bounding box center [247, 156] width 189 height 17
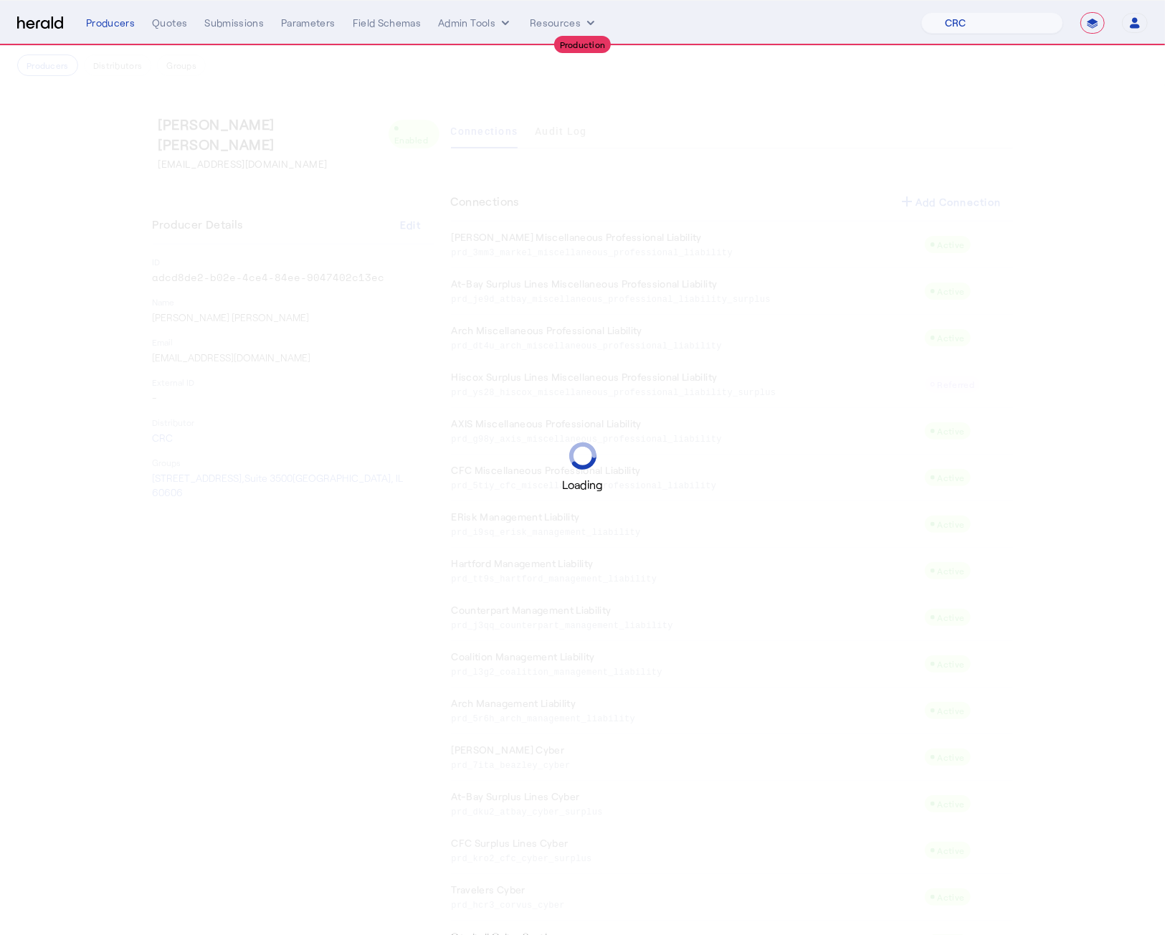
click at [176, 156] on div "Loading" at bounding box center [582, 467] width 1165 height 935
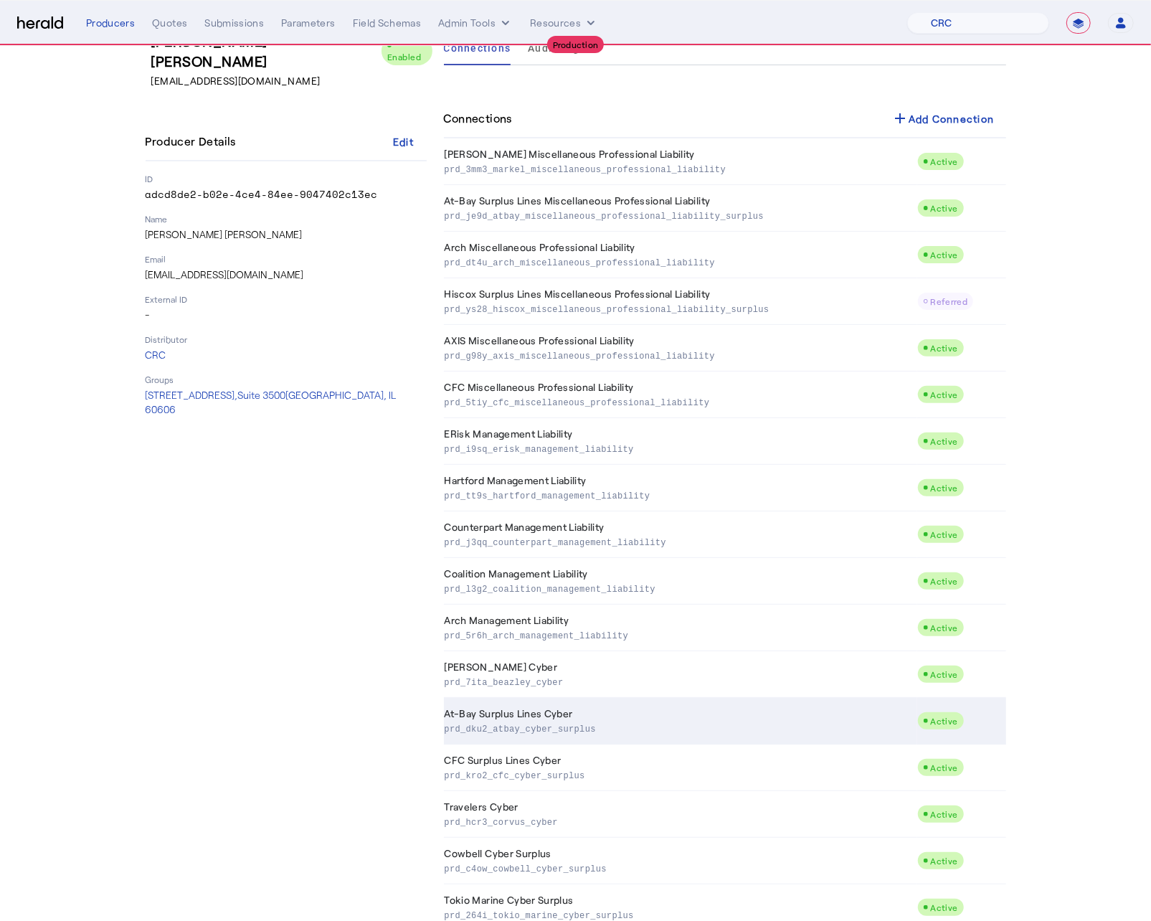
scroll to position [830, 0]
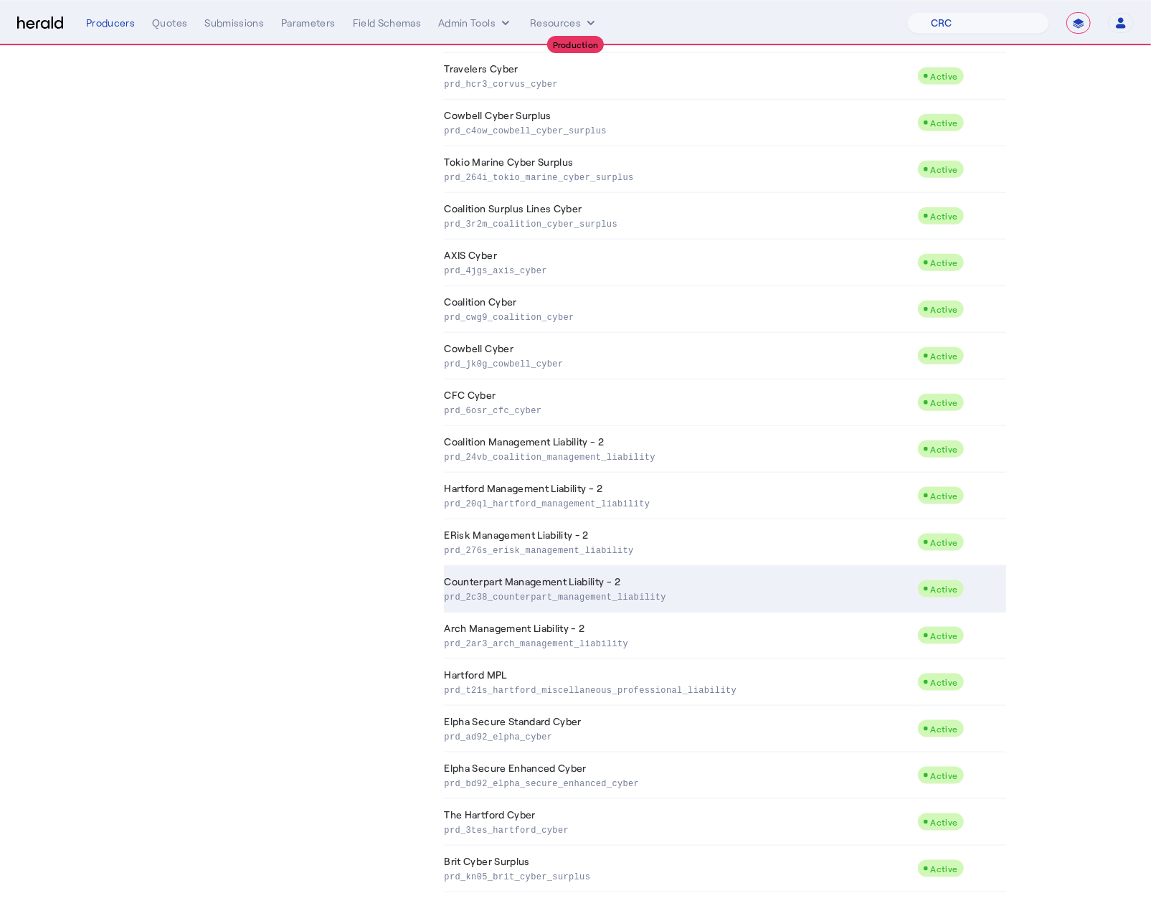
click at [576, 596] on p "prd_2c38_counterpart_management_liability" at bounding box center [678, 596] width 467 height 14
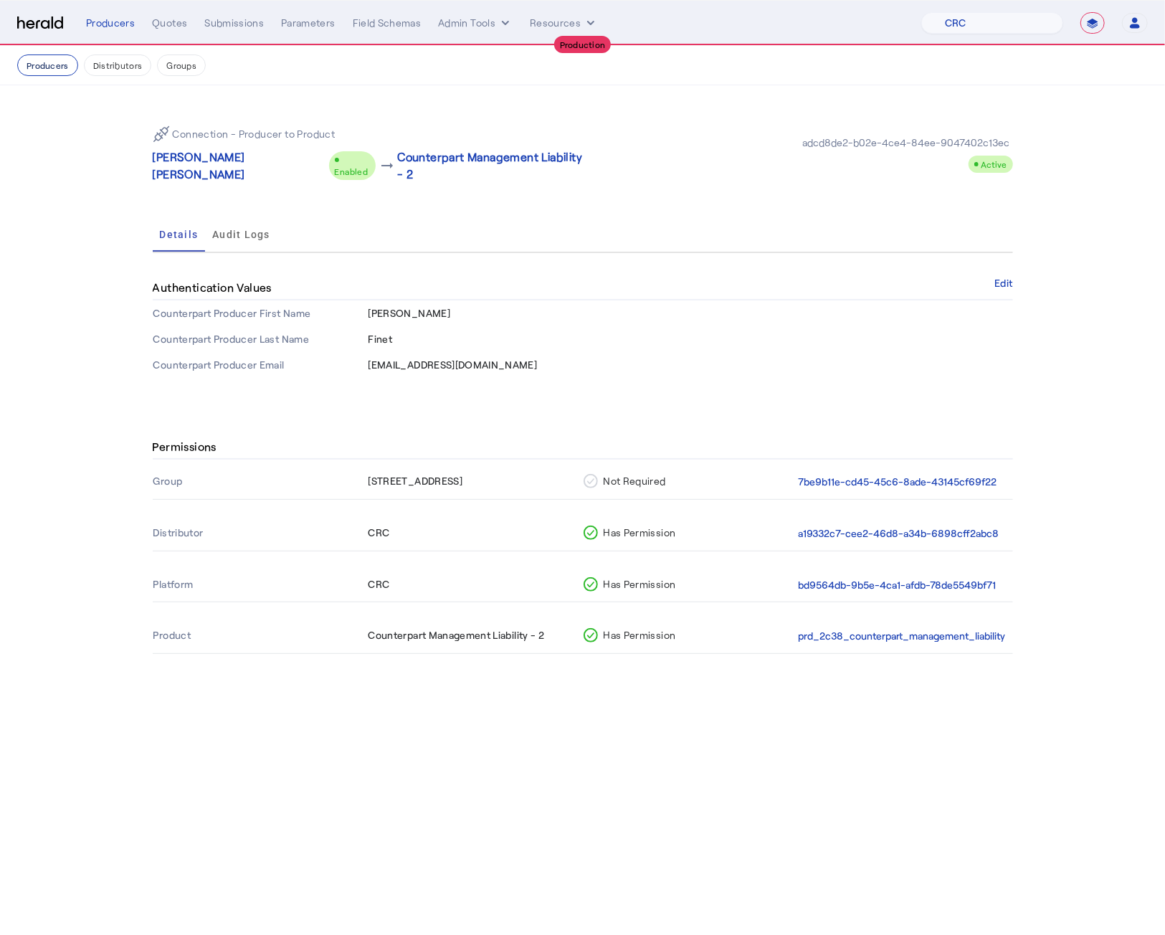
click at [47, 67] on button "Producers" at bounding box center [47, 65] width 61 height 22
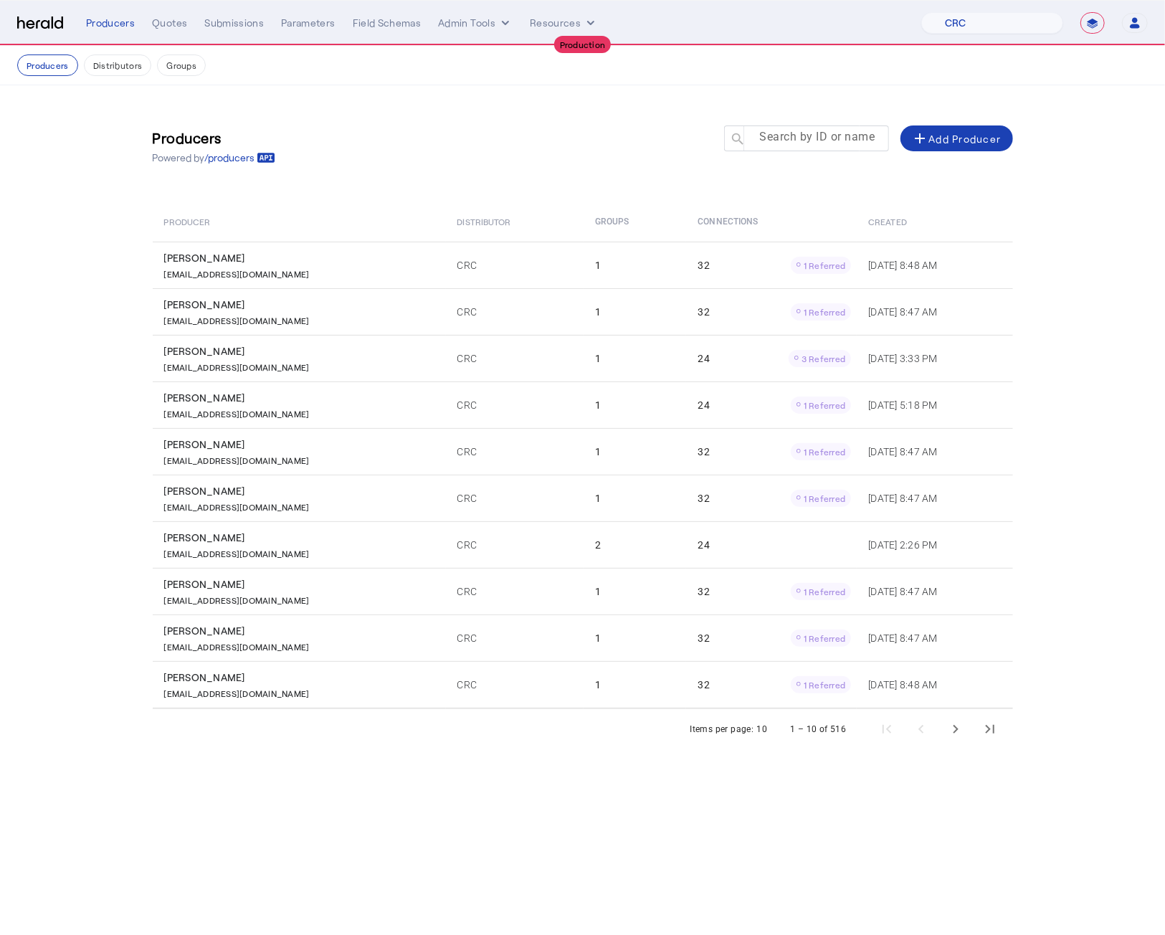
click at [802, 139] on mat-label "Search by ID or name" at bounding box center [817, 138] width 115 height 14
click at [802, 139] on input "Search by ID or name" at bounding box center [813, 137] width 129 height 17
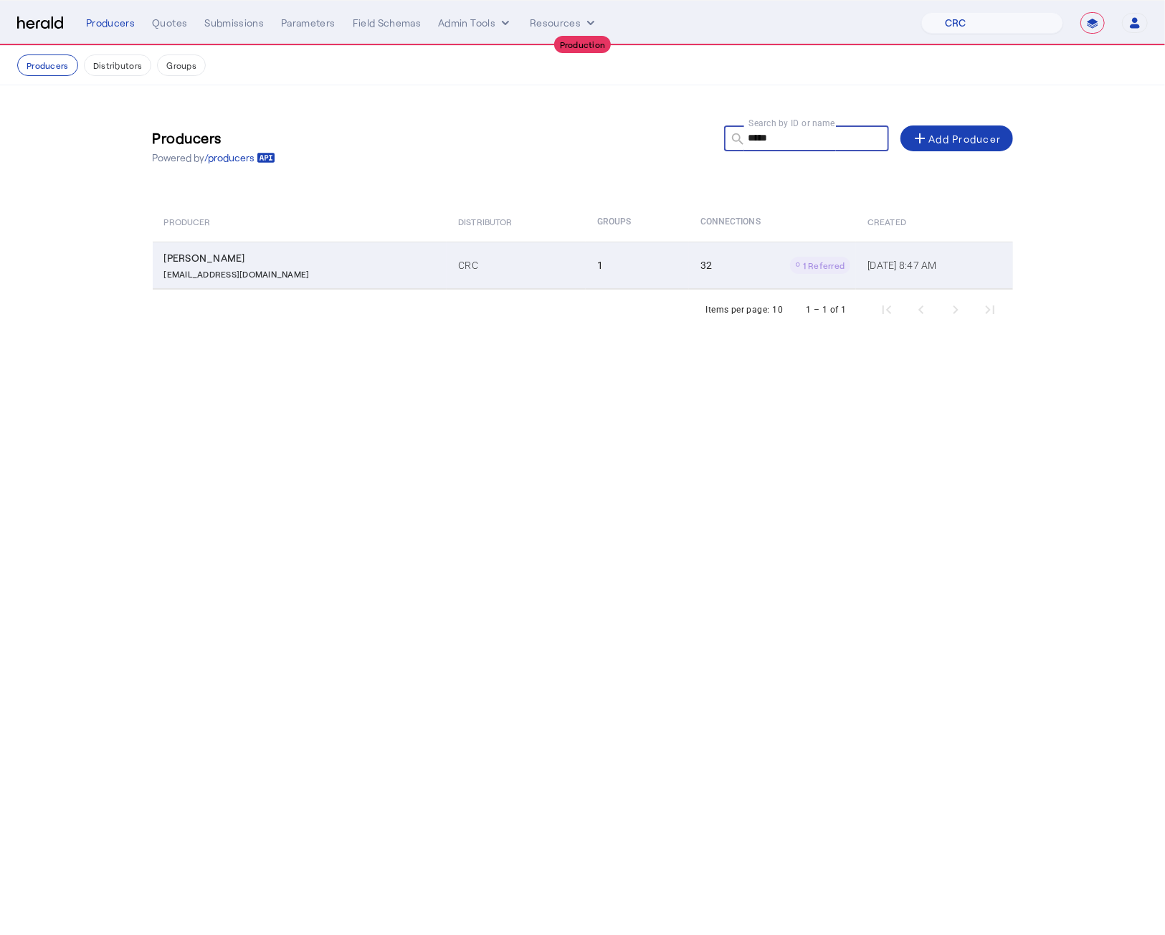
type input "*****"
click at [512, 267] on td "CRC" at bounding box center [516, 265] width 139 height 47
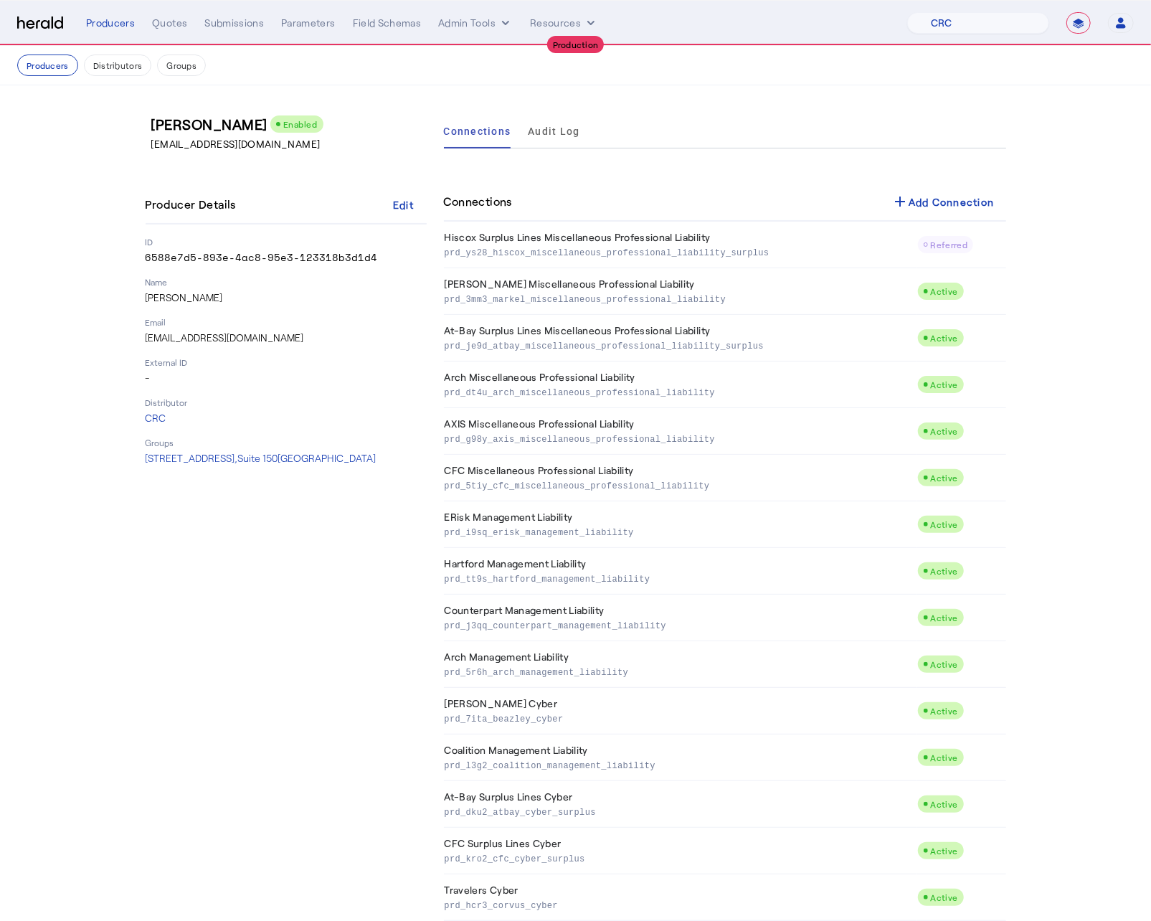
click at [341, 679] on div "Maria Ana Vizcarra Enabled mvizcarra@crcgroup.com Producer Details Edit ID 6588…" at bounding box center [286, 913] width 281 height 1599
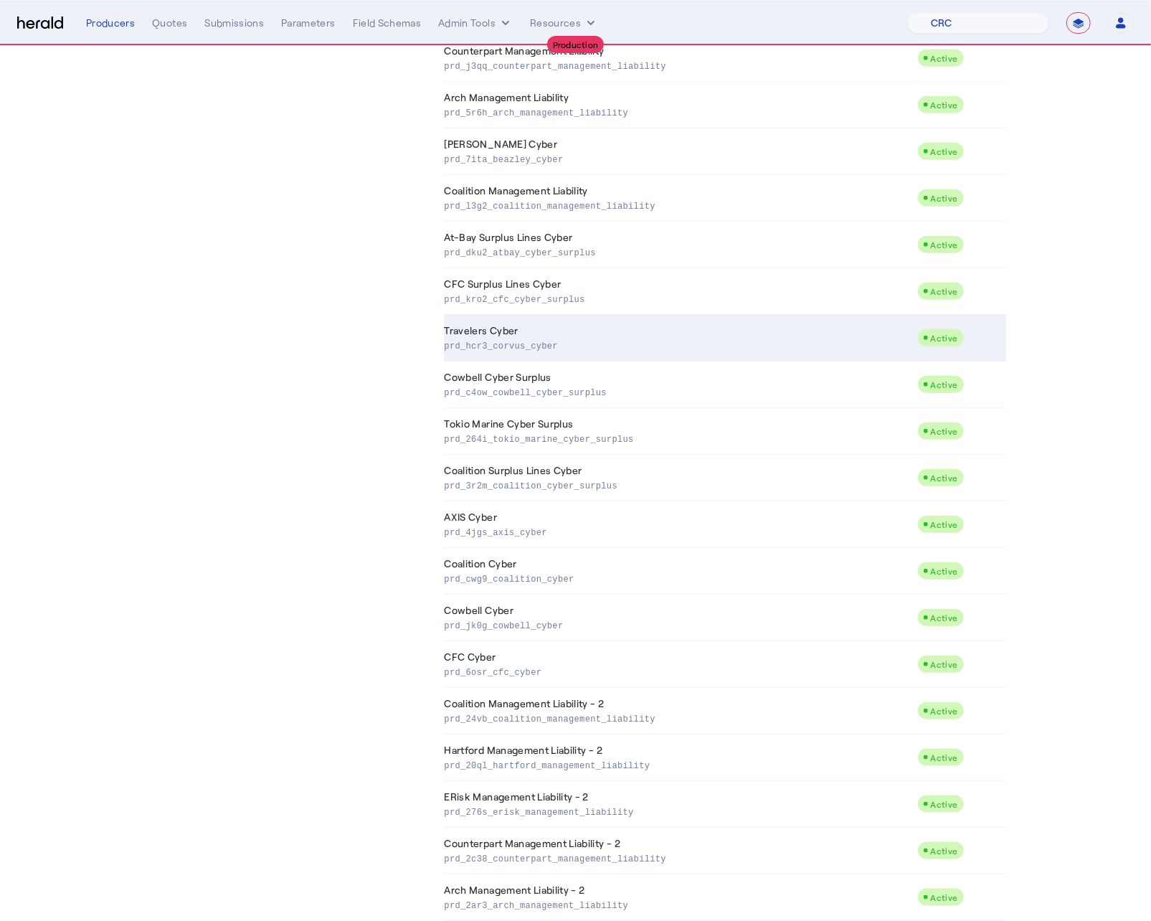
scroll to position [830, 0]
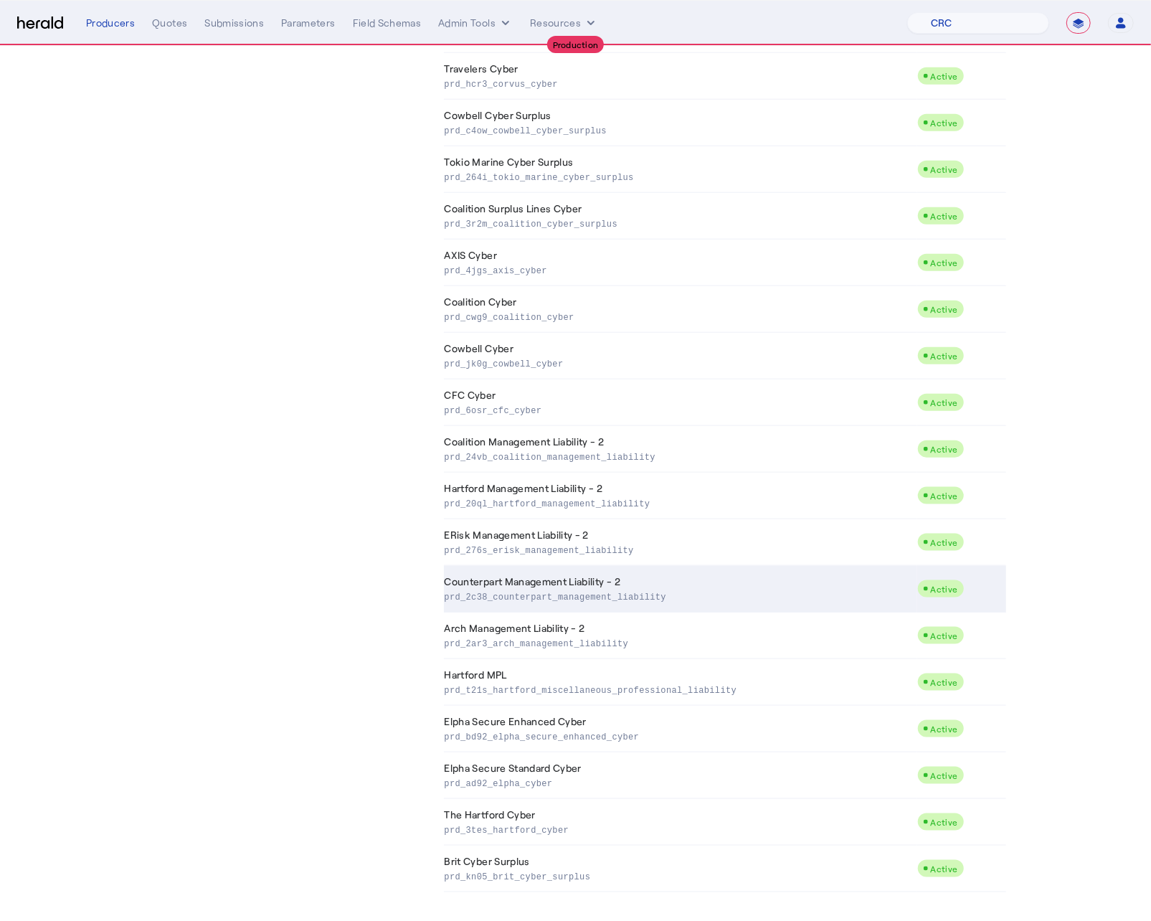
click at [641, 589] on p "prd_2c38_counterpart_management_liability" at bounding box center [678, 596] width 467 height 14
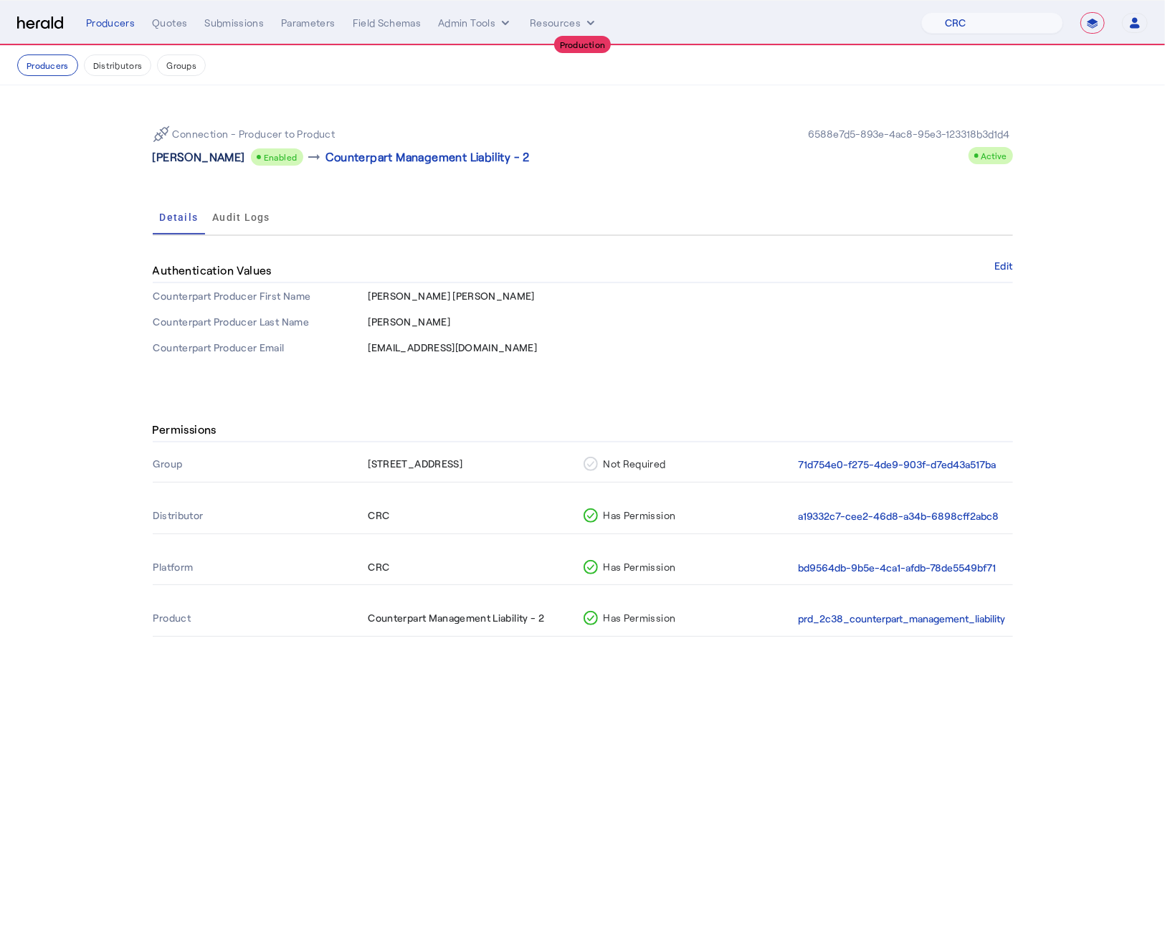
click at [219, 157] on p "Maria Ana Vizcarra" at bounding box center [199, 156] width 92 height 17
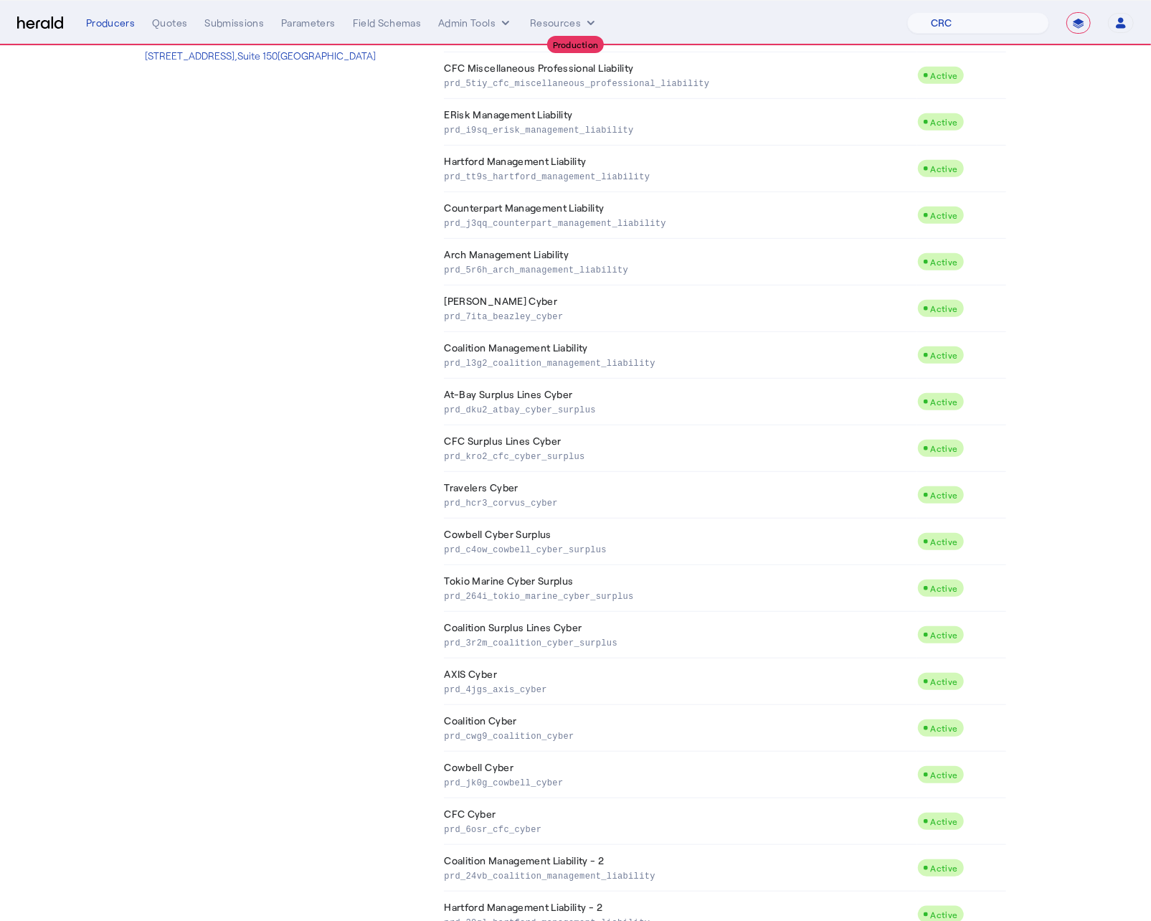
scroll to position [830, 0]
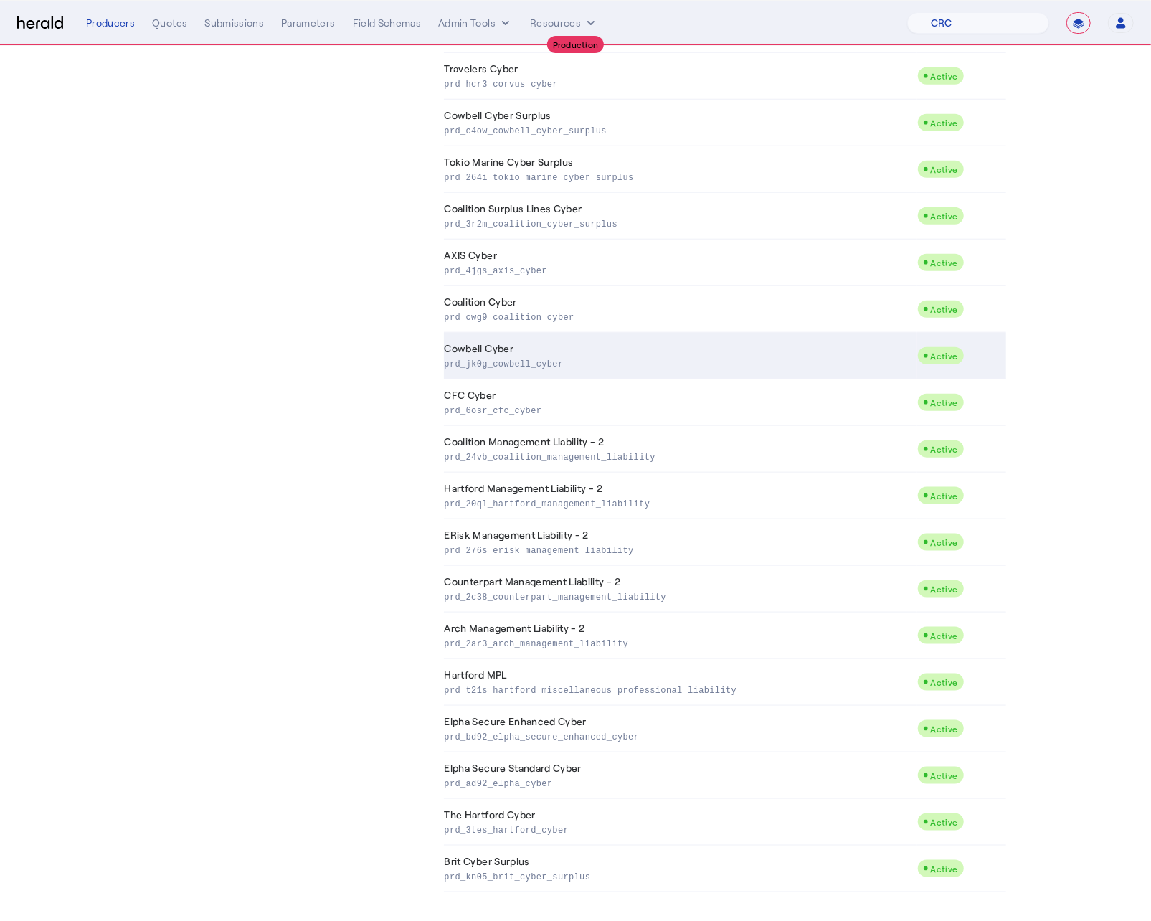
click at [488, 333] on td "Cowbell Cyber prd_jk0g_cowbell_cyber" at bounding box center [680, 356] width 473 height 47
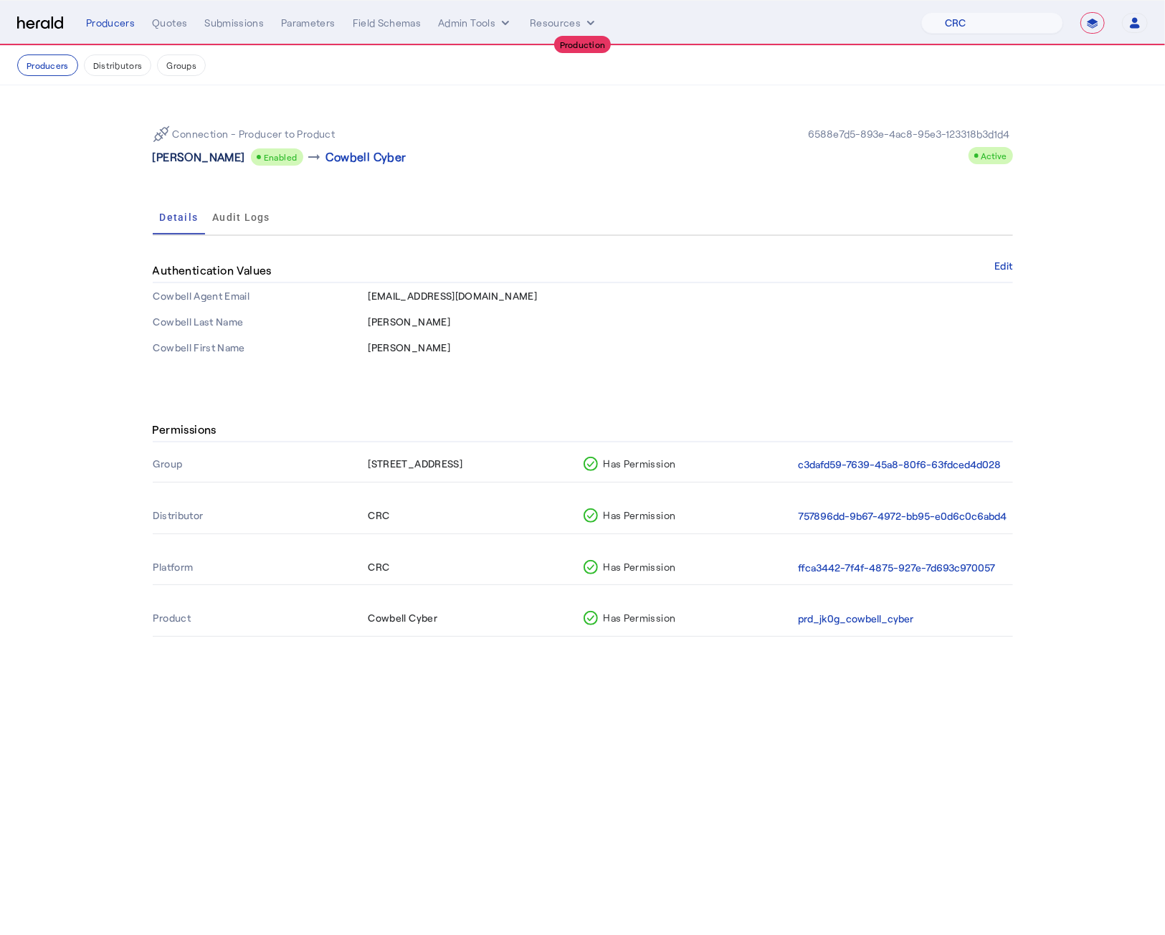
click at [189, 160] on p "Maria Ana Vizcarra" at bounding box center [199, 156] width 92 height 17
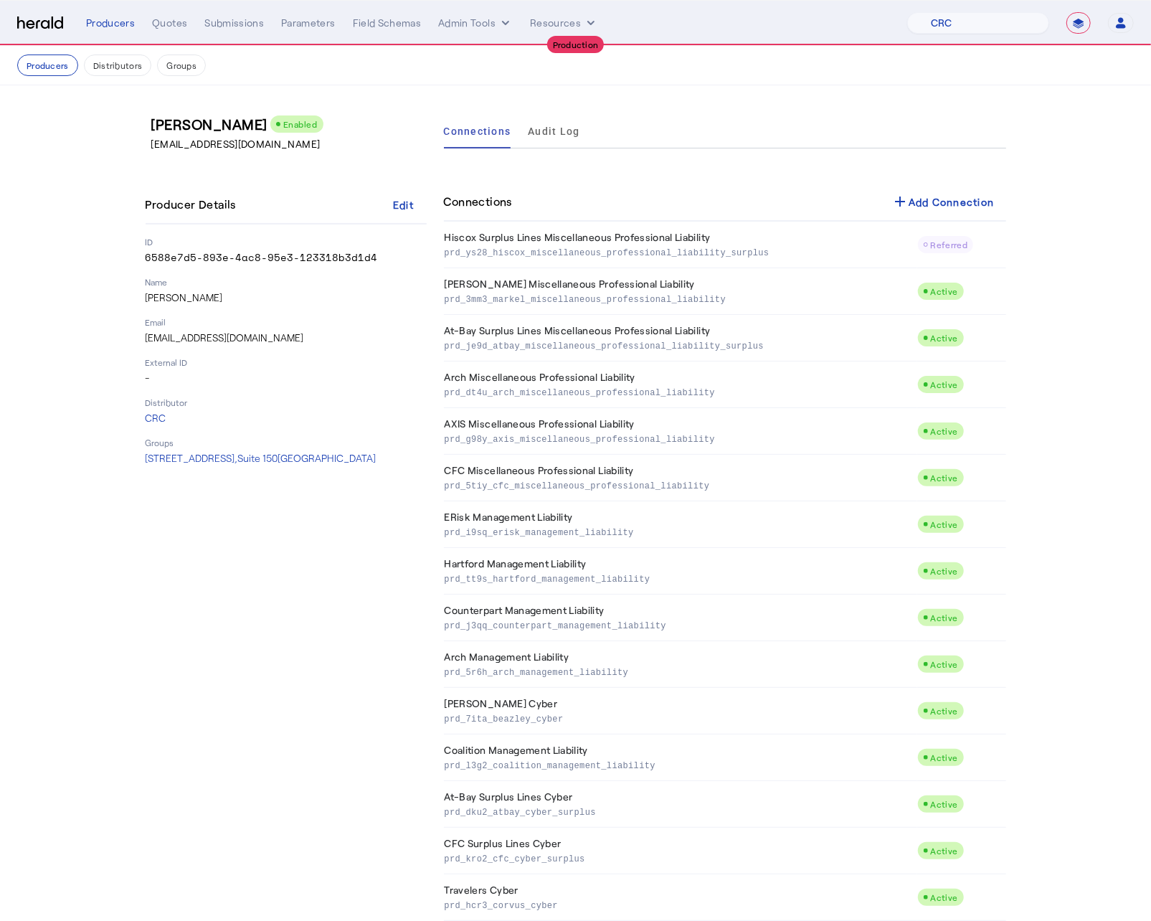
click at [209, 679] on div "Maria Ana Vizcarra Enabled mvizcarra@crcgroup.com Producer Details Edit ID 6588…" at bounding box center [286, 913] width 281 height 1599
click at [40, 67] on button "Producers" at bounding box center [47, 65] width 61 height 22
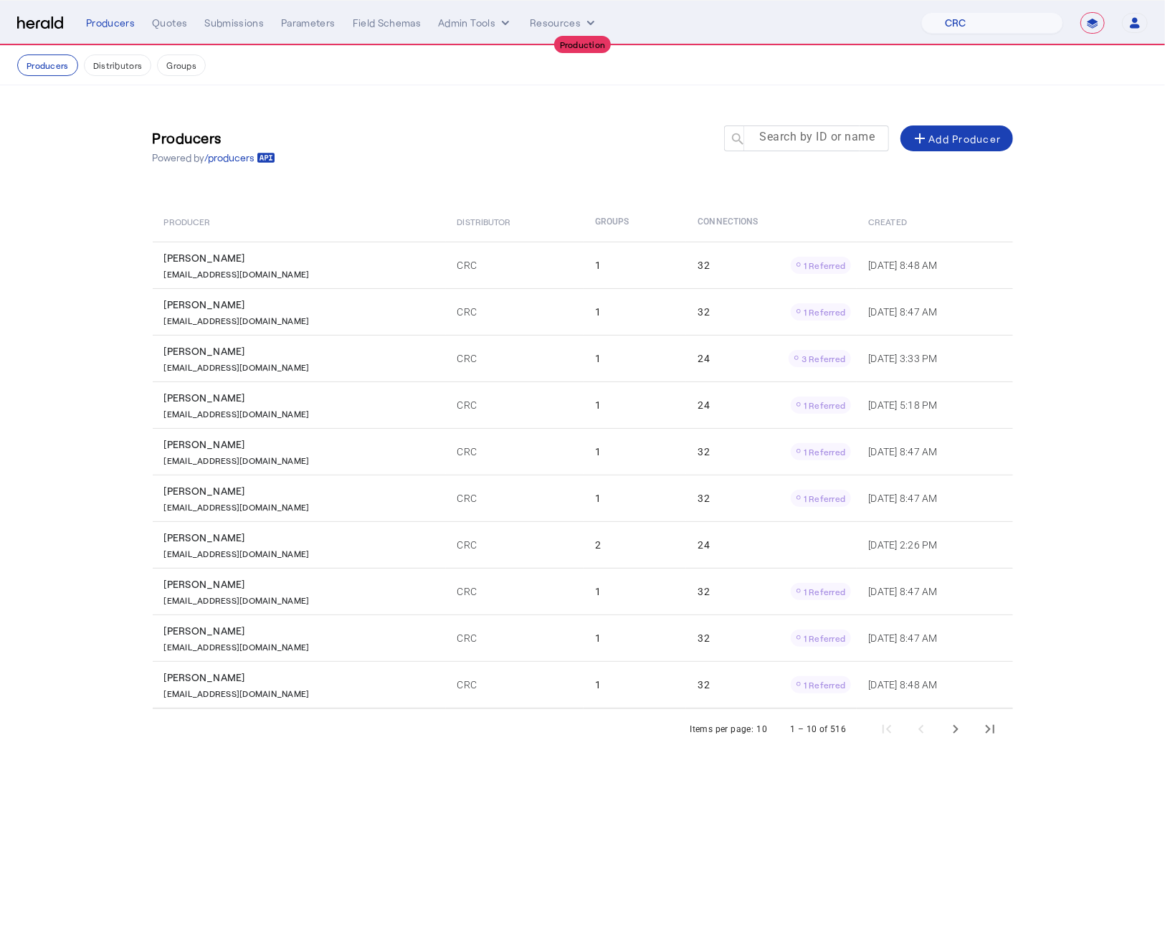
click at [802, 144] on mat-label "Search by ID or name" at bounding box center [817, 138] width 115 height 14
click at [802, 144] on input "Search by ID or name" at bounding box center [813, 137] width 129 height 17
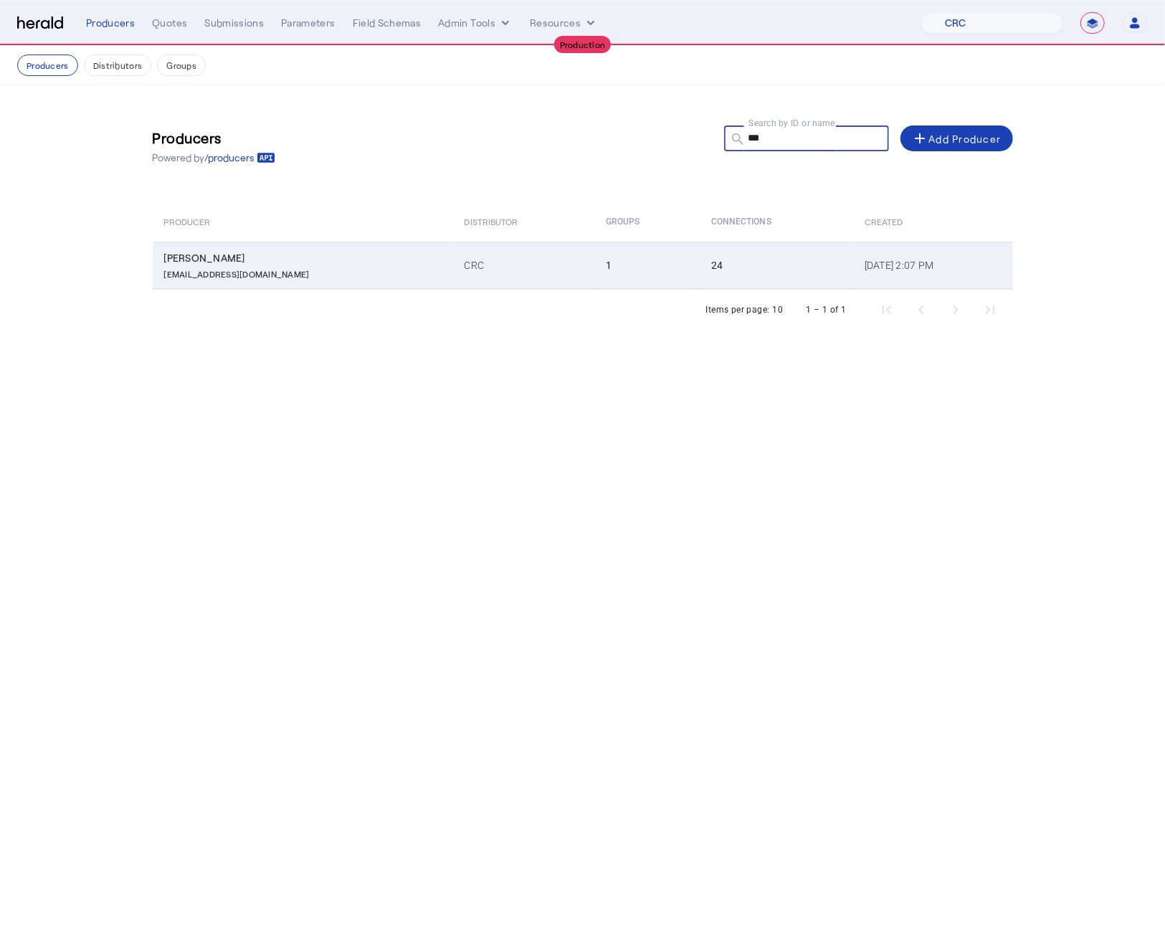
type input "***"
click at [594, 277] on td "1" at bounding box center [646, 265] width 105 height 47
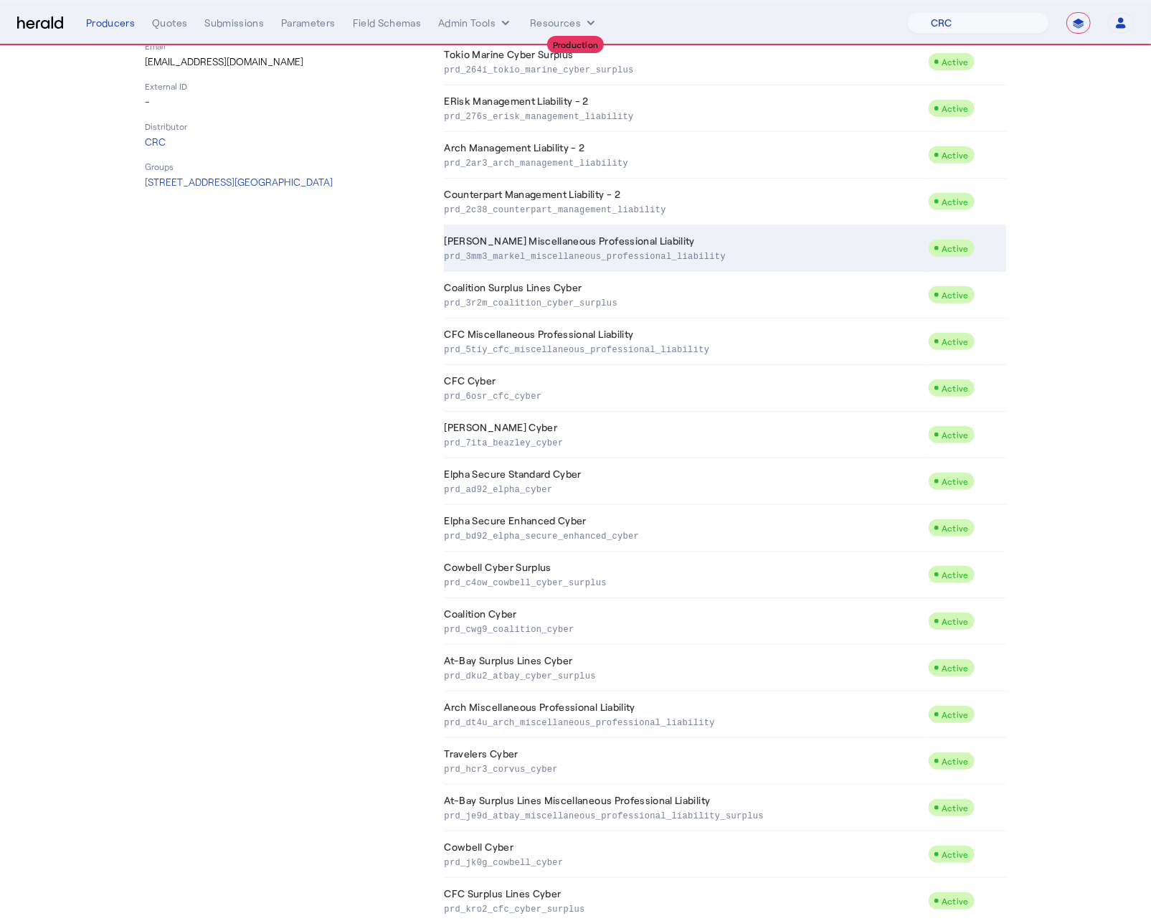
scroll to position [455, 0]
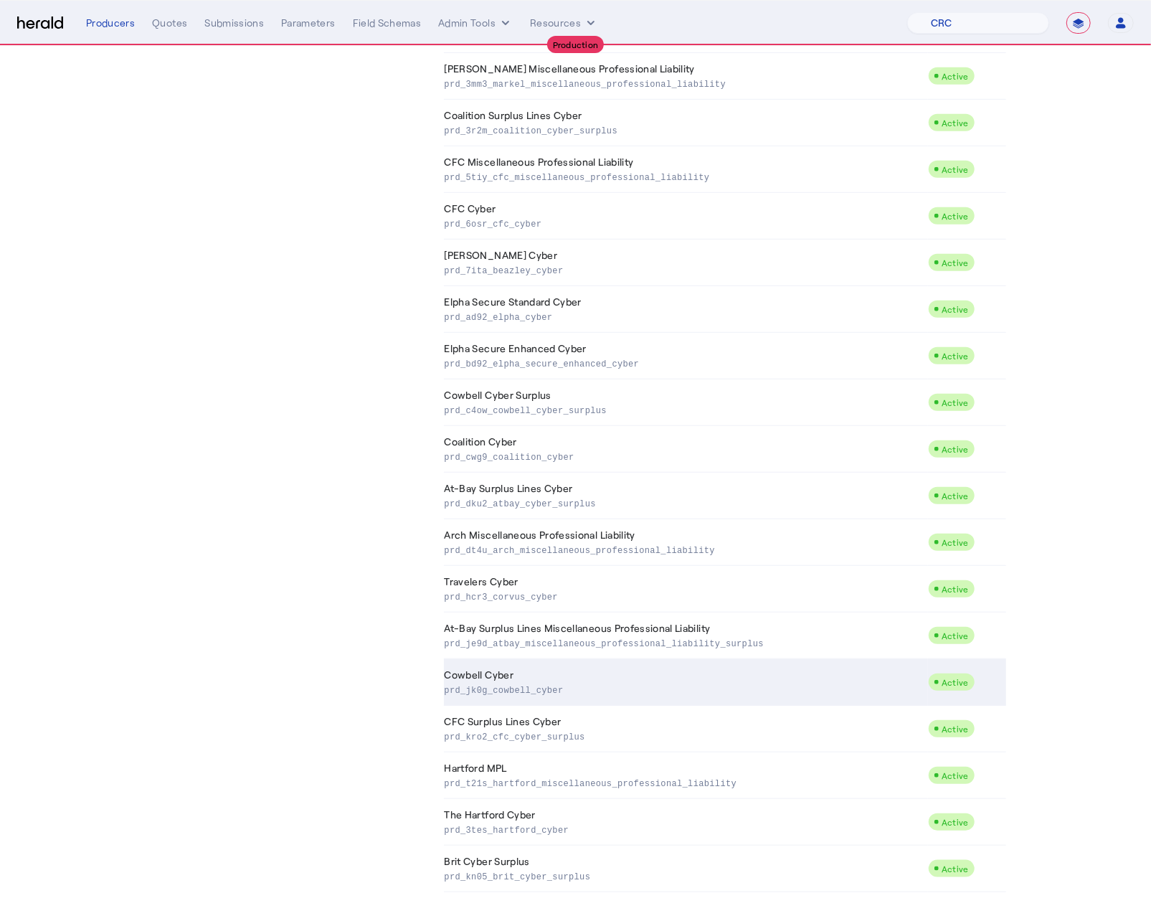
click at [523, 669] on td "Cowbell Cyber prd_jk0g_cowbell_cyber" at bounding box center [686, 682] width 484 height 47
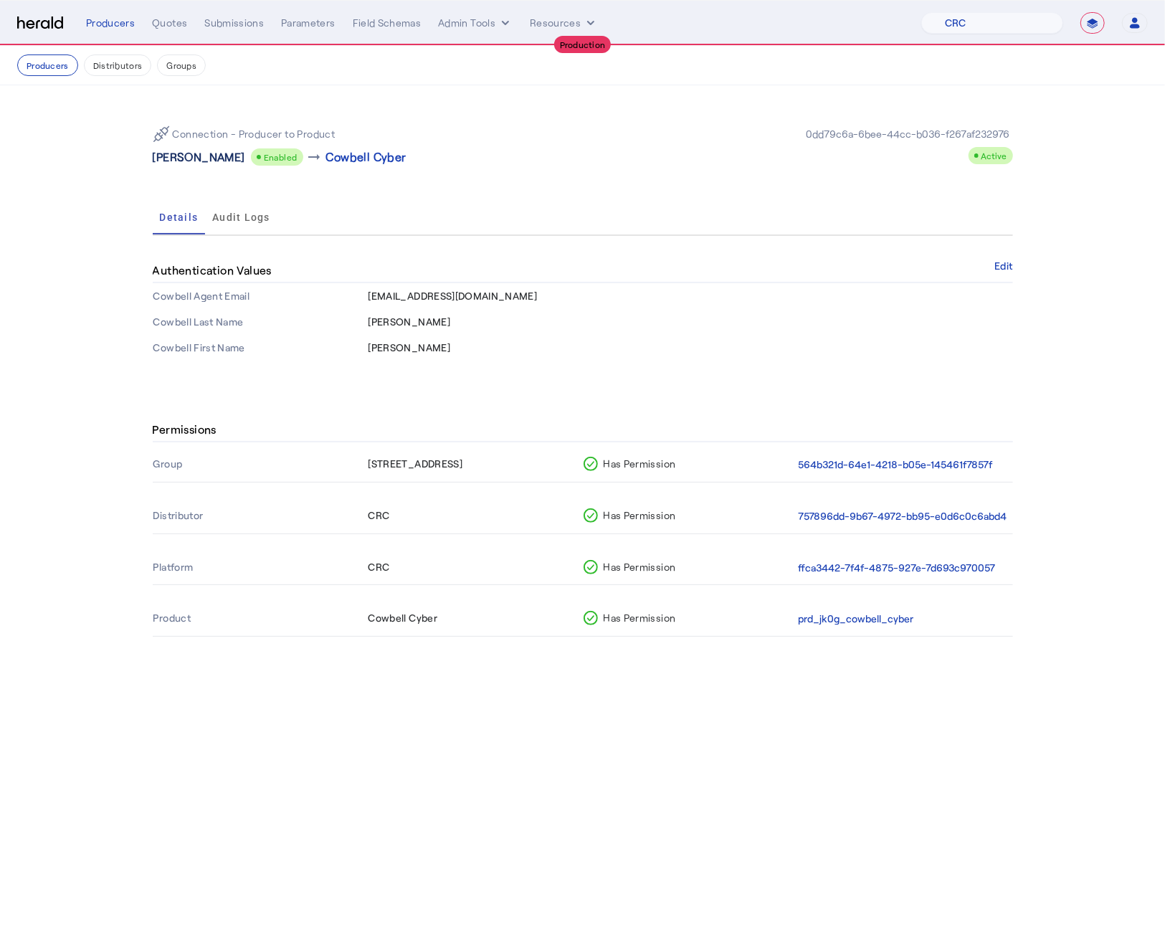
click at [186, 160] on p "Kyle Yarbrough" at bounding box center [199, 156] width 92 height 17
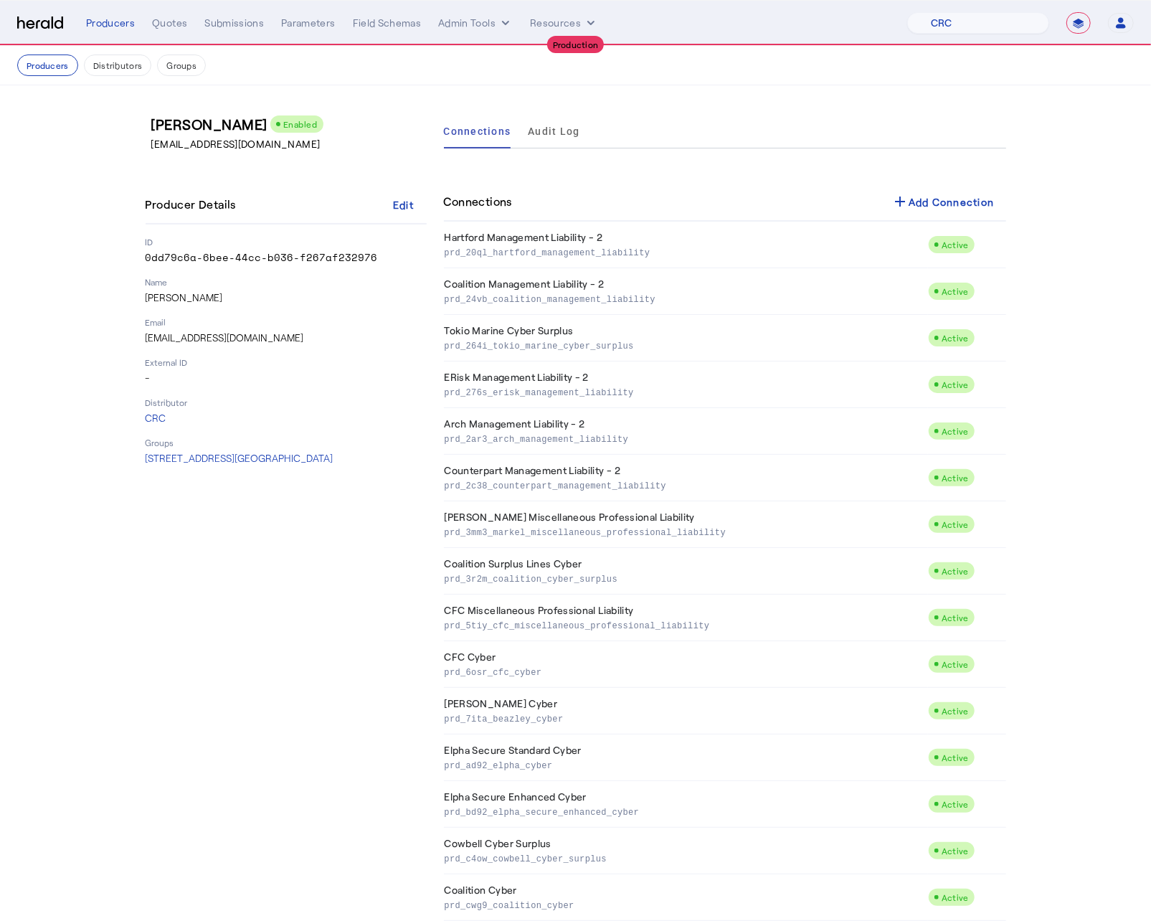
click at [254, 599] on div "Kyle Yarbrough Enabled KyYarbrough@crcgroup.com Producer Details Edit ID 0dd79c…" at bounding box center [286, 727] width 281 height 1226
click at [41, 65] on button "Producers" at bounding box center [47, 65] width 61 height 22
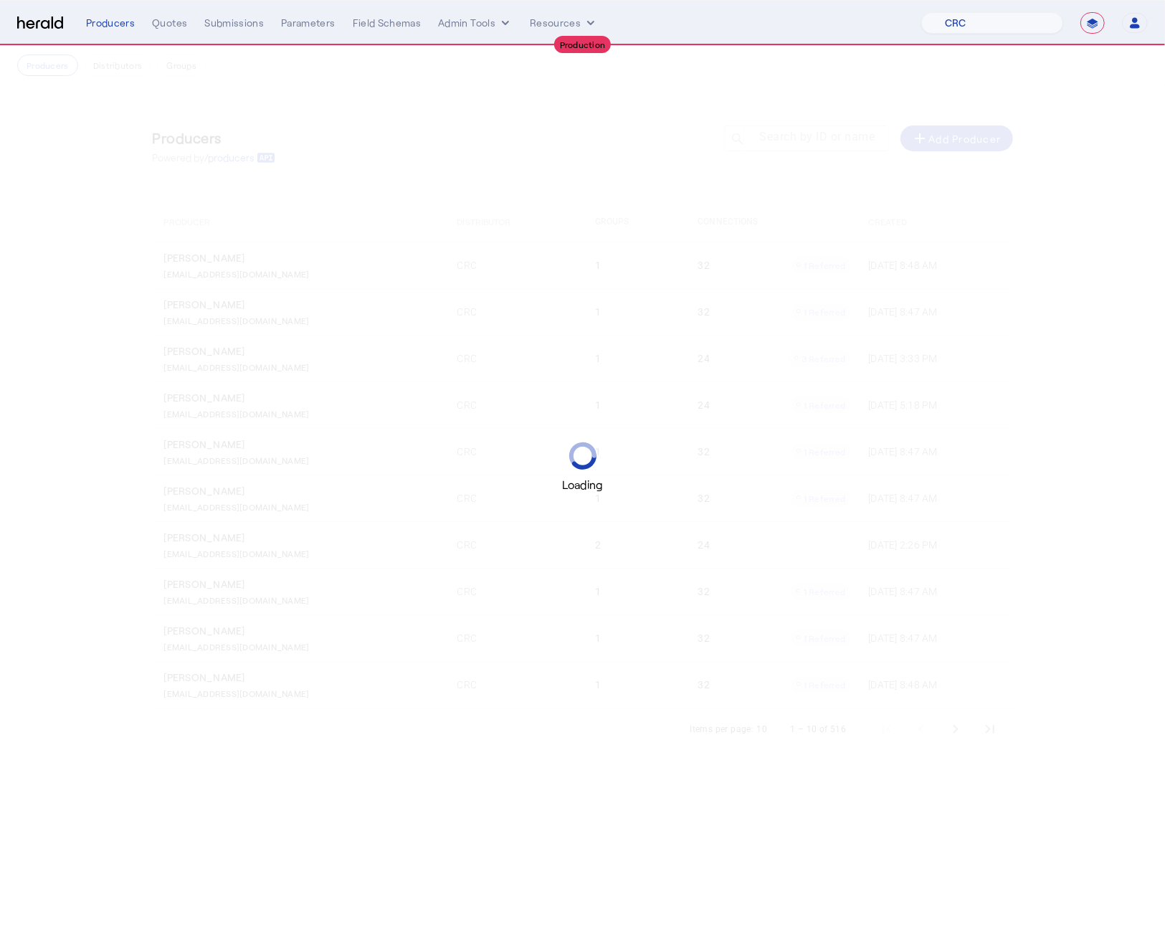
click at [342, 141] on div "Loading" at bounding box center [582, 467] width 1165 height 935
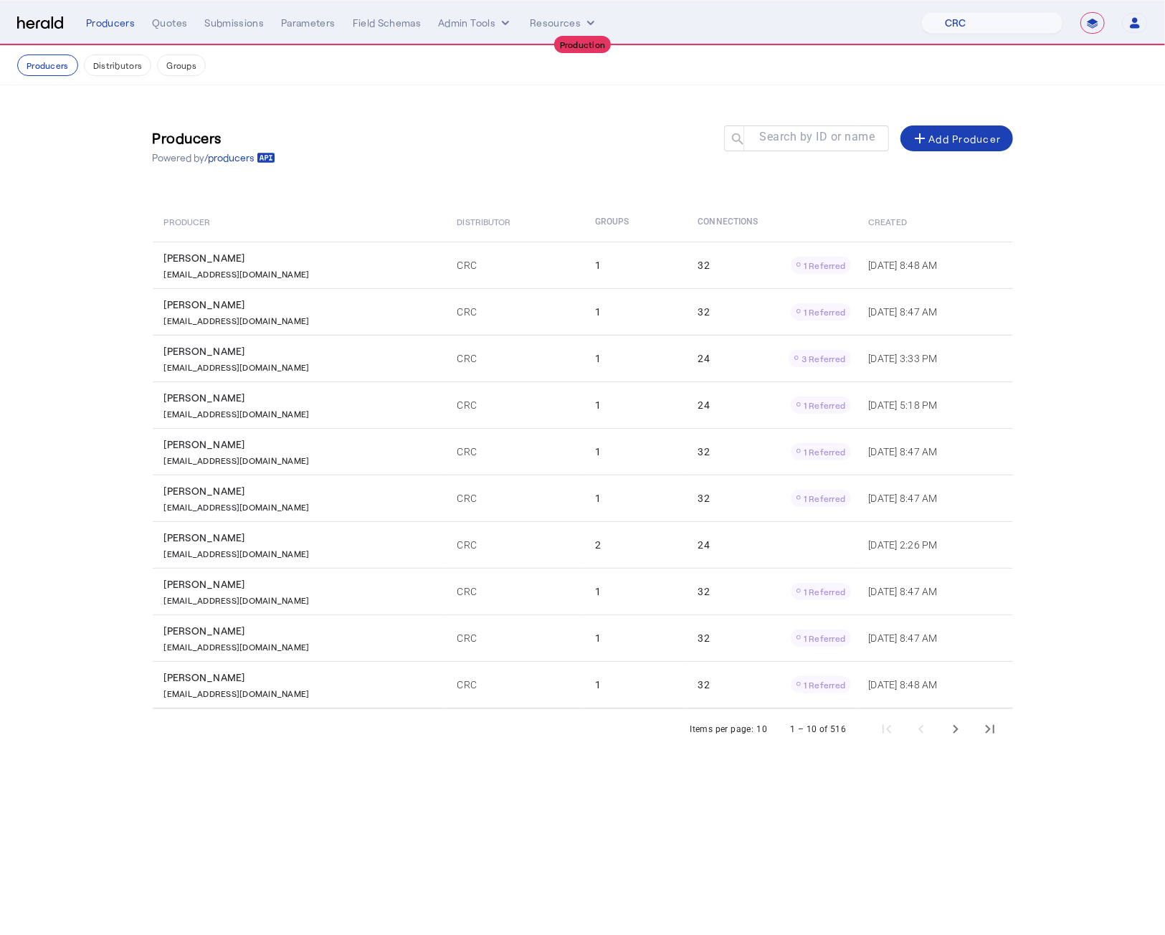
click at [815, 125] on div "Producers Powered by /producers Search by ID or name search add Add Producer" at bounding box center [583, 146] width 860 height 65
click at [813, 143] on mat-label "Search by ID or name" at bounding box center [817, 138] width 115 height 14
click at [813, 143] on input "Search by ID or name" at bounding box center [813, 137] width 129 height 17
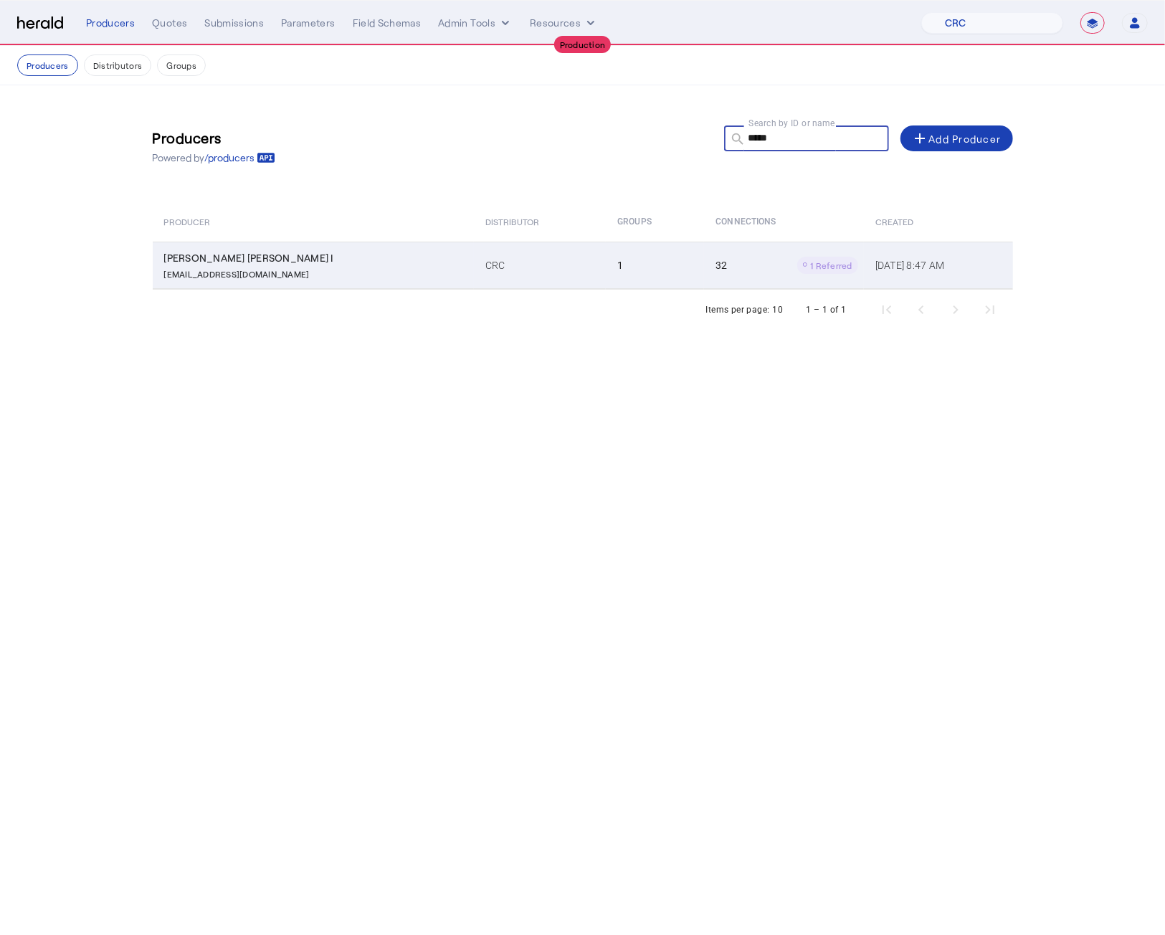
type input "*****"
click at [506, 260] on td "CRC" at bounding box center [540, 265] width 132 height 47
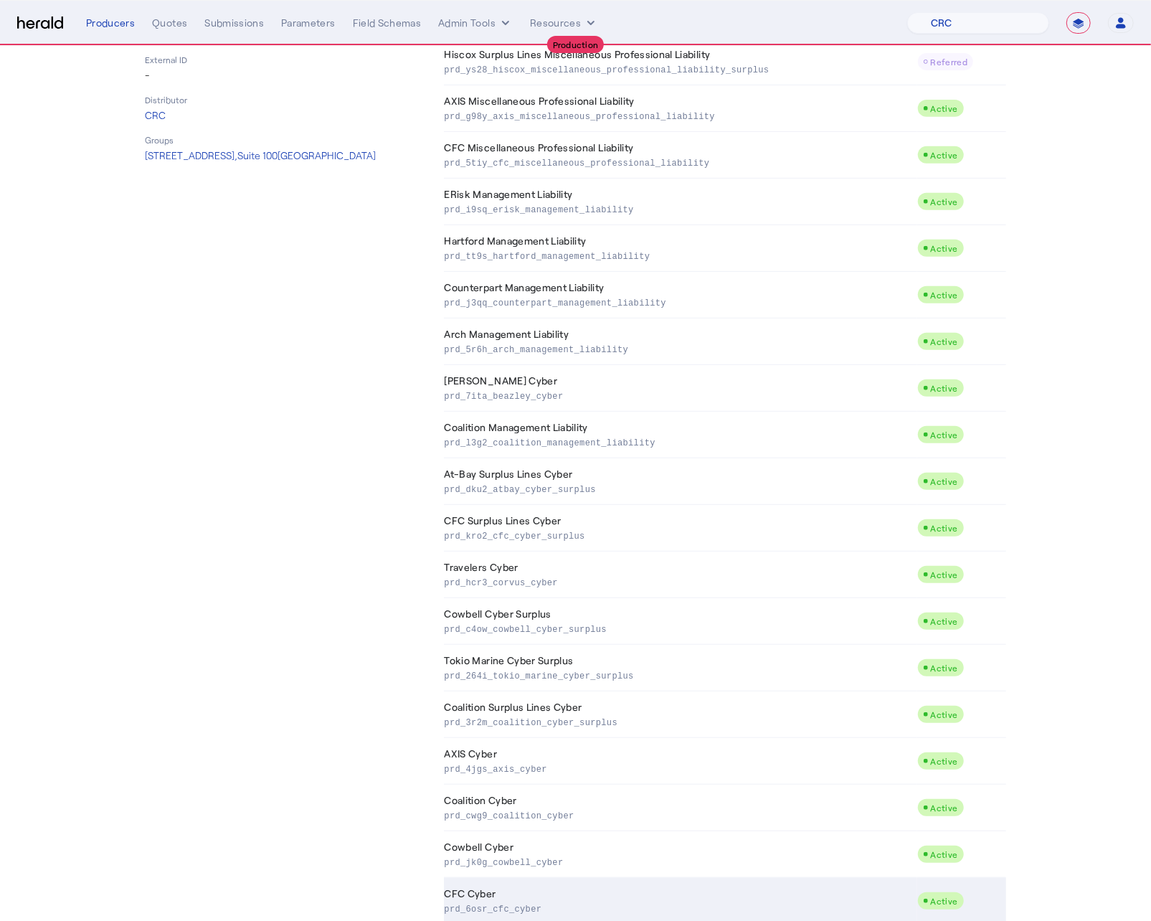
scroll to position [830, 0]
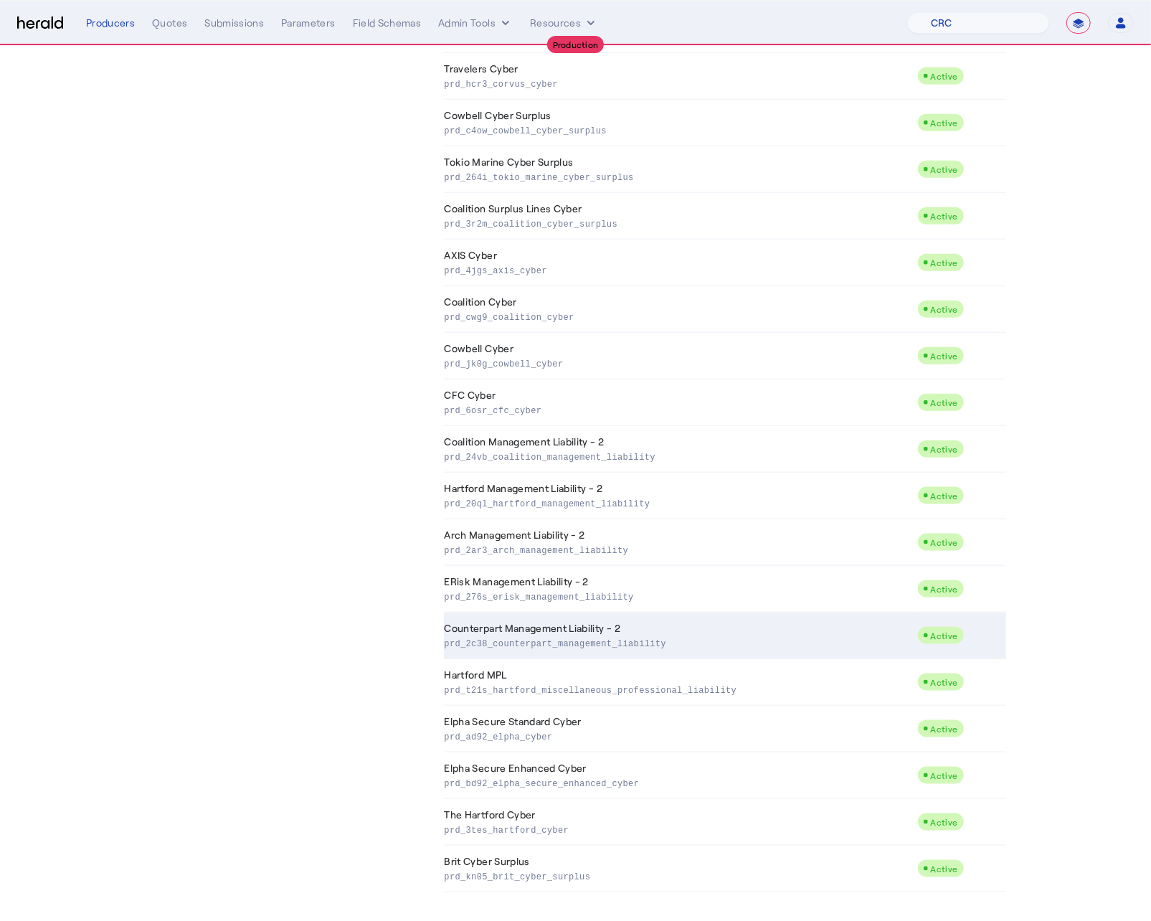
click at [583, 635] on p "prd_2c38_counterpart_management_liability" at bounding box center [678, 642] width 467 height 14
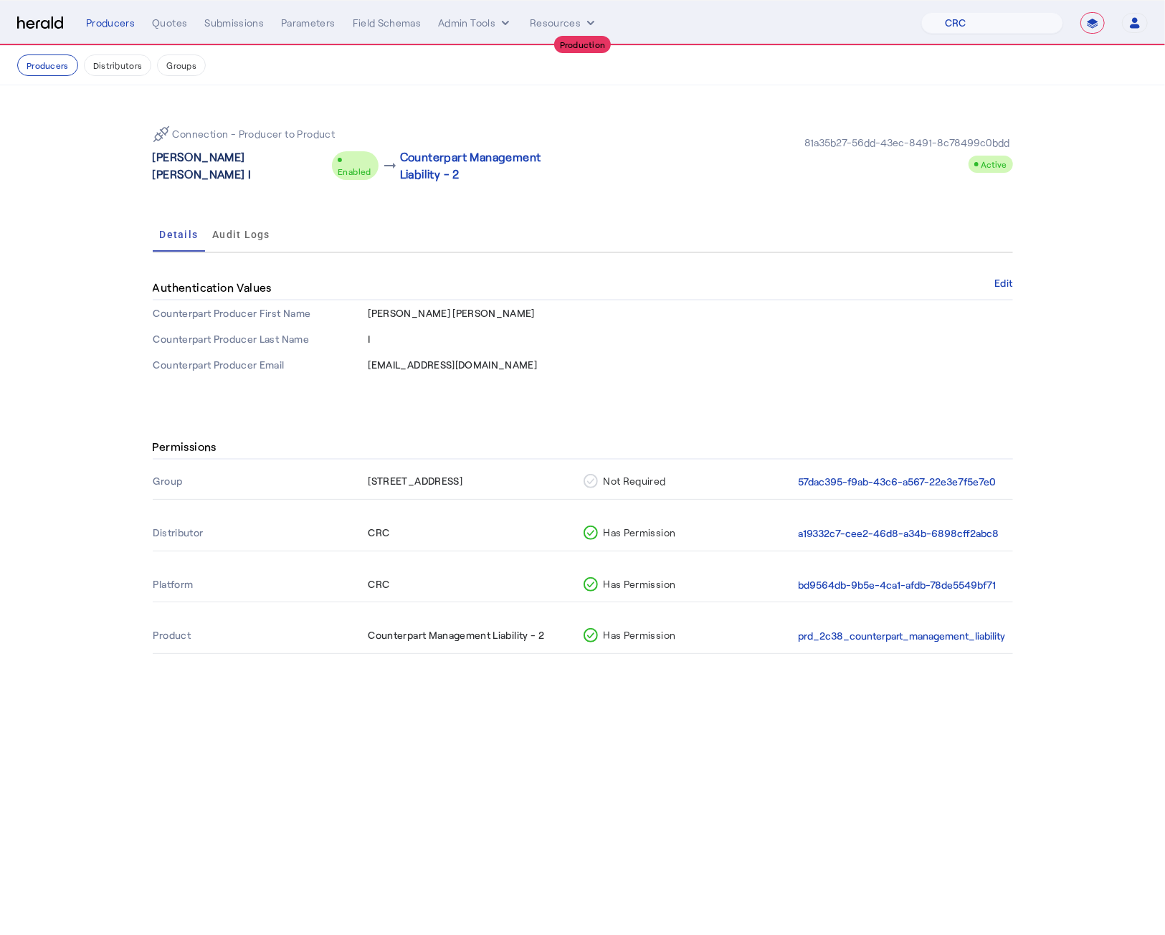
click at [180, 165] on p "Eric Bruce Brown I" at bounding box center [240, 165] width 174 height 34
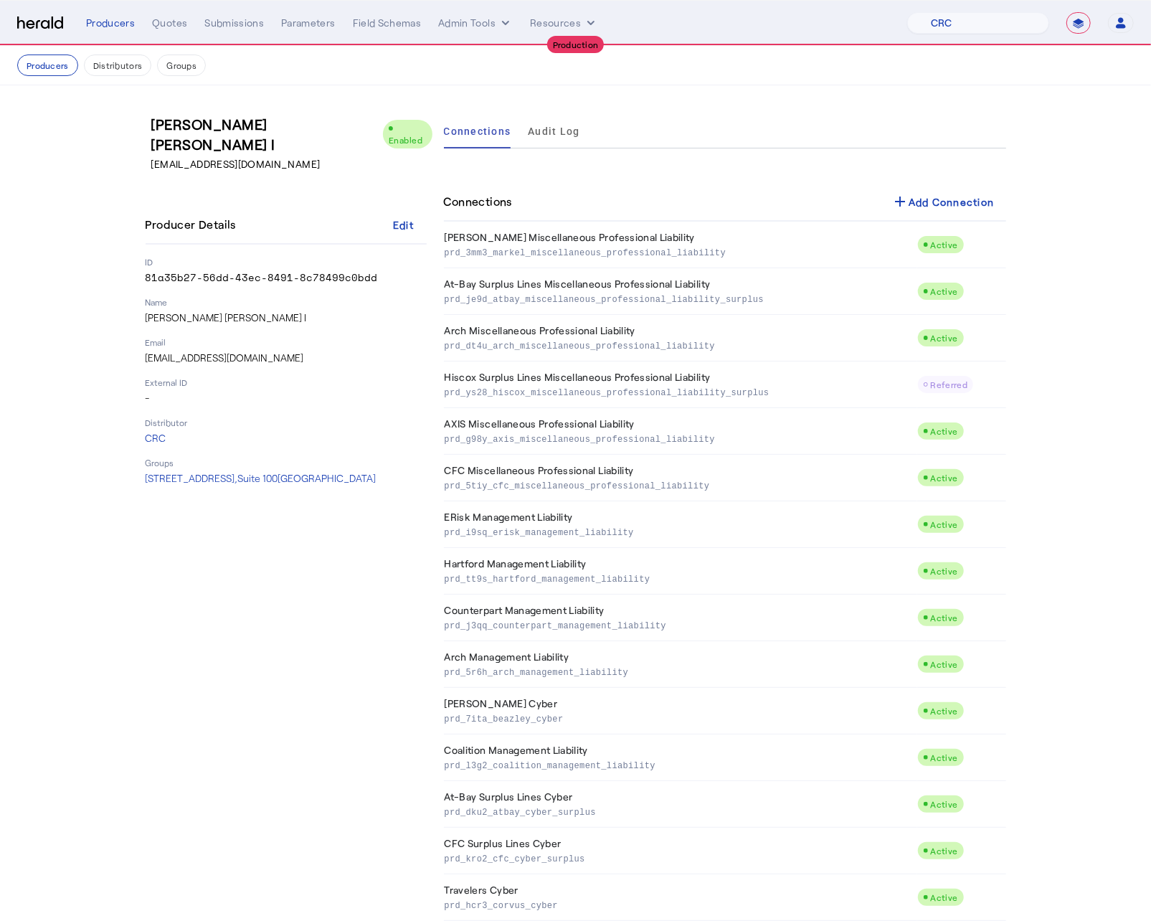
click at [291, 632] on div "Eric Bruce Brown I Enabled ErBrown@crcgroup.com Producer Details Edit ID 81a35b…" at bounding box center [286, 913] width 281 height 1599
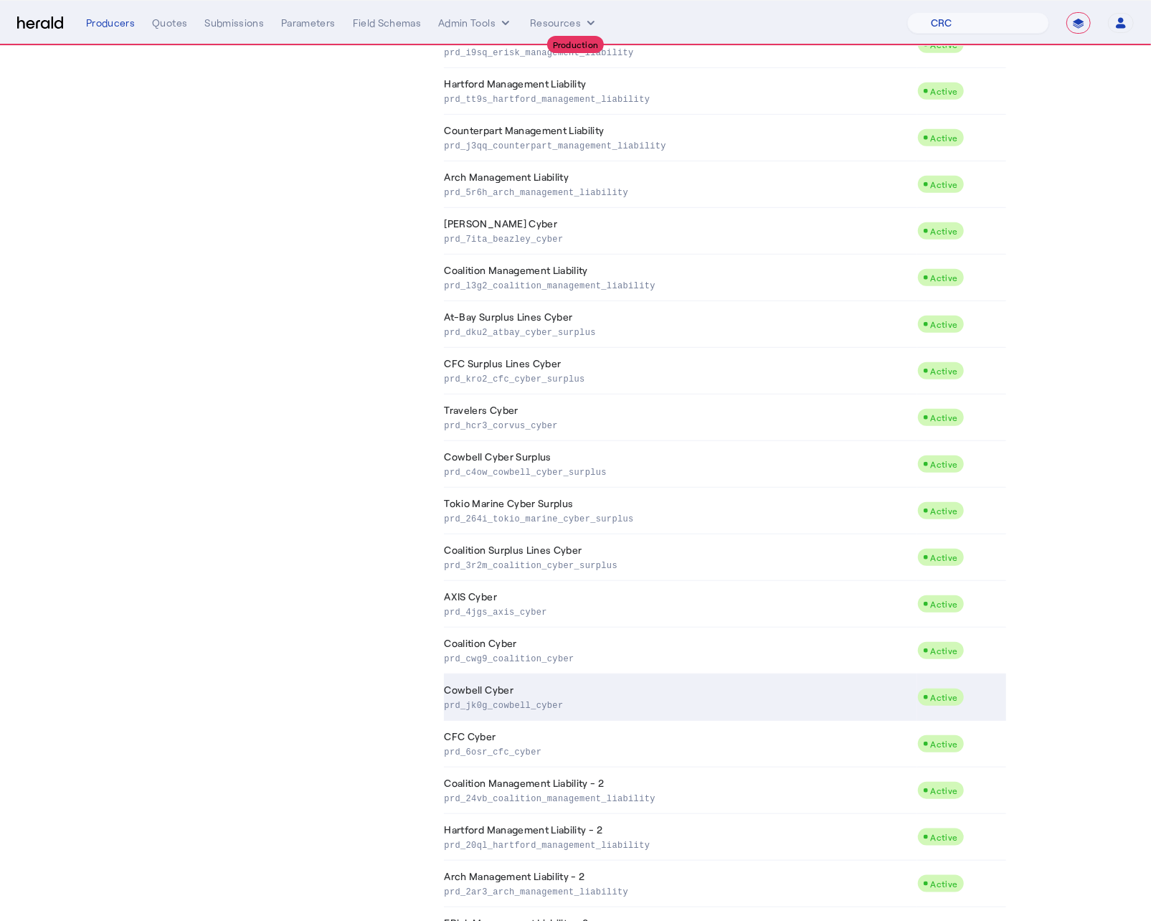
click at [536, 679] on p "prd_jk0g_cowbell_cyber" at bounding box center [678, 704] width 467 height 14
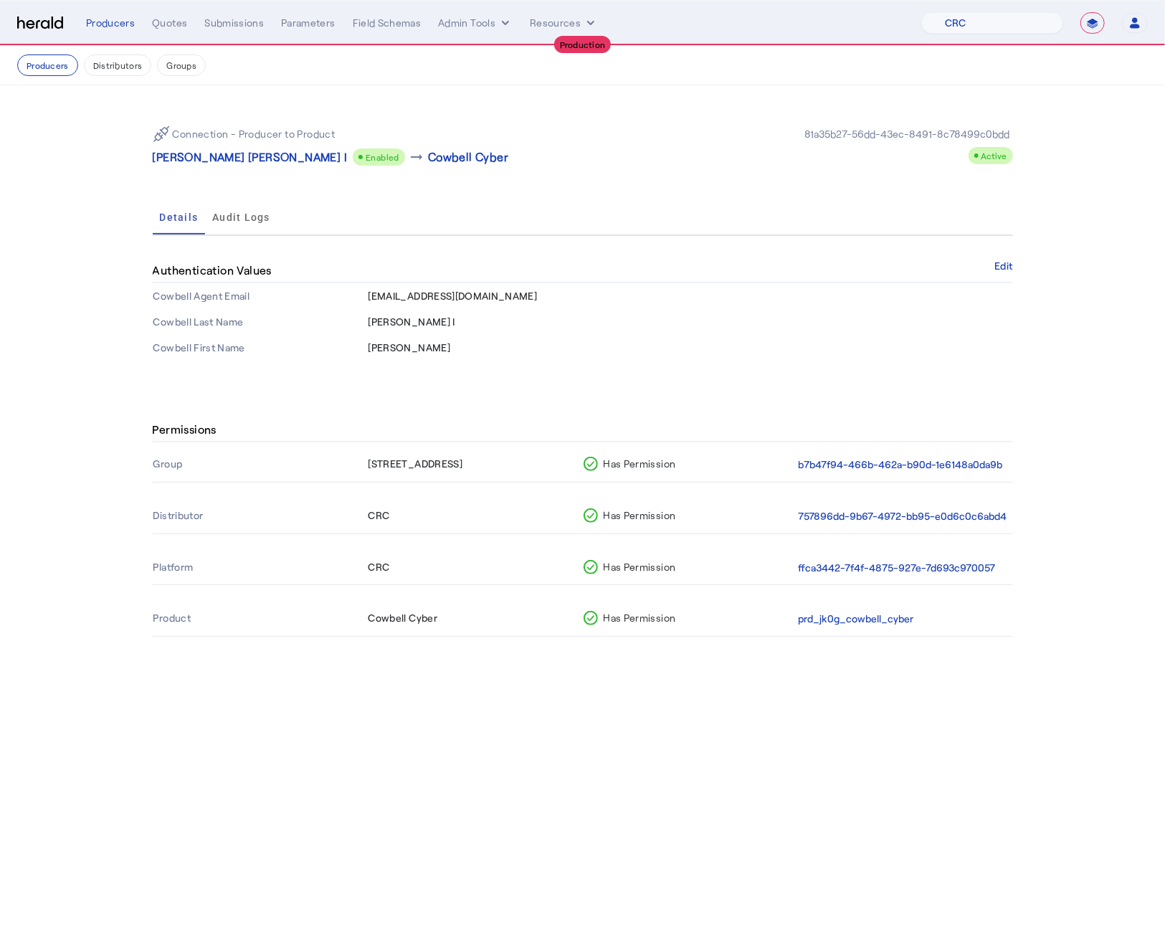
click at [379, 679] on body "**********" at bounding box center [582, 467] width 1165 height 935
click at [196, 166] on div "Connection - Producer to Product Eric Bruce Brown I Enabled arrow_right_alt Cow…" at bounding box center [583, 145] width 860 height 63
click at [194, 162] on p "Eric Bruce Brown I" at bounding box center [250, 156] width 195 height 17
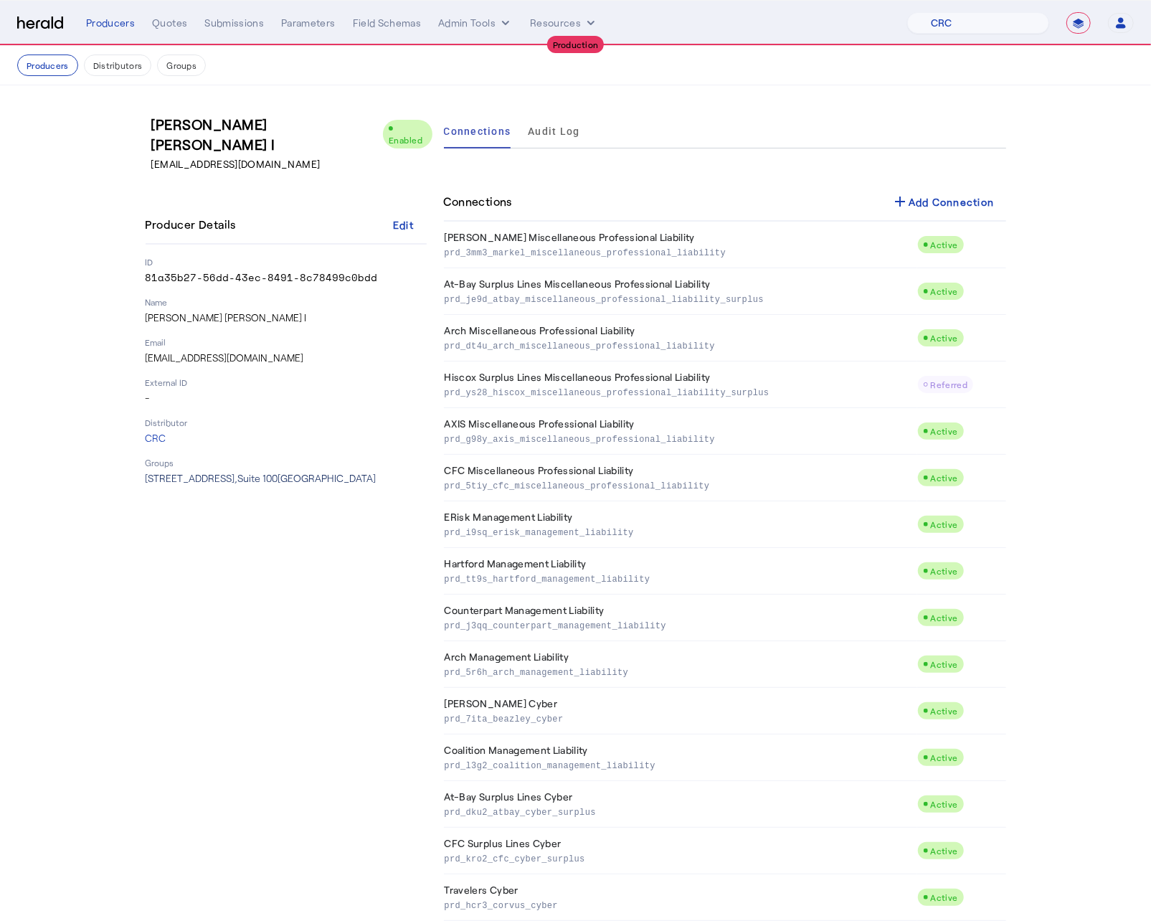
click at [280, 472] on span "6200 South Syracuse Way, Suite 100 Englewood, CO 80111" at bounding box center [261, 478] width 231 height 12
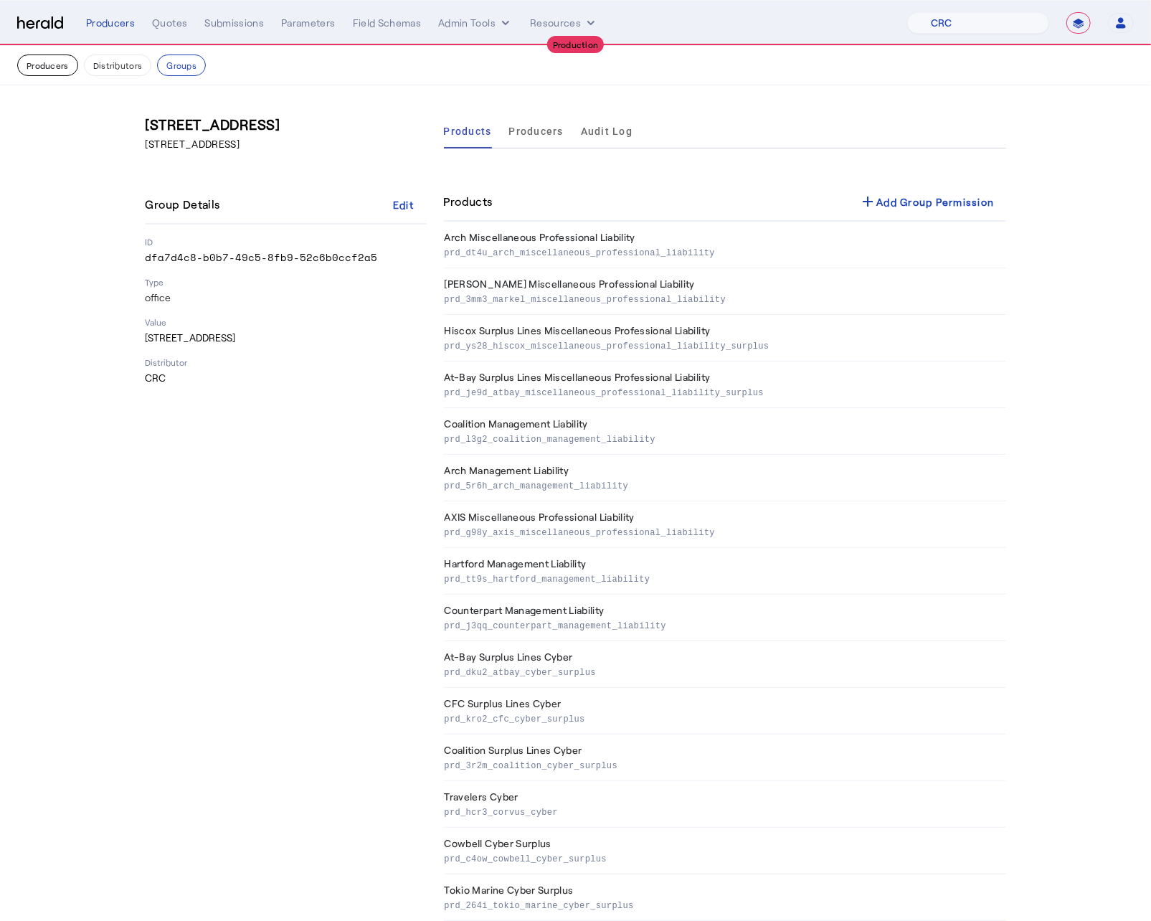
click at [45, 67] on button "Producers" at bounding box center [47, 65] width 61 height 22
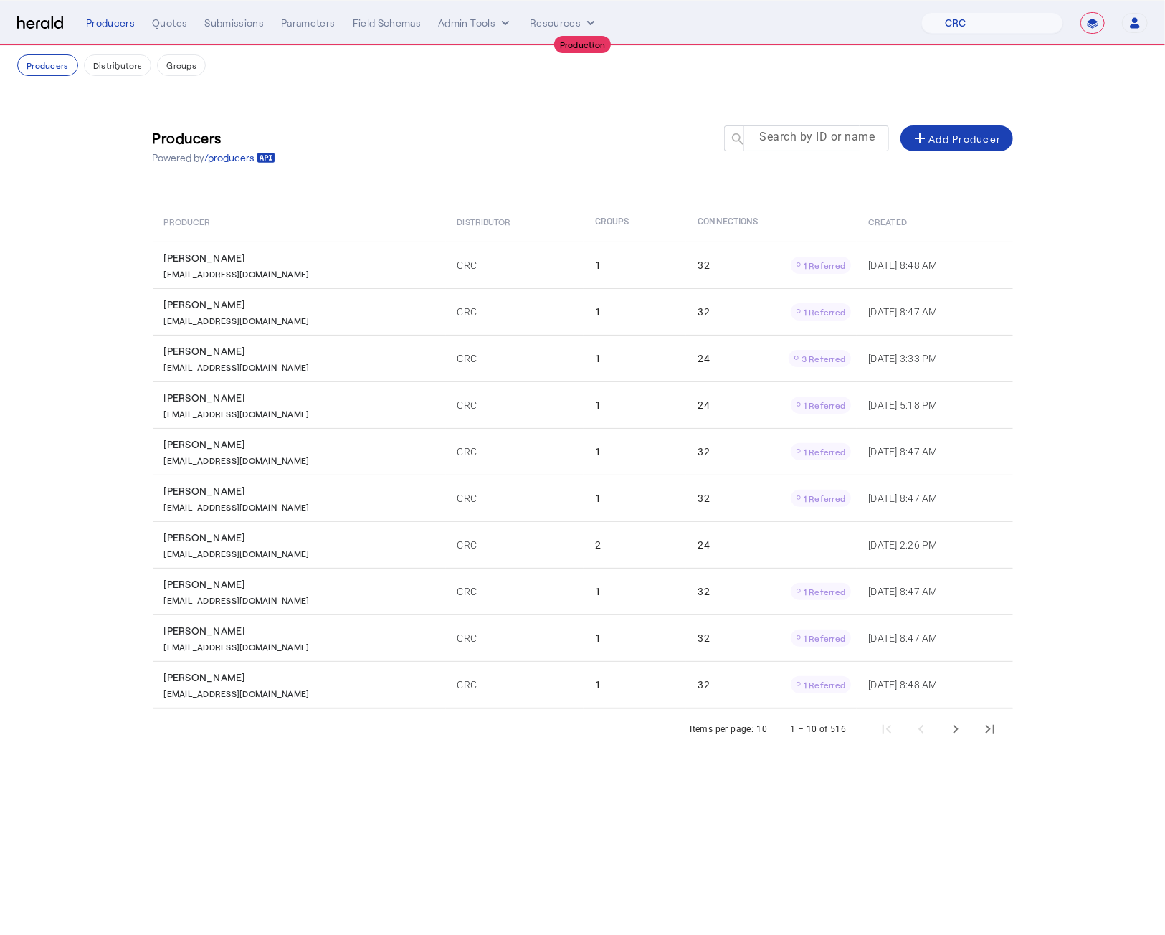
drag, startPoint x: 820, startPoint y: 160, endPoint x: 798, endPoint y: 146, distance: 26.5
click at [819, 159] on div at bounding box center [806, 159] width 165 height 16
click at [792, 142] on mat-label "Search by ID or name" at bounding box center [817, 138] width 115 height 14
click at [792, 142] on input "Search by ID or name" at bounding box center [813, 137] width 129 height 17
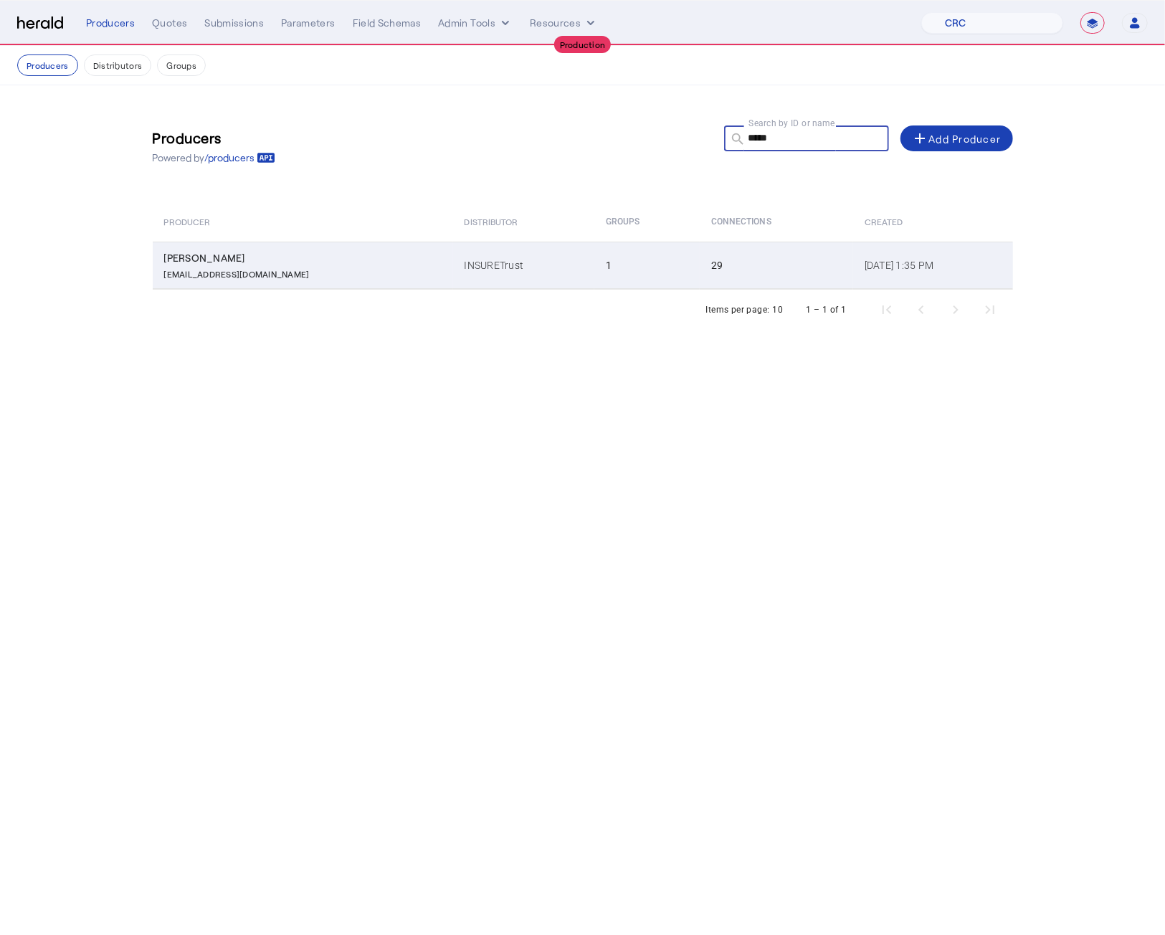
type input "*****"
click at [594, 256] on td "1" at bounding box center [646, 265] width 105 height 47
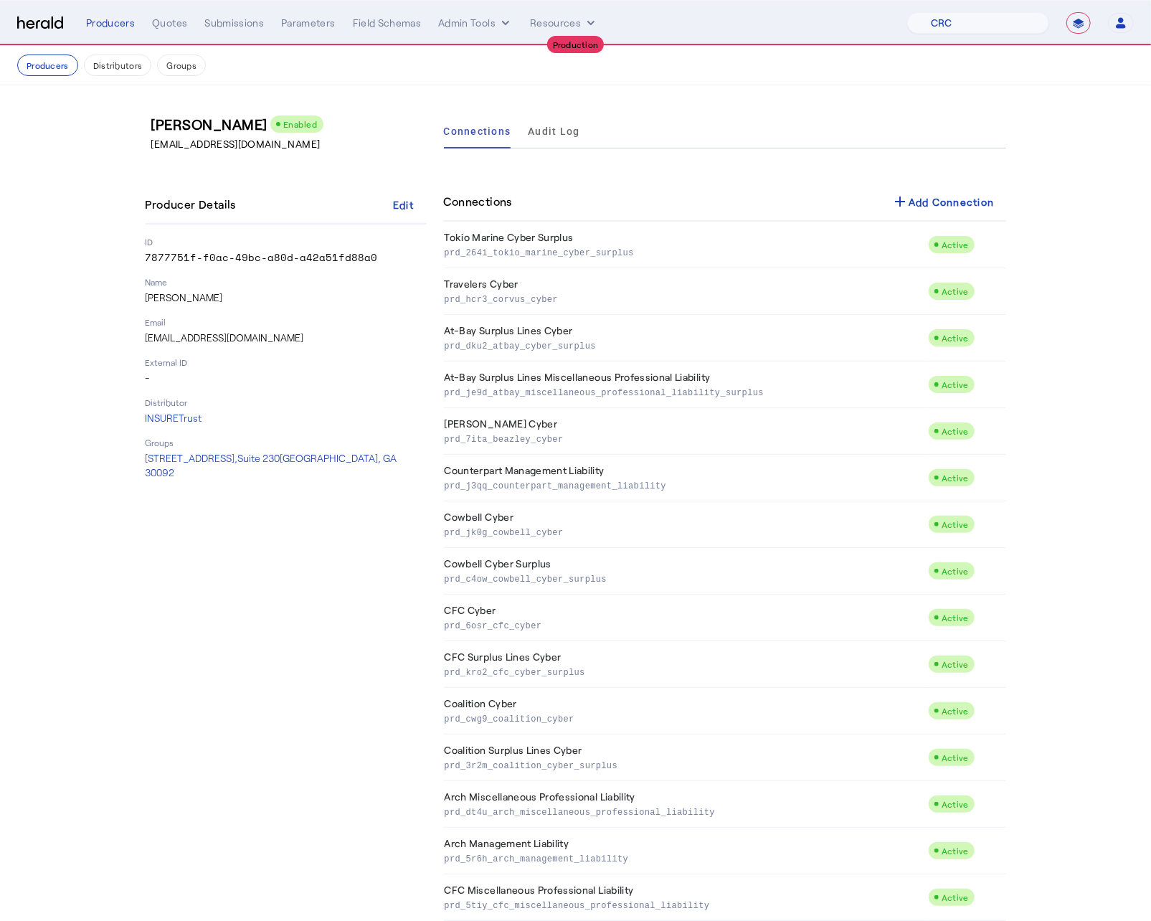
click at [376, 597] on div "Christiaan Durdaller Enabled cdurdaller@insuretrust.com Producer Details Edit I…" at bounding box center [286, 843] width 281 height 1459
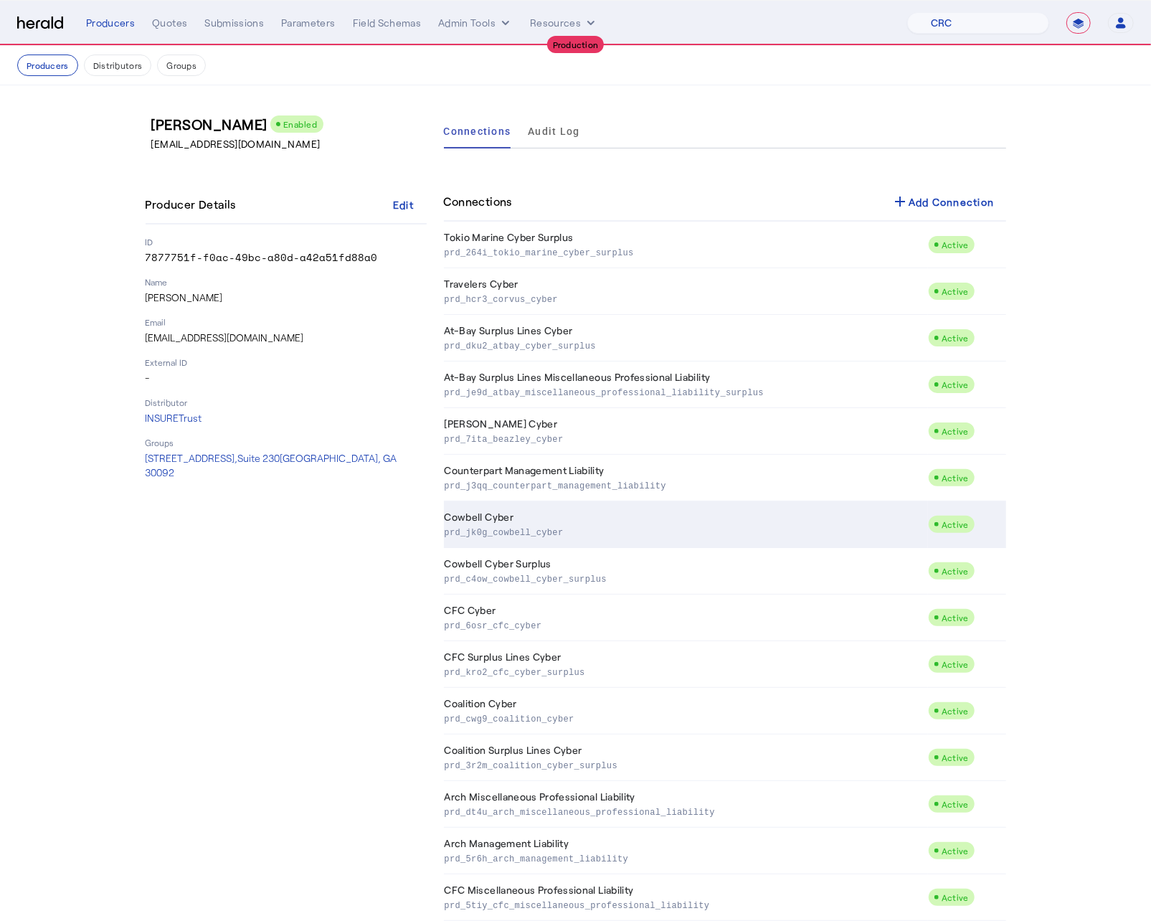
click at [498, 536] on p "prd_jk0g_cowbell_cyber" at bounding box center [684, 531] width 478 height 14
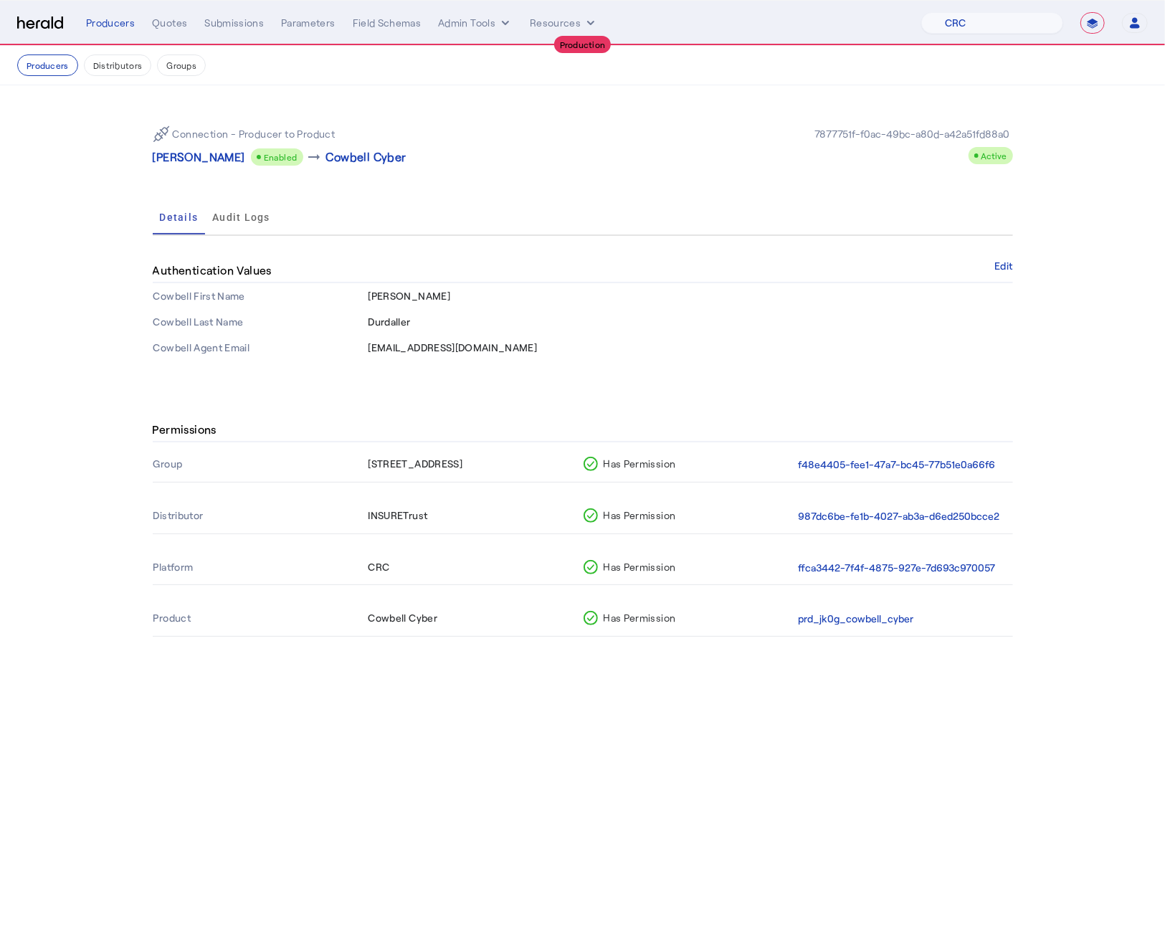
click at [79, 139] on section "Connection - Producer to Product Christiaan Durdaller Enabled arrow_right_alt C…" at bounding box center [582, 237] width 1165 height 304
click at [890, 333] on td "Durdaller" at bounding box center [690, 322] width 645 height 26
click at [187, 72] on button "Groups" at bounding box center [181, 65] width 49 height 22
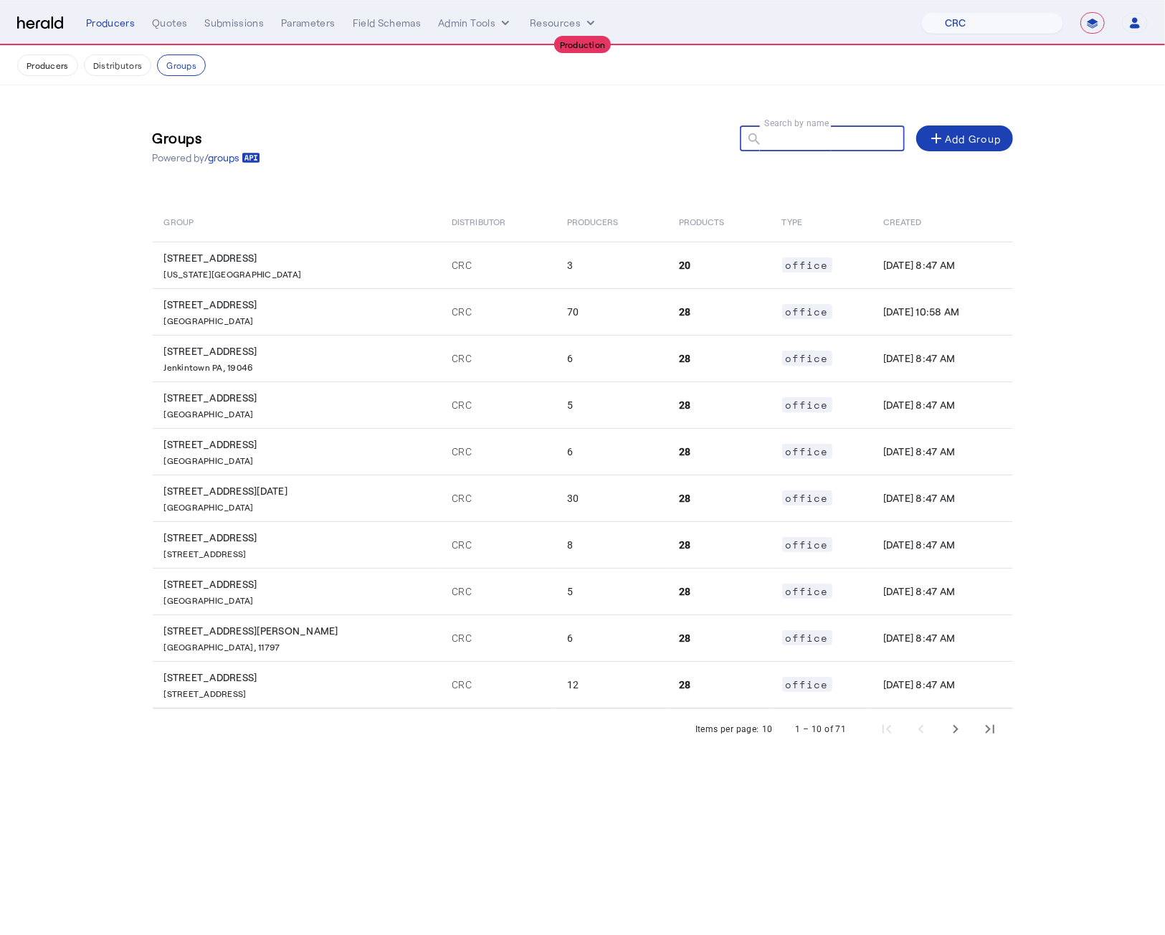
click at [830, 145] on input "Search by name" at bounding box center [828, 137] width 129 height 17
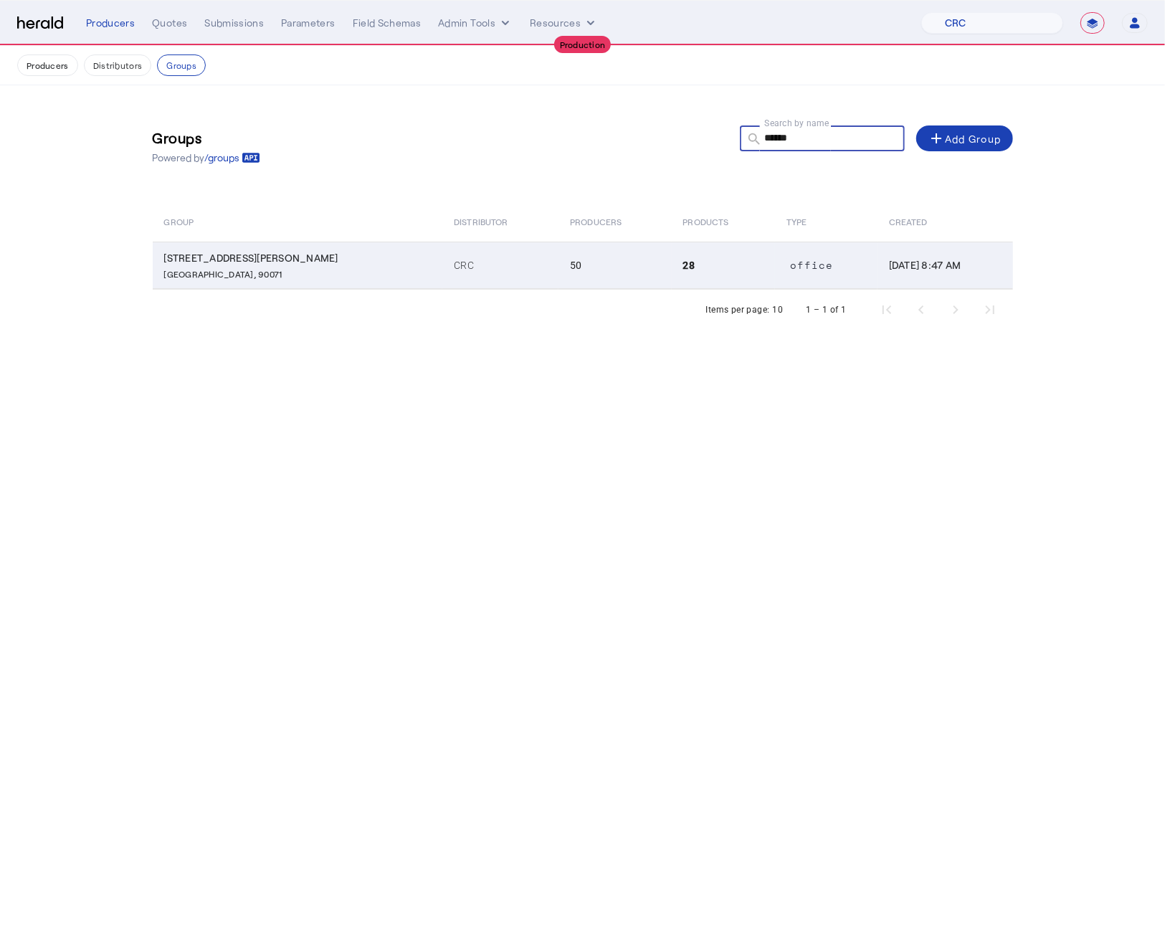
type input "******"
click at [304, 254] on td "515 South Figueroa Street Los Angeles CA, 90071" at bounding box center [298, 265] width 290 height 47
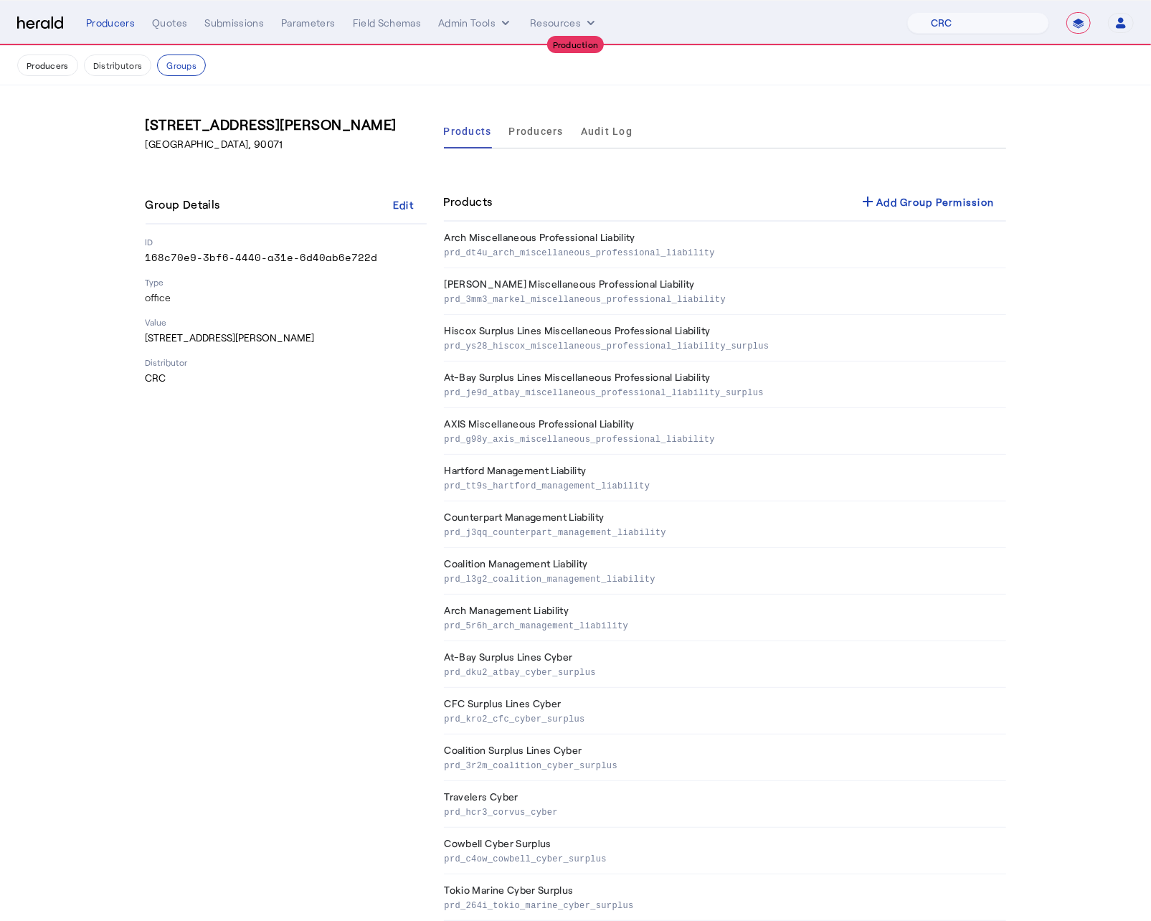
click at [283, 384] on p "CRC" at bounding box center [286, 378] width 281 height 14
click at [46, 69] on button "Producers" at bounding box center [47, 65] width 61 height 22
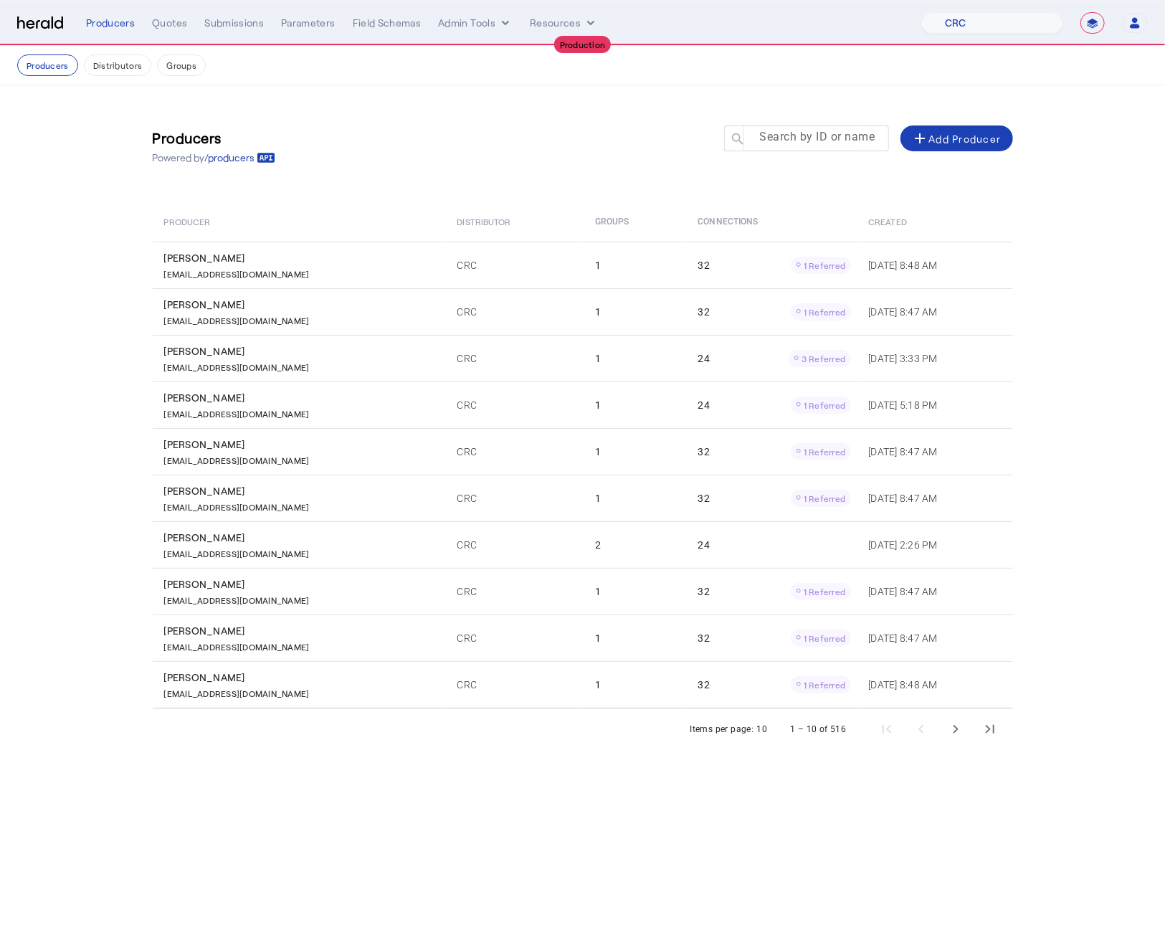
click at [769, 142] on mat-label "Search by ID or name" at bounding box center [817, 138] width 115 height 14
click at [769, 142] on input "Search by ID or name" at bounding box center [813, 137] width 129 height 17
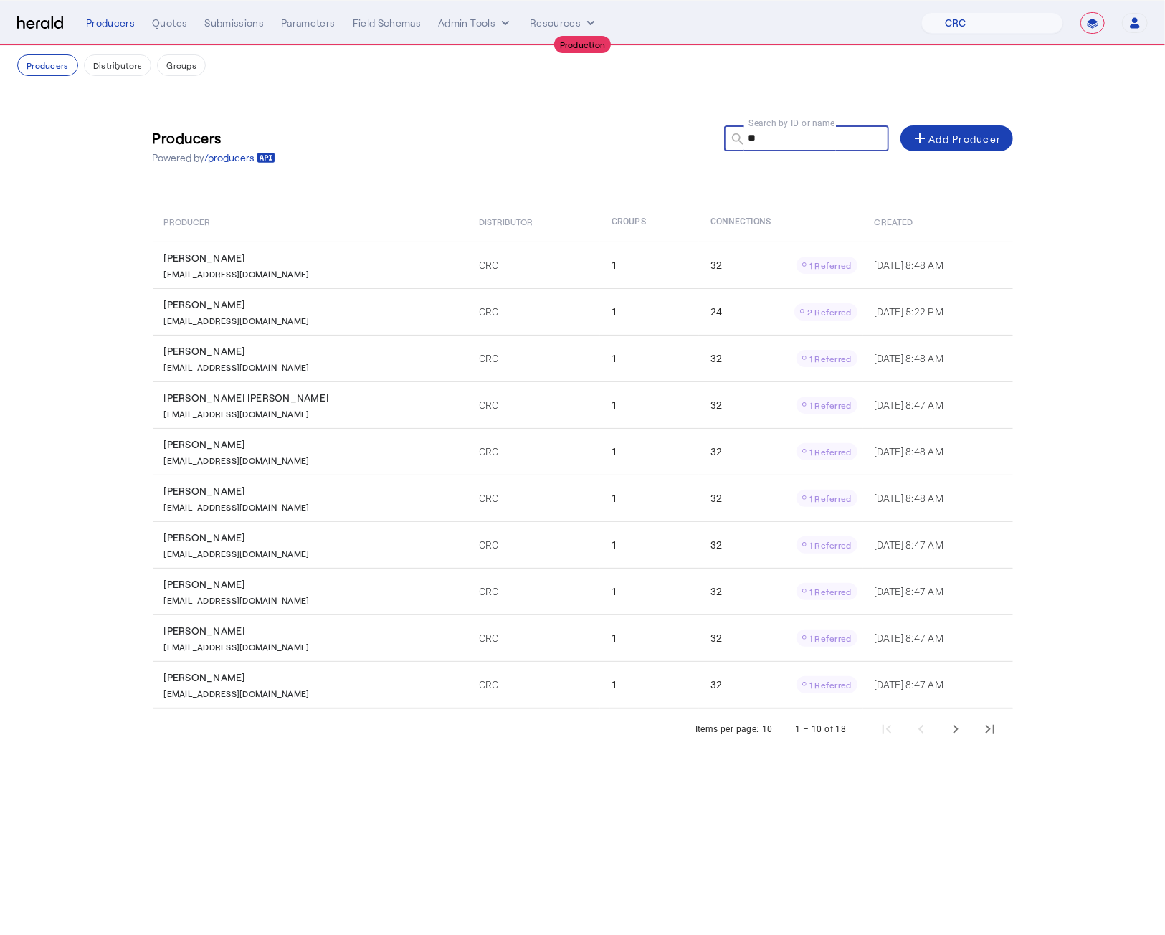
type input "*"
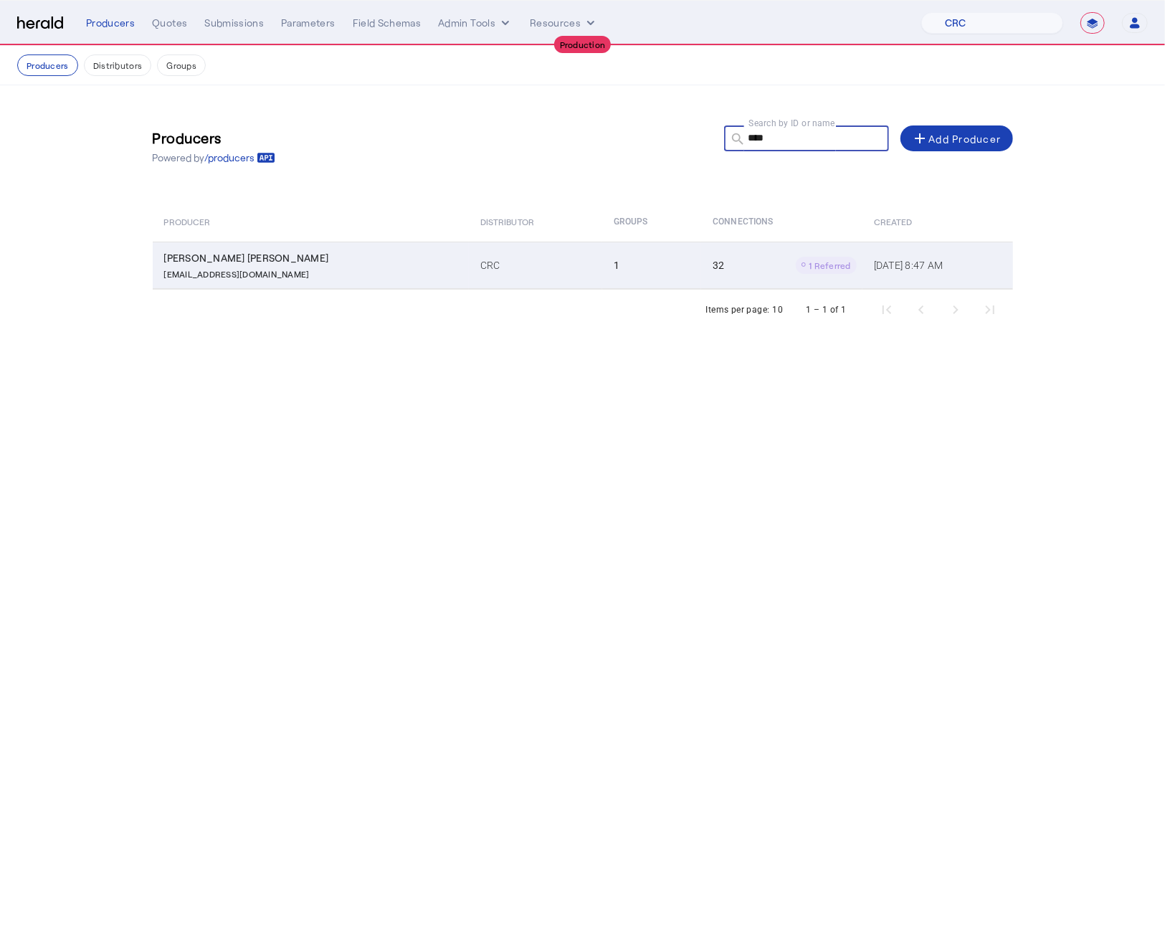
type input "****"
click at [469, 270] on td "CRC" at bounding box center [535, 265] width 133 height 47
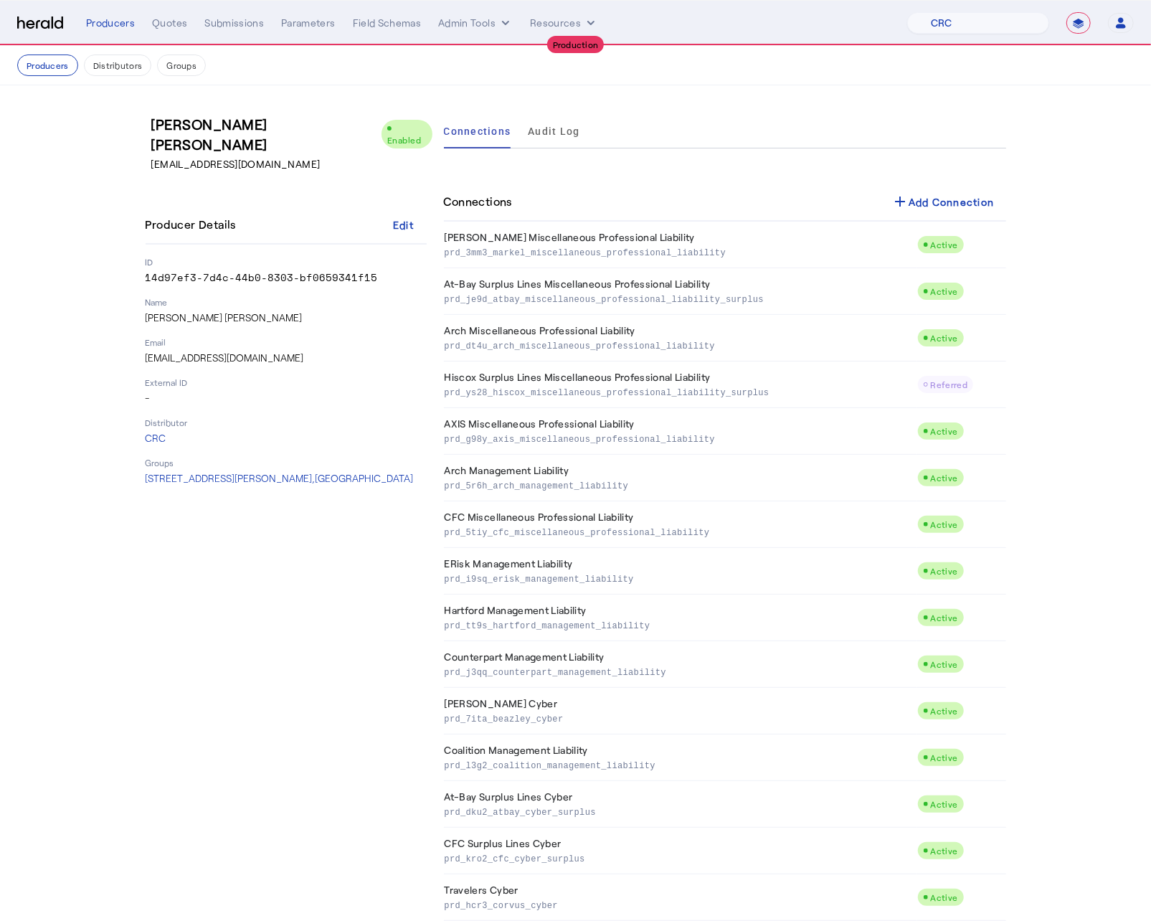
click at [258, 573] on div "Kassandra Mia Salazar Enabled KSalazar@crcgroup.com Producer Details Edit ID 14…" at bounding box center [286, 913] width 281 height 1599
click at [306, 472] on span "515 South Figueroa Street, Los Angeles, CA 90071" at bounding box center [280, 478] width 268 height 12
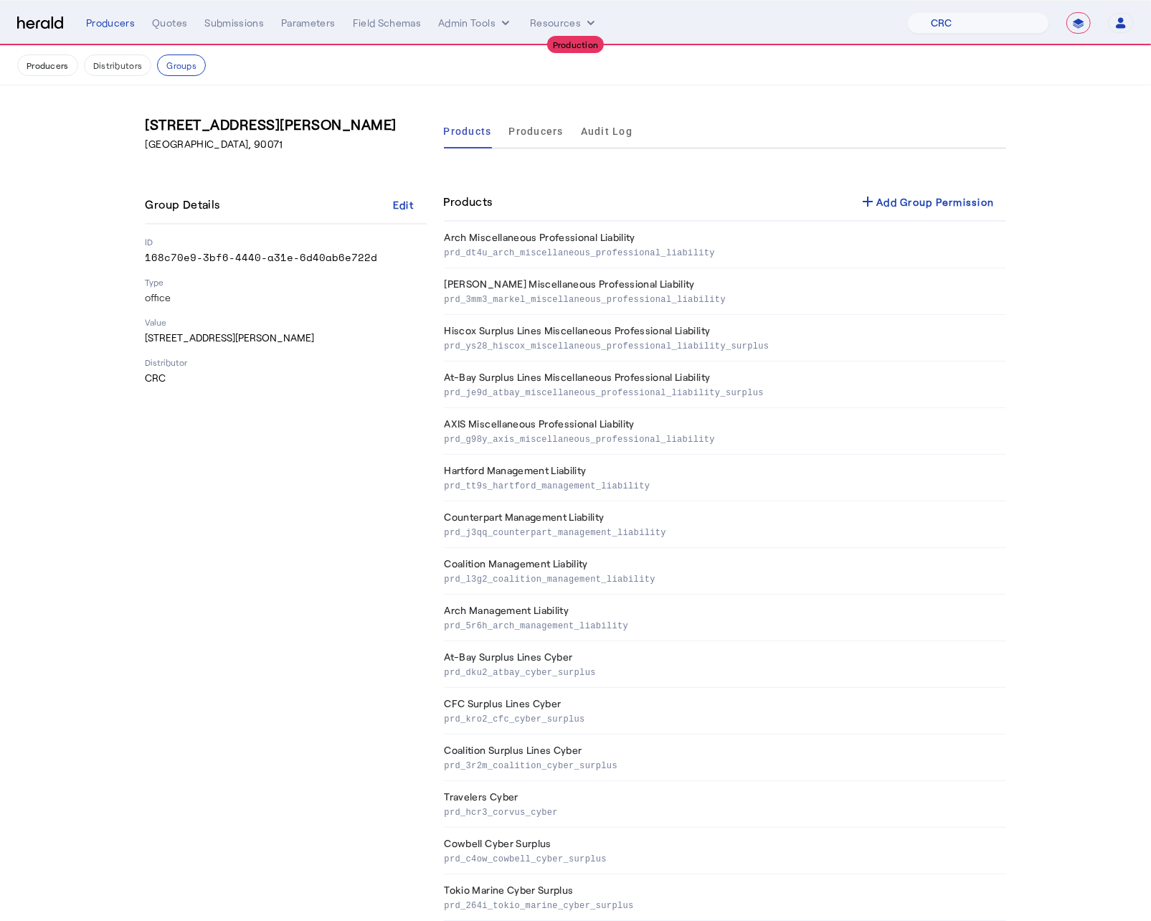
click at [306, 455] on div "515 South Figueroa Street Los Angeles CA, 90071 Group Details Edit ID 168c70e9-…" at bounding box center [286, 820] width 281 height 1413
click at [305, 452] on div "515 South Figueroa Street Los Angeles CA, 90071 Group Details Edit ID 168c70e9-…" at bounding box center [286, 820] width 281 height 1413
click at [414, 199] on div "Edit" at bounding box center [403, 204] width 21 height 15
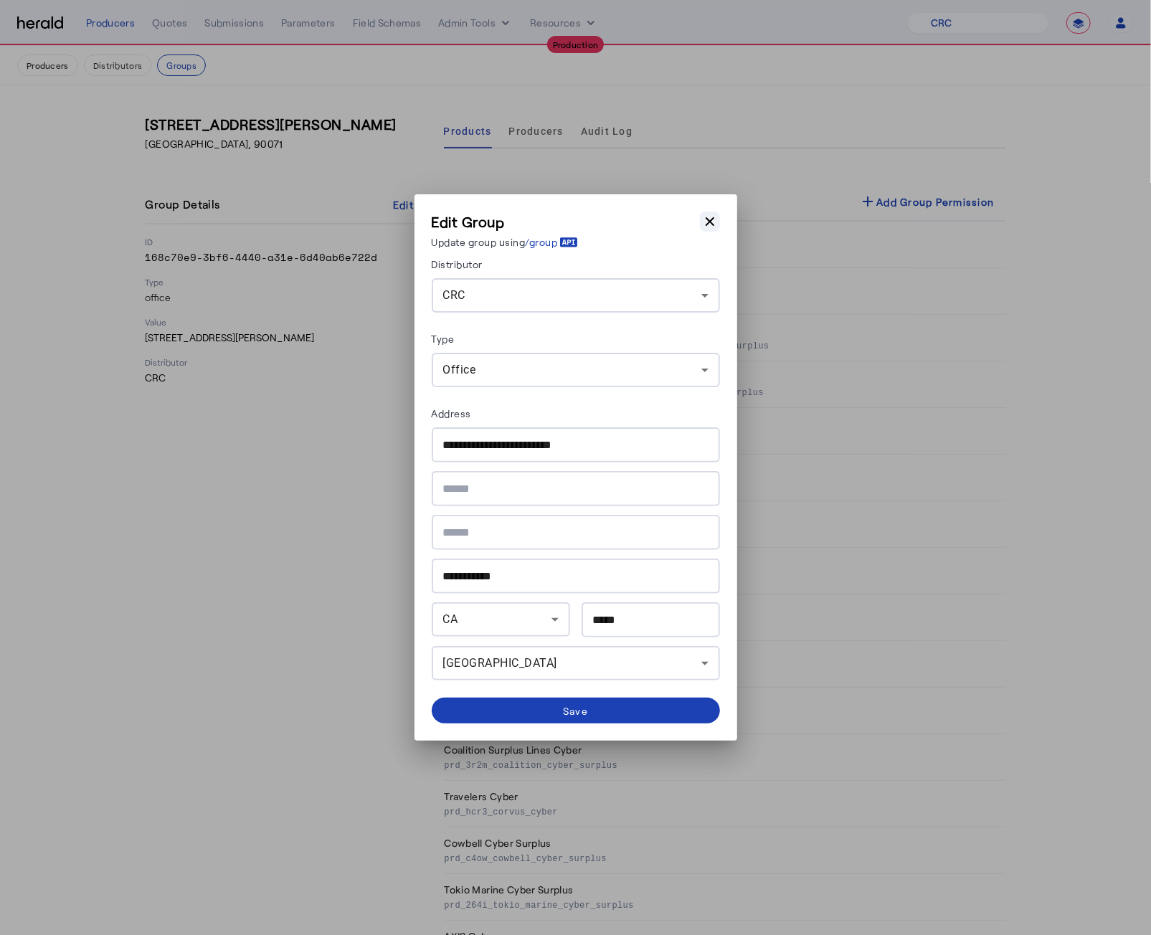
click at [712, 220] on icon "button" at bounding box center [710, 221] width 14 height 14
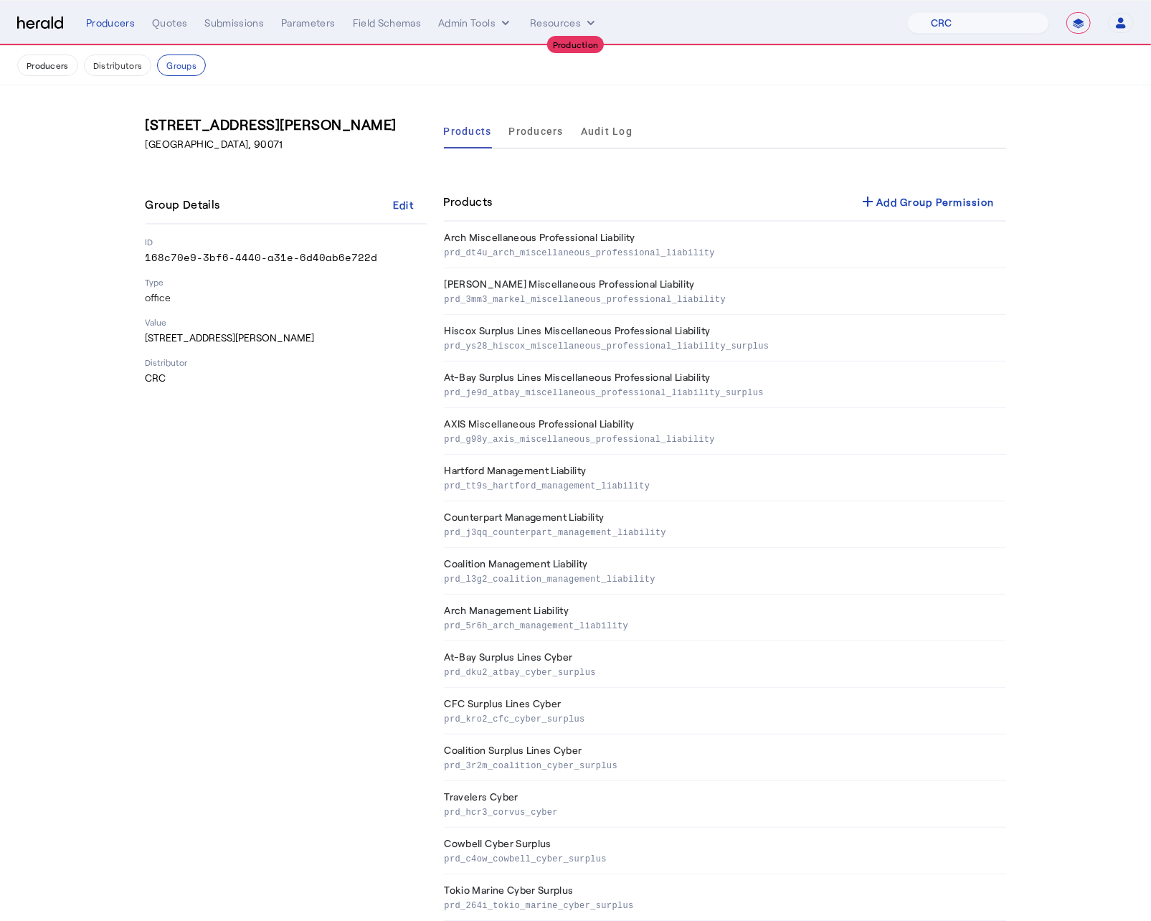
click at [267, 500] on div "515 South Figueroa Street Los Angeles CA, 90071 Group Details Edit ID 168c70e9-…" at bounding box center [286, 820] width 281 height 1413
click at [56, 67] on button "Producers" at bounding box center [47, 65] width 61 height 22
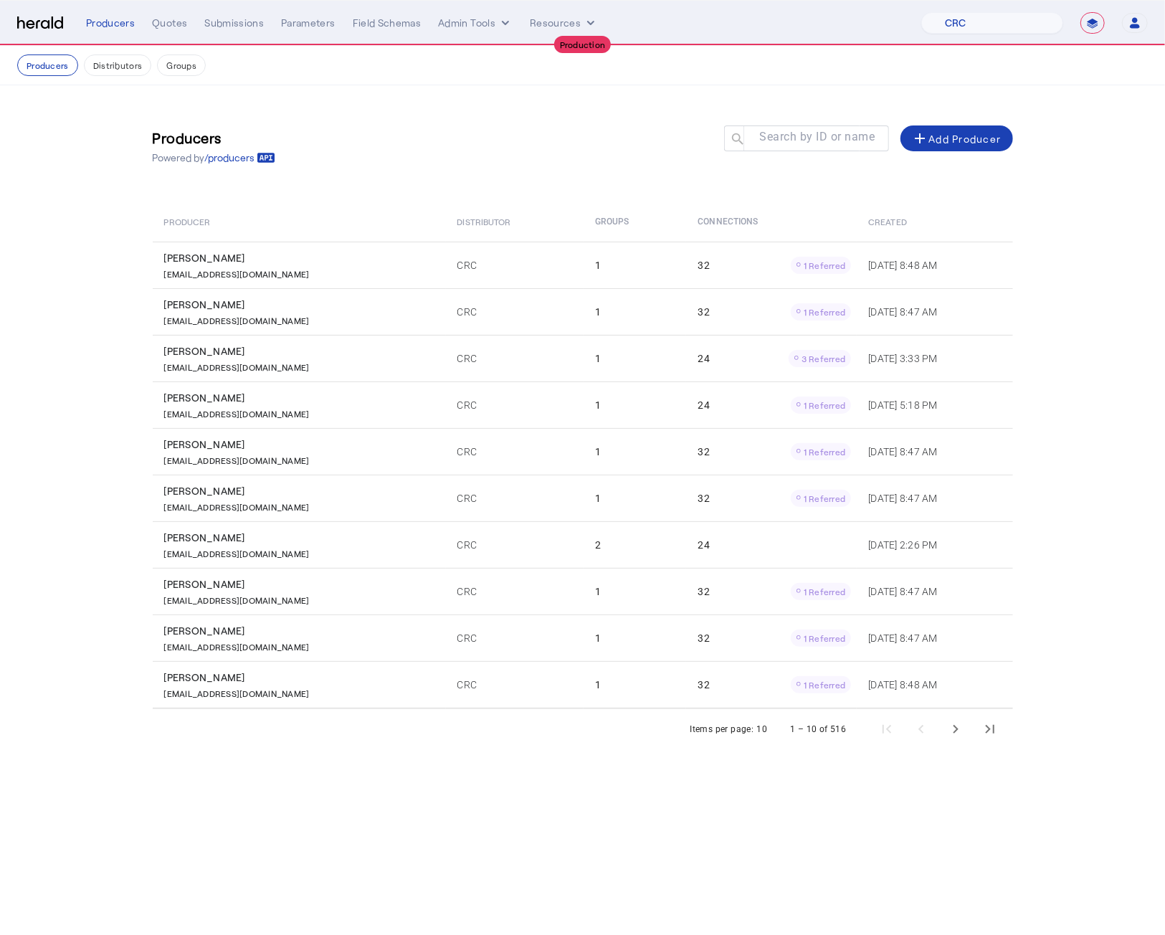
drag, startPoint x: 435, startPoint y: 162, endPoint x: 304, endPoint y: 128, distance: 135.5
click at [413, 153] on div "Producers Powered by /producers Search by ID or name search add Add Producer" at bounding box center [583, 146] width 860 height 65
click at [185, 69] on button "Groups" at bounding box center [181, 65] width 49 height 22
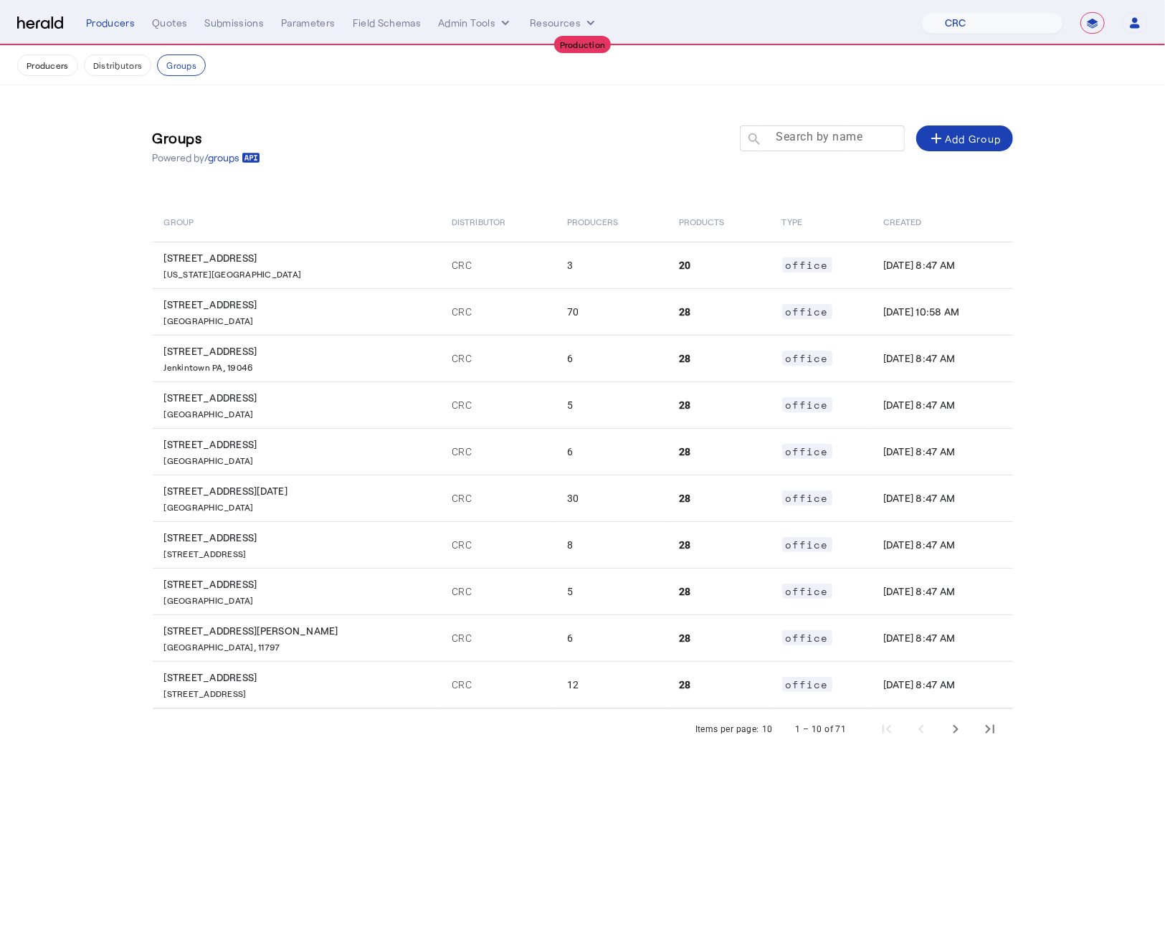
click at [785, 142] on mat-label "Search by name" at bounding box center [819, 138] width 87 height 14
click at [785, 142] on input "Search by name" at bounding box center [828, 137] width 129 height 17
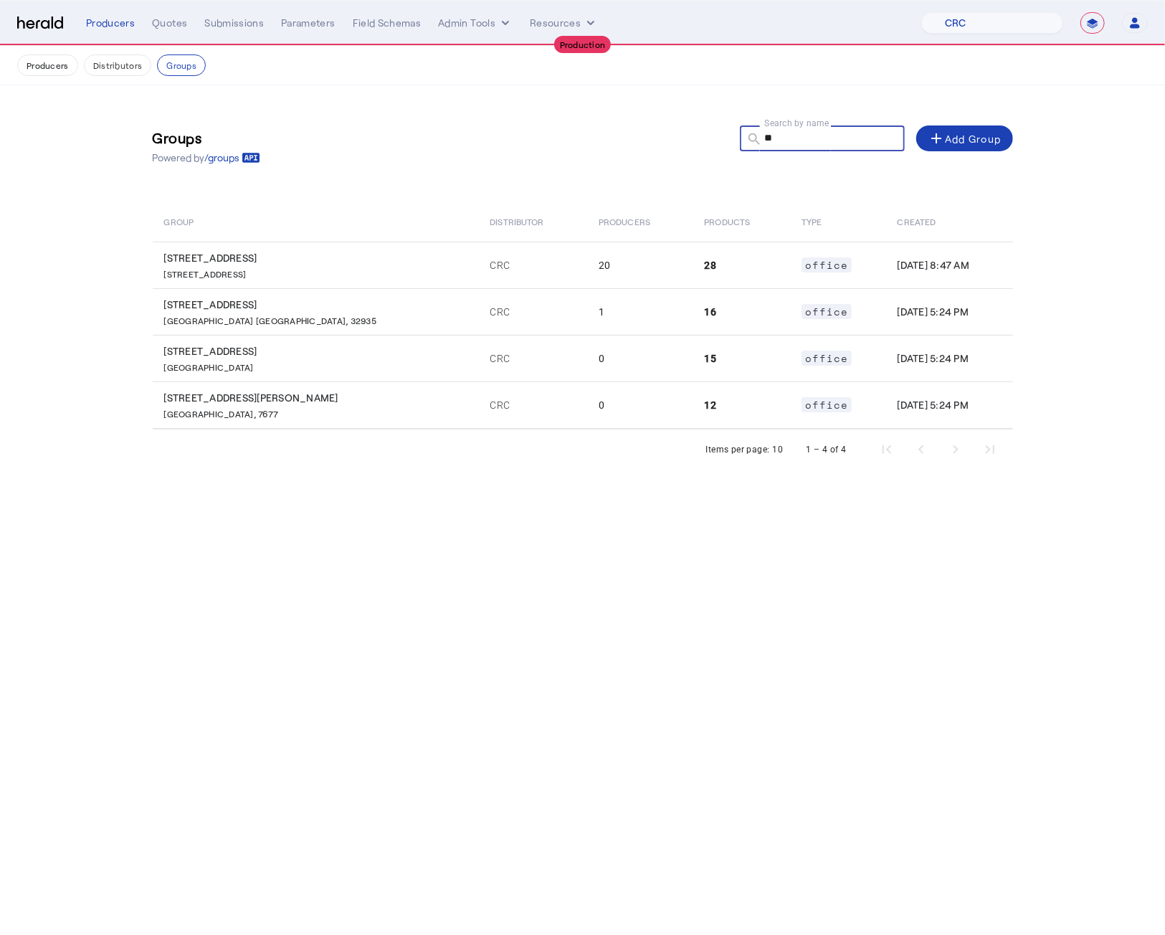
type input "*"
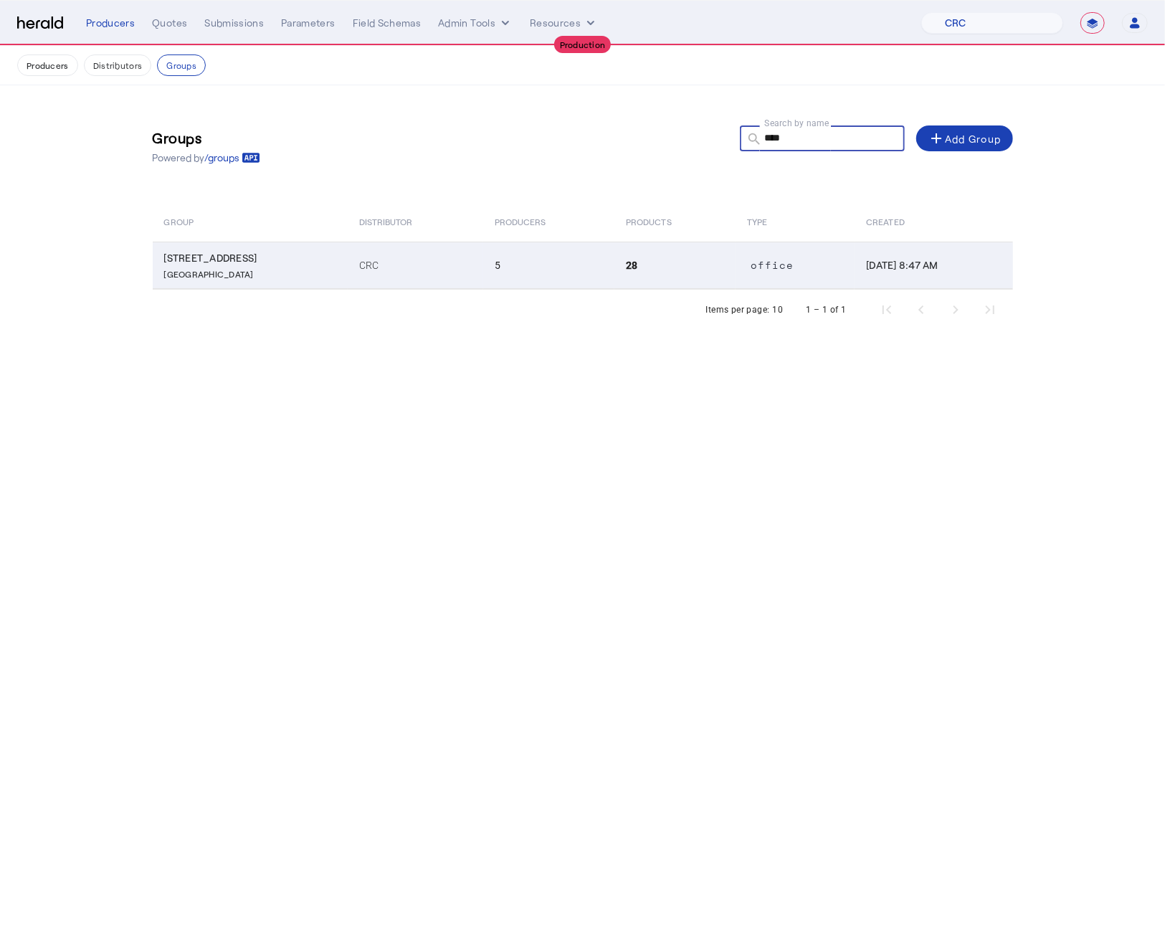
type input "****"
click at [342, 274] on p "Suite 920, Boston MA, 02110" at bounding box center [253, 272] width 178 height 14
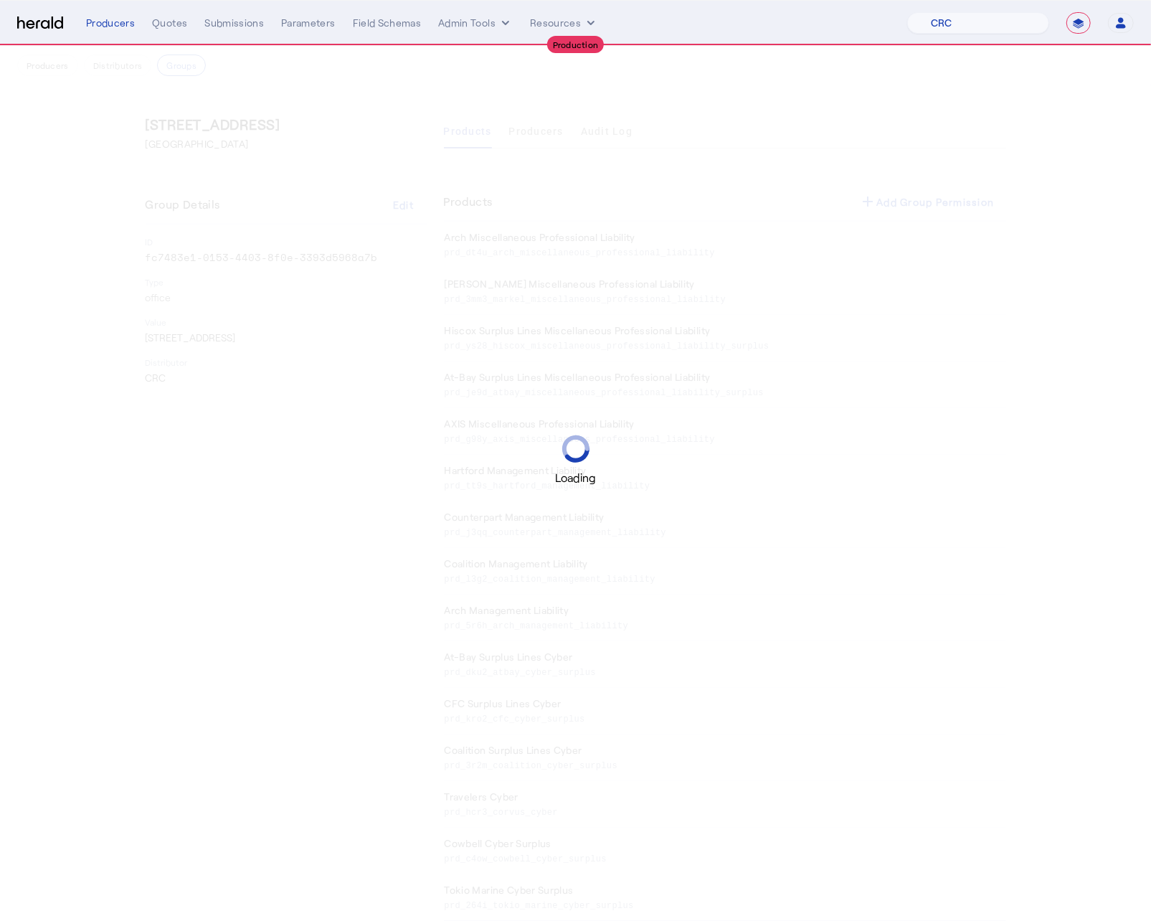
click at [551, 134] on div "Loading" at bounding box center [575, 460] width 1151 height 921
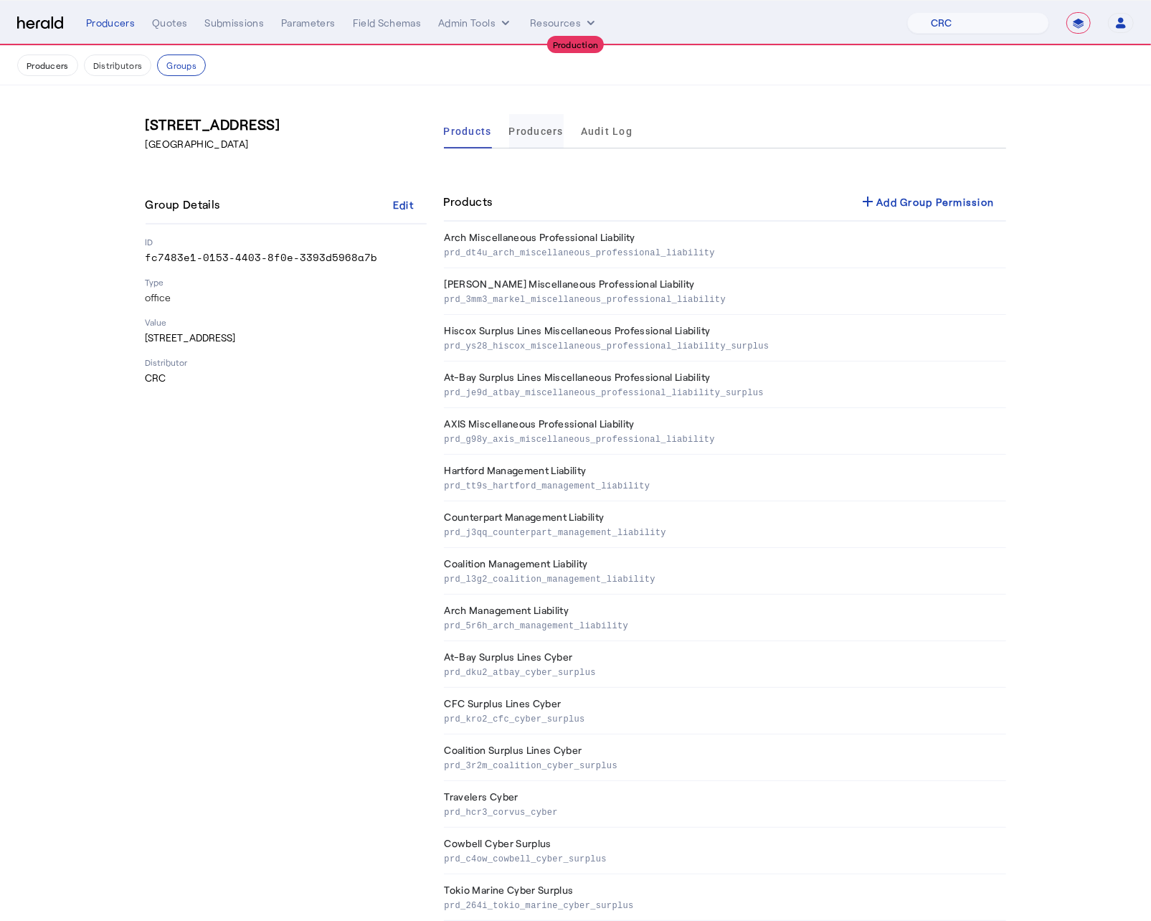
click at [544, 132] on span "Producers" at bounding box center [536, 131] width 54 height 10
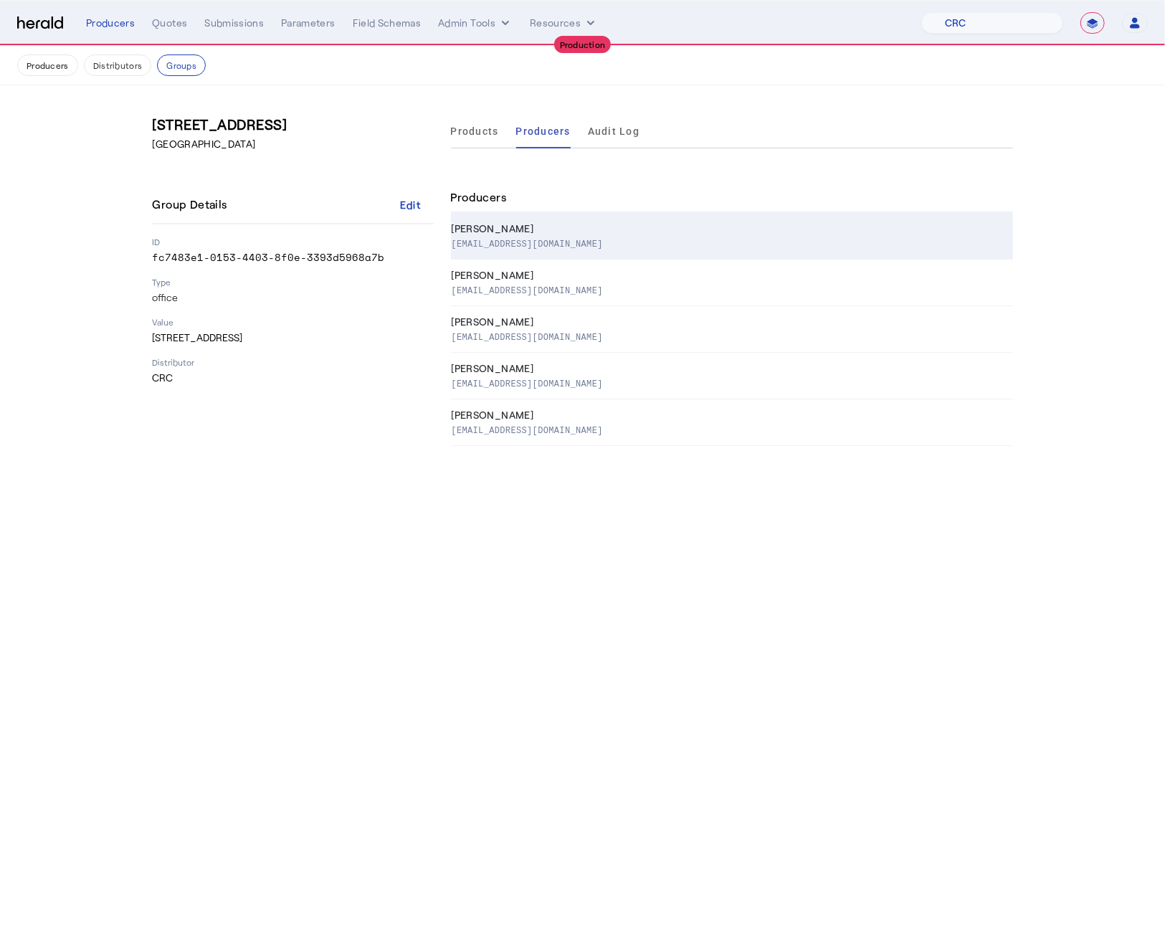
click at [592, 245] on div "AJohnson@CRCGroup.com" at bounding box center [730, 243] width 556 height 14
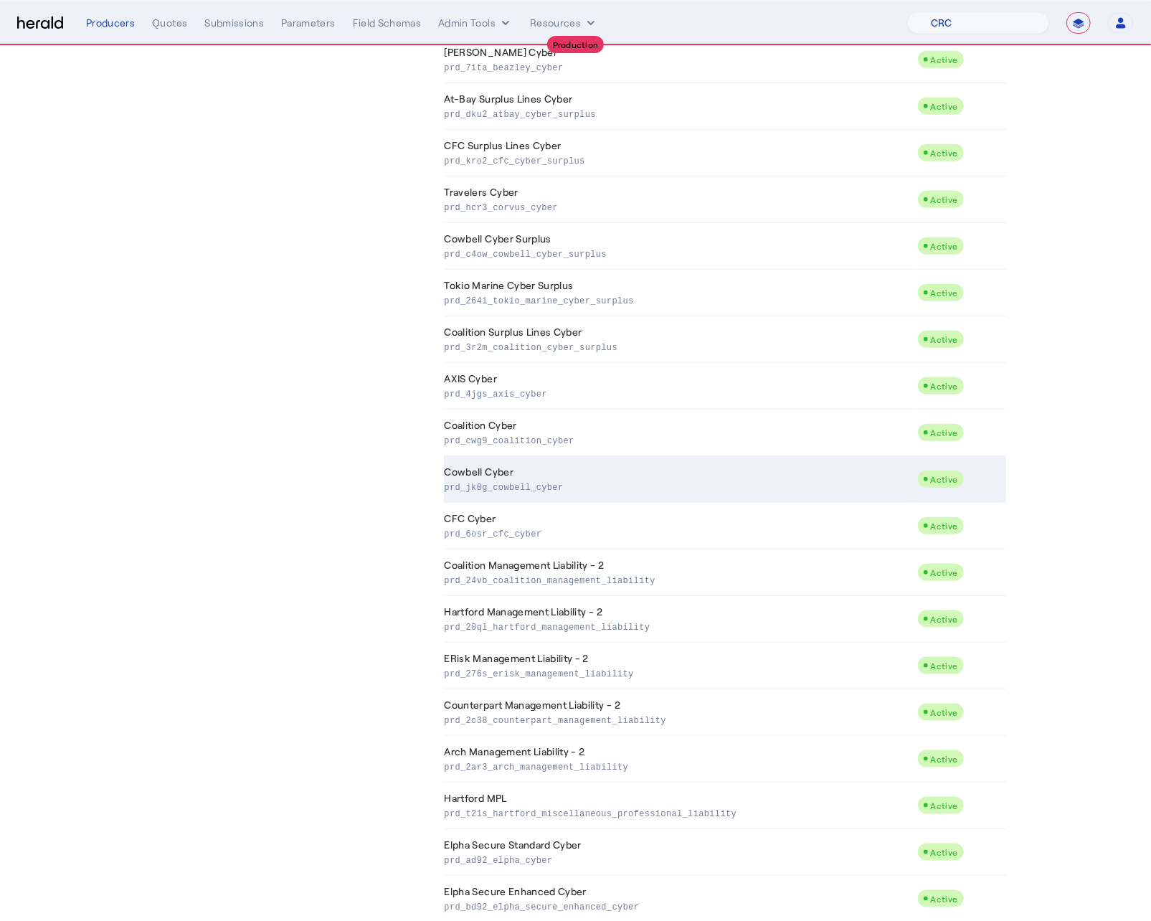
scroll to position [830, 0]
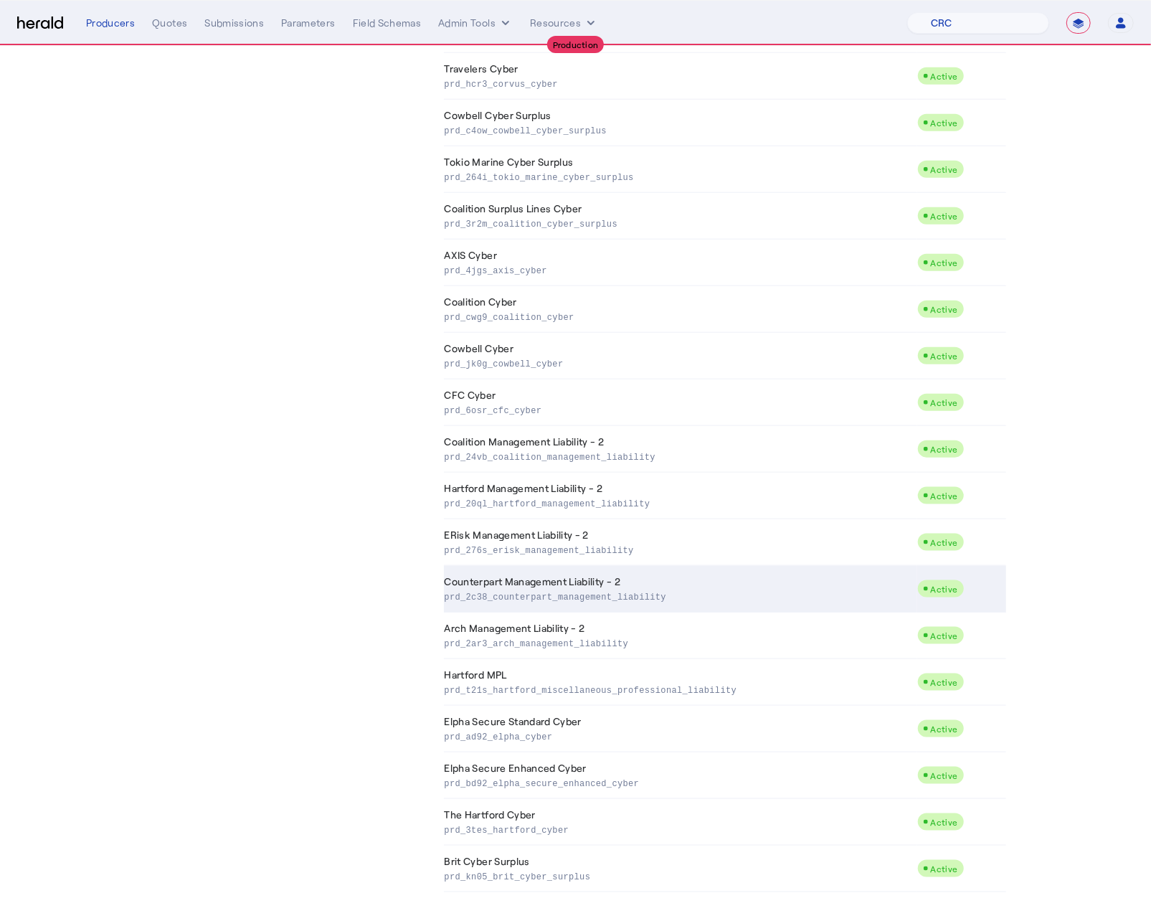
click at [580, 593] on p "prd_2c38_counterpart_management_liability" at bounding box center [678, 596] width 467 height 14
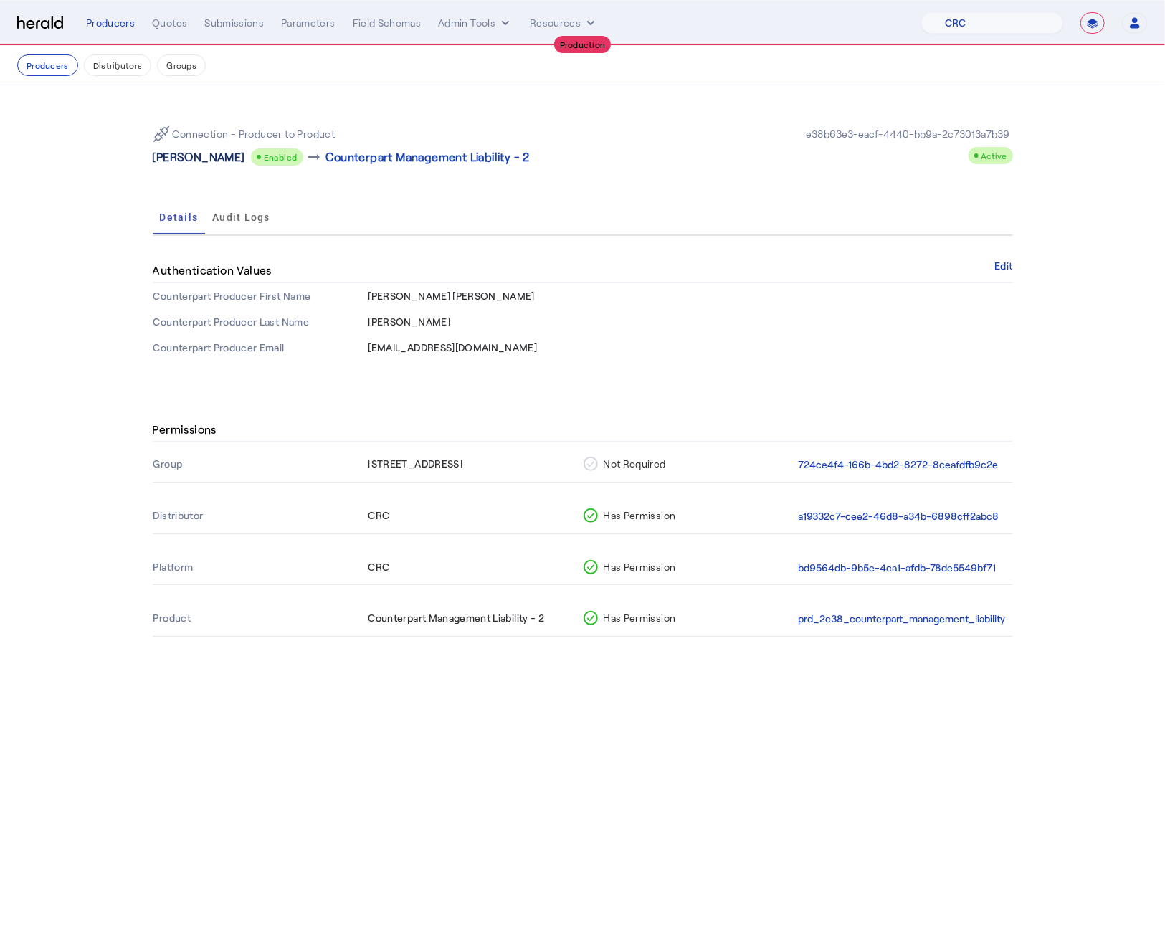
click at [191, 159] on p "Anne Marie Johnson" at bounding box center [199, 156] width 92 height 17
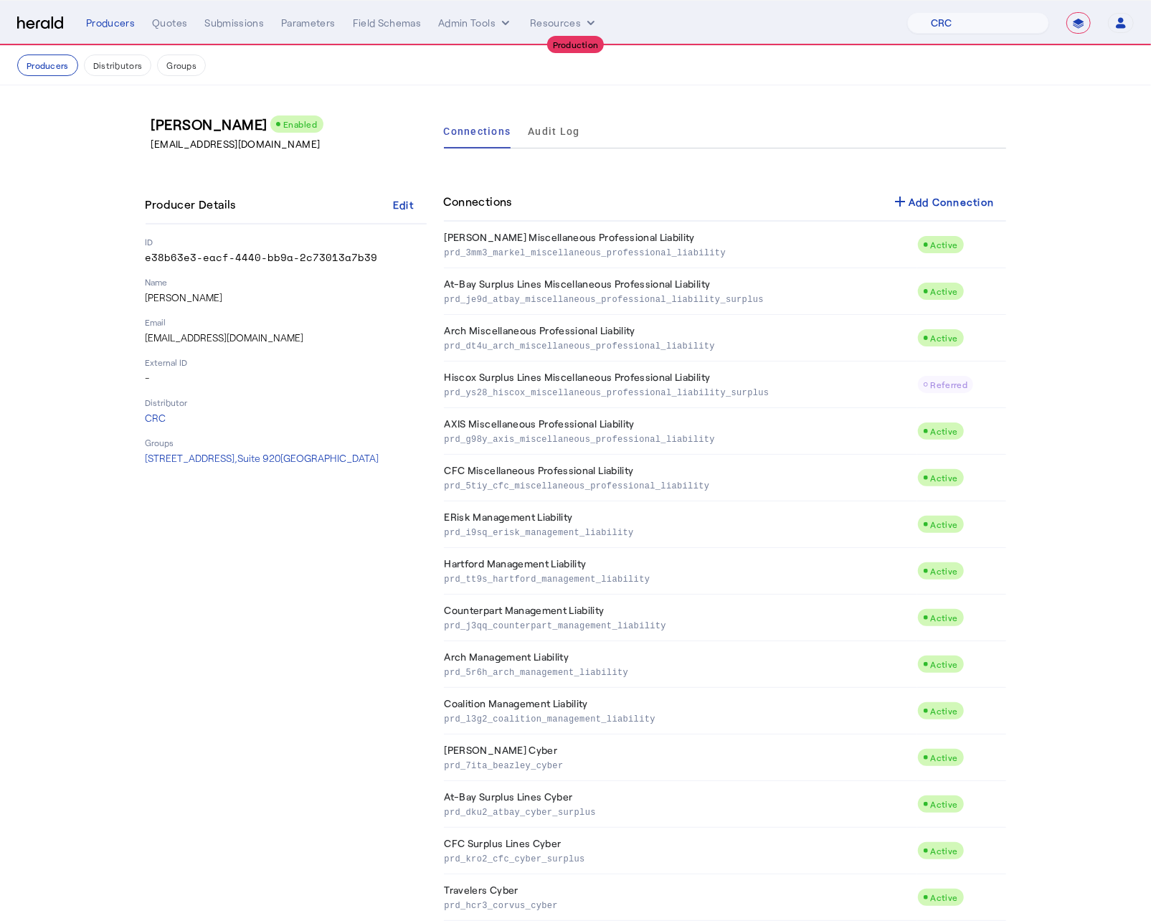
click at [183, 77] on nav "Producers Distributors Groups" at bounding box center [575, 65] width 1151 height 39
click at [180, 71] on button "Groups" at bounding box center [181, 65] width 49 height 22
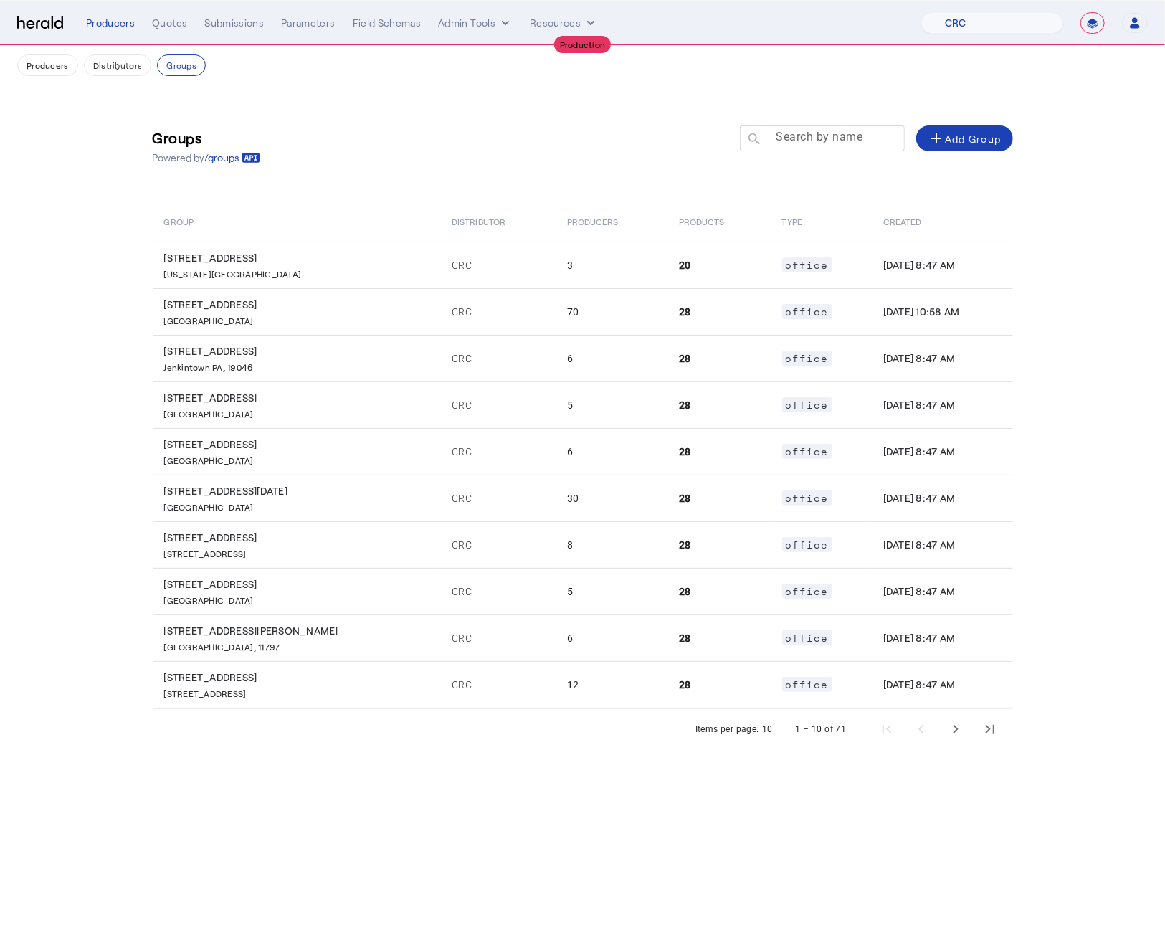
click at [795, 137] on mat-label "Search by name" at bounding box center [819, 138] width 87 height 14
click at [795, 137] on input "Search by name" at bounding box center [828, 137] width 129 height 17
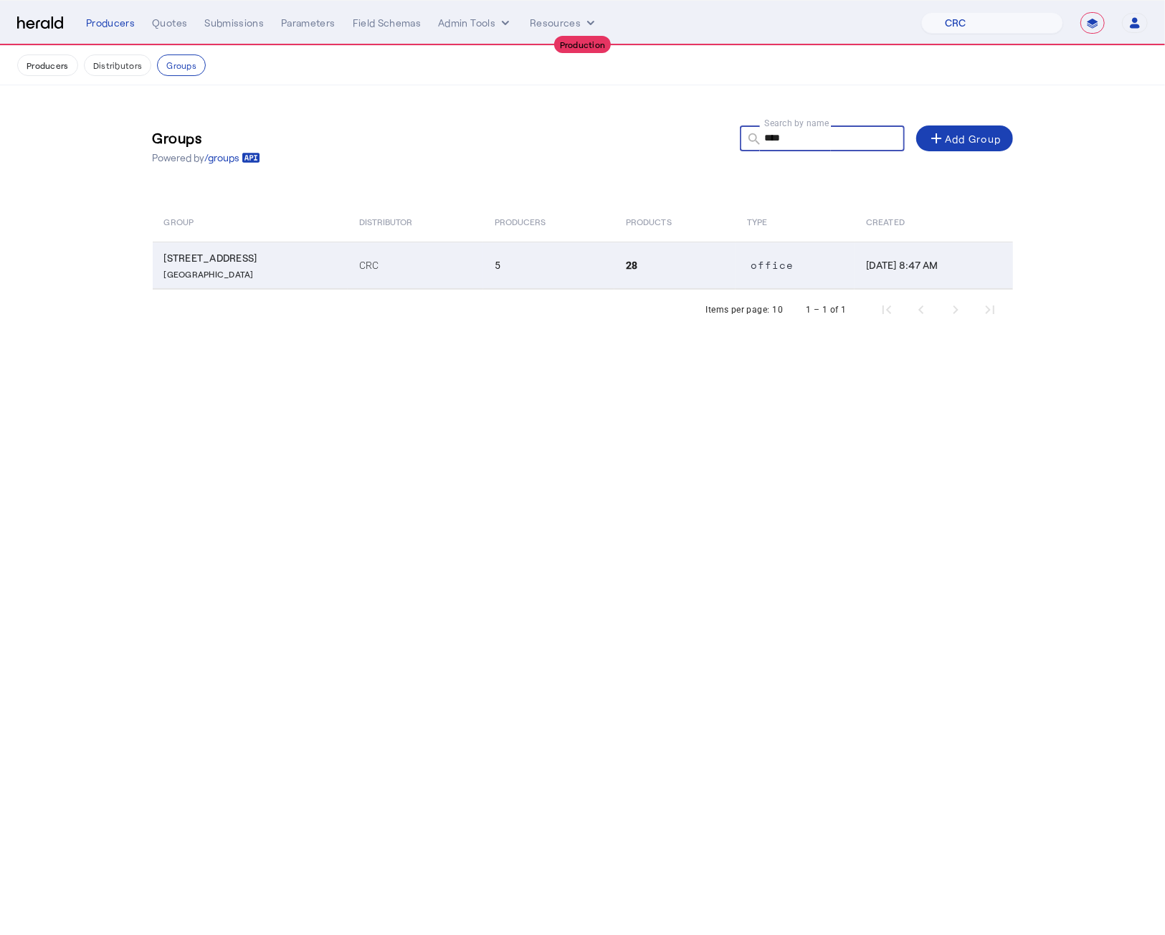
type input "****"
click at [314, 276] on p "Suite 920, Boston MA, 02110" at bounding box center [253, 272] width 178 height 14
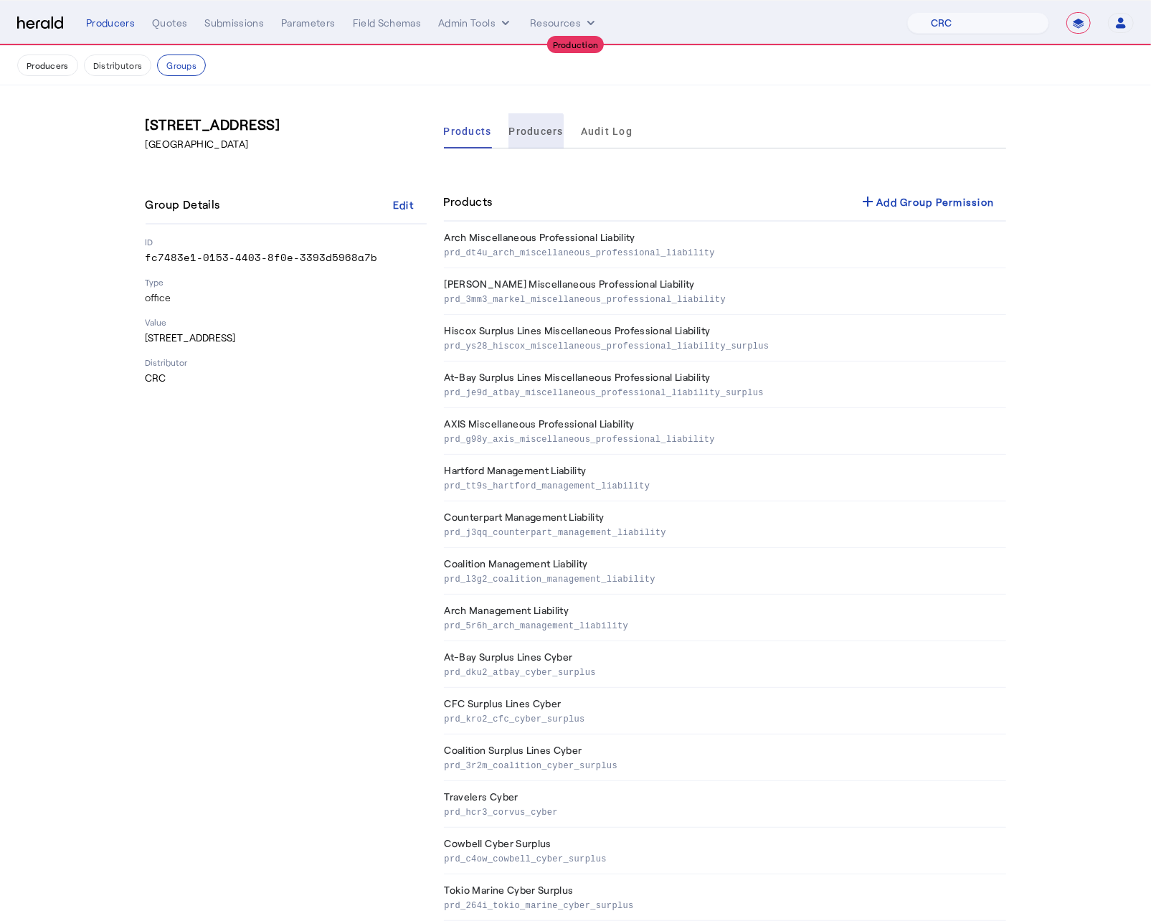
click at [535, 135] on span "Producers" at bounding box center [536, 131] width 54 height 10
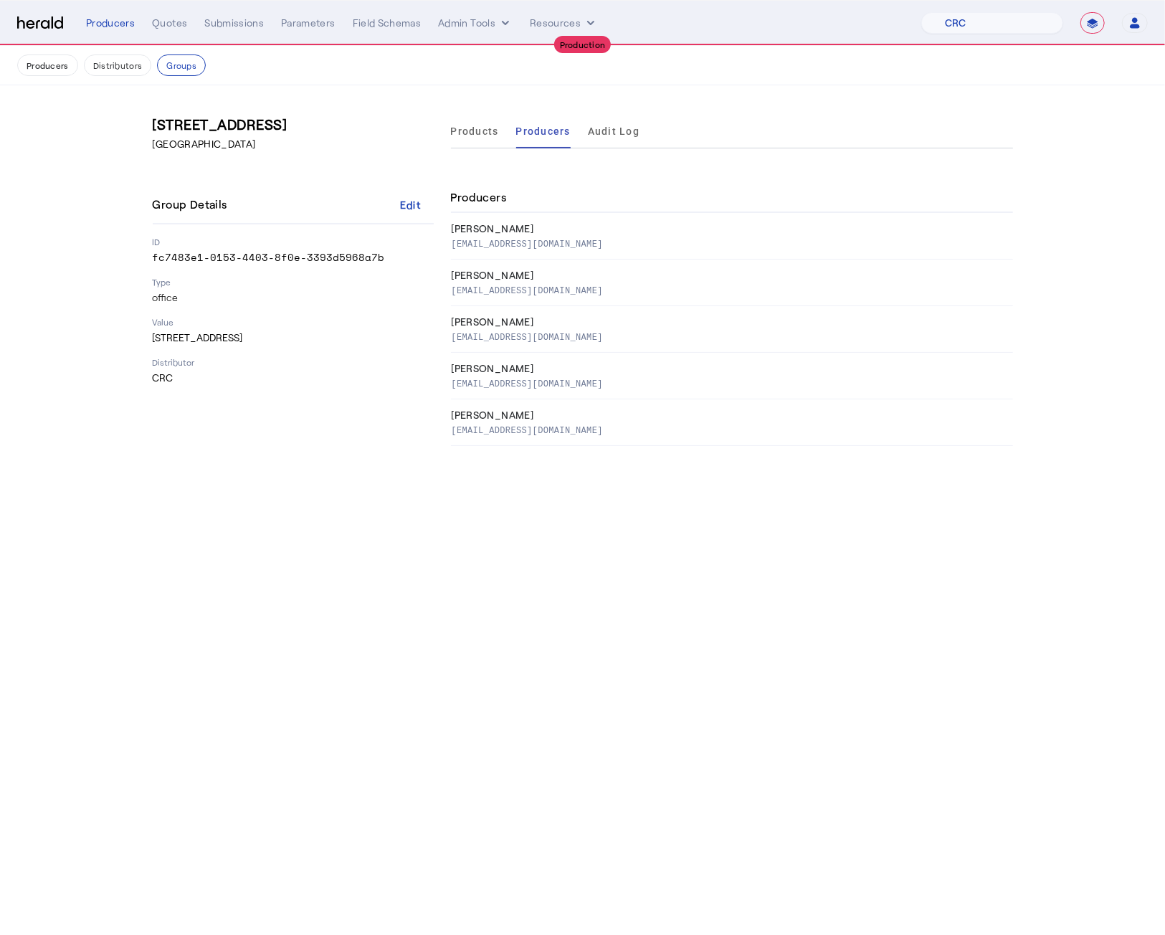
click at [858, 679] on body "**********" at bounding box center [582, 467] width 1165 height 935
click at [191, 71] on button "Groups" at bounding box center [181, 65] width 49 height 22
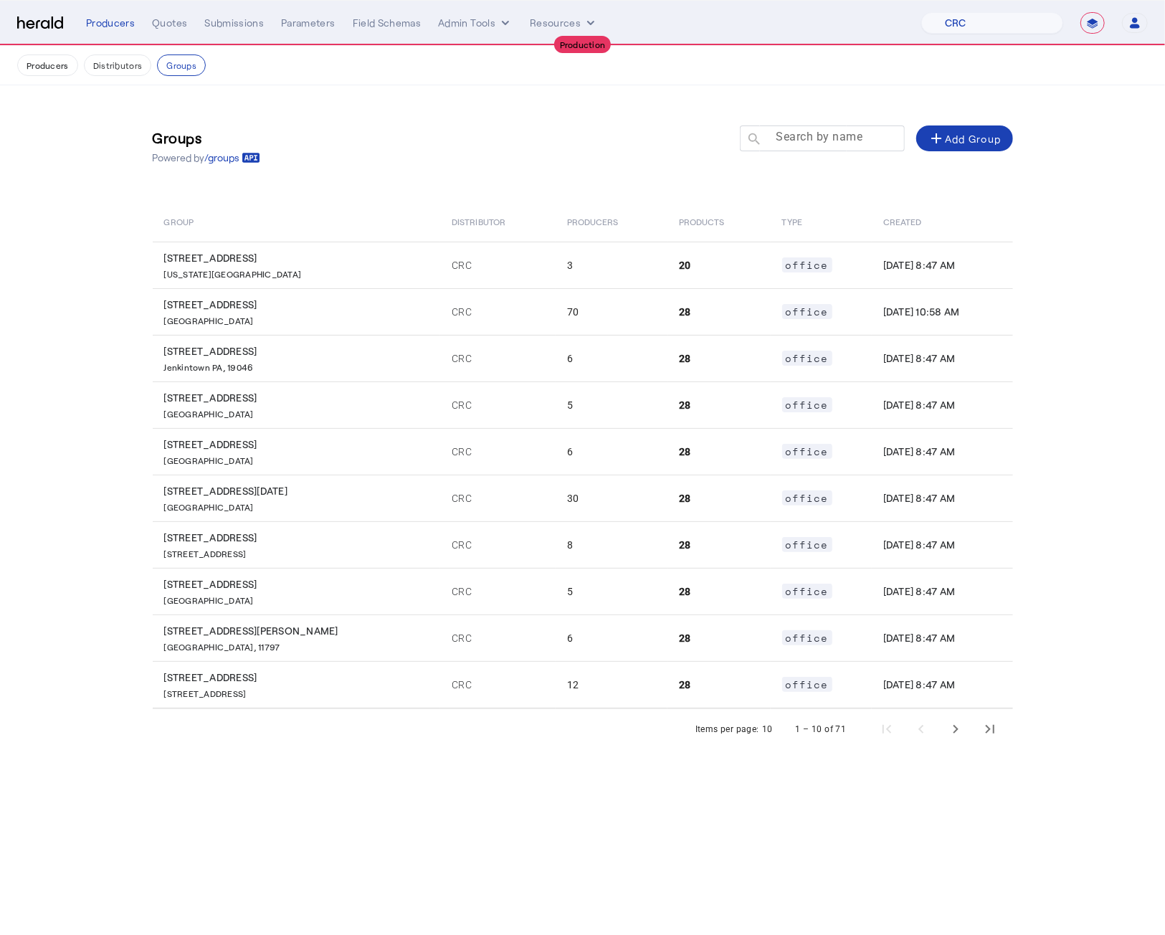
click at [829, 143] on mat-label "Search by name" at bounding box center [819, 138] width 87 height 14
click at [829, 143] on input "Search by name" at bounding box center [828, 137] width 129 height 17
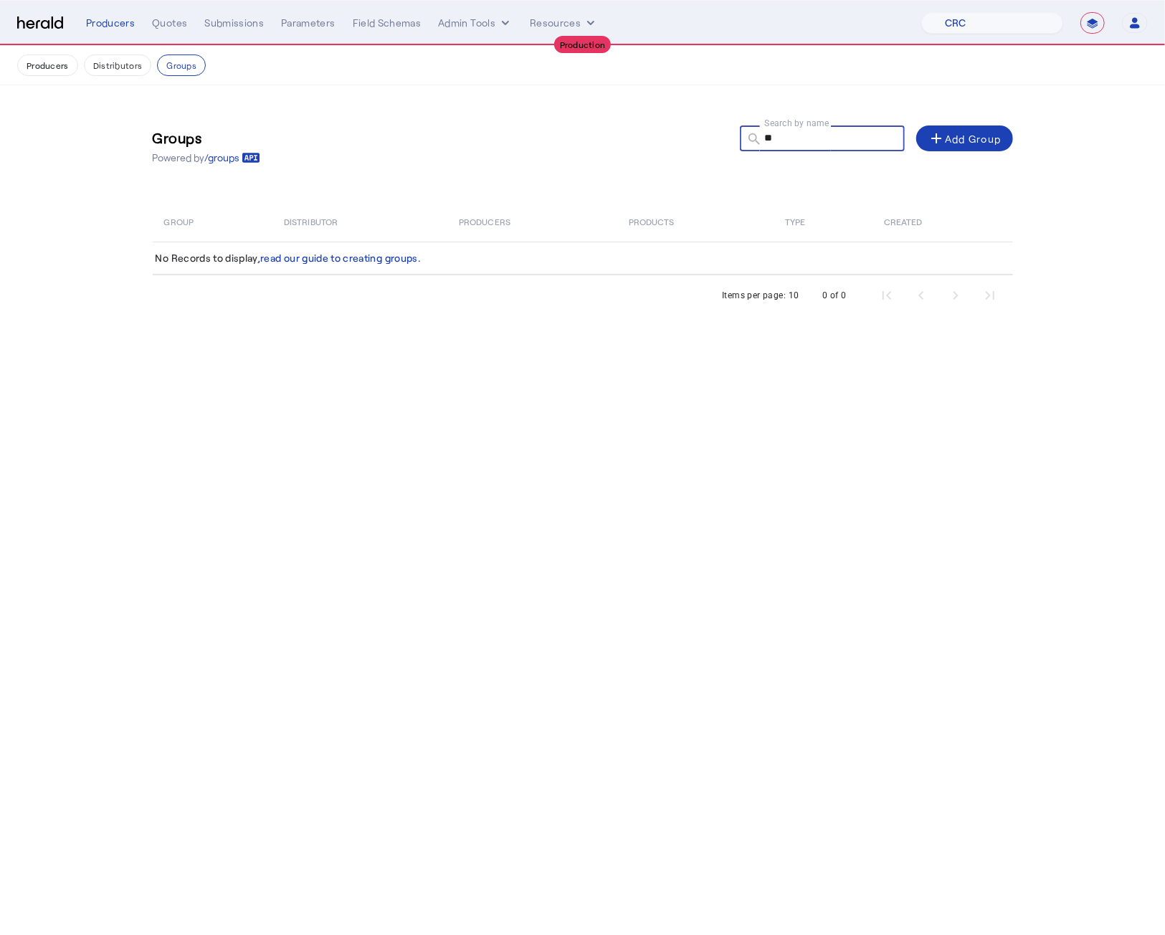
type input "*"
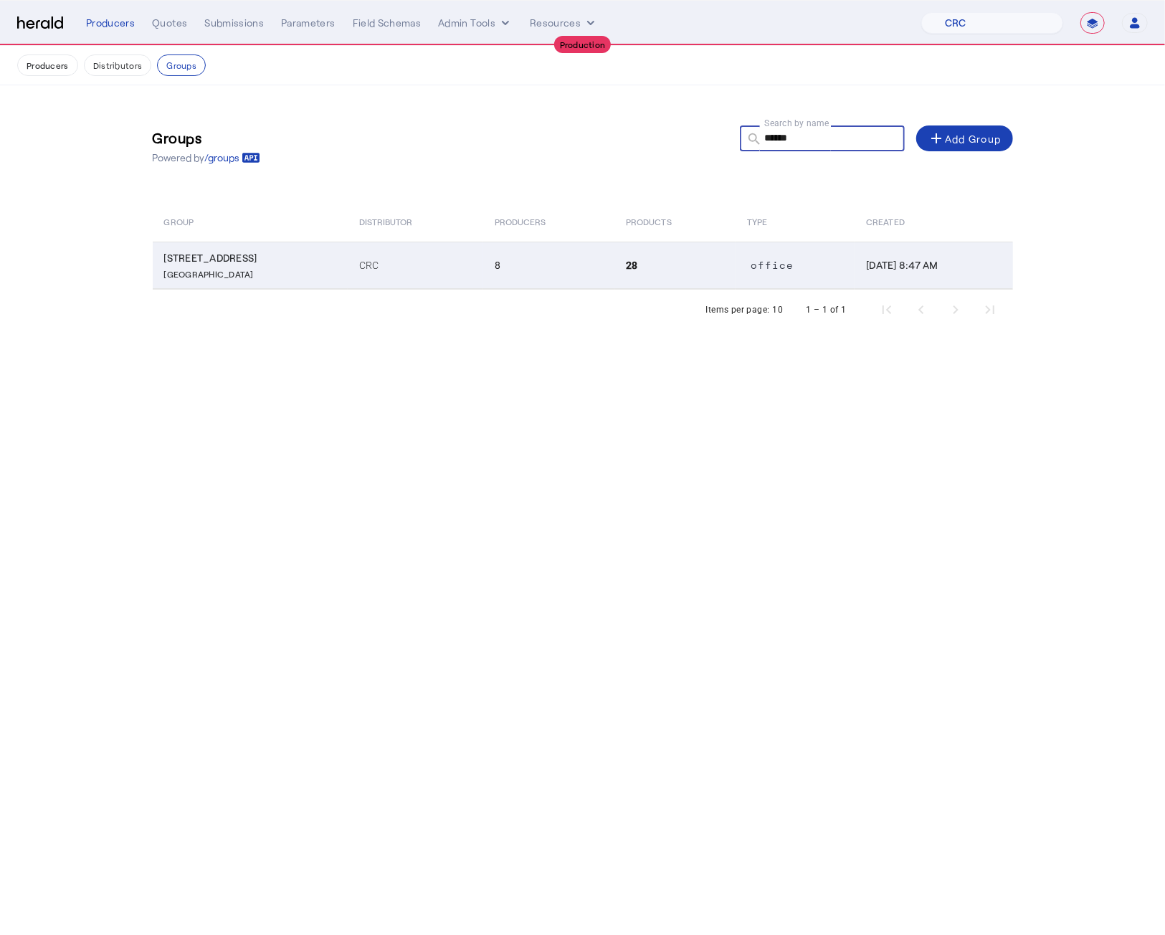
type input "******"
click at [291, 265] on span "900-920 Second Avenue South Minneapolis MN, 55402" at bounding box center [253, 266] width 178 height 28
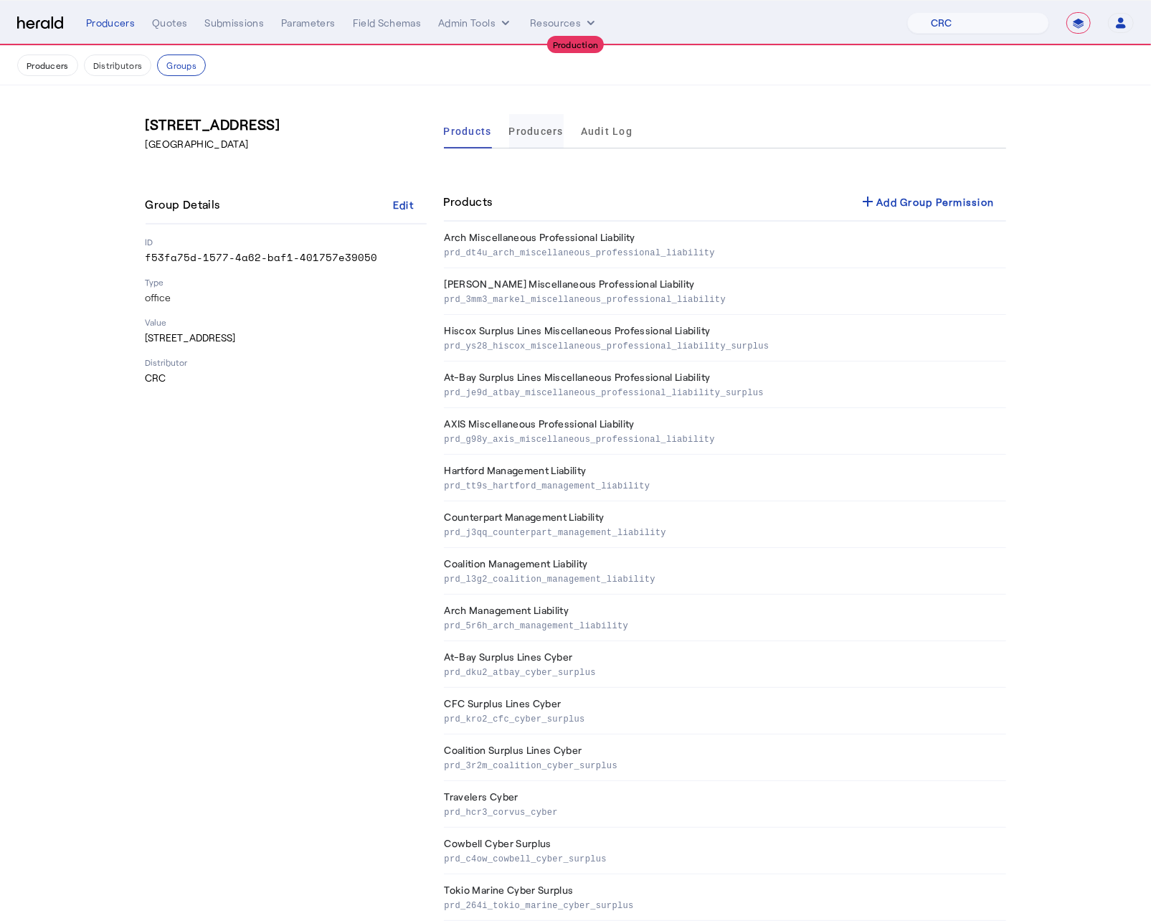
click at [542, 130] on span "Producers" at bounding box center [536, 131] width 54 height 10
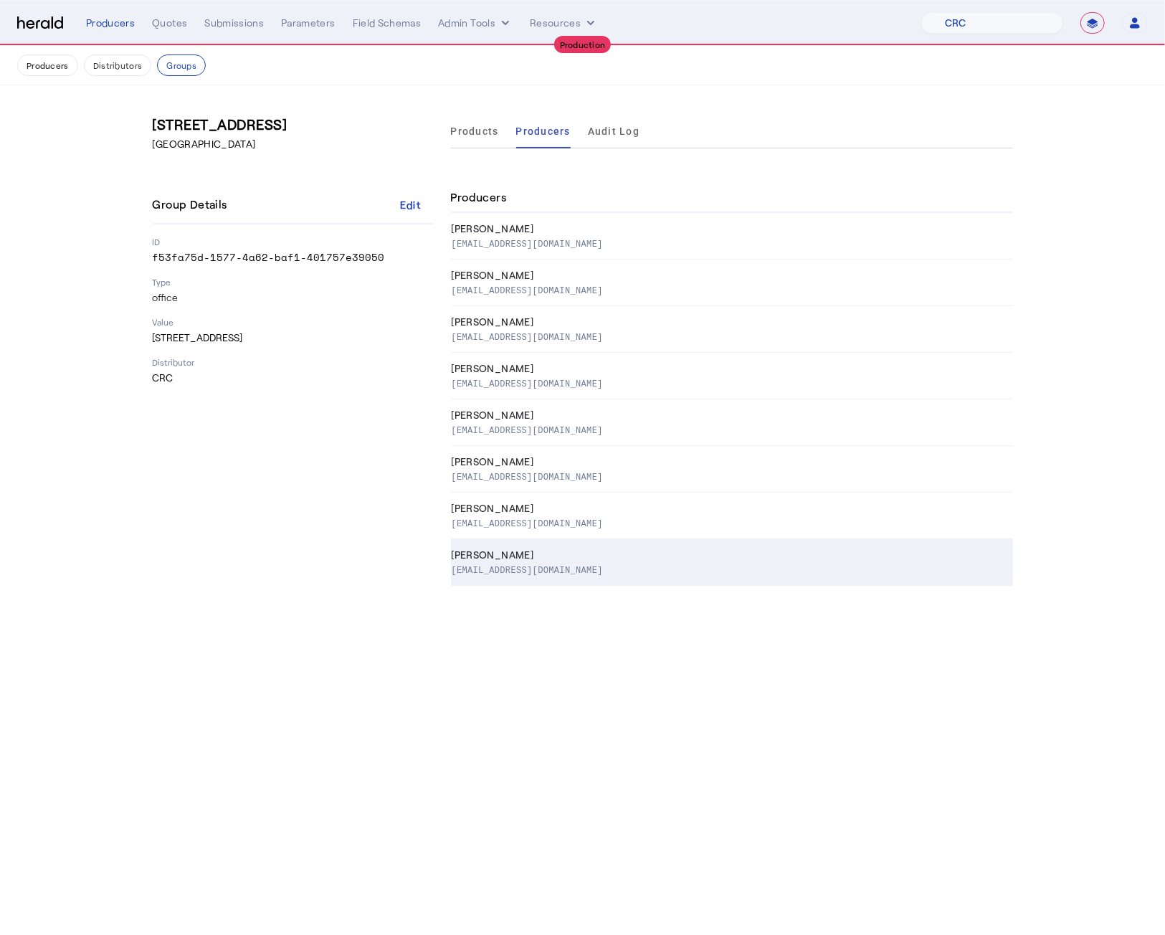
click at [567, 550] on div "Ashley D Schmidt" at bounding box center [730, 555] width 556 height 14
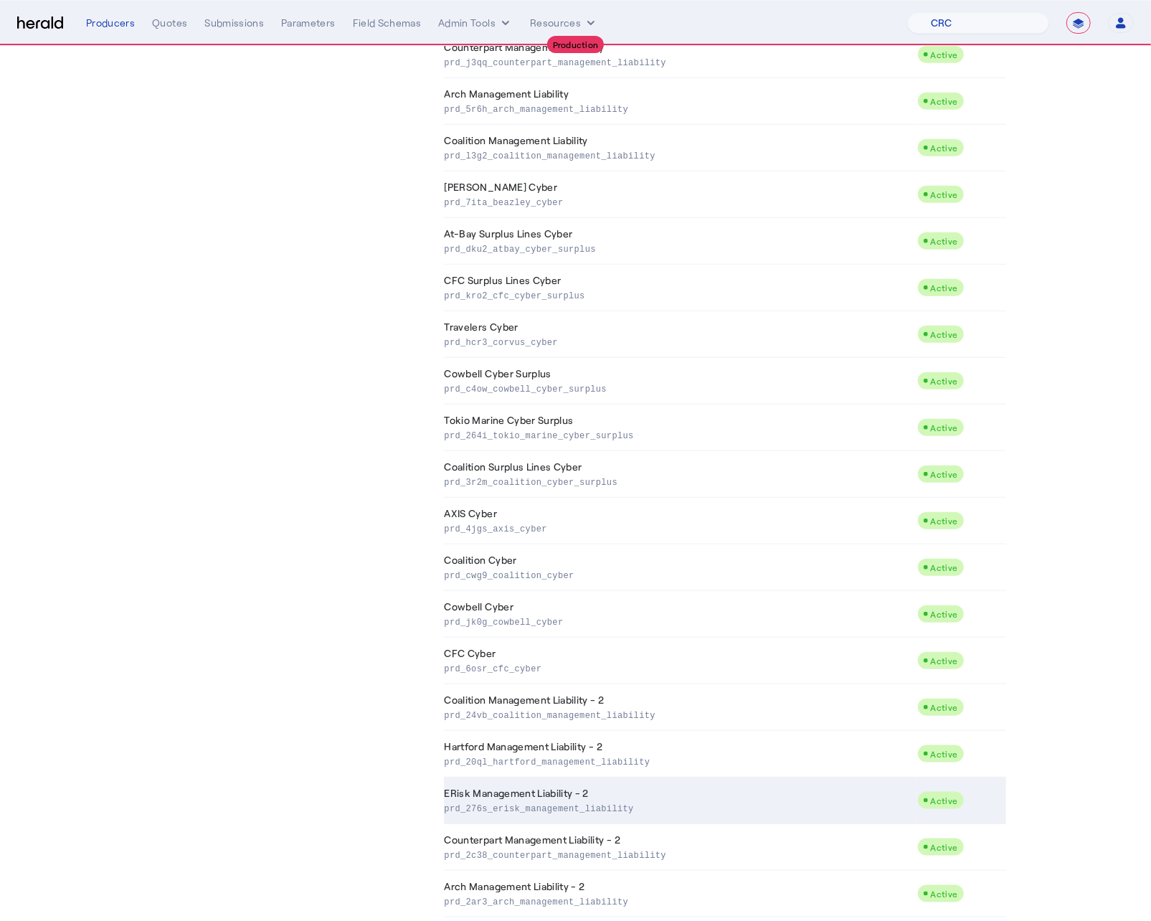
scroll to position [830, 0]
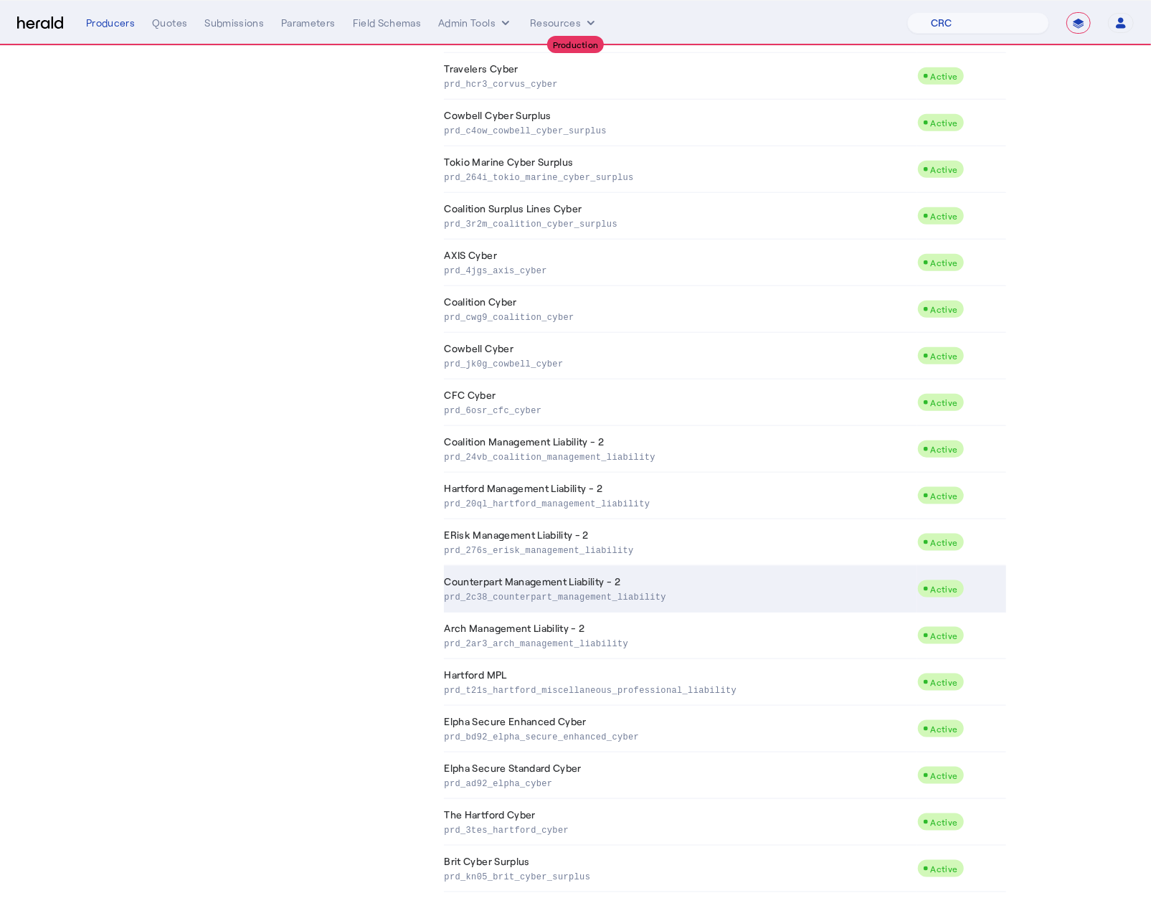
click at [609, 592] on p "prd_2c38_counterpart_management_liability" at bounding box center [678, 596] width 467 height 14
